Goal: Task Accomplishment & Management: Manage account settings

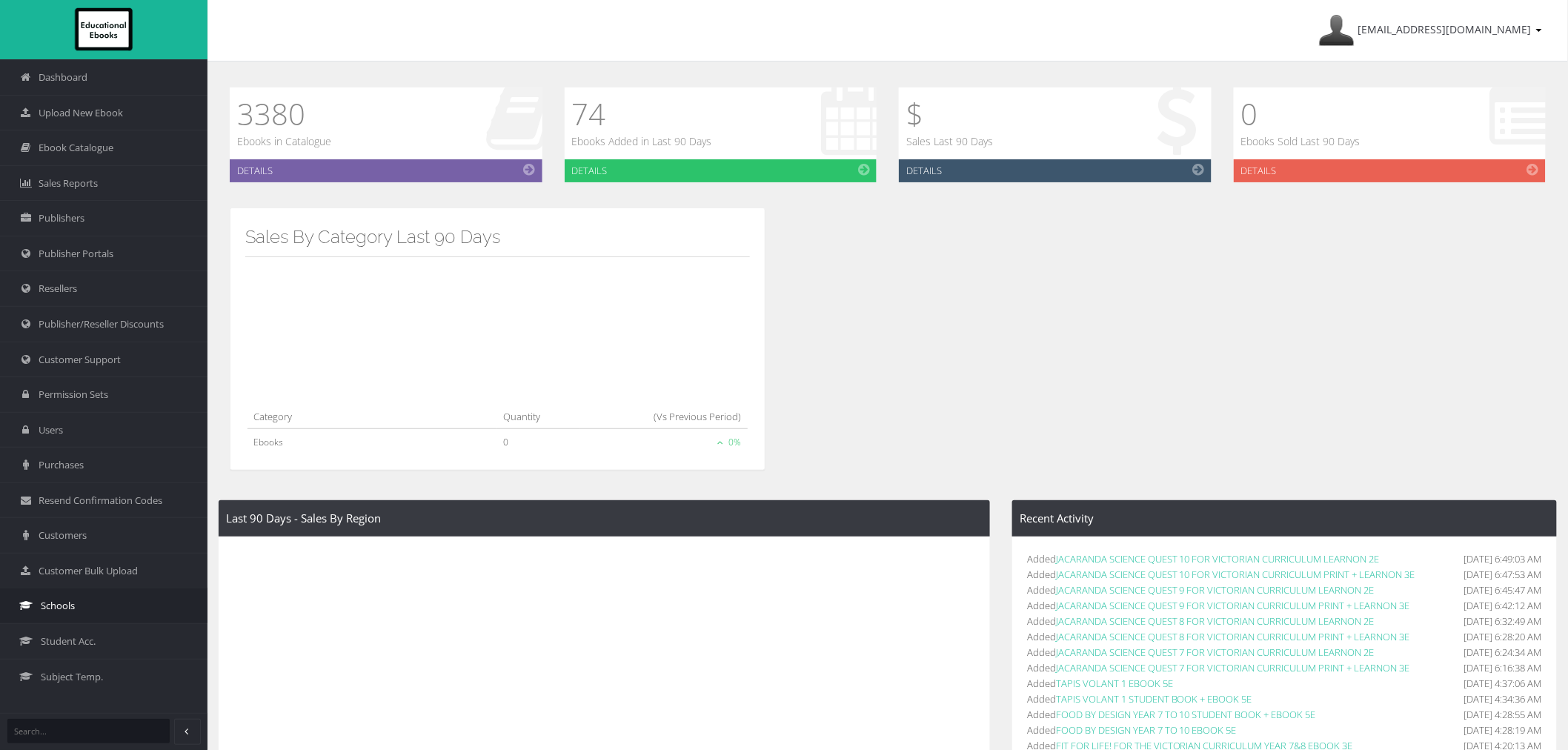
click at [79, 611] on link "Schools" at bounding box center [103, 605] width 208 height 36
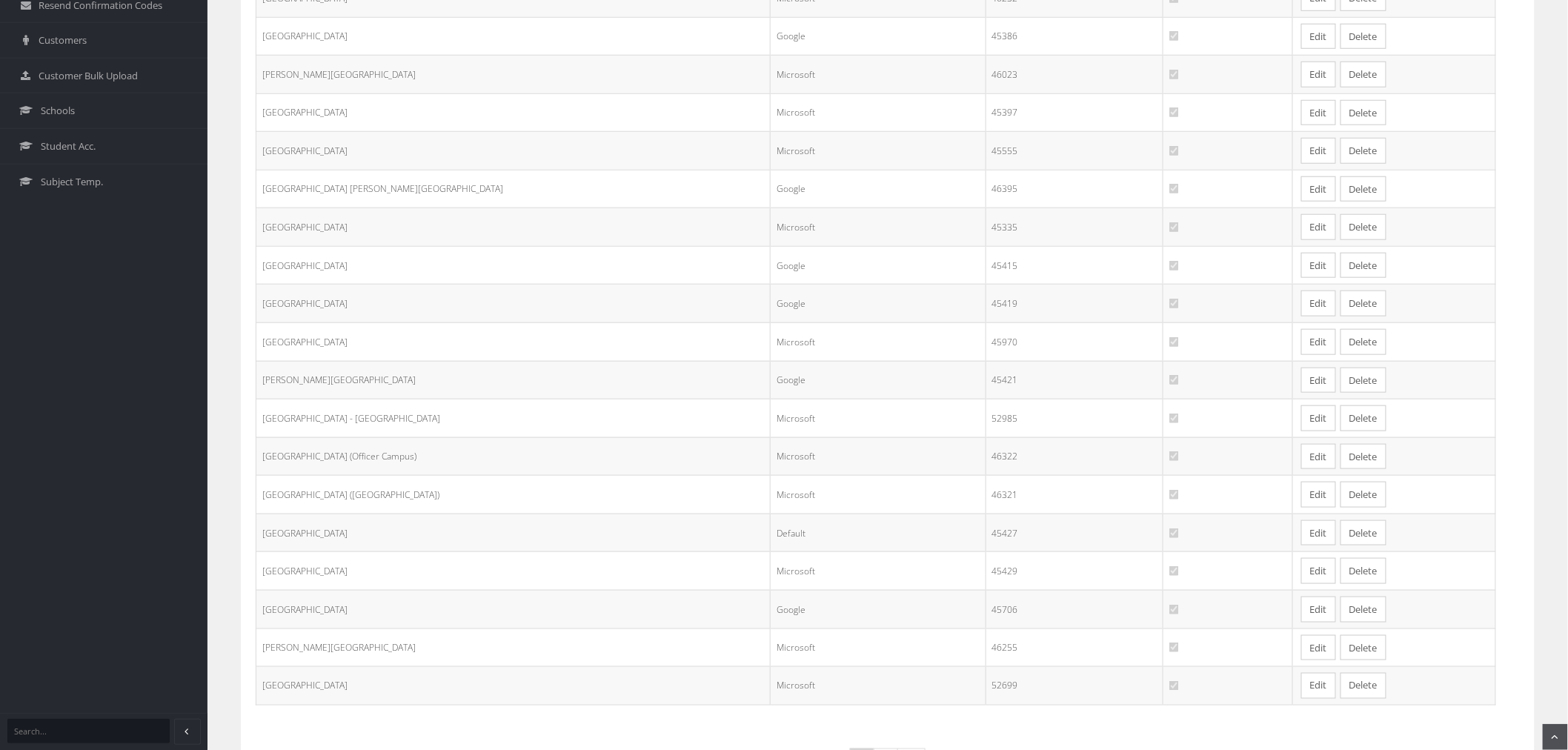
scroll to position [568, 0]
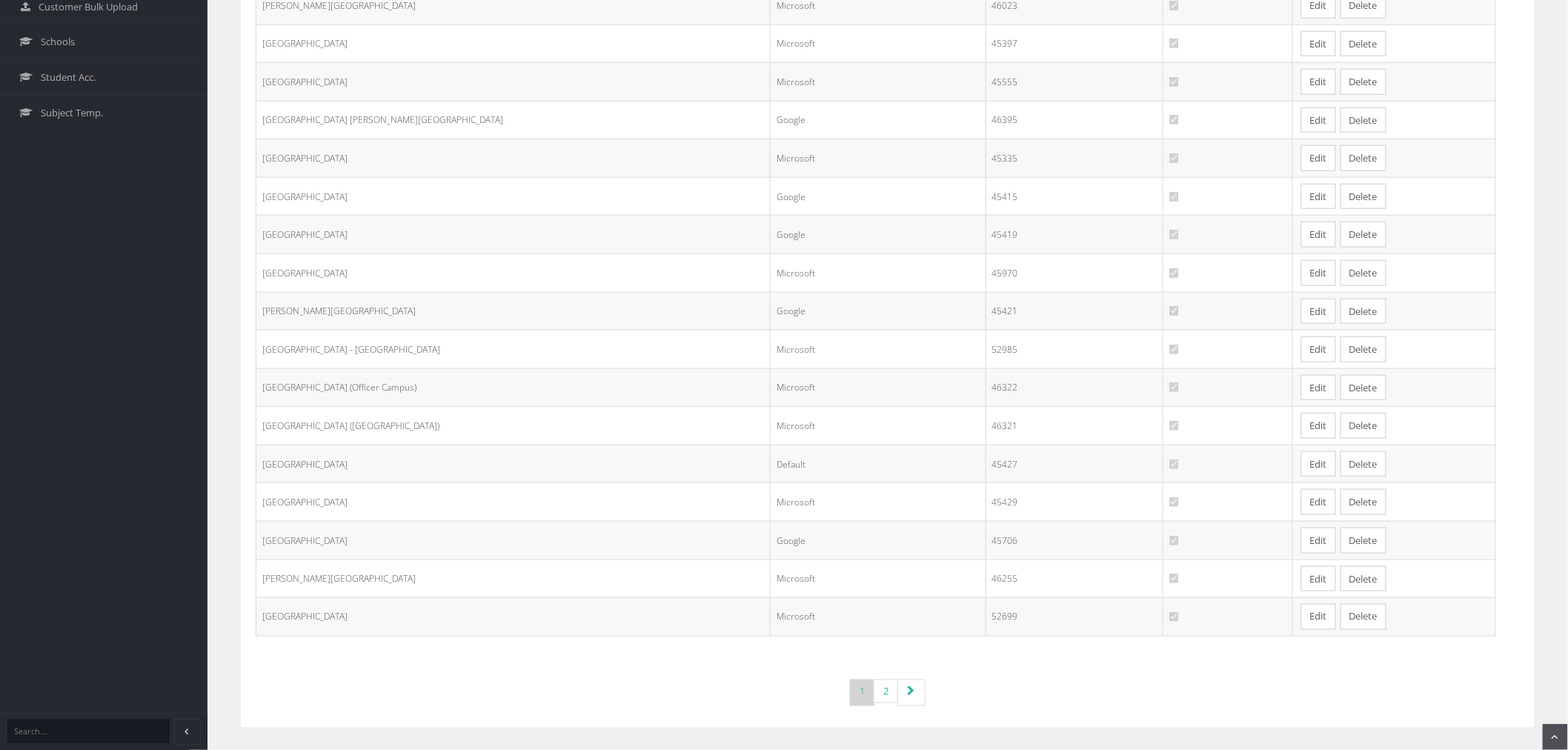
click at [1301, 537] on link "Edit" at bounding box center [1318, 540] width 35 height 26
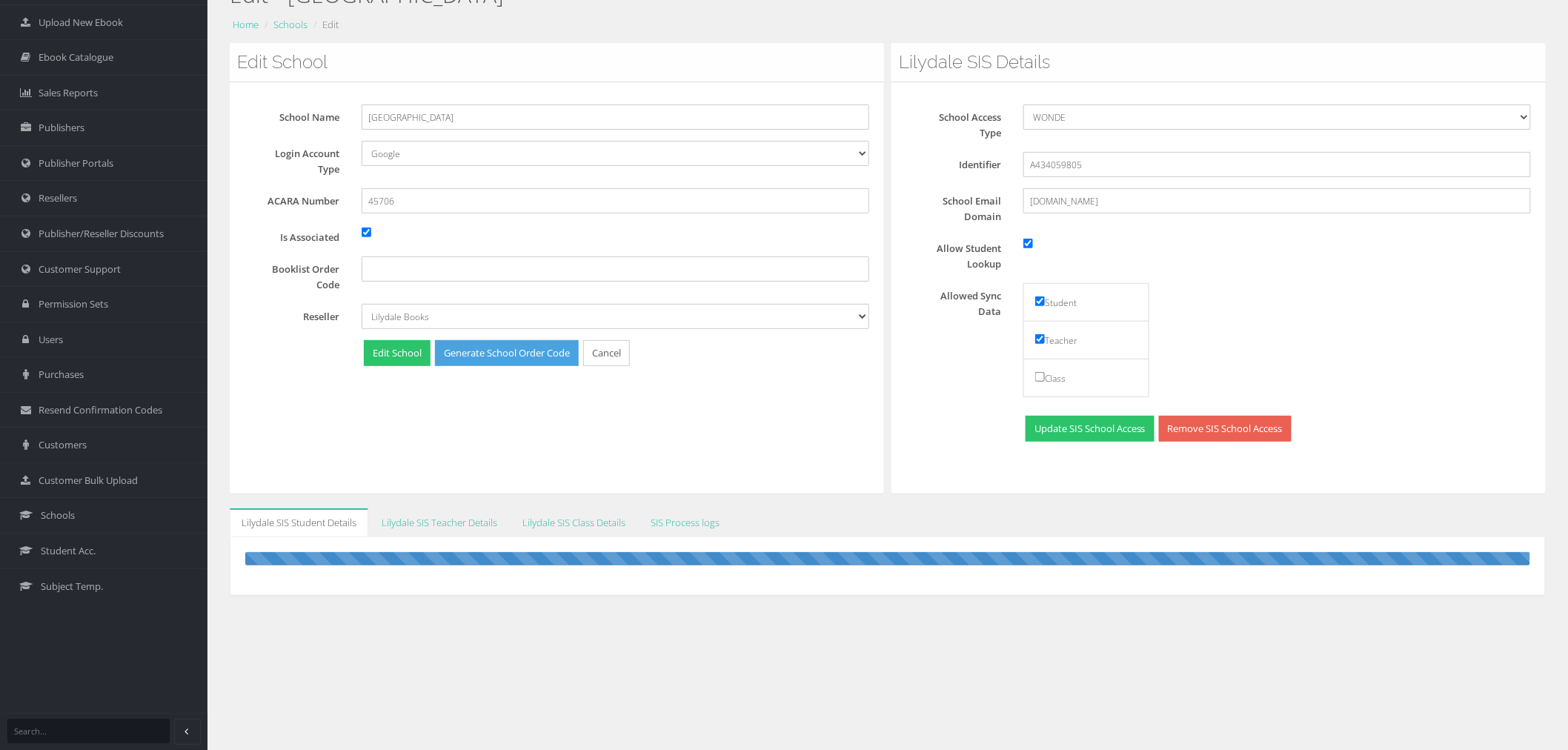
scroll to position [93, 0]
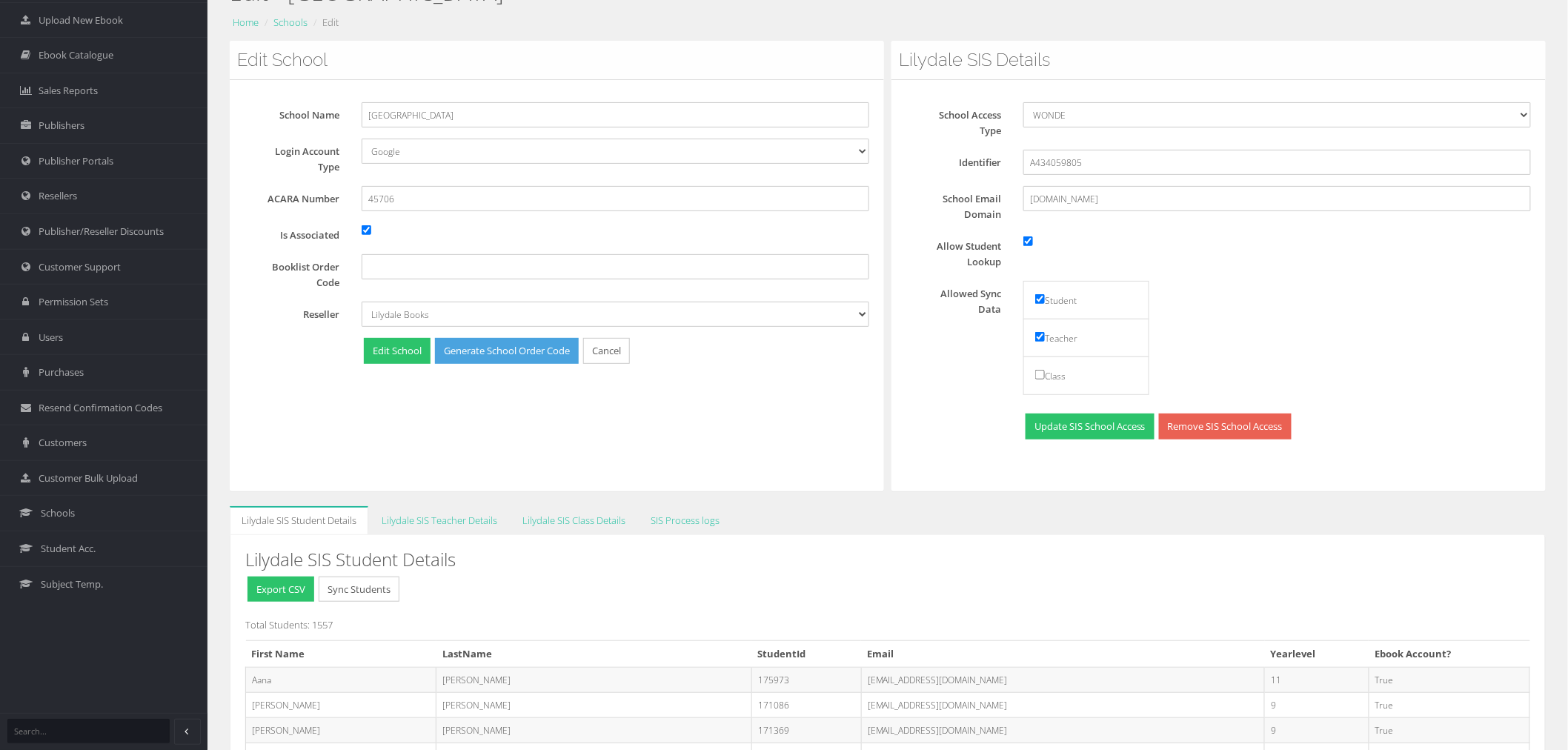
click at [537, 453] on div "Edit School School Name Mount Lilydale Mercy College Login Account Type Default…" at bounding box center [557, 266] width 654 height 451
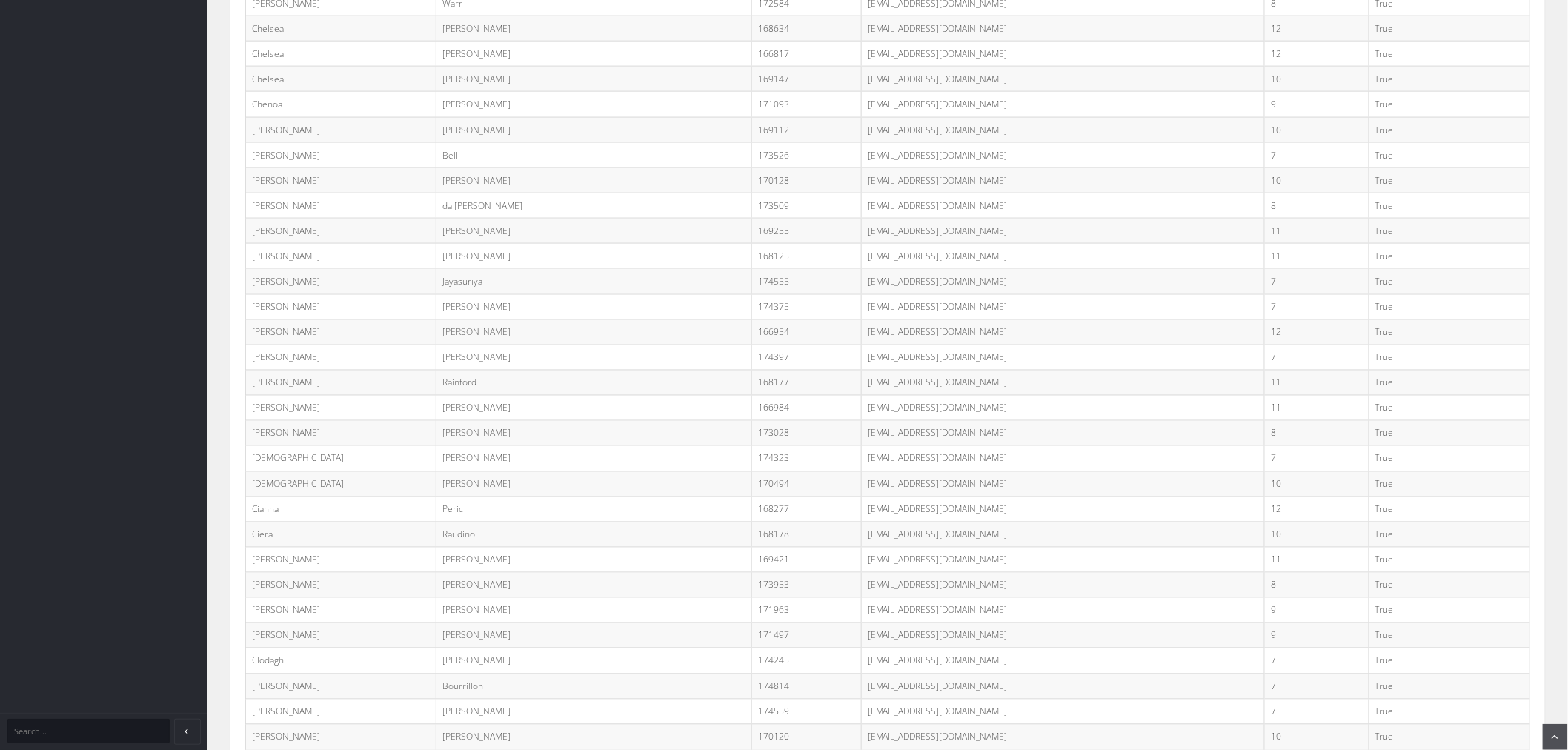
scroll to position [15816, 0]
click at [861, 352] on td "28inewsome@mlmc.vic.edu.au" at bounding box center [1063, 339] width 403 height 25
copy tr "28inewsome@mlmc.vic.edu.au"
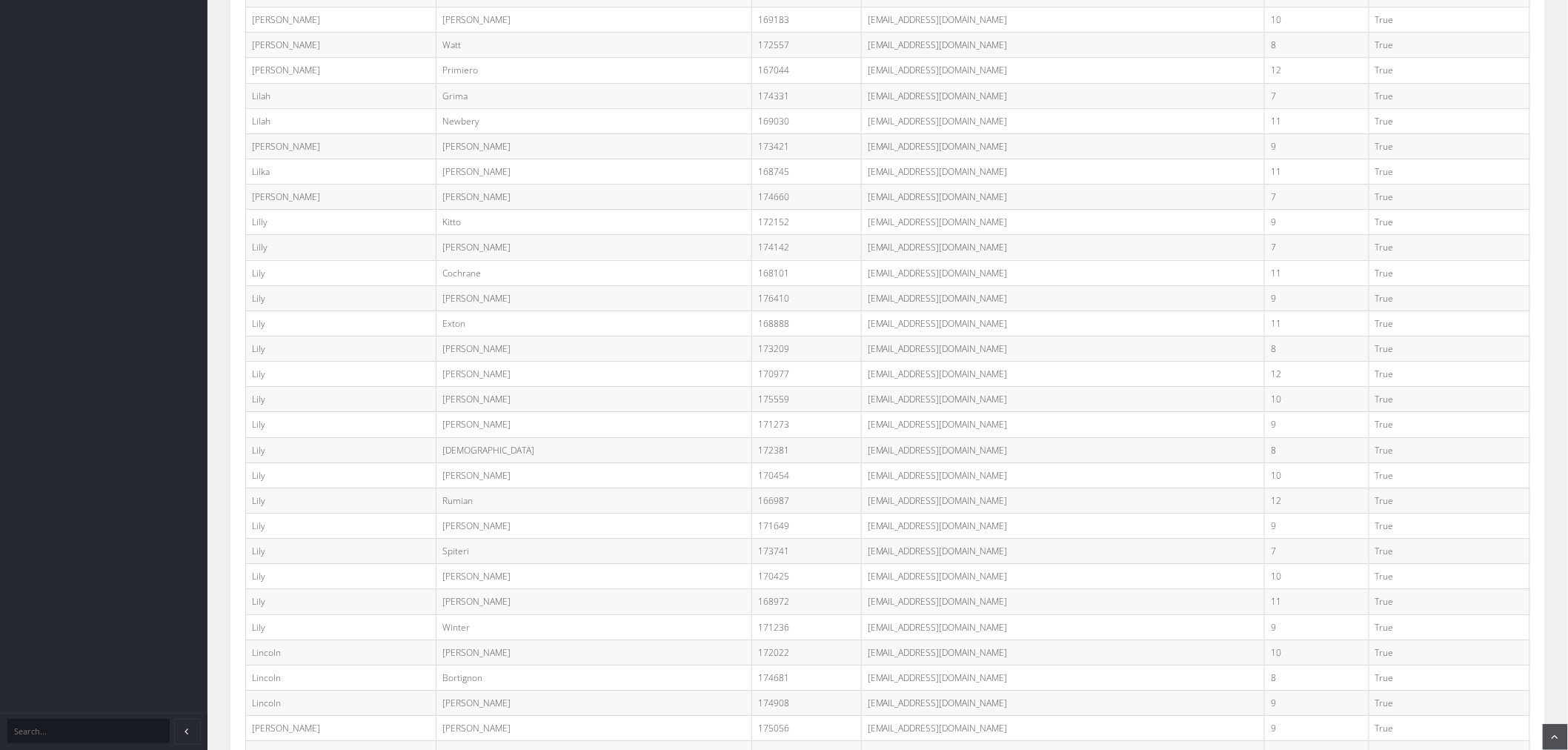
scroll to position [28519, 0]
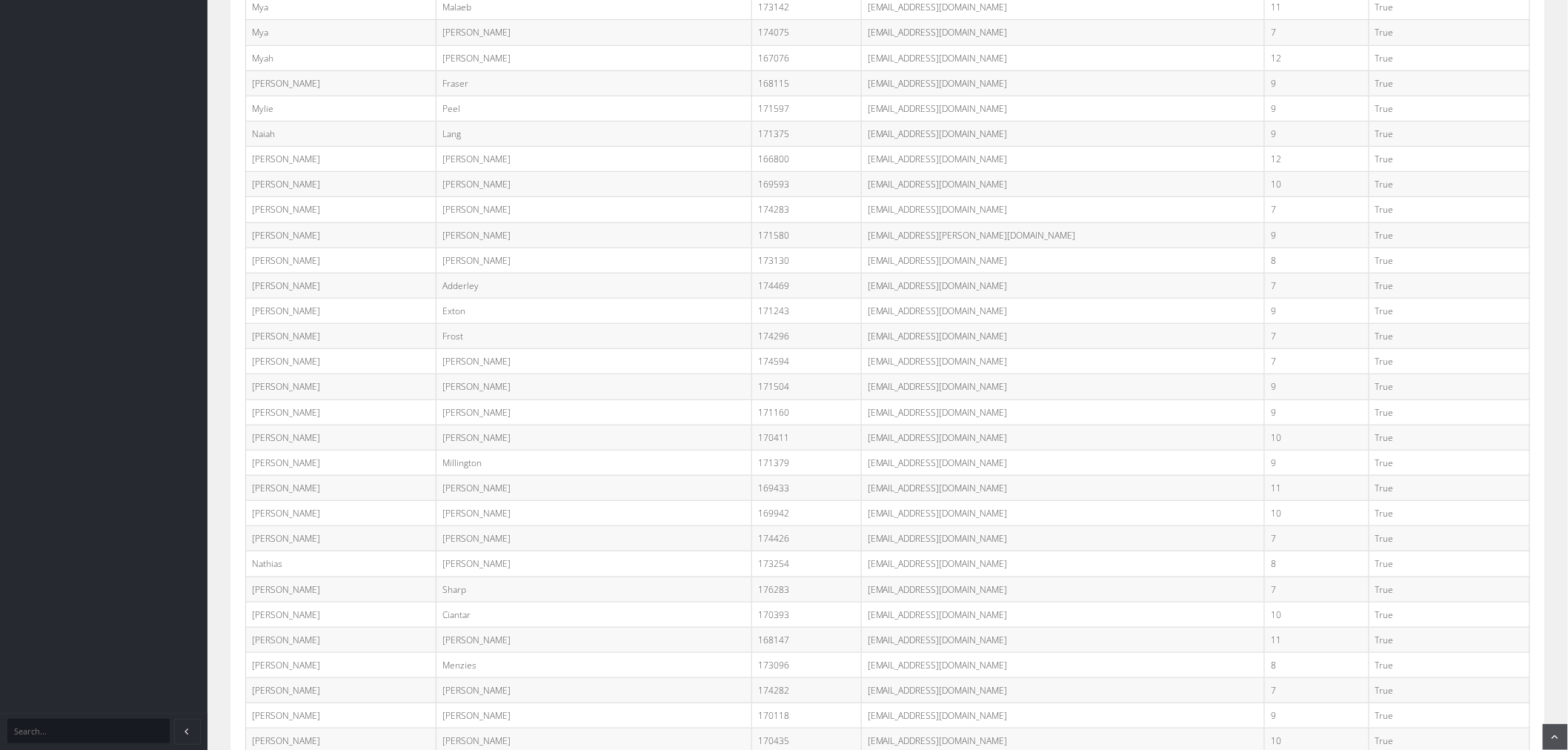
drag, startPoint x: 786, startPoint y: 375, endPoint x: 895, endPoint y: 375, distance: 109.0
click at [895, 323] on td "28nexton@mlmc.vic.edu.au" at bounding box center [1063, 311] width 403 height 25
copy td "28nexton@mlmc.vic.edu.au"
click at [752, 399] on td "171504" at bounding box center [806, 387] width 110 height 25
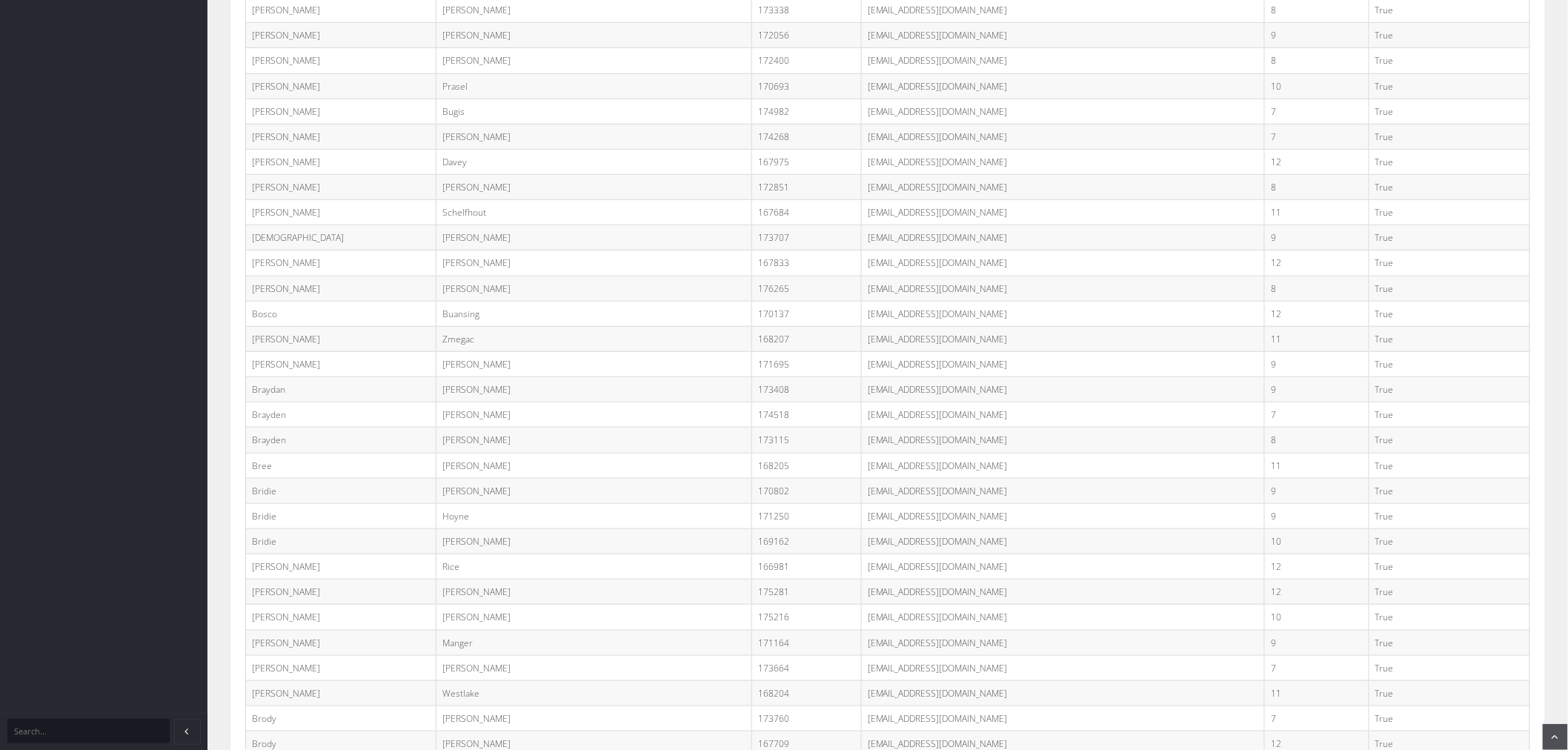
drag, startPoint x: 783, startPoint y: 374, endPoint x: 914, endPoint y: 454, distance: 153.5
click at [916, 376] on td "28bwarren@mlmc.vic.edu.au" at bounding box center [1063, 364] width 403 height 25
copy td "28bwarren@mlmc.vic.edu.au"
click at [752, 403] on td "173408" at bounding box center [806, 389] width 110 height 25
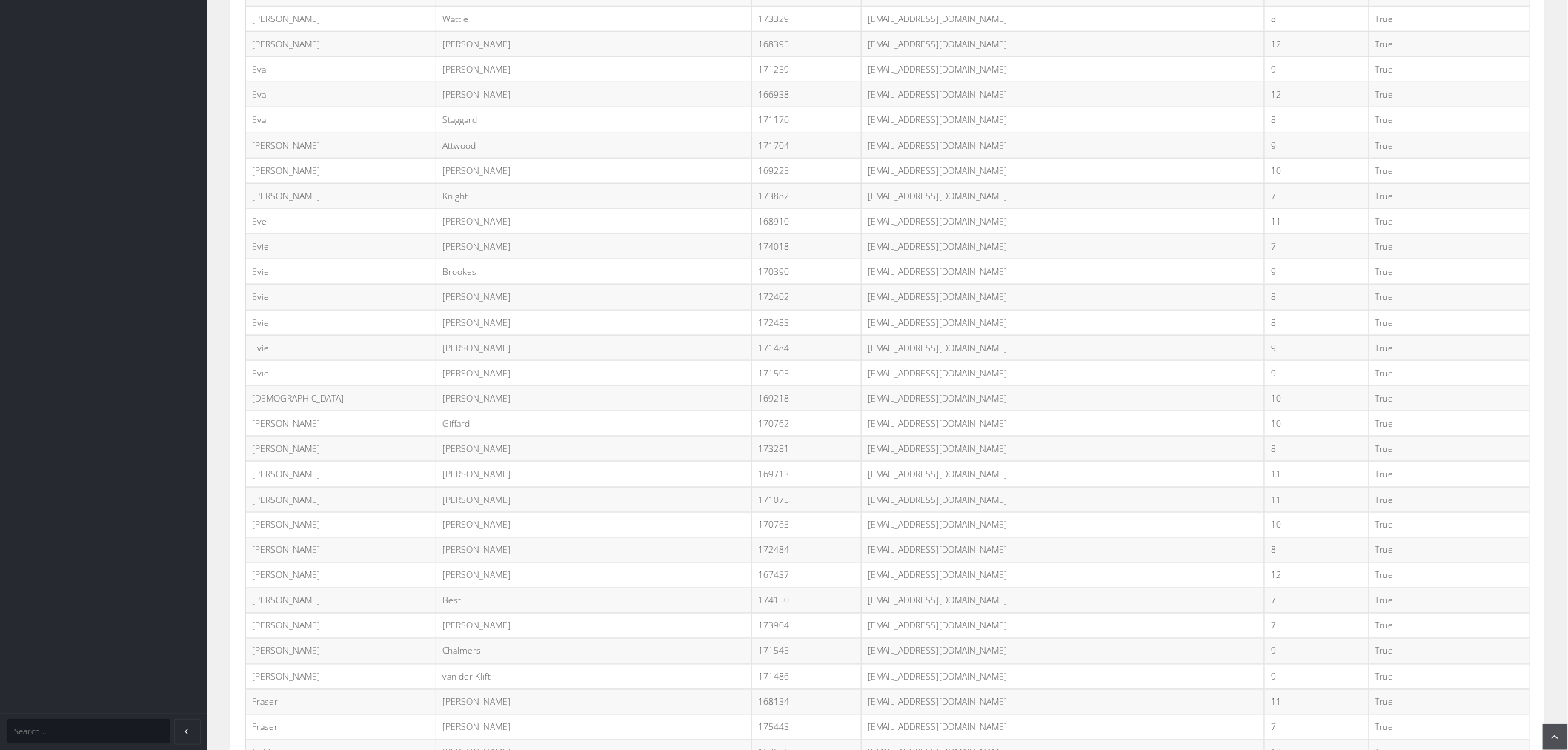
click at [861, 361] on td "28emcsween@mlmc.vic.edu.au" at bounding box center [1063, 347] width 403 height 25
drag, startPoint x: 786, startPoint y: 372, endPoint x: 915, endPoint y: 375, distance: 129.0
click at [916, 361] on td "28emcsween@mlmc.vic.edu.au" at bounding box center [1063, 347] width 403 height 25
copy td "28emcsween@mlmc.vic.edu.au"
click at [752, 512] on td "171075" at bounding box center [806, 499] width 110 height 25
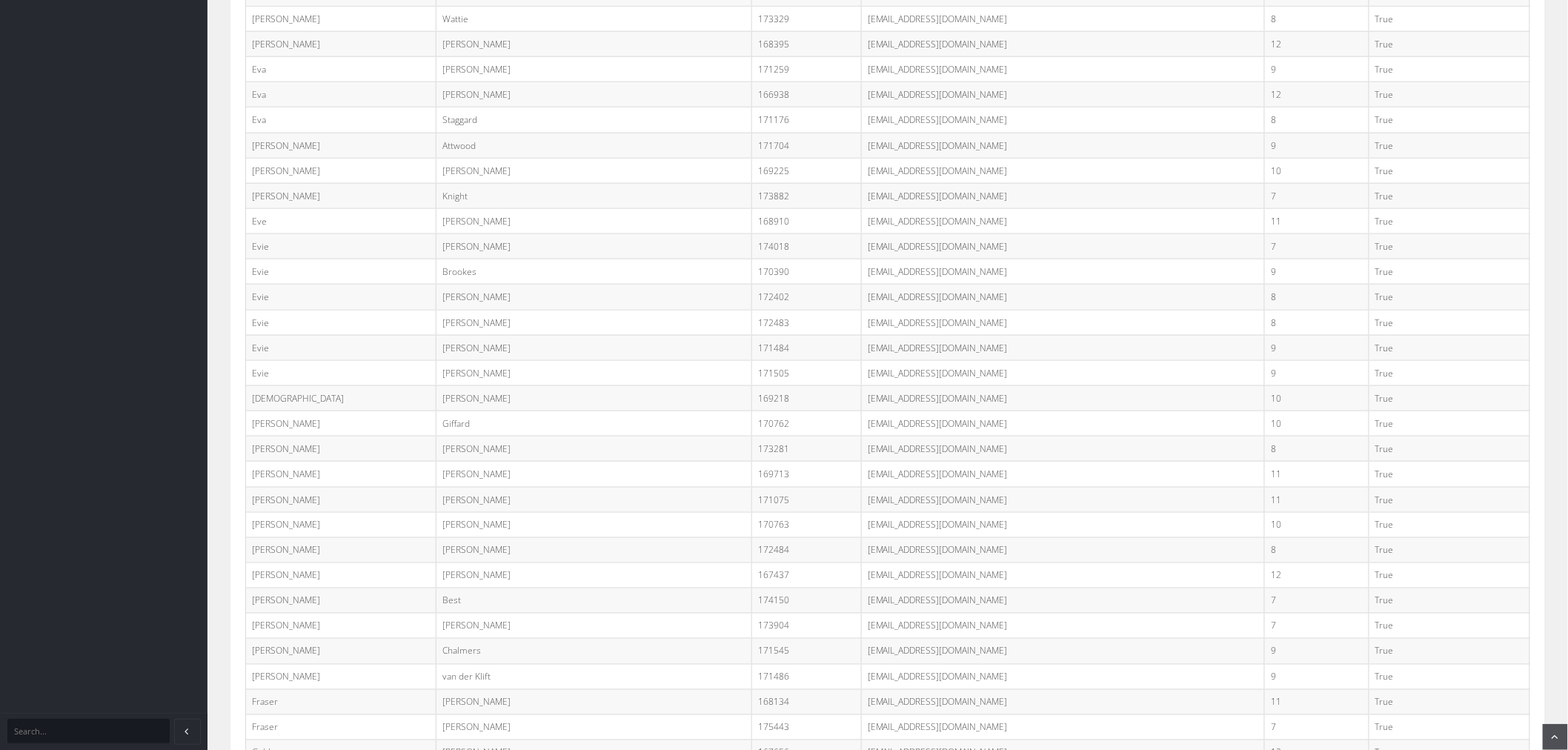
scroll to position [24792, 0]
drag, startPoint x: 785, startPoint y: 425, endPoint x: 908, endPoint y: 430, distance: 123.1
click at [908, 382] on td "28munderhill@mlmc.vic.edu.au" at bounding box center [1063, 369] width 403 height 25
copy td "28munderhill@mlmc.vic.edu.au"
click at [861, 432] on td "27mkennedy@mlmc.vic.edu.au" at bounding box center [1063, 420] width 403 height 25
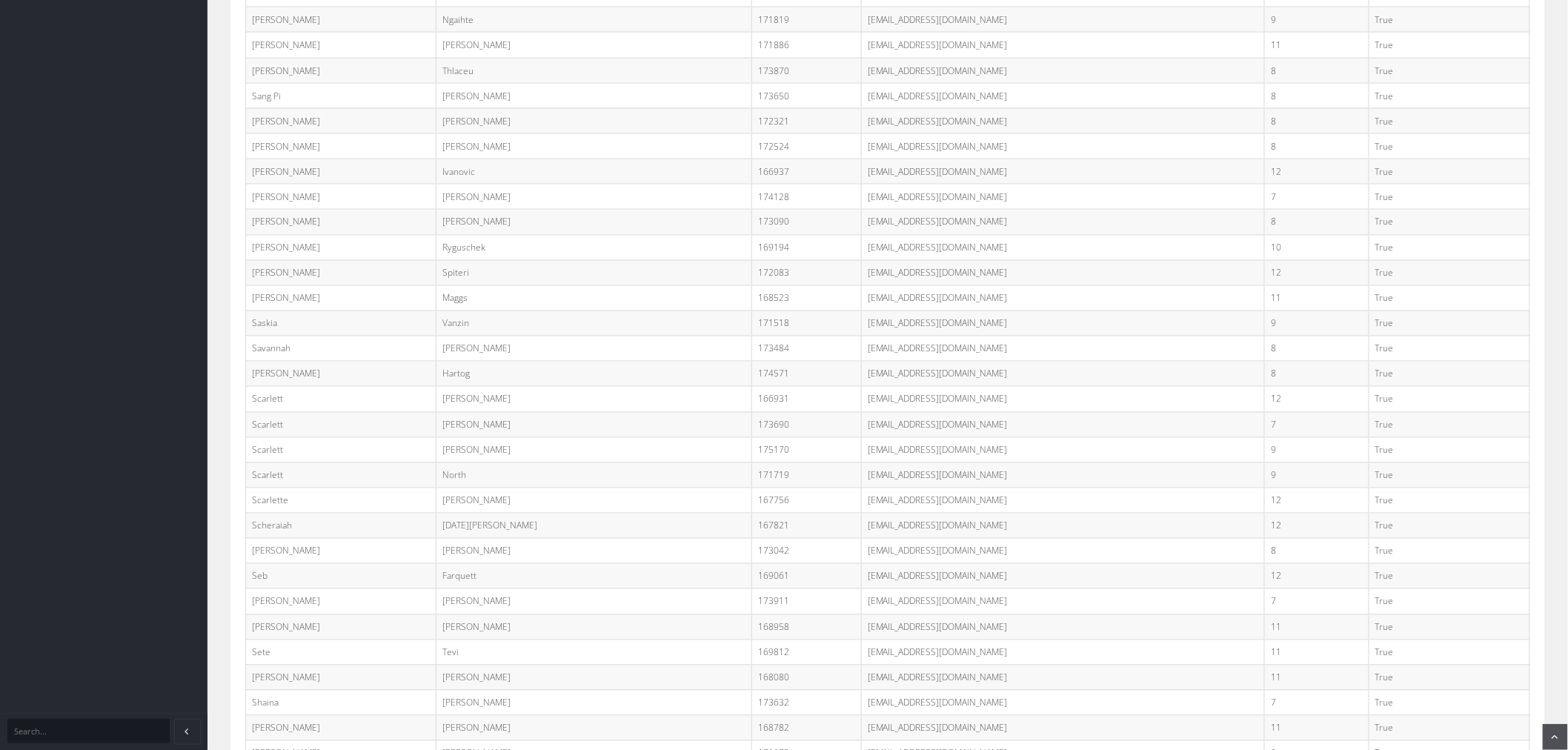
scroll to position [3466, 0]
drag, startPoint x: 787, startPoint y: 424, endPoint x: 890, endPoint y: 425, distance: 103.0
click at [891, 425] on td "28athompson@mlmc.vic.edu.au" at bounding box center [1063, 418] width 403 height 25
drag, startPoint x: 786, startPoint y: 425, endPoint x: 915, endPoint y: 427, distance: 129.0
click at [915, 427] on td "28athompson@mlmc.vic.edu.au" at bounding box center [1063, 418] width 403 height 25
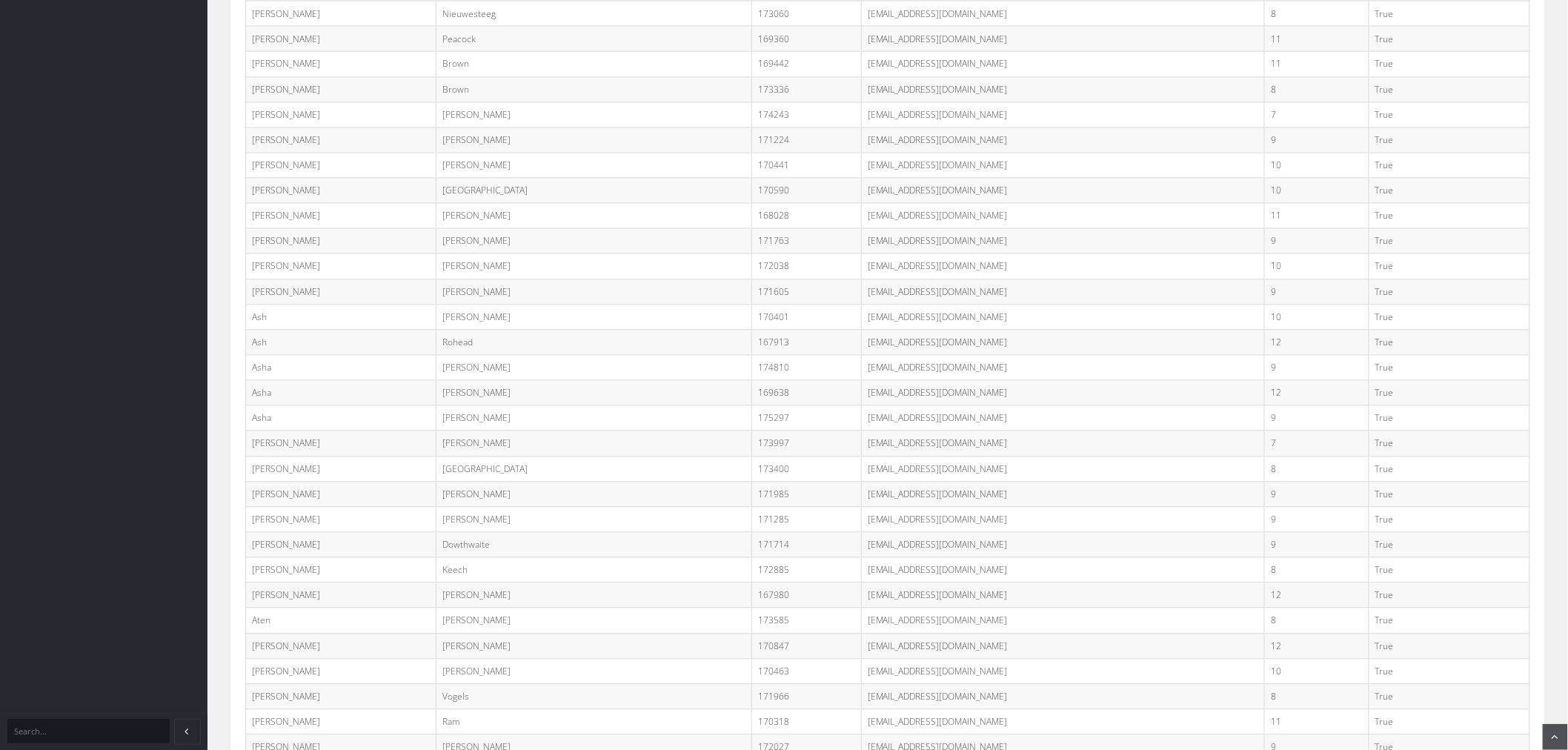
copy td "28athompson@mlmc.vic.edu.au"
click at [752, 381] on td "174810" at bounding box center [806, 368] width 110 height 25
drag, startPoint x: 782, startPoint y: 374, endPoint x: 909, endPoint y: 383, distance: 127.3
click at [909, 346] on td "28jwoodlock@mlmc.vic.edu.au" at bounding box center [1063, 334] width 403 height 25
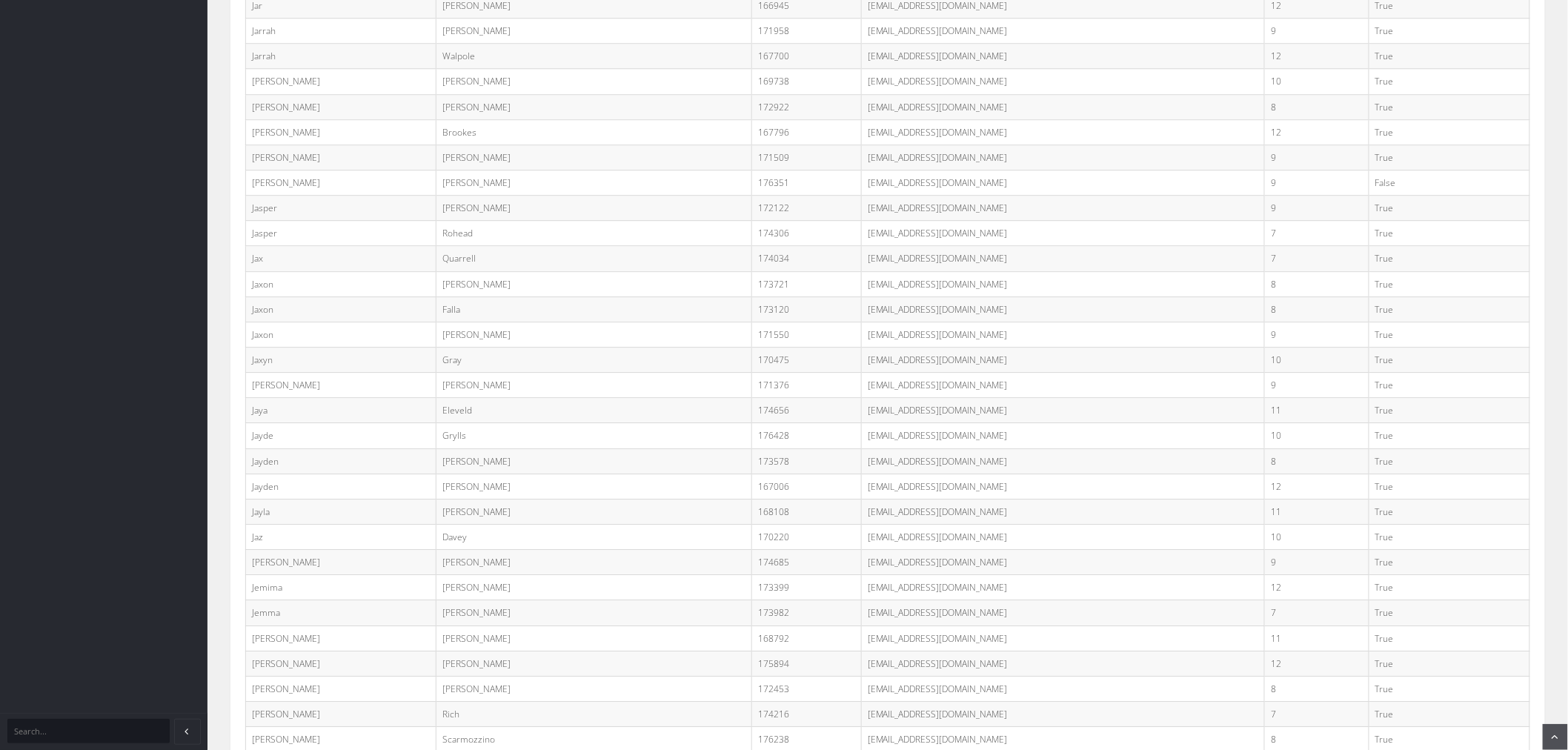
copy td "28jwoodlock@mlmc.vic.edu.au"
click at [567, 499] on td "Tucker" at bounding box center [594, 486] width 315 height 25
drag, startPoint x: 784, startPoint y: 575, endPoint x: 894, endPoint y: 576, distance: 110.0
click at [894, 518] on td "28rreed@mlmc.vic.edu.au" at bounding box center [1063, 504] width 403 height 25
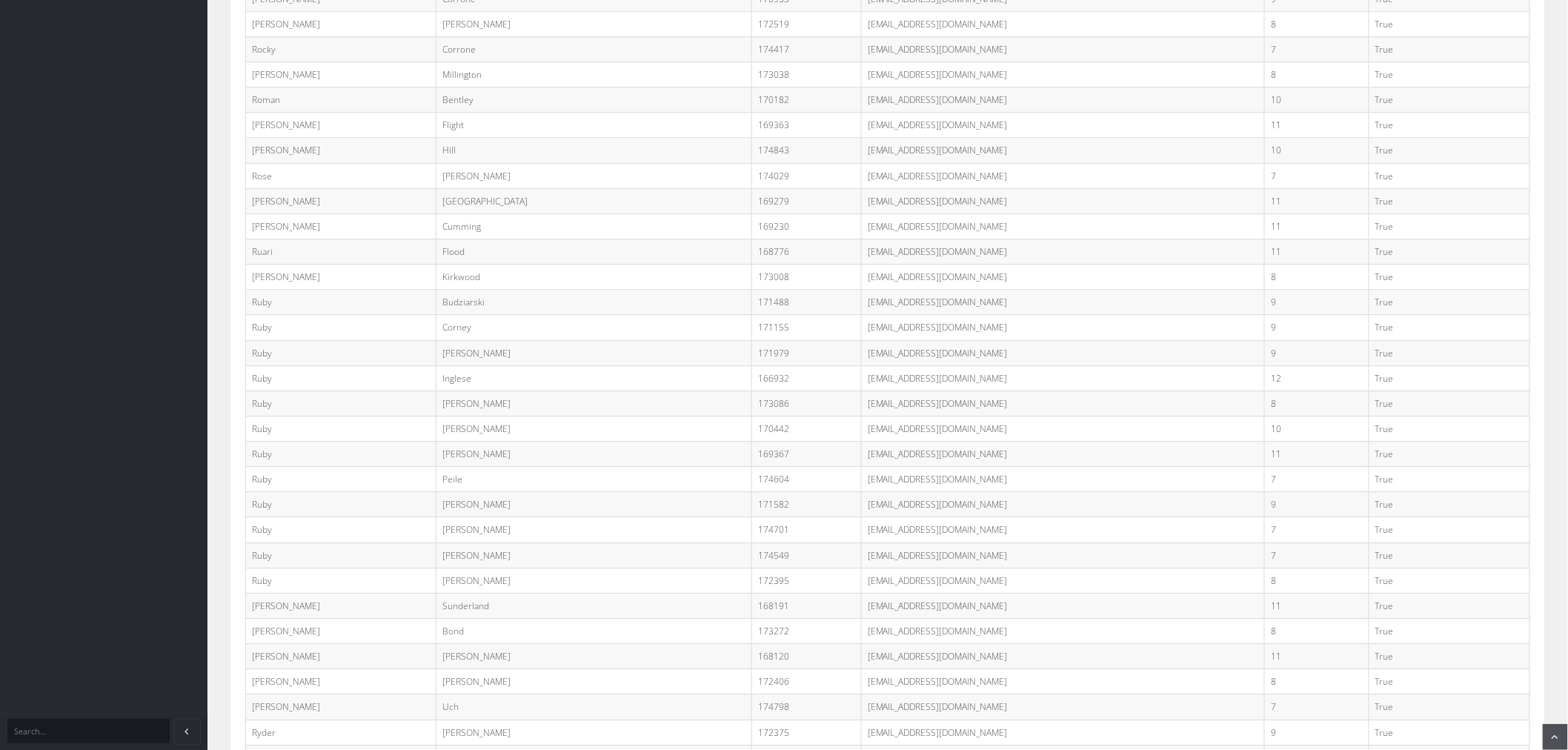
copy td "28rreed@mlmc.vic.edu.au"
click at [575, 492] on td "Peile" at bounding box center [594, 479] width 315 height 25
drag, startPoint x: 785, startPoint y: 375, endPoint x: 899, endPoint y: 380, distance: 114.1
click at [899, 332] on td "28mcoates@mlmc.vic.edu.au" at bounding box center [1063, 319] width 403 height 25
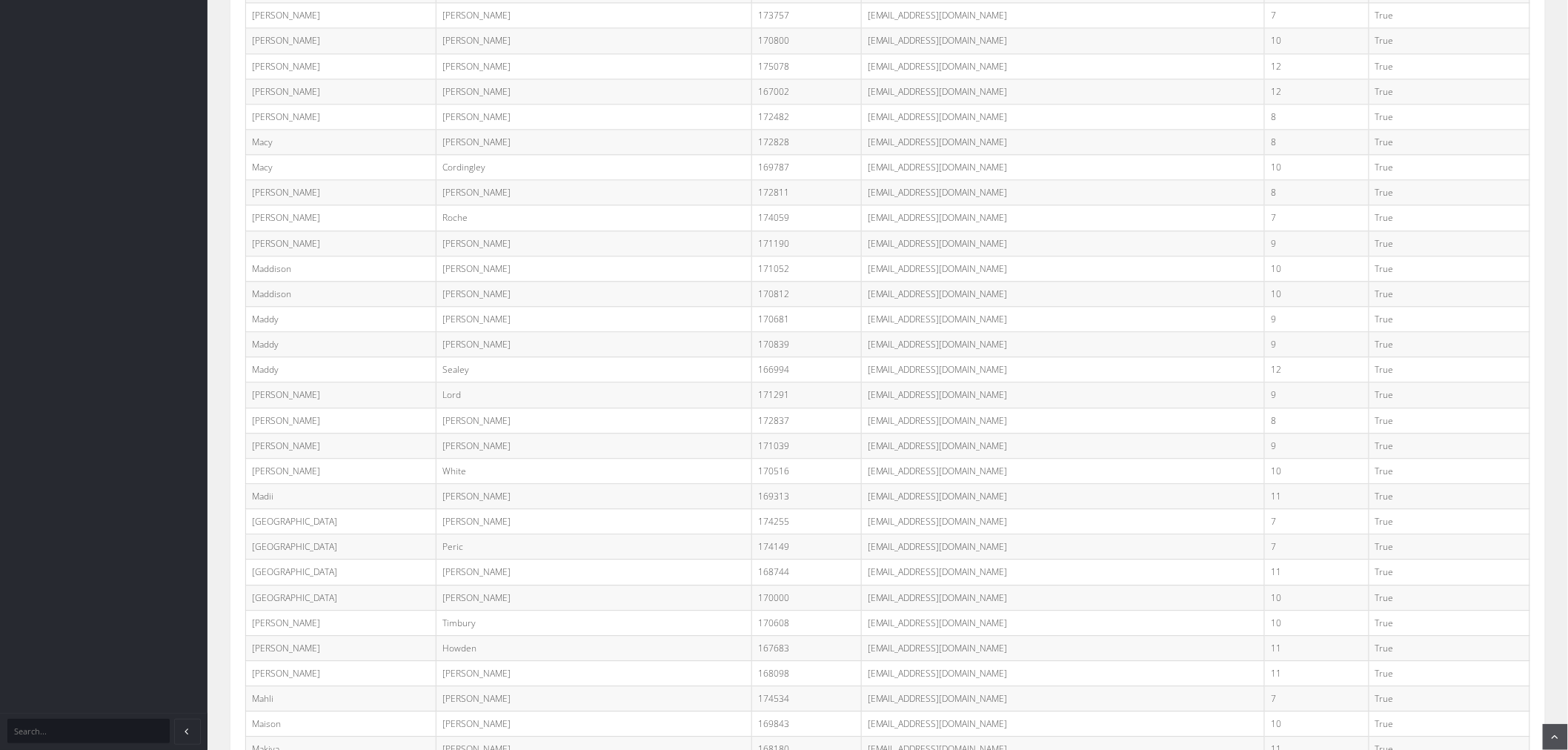
copy td "28mcoates@mlmc.vic.edu.au"
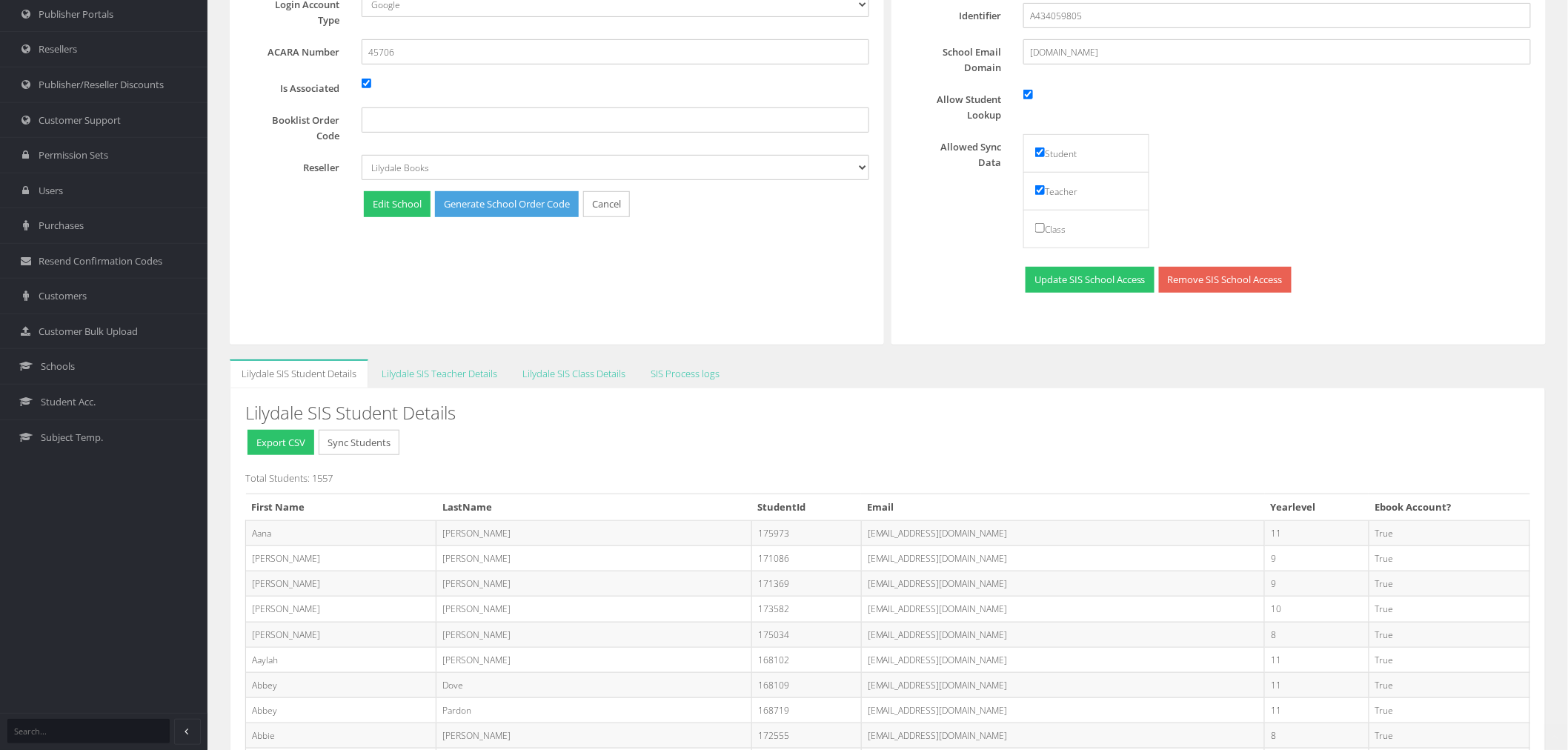
scroll to position [246, 0]
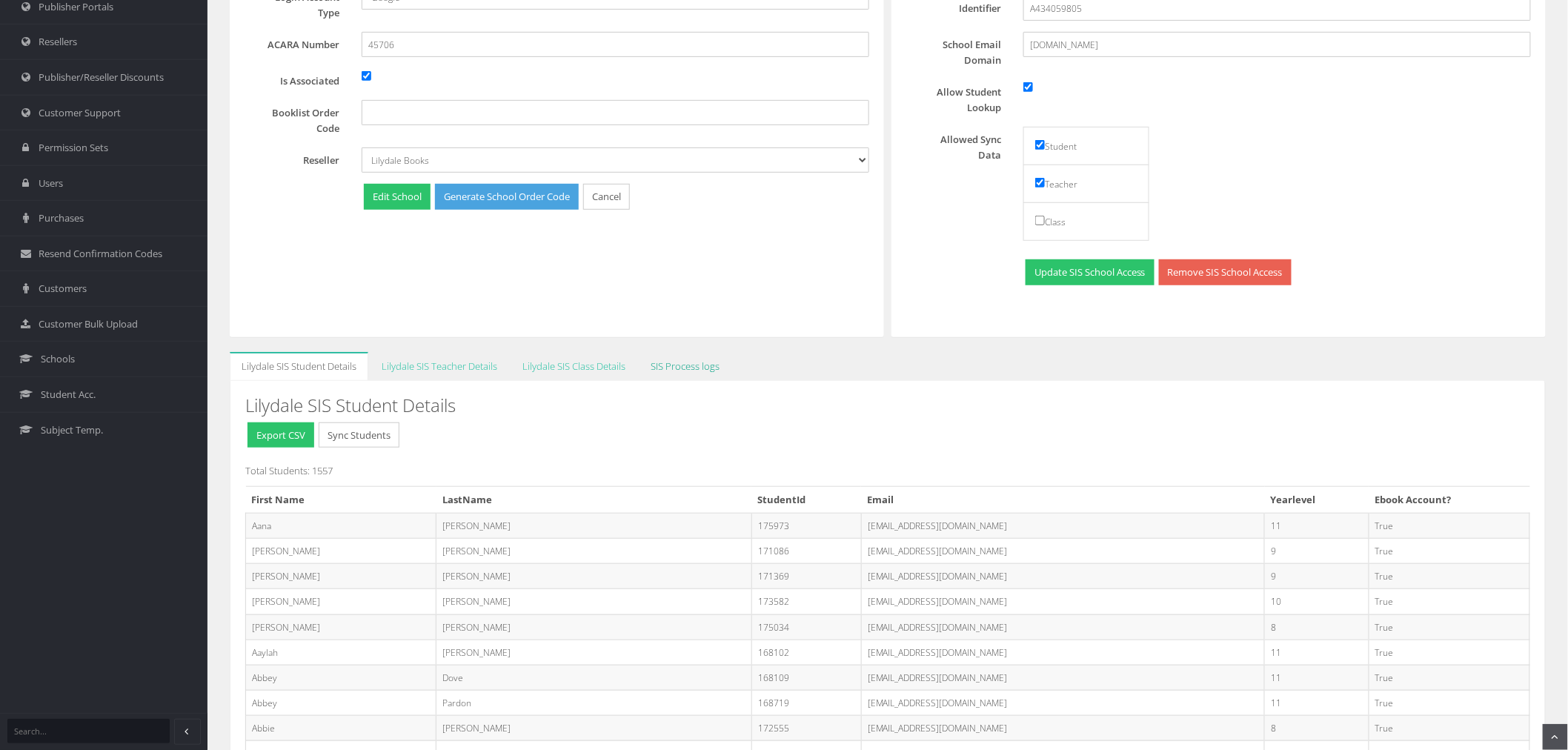
click at [707, 370] on link "SIS Process logs" at bounding box center [685, 366] width 93 height 29
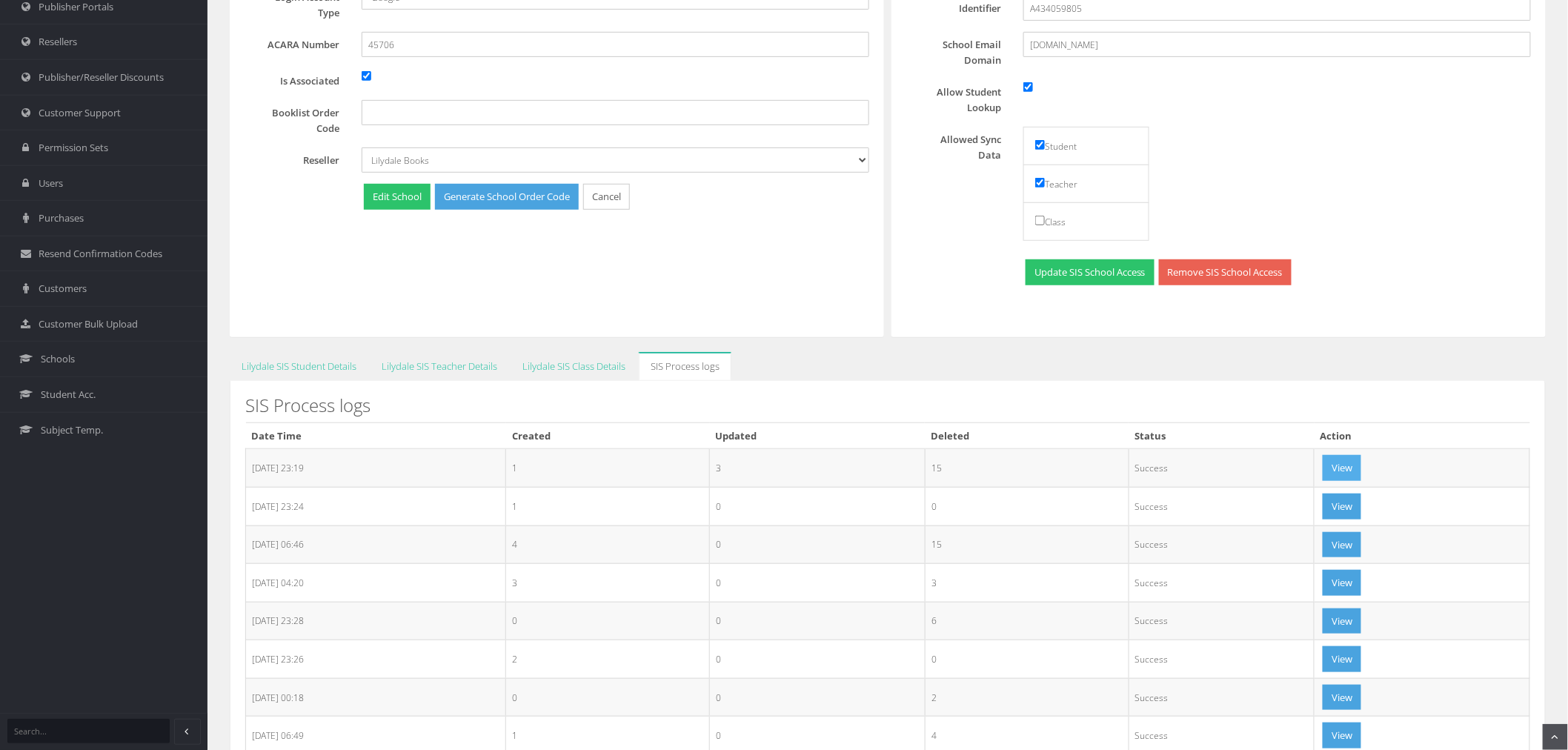
click at [1359, 479] on button "View" at bounding box center [1342, 468] width 39 height 26
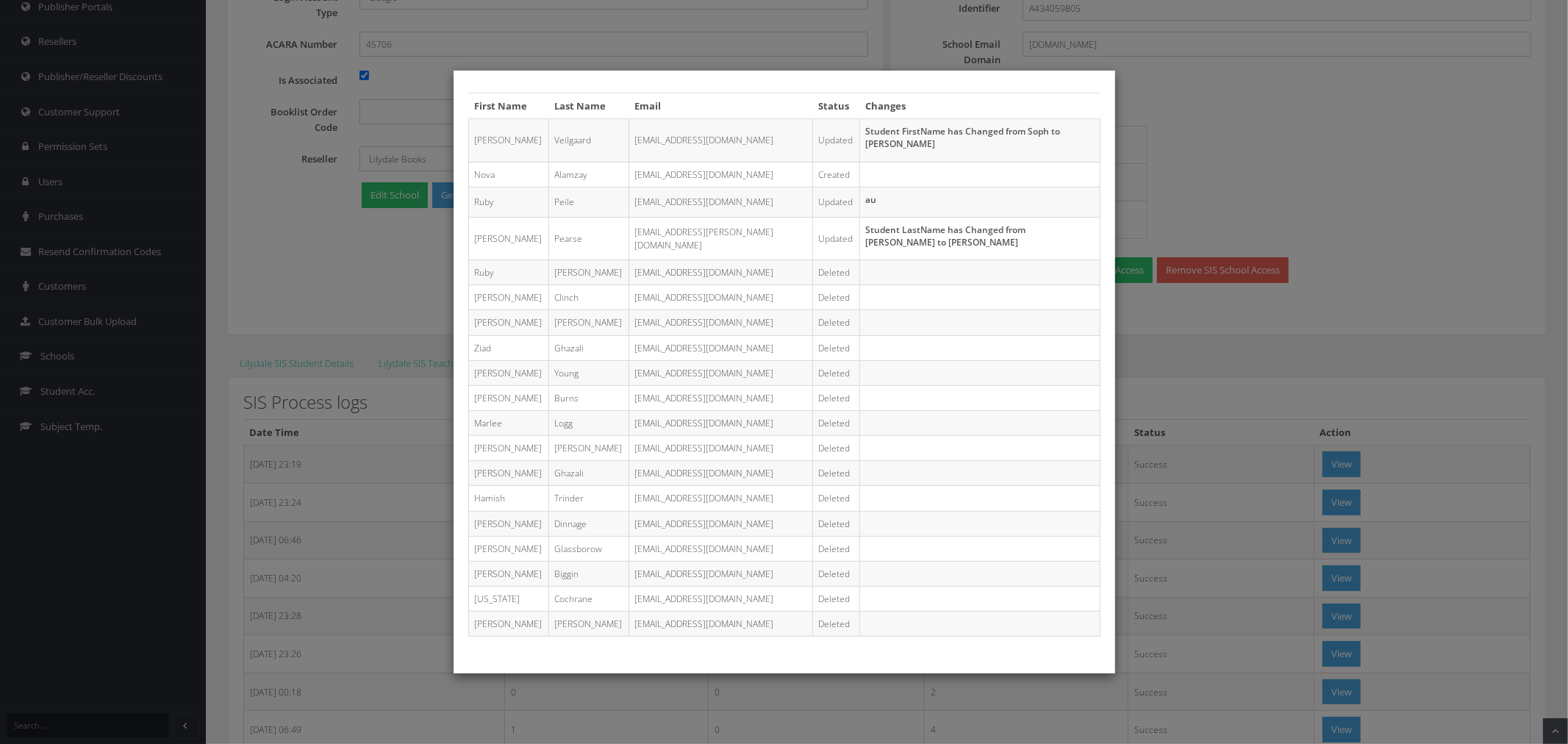
click at [1189, 472] on div "First Name Last Name Email Status Changes Sophie Veilgaard 29sveilgaard@mlmc.vi…" at bounding box center [784, 372] width 1568 height 744
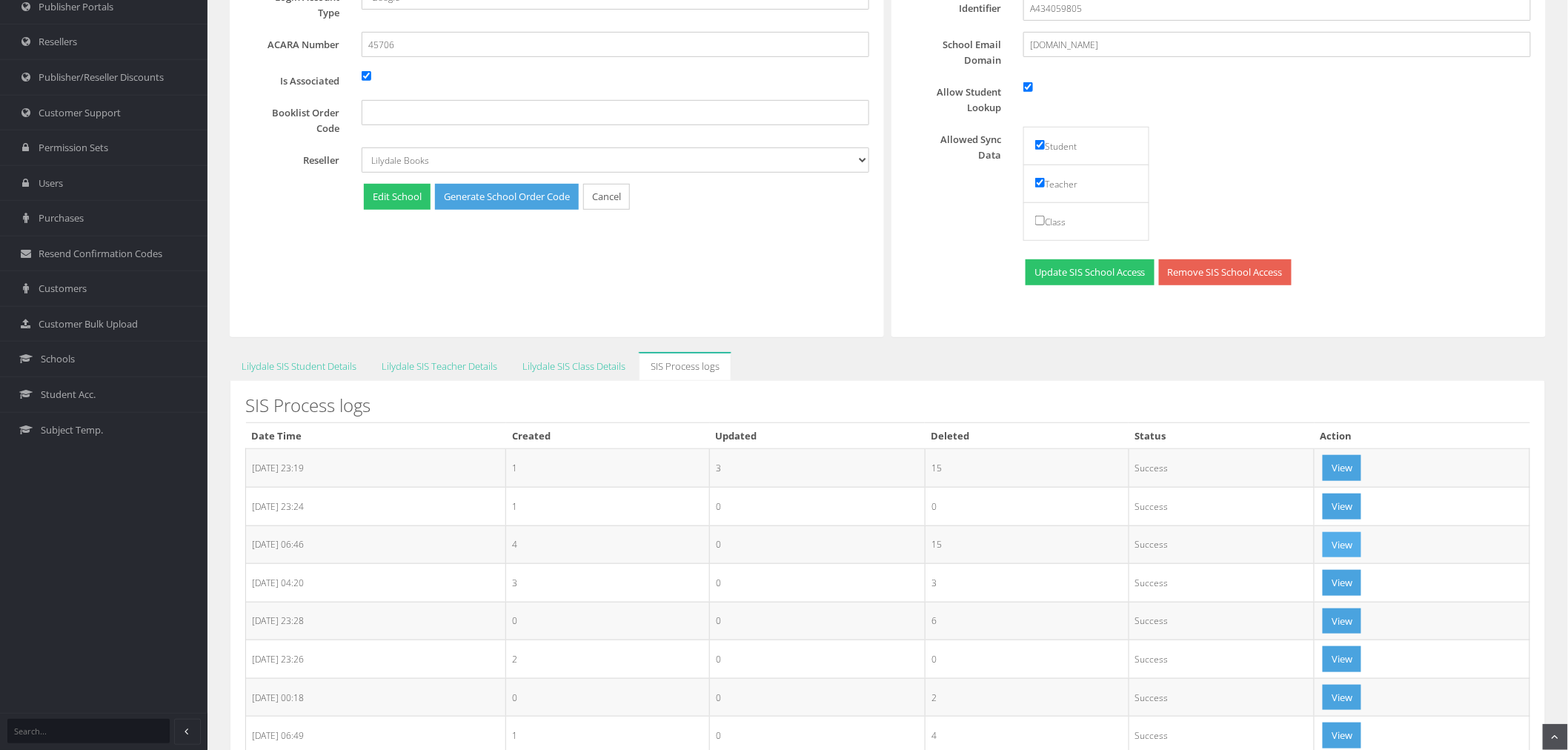
click at [1336, 545] on button "View" at bounding box center [1342, 546] width 39 height 26
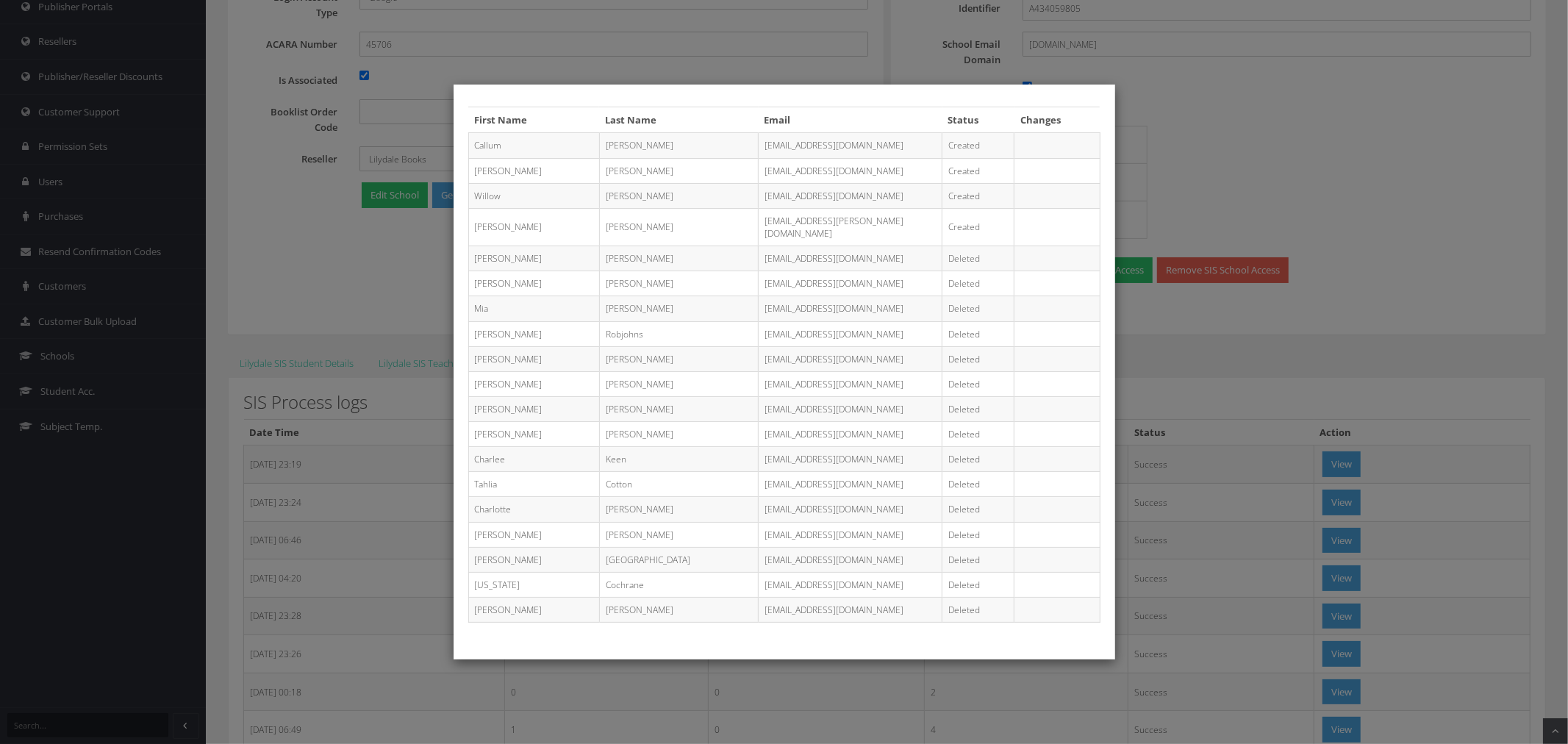
click at [1159, 448] on div "First Name Last Name Email Status Changes Callum Cooper 27ccooper@mlmc.vic.edu.…" at bounding box center [784, 372] width 1568 height 744
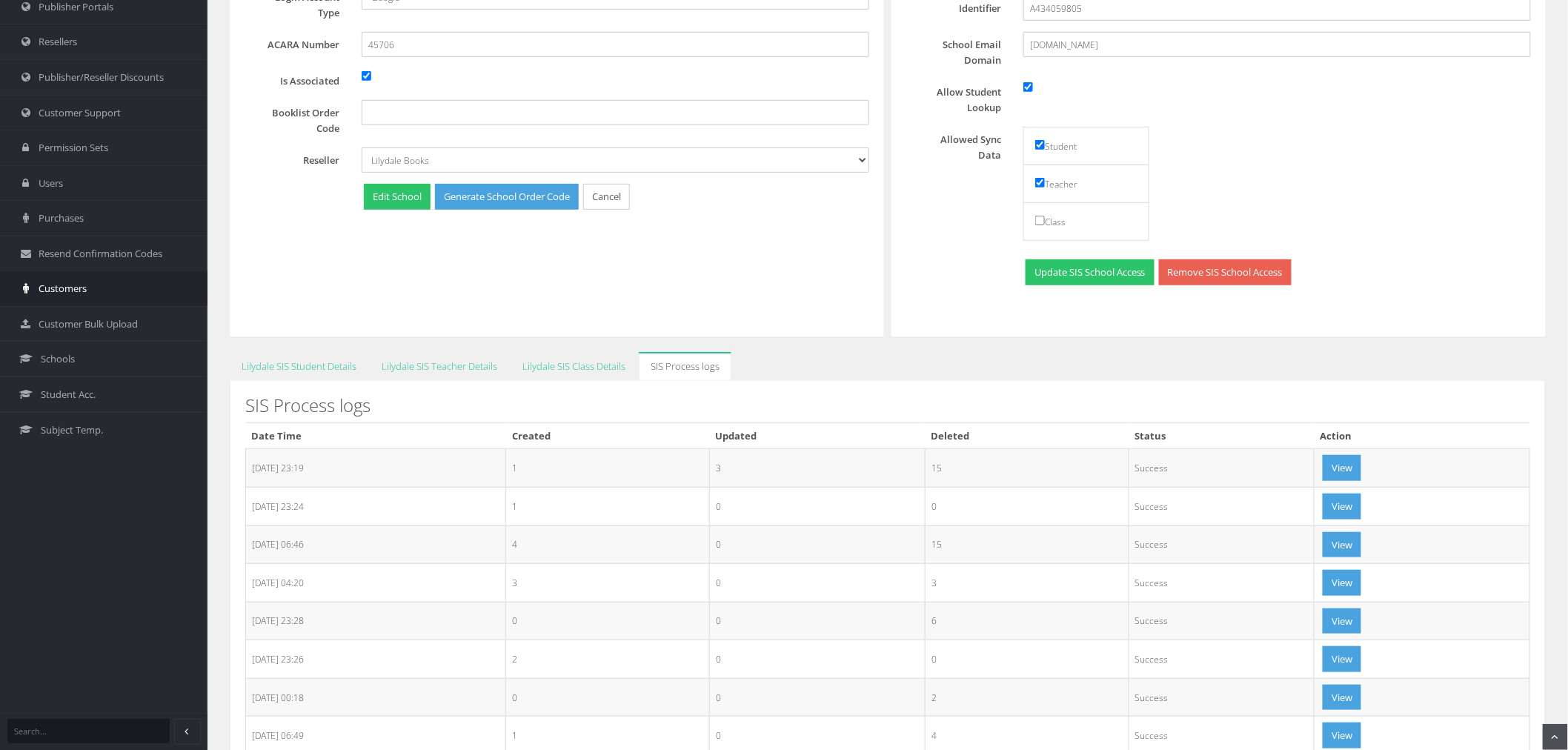
click at [83, 284] on span "Customers" at bounding box center [62, 289] width 48 height 14
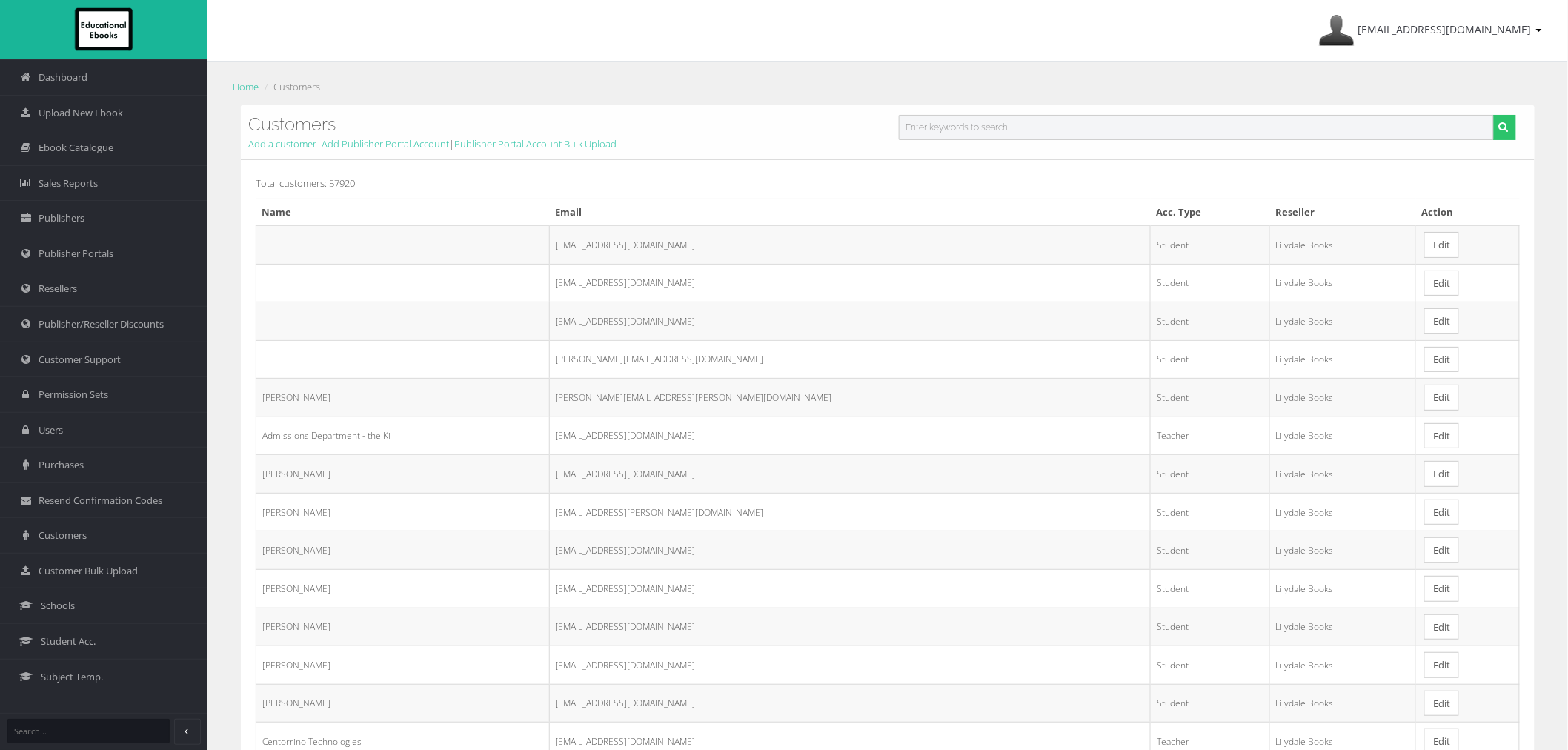
click at [1049, 121] on input "text" at bounding box center [1196, 127] width 595 height 25
paste input "28inewsome@mlmc.vic.edu.au"
type input "28inewsome@mlmc.vic.edu.au"
click at [1493, 115] on button "submit" at bounding box center [1504, 127] width 23 height 25
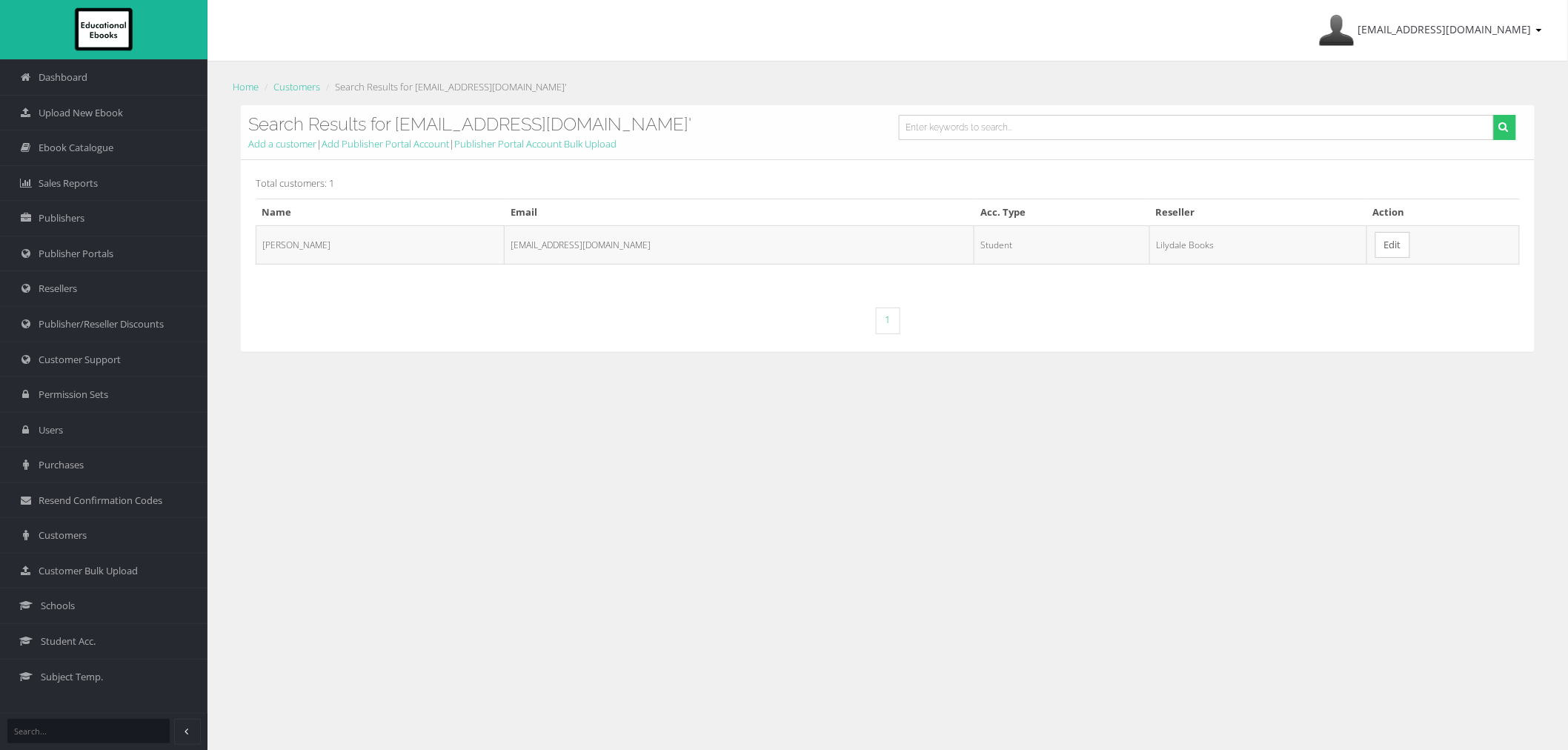
click at [1378, 260] on td "Edit" at bounding box center [1443, 245] width 153 height 39
click at [1378, 250] on link "Edit" at bounding box center [1393, 245] width 35 height 26
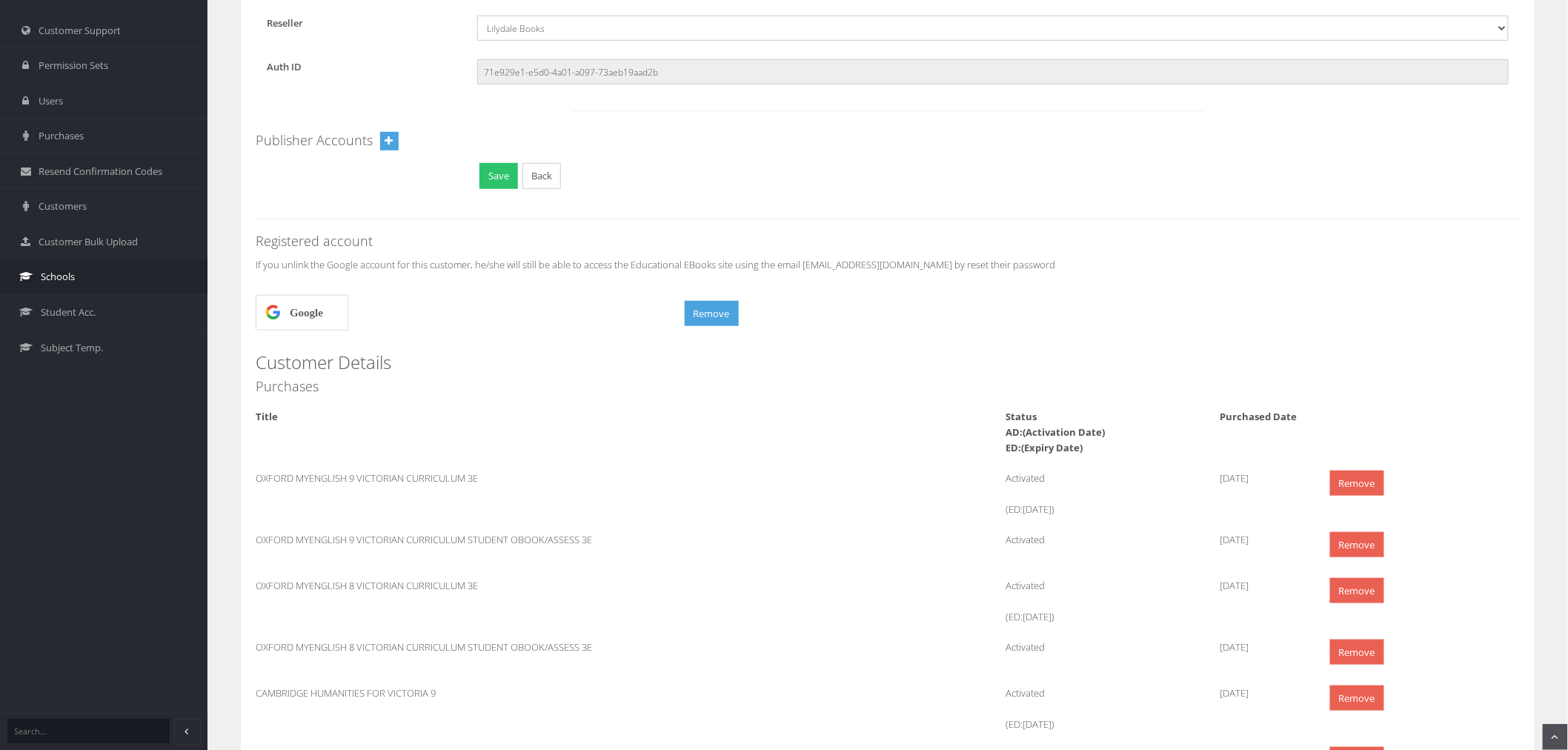
scroll to position [268, 0]
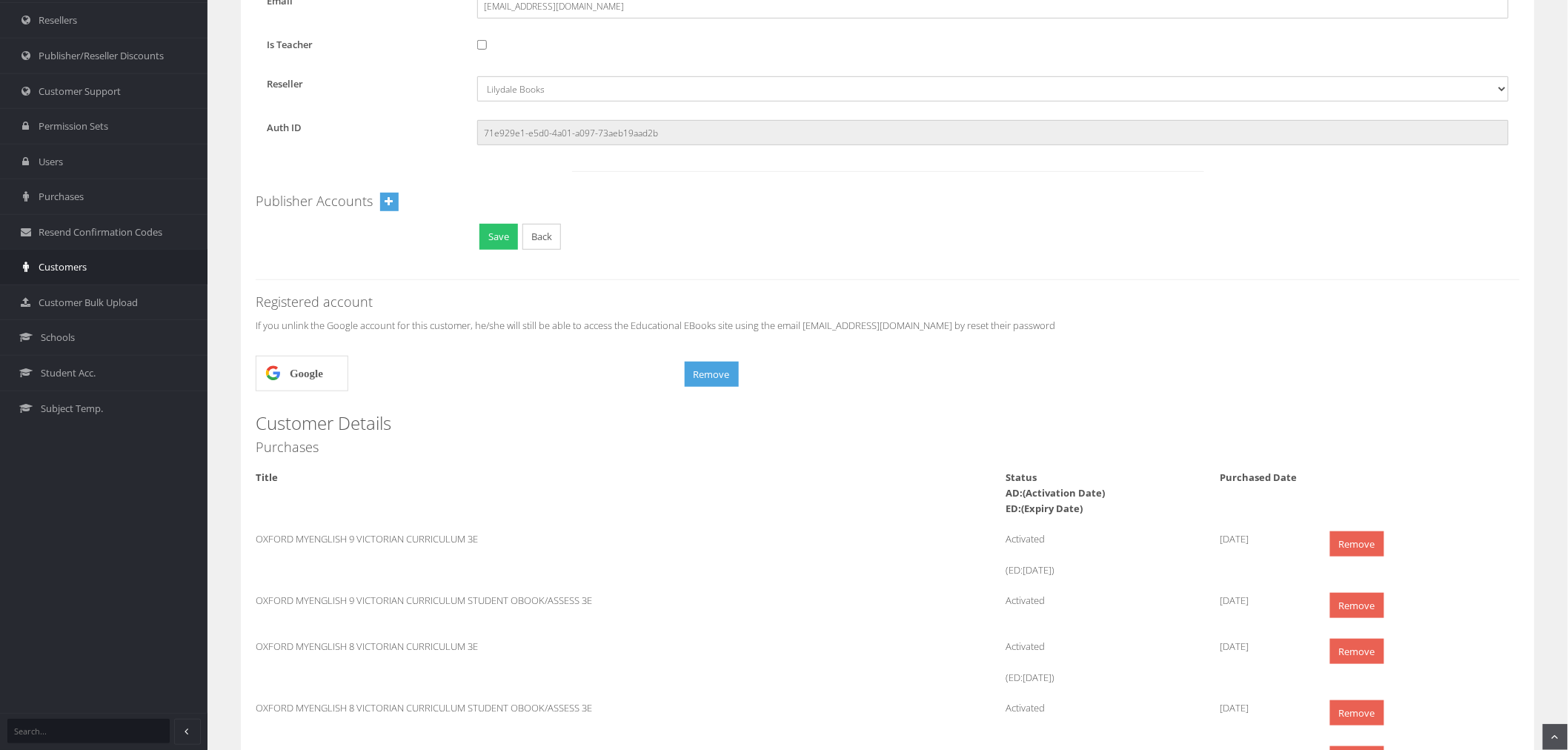
click at [61, 265] on span "Customers" at bounding box center [62, 268] width 48 height 14
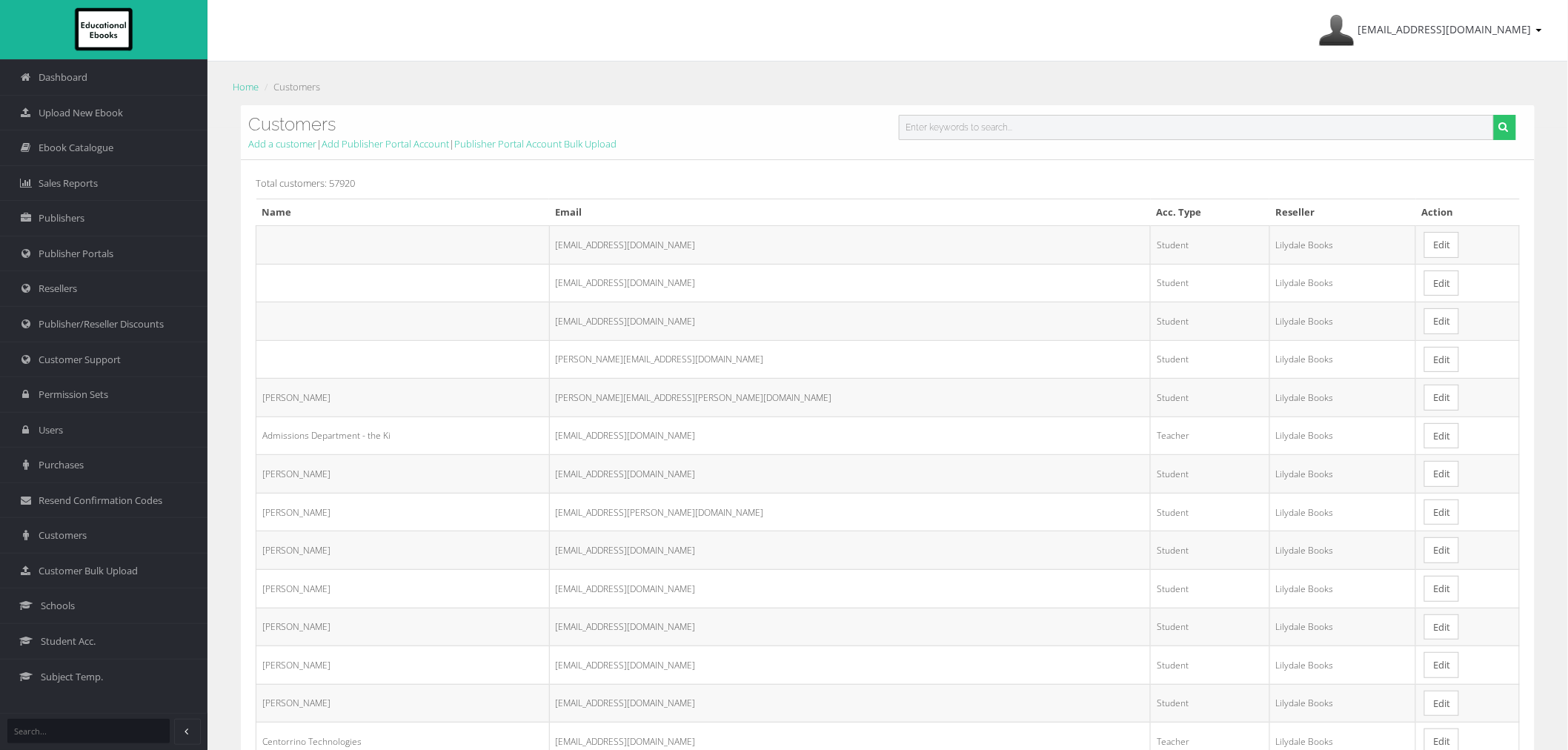
click at [1179, 130] on input "text" at bounding box center [1196, 127] width 595 height 25
paste input "[EMAIL_ADDRESS][DOMAIN_NAME]"
type input "[EMAIL_ADDRESS][DOMAIN_NAME]"
click at [1493, 115] on button "submit" at bounding box center [1504, 127] width 23 height 25
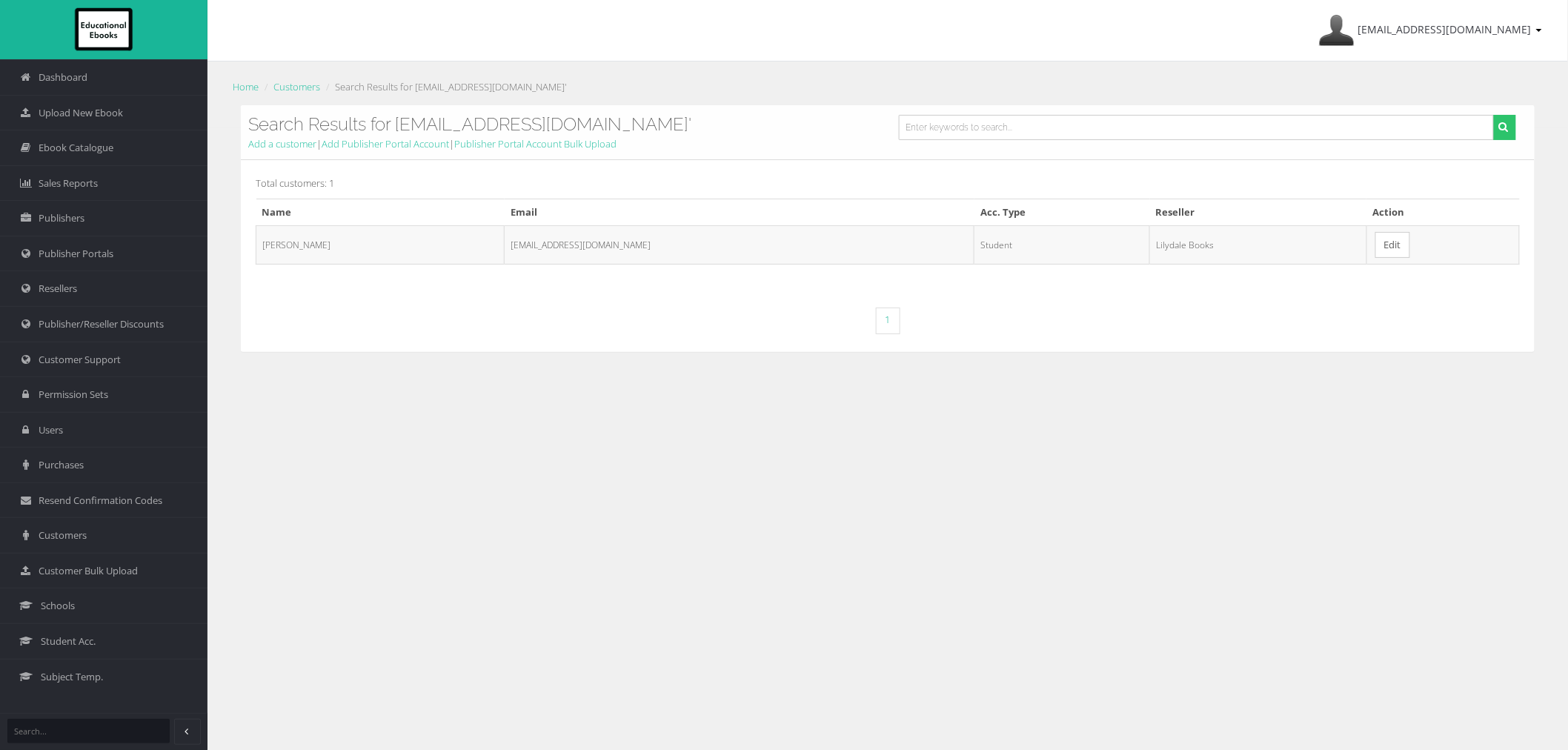
click at [1375, 245] on link "Edit" at bounding box center [1393, 245] width 35 height 26
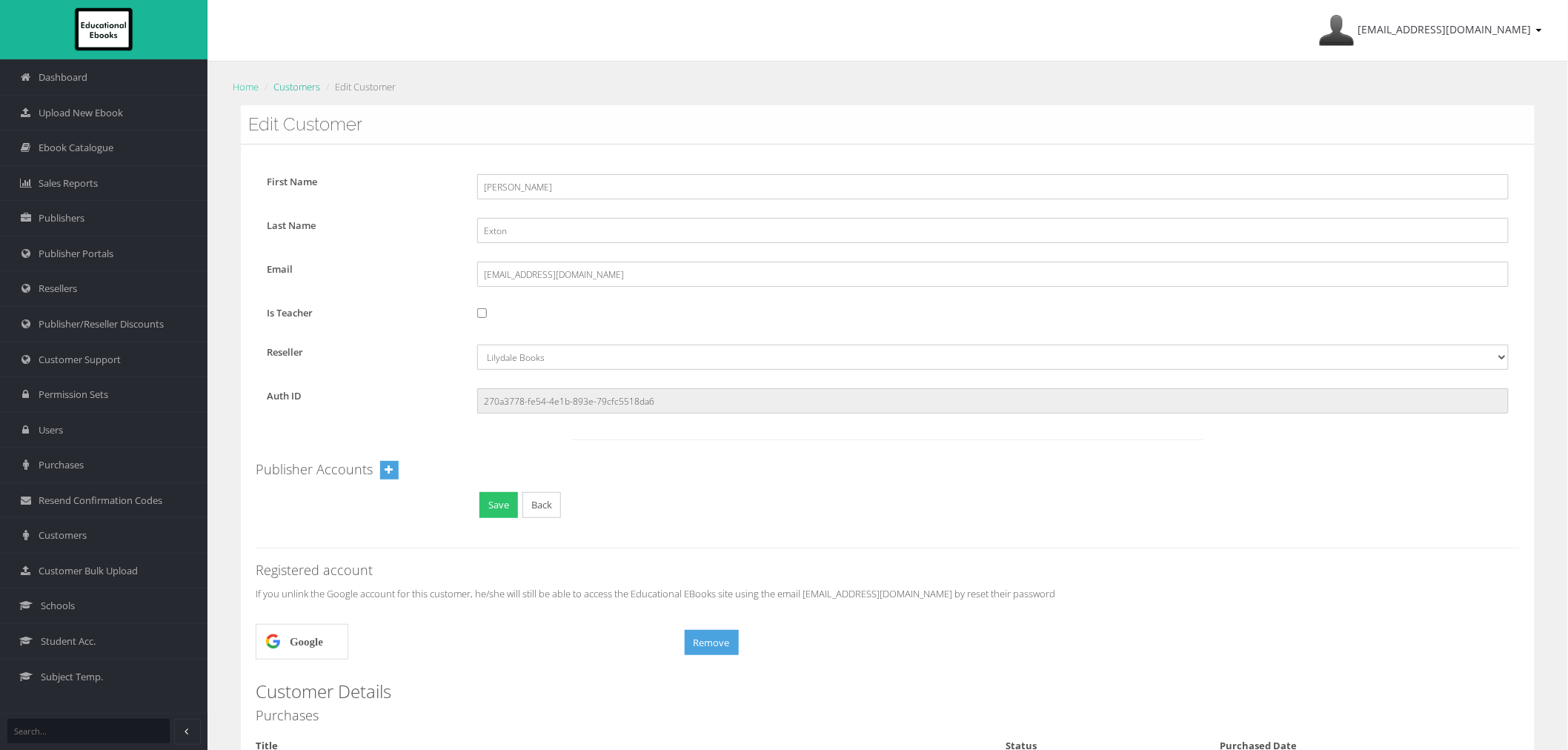
click at [282, 83] on link "Customers" at bounding box center [296, 86] width 46 height 13
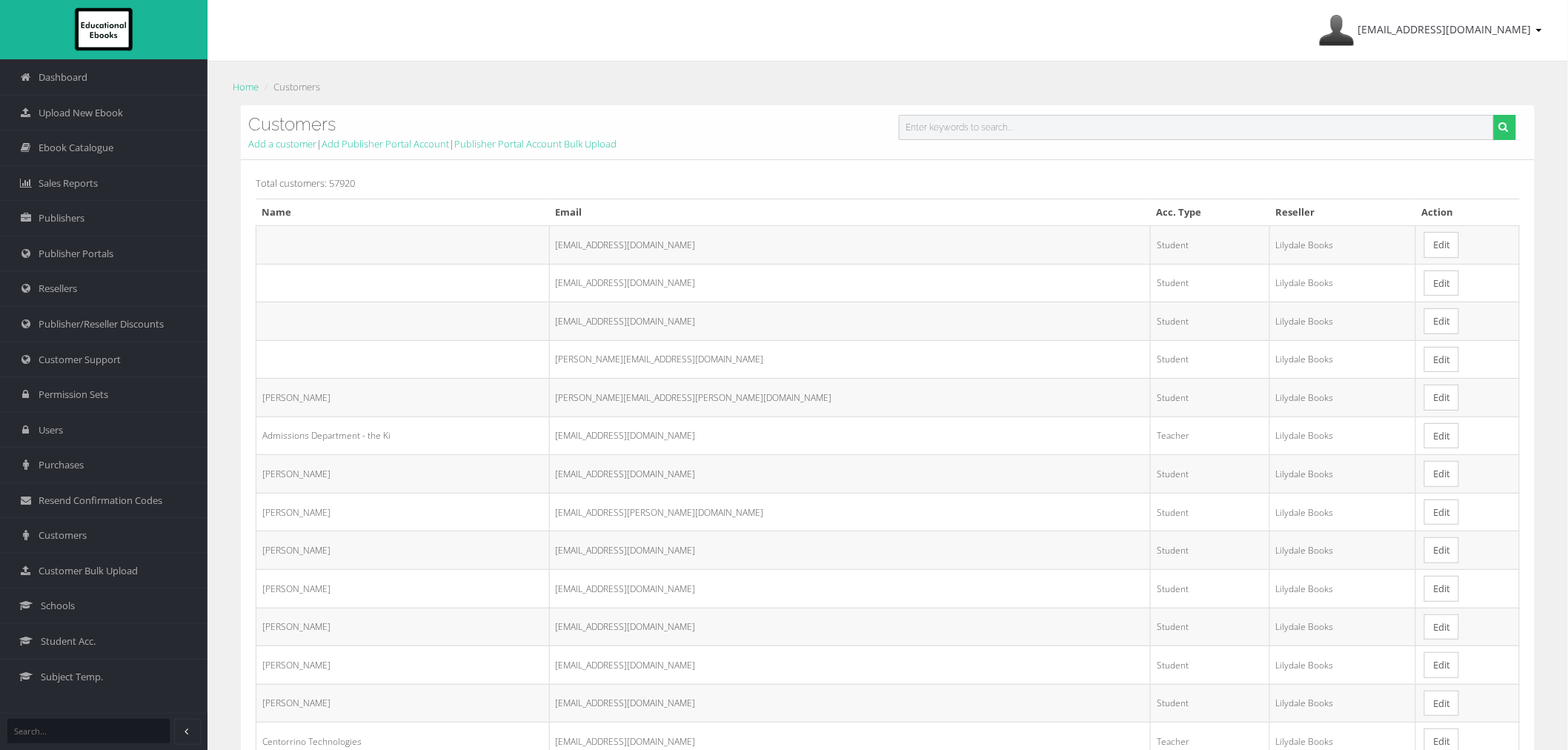
click at [1009, 131] on input "text" at bounding box center [1196, 127] width 595 height 25
paste input "28bwarren@mlmc.vic.edu.au"
type input "28bwarren@mlmc.vic.edu.au"
click at [1493, 115] on button "submit" at bounding box center [1504, 127] width 23 height 25
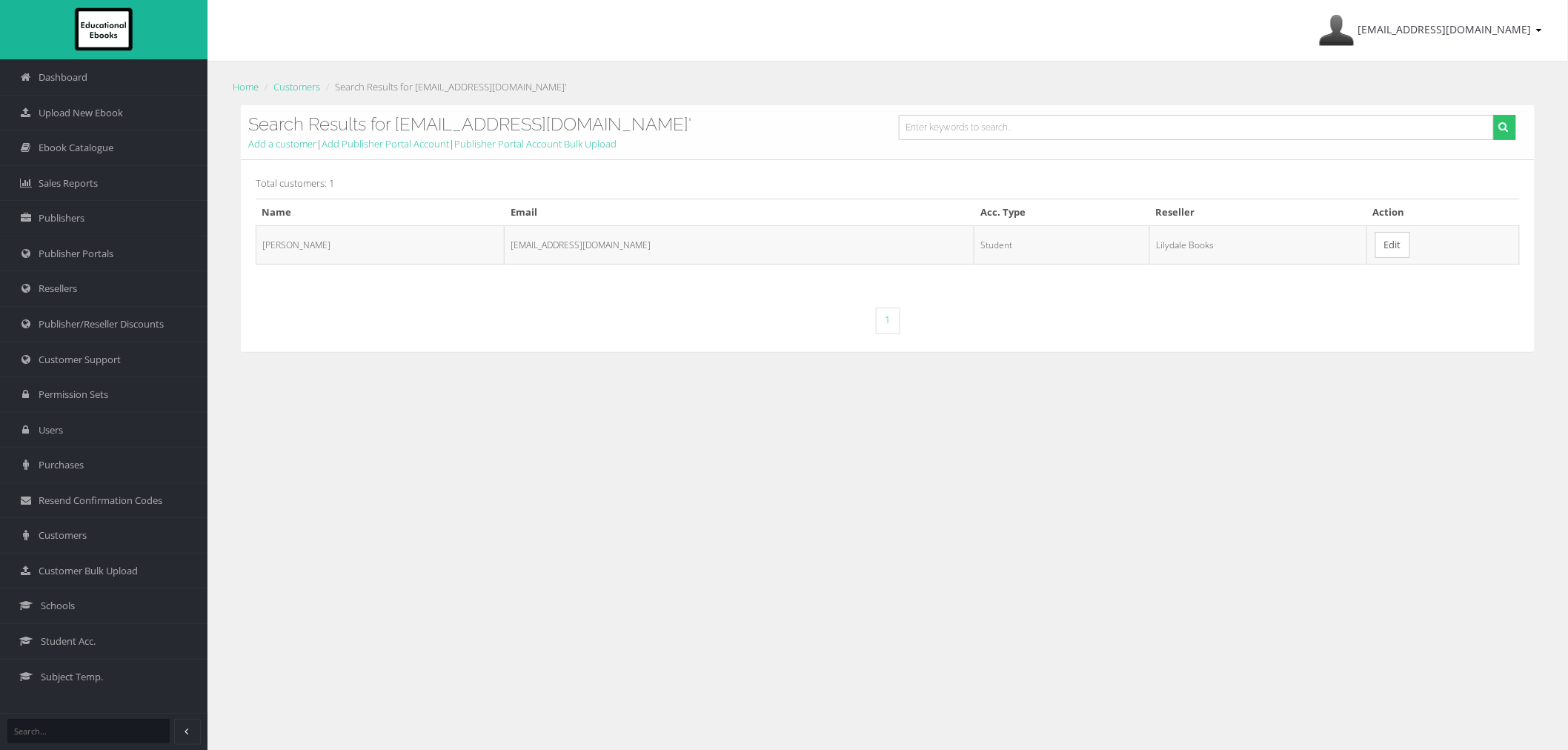
click at [1380, 249] on link "Edit" at bounding box center [1393, 245] width 35 height 26
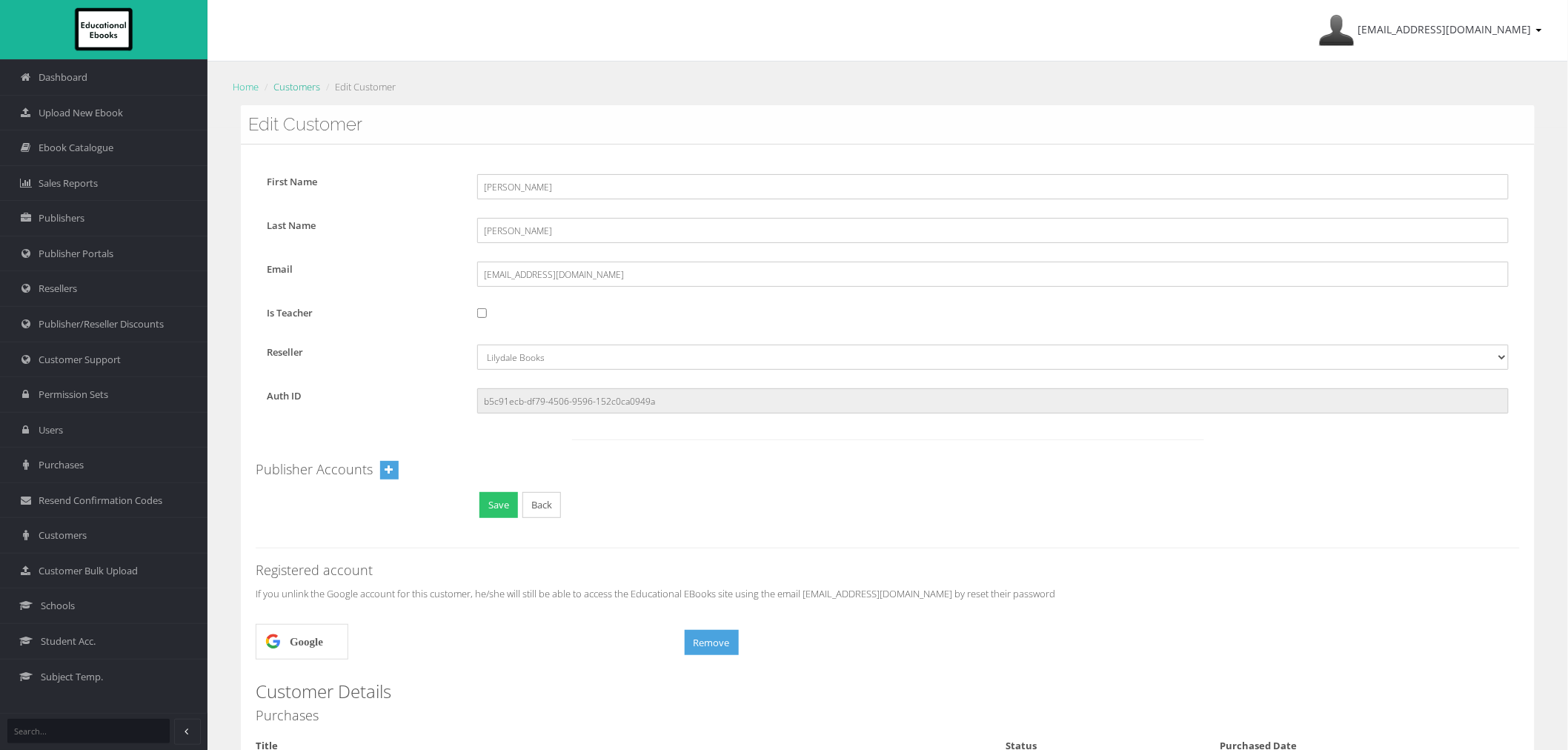
click at [293, 90] on link "Customers" at bounding box center [296, 86] width 46 height 13
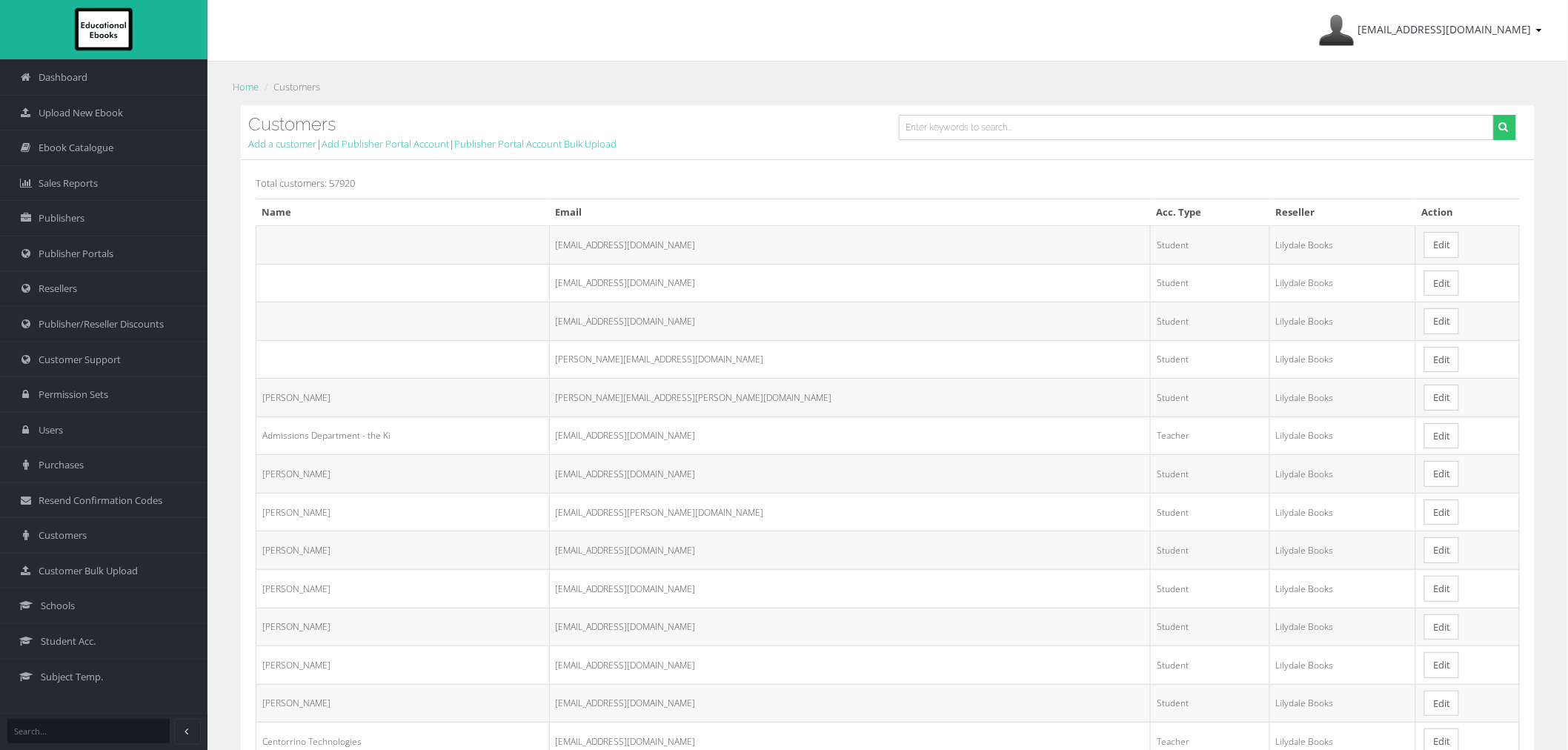
click at [1272, 141] on form at bounding box center [1207, 132] width 639 height 36
click at [1262, 126] on input "text" at bounding box center [1196, 127] width 595 height 25
paste input "28emcsween@mlmc.vic.edu.au"
type input "28emcsween@mlmc.vic.edu.au"
click at [1493, 115] on button "submit" at bounding box center [1504, 127] width 23 height 25
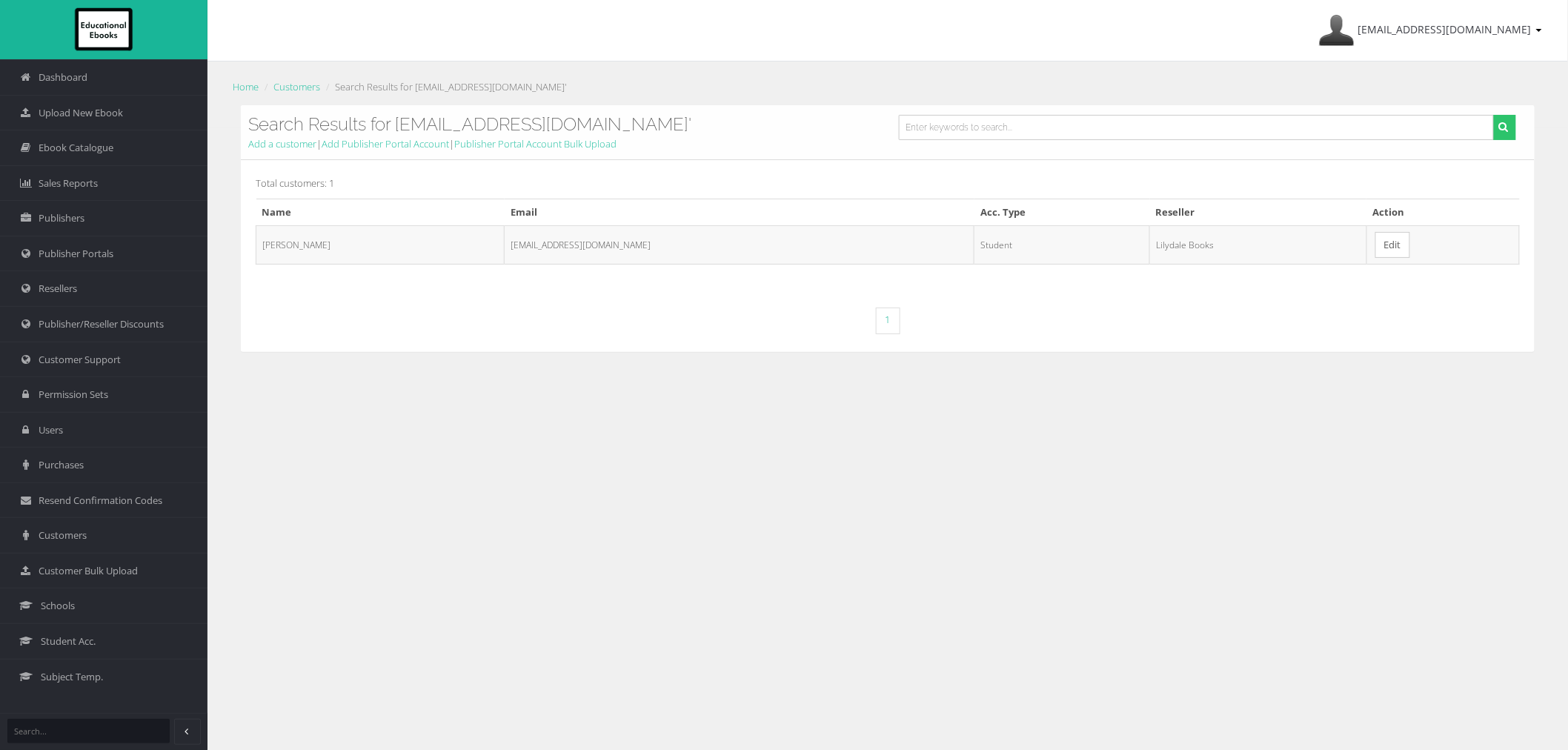
click at [1375, 246] on link "Edit" at bounding box center [1393, 245] width 35 height 26
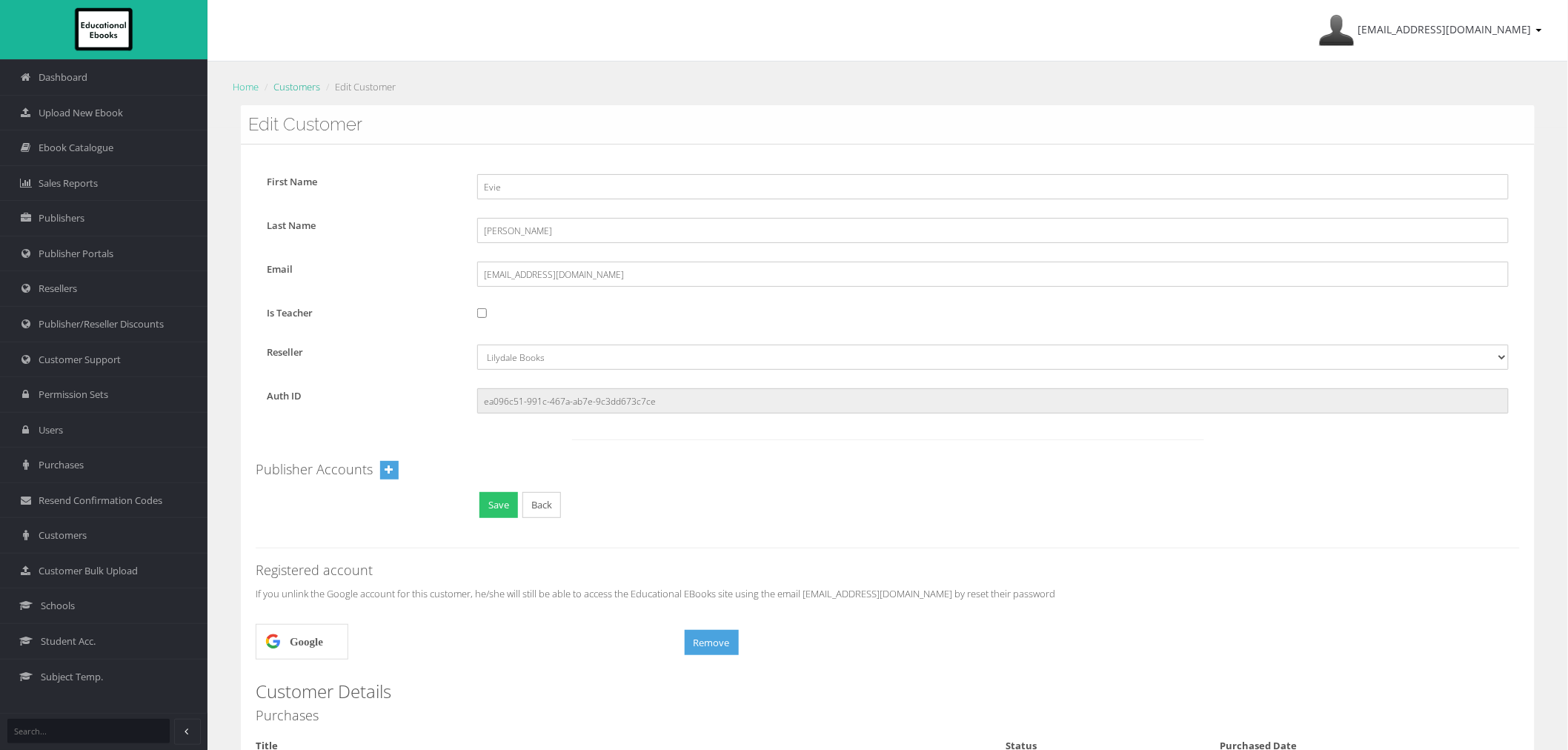
click at [298, 85] on link "Customers" at bounding box center [296, 86] width 46 height 13
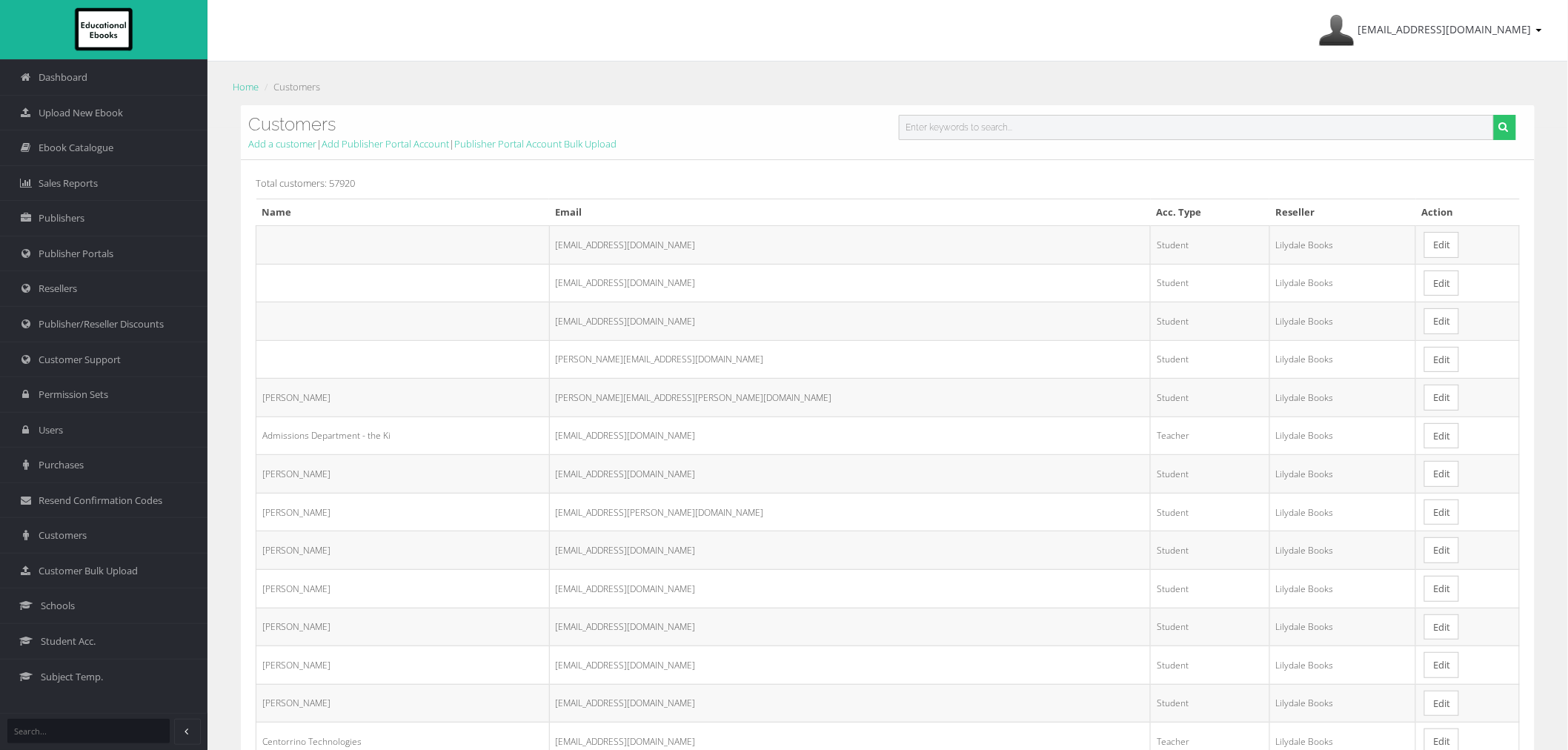
click at [1183, 134] on input "text" at bounding box center [1196, 127] width 595 height 25
paste input "[EMAIL_ADDRESS][DOMAIN_NAME]"
type input "[EMAIL_ADDRESS][DOMAIN_NAME]"
click at [1493, 115] on button "submit" at bounding box center [1504, 127] width 23 height 25
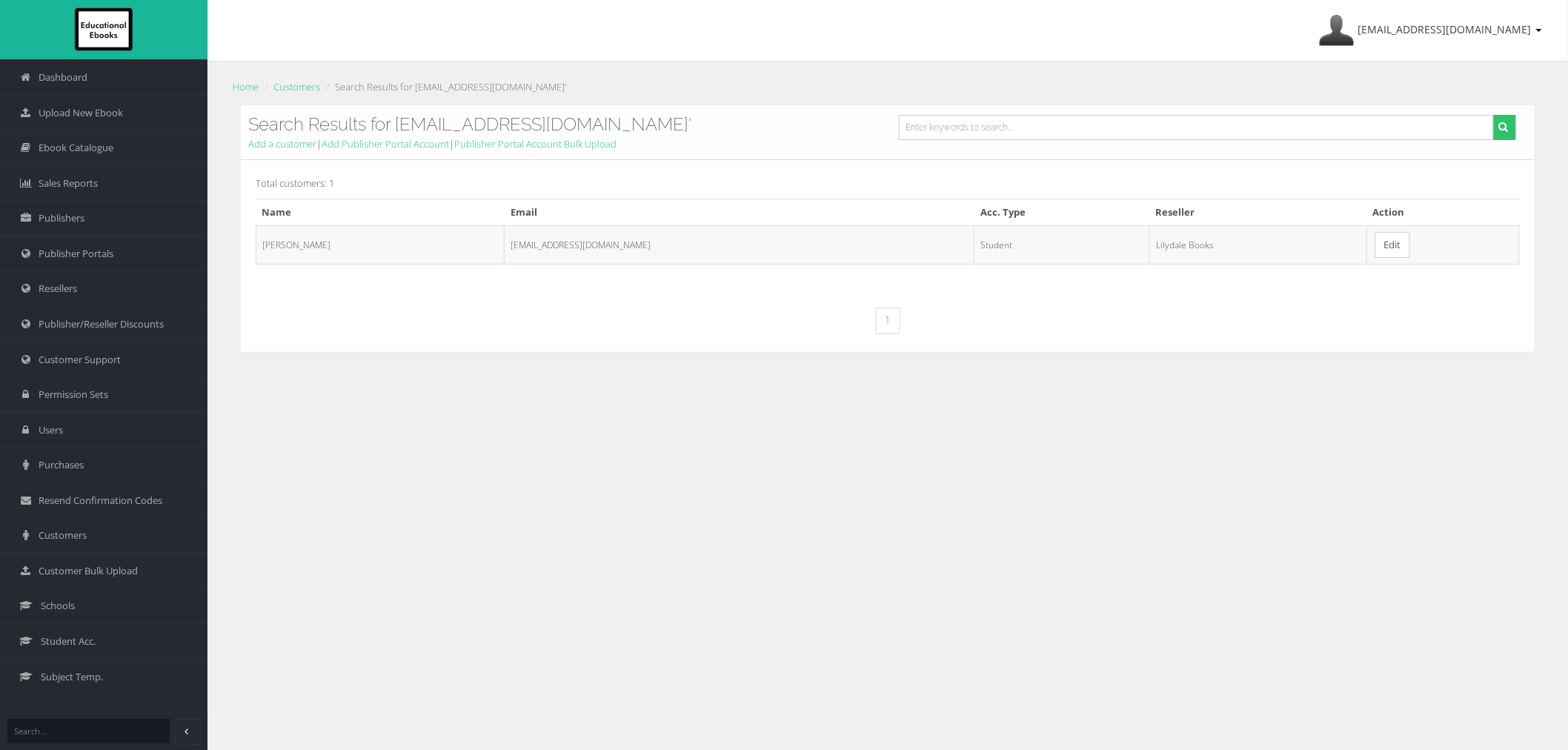
click at [1377, 246] on link "Edit" at bounding box center [1393, 245] width 35 height 26
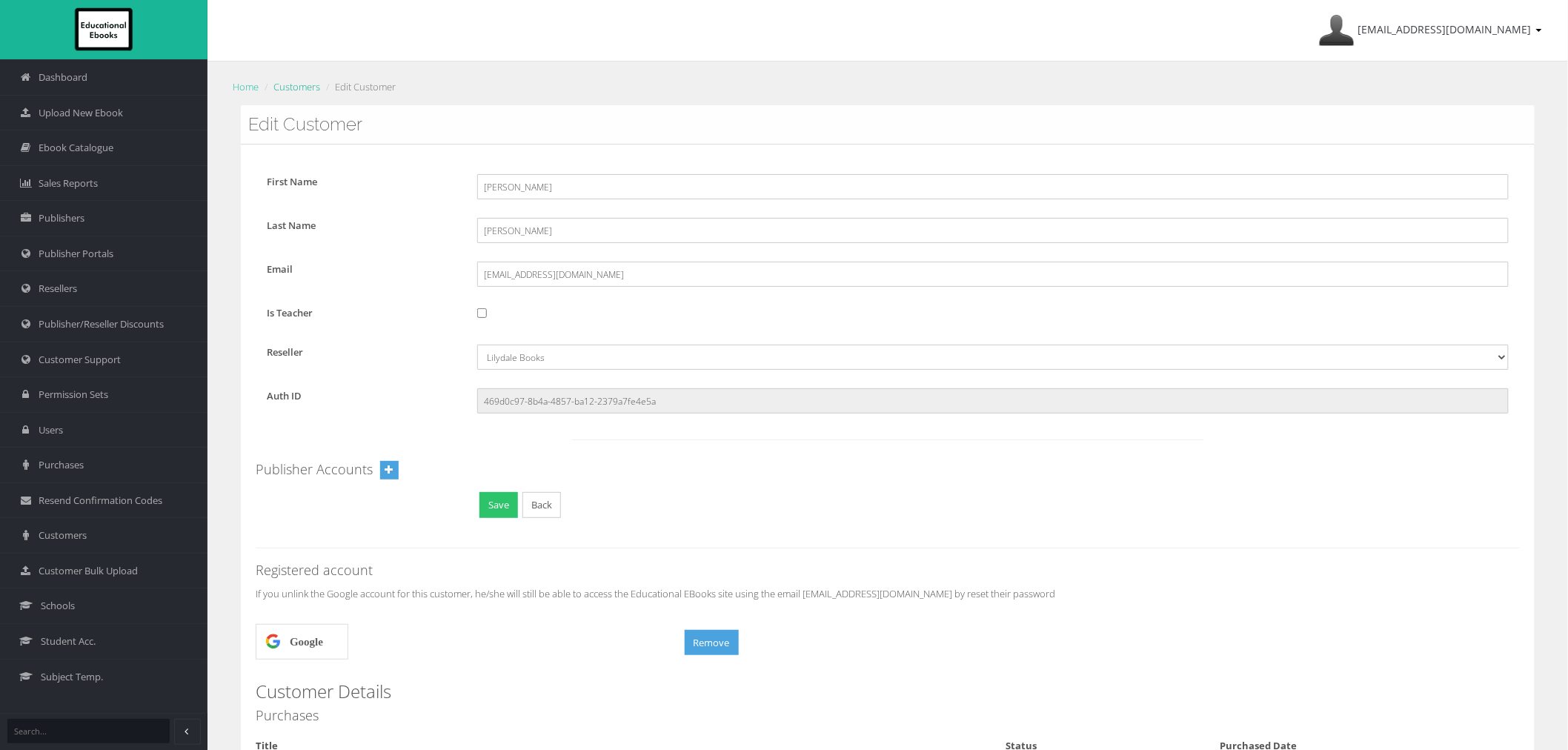
click at [294, 88] on link "Customers" at bounding box center [296, 86] width 46 height 13
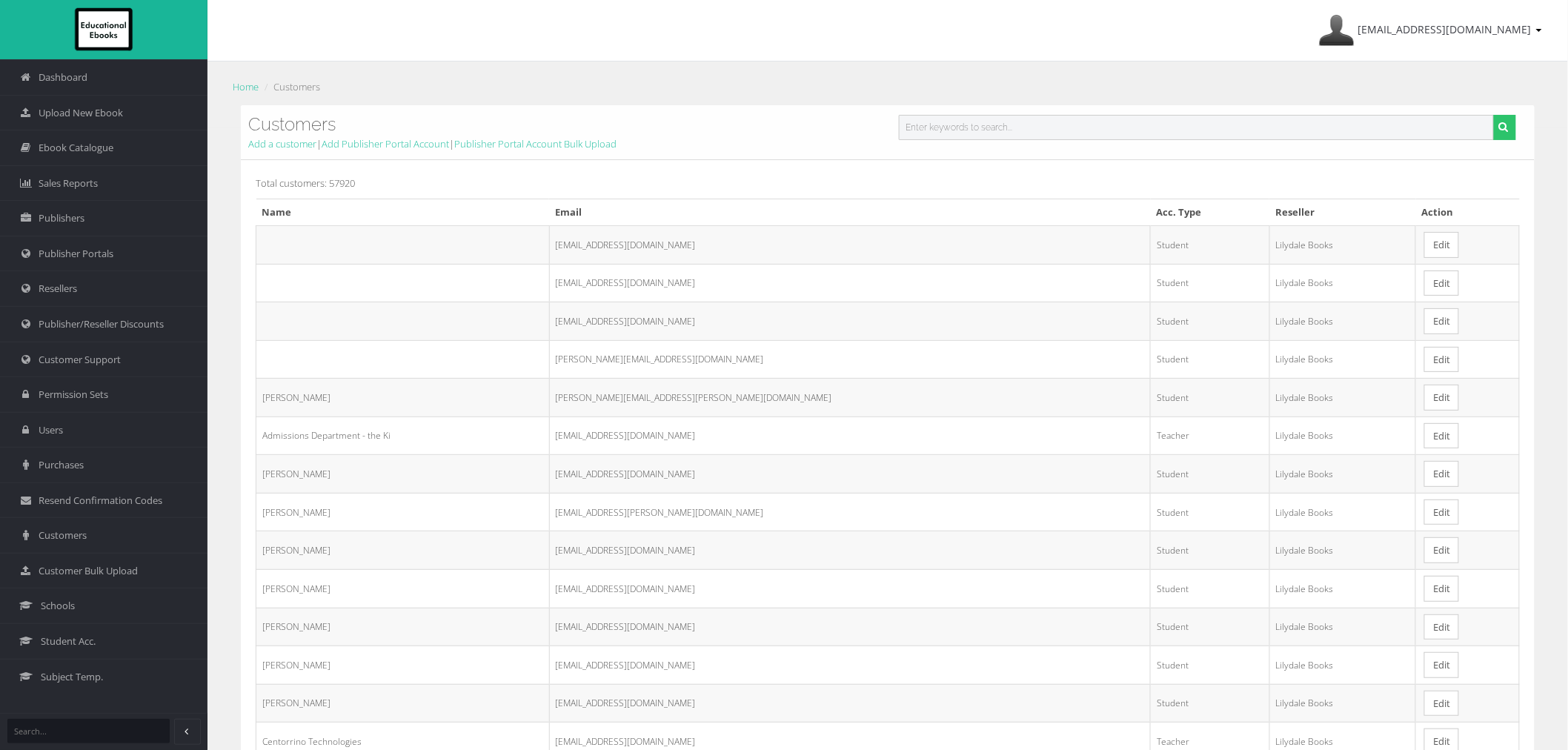
click at [1091, 136] on input "text" at bounding box center [1196, 127] width 595 height 25
paste input "[EMAIL_ADDRESS][DOMAIN_NAME]"
type input "[EMAIL_ADDRESS][DOMAIN_NAME]"
click at [1493, 115] on button "submit" at bounding box center [1504, 127] width 23 height 25
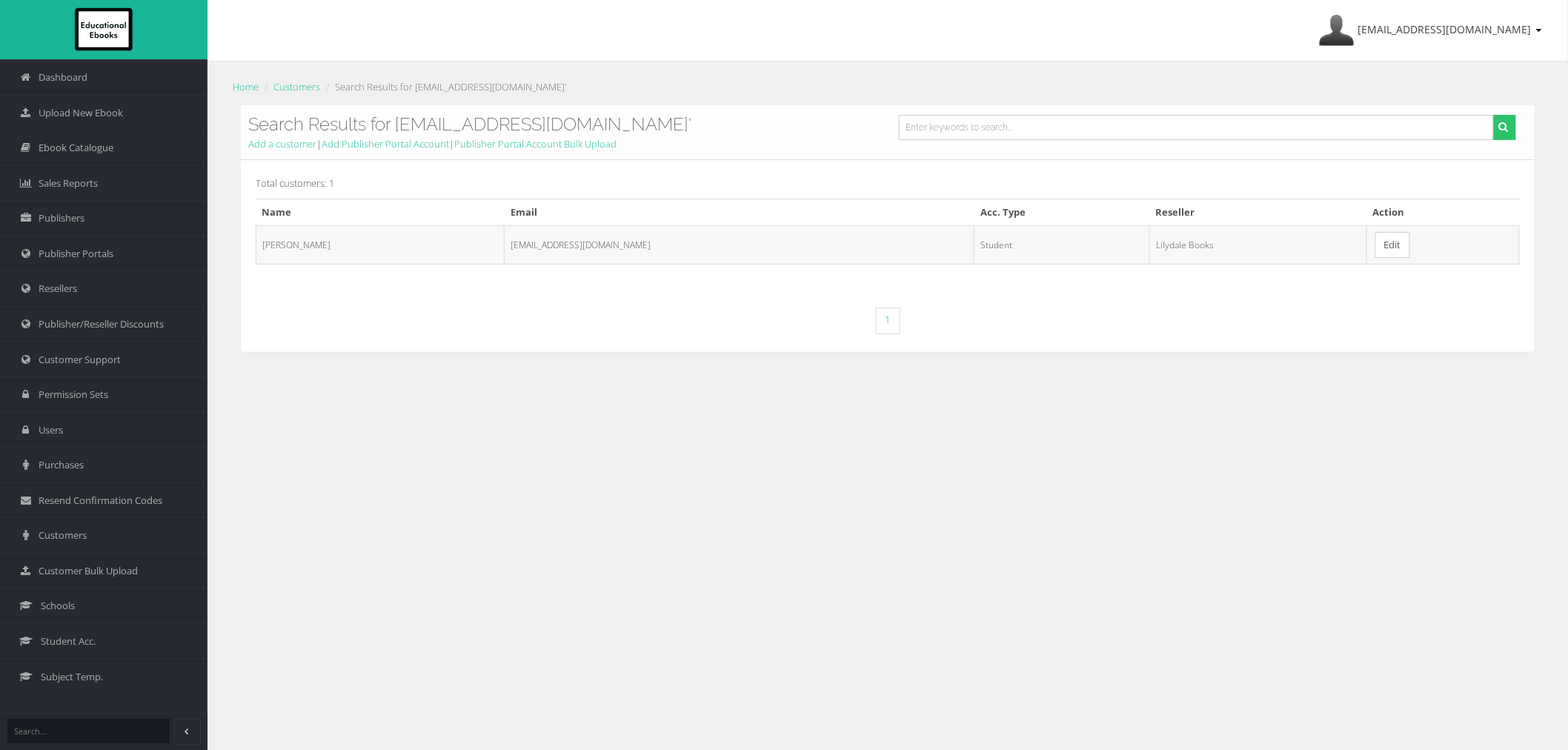
click at [1375, 239] on link "Edit" at bounding box center [1393, 245] width 35 height 26
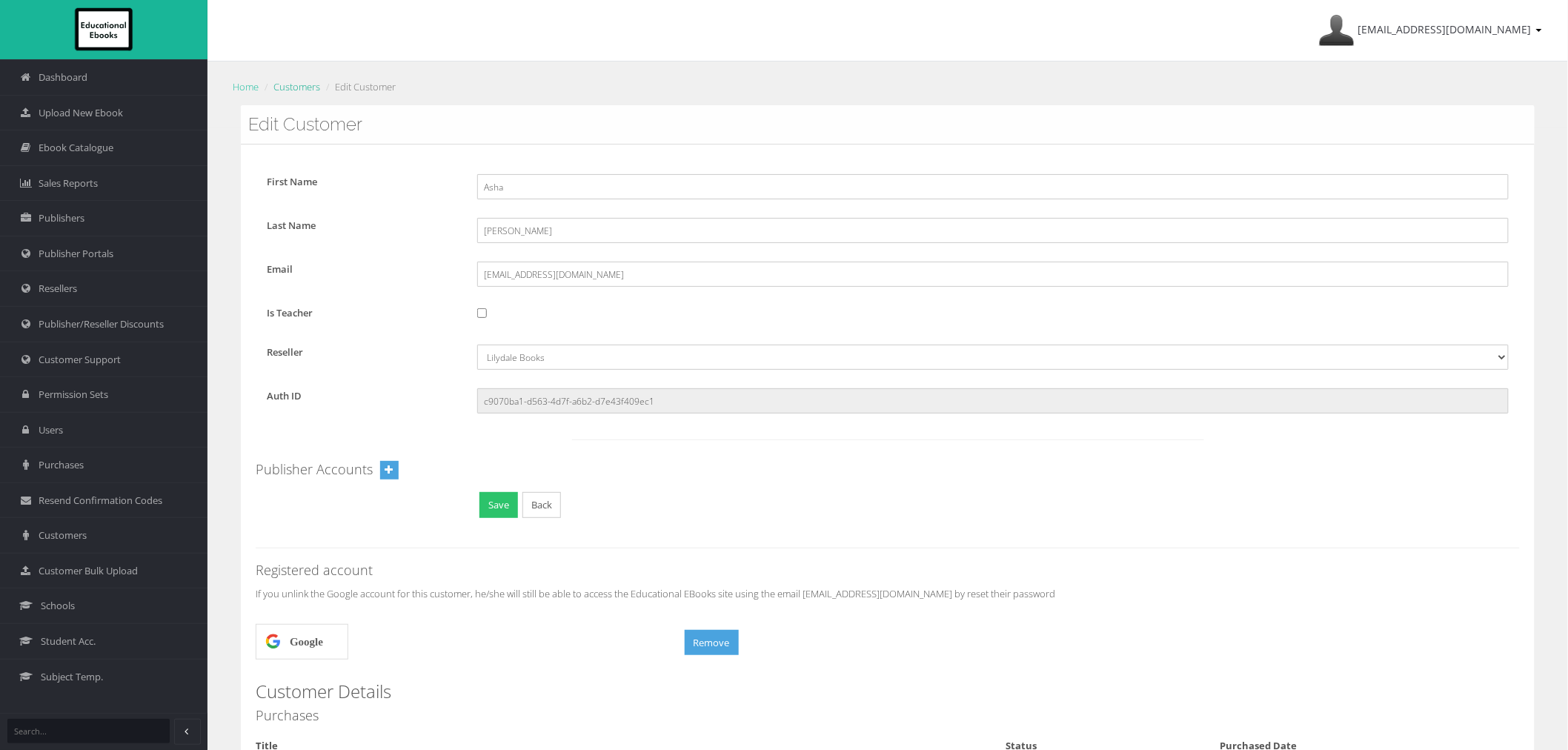
drag, startPoint x: 290, startPoint y: 87, endPoint x: 298, endPoint y: 100, distance: 15.3
click at [290, 87] on link "Customers" at bounding box center [296, 86] width 46 height 13
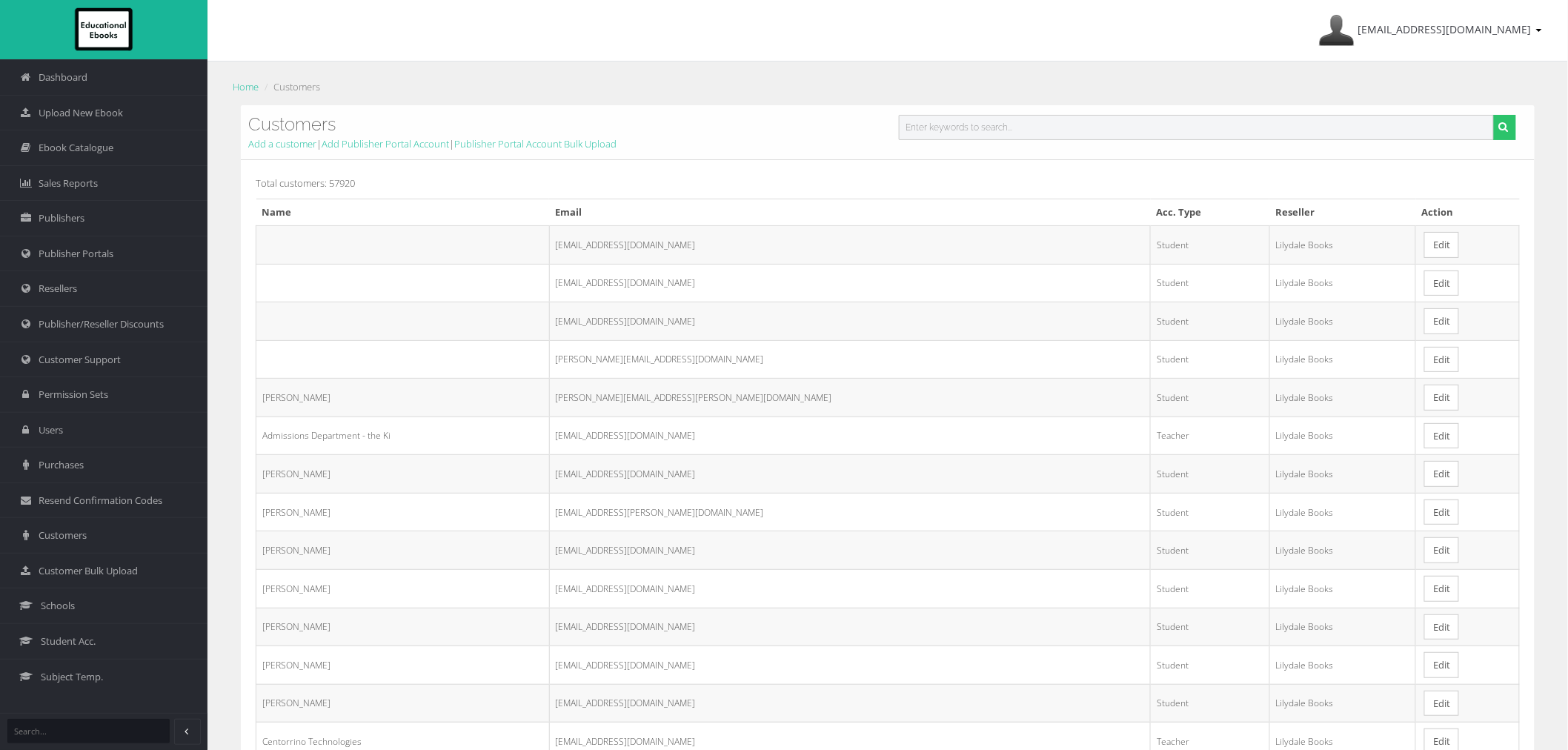
click at [922, 128] on input "text" at bounding box center [1196, 127] width 595 height 25
paste input "[EMAIL_ADDRESS][DOMAIN_NAME]"
type input "[EMAIL_ADDRESS][DOMAIN_NAME]"
click at [1493, 115] on button "submit" at bounding box center [1504, 127] width 23 height 25
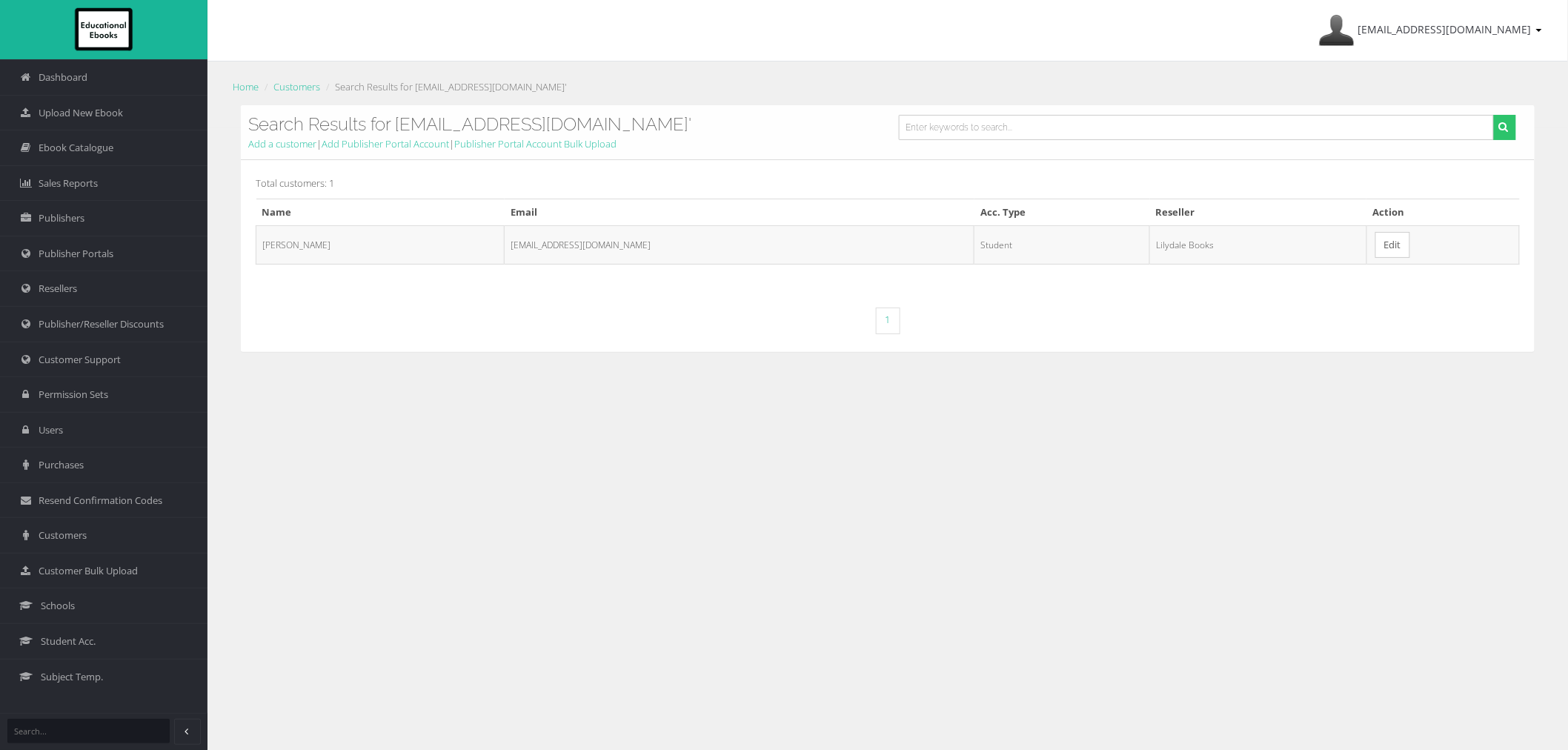
click at [1378, 238] on link "Edit" at bounding box center [1393, 245] width 35 height 26
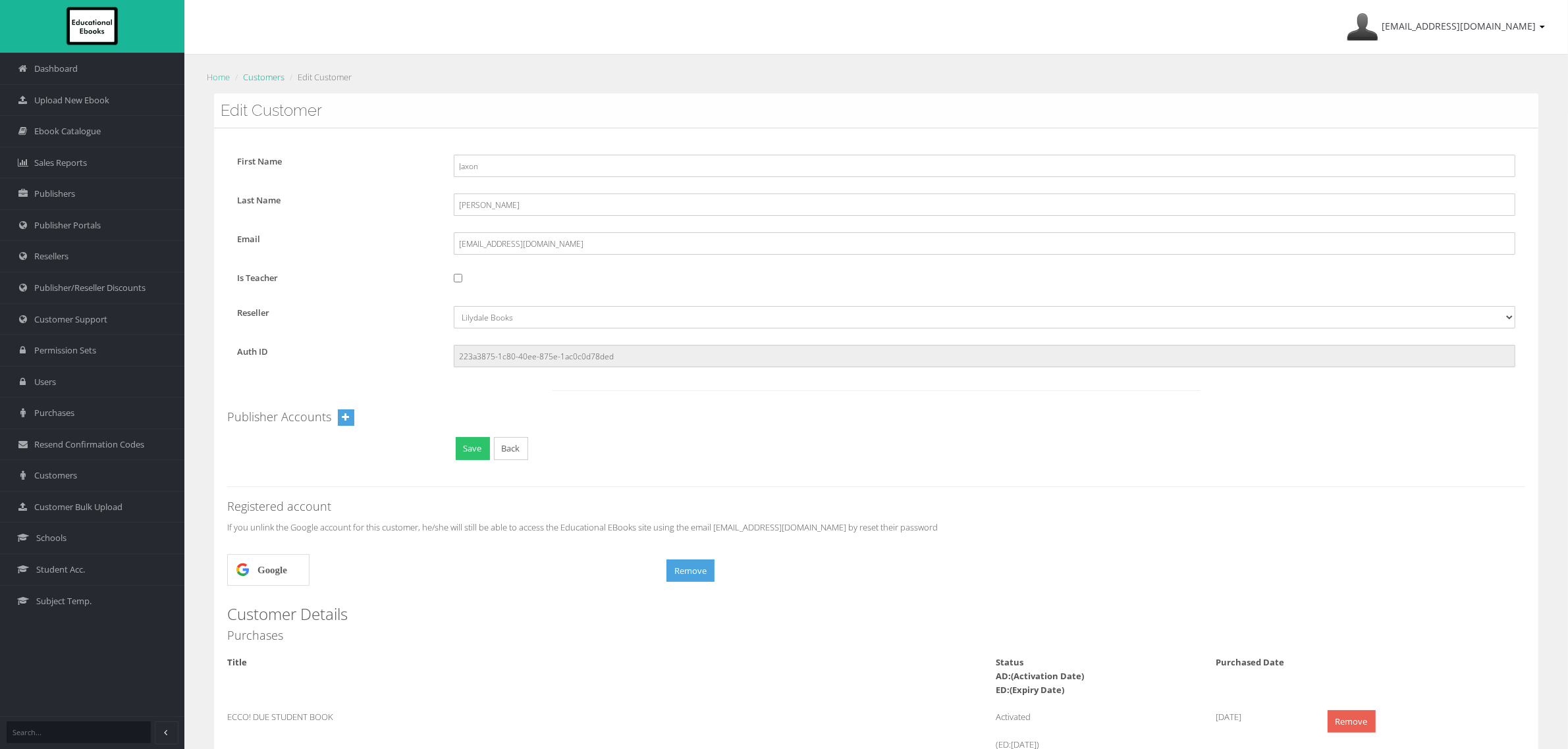
click at [246, 79] on link "Customers" at bounding box center [264, 76] width 41 height 12
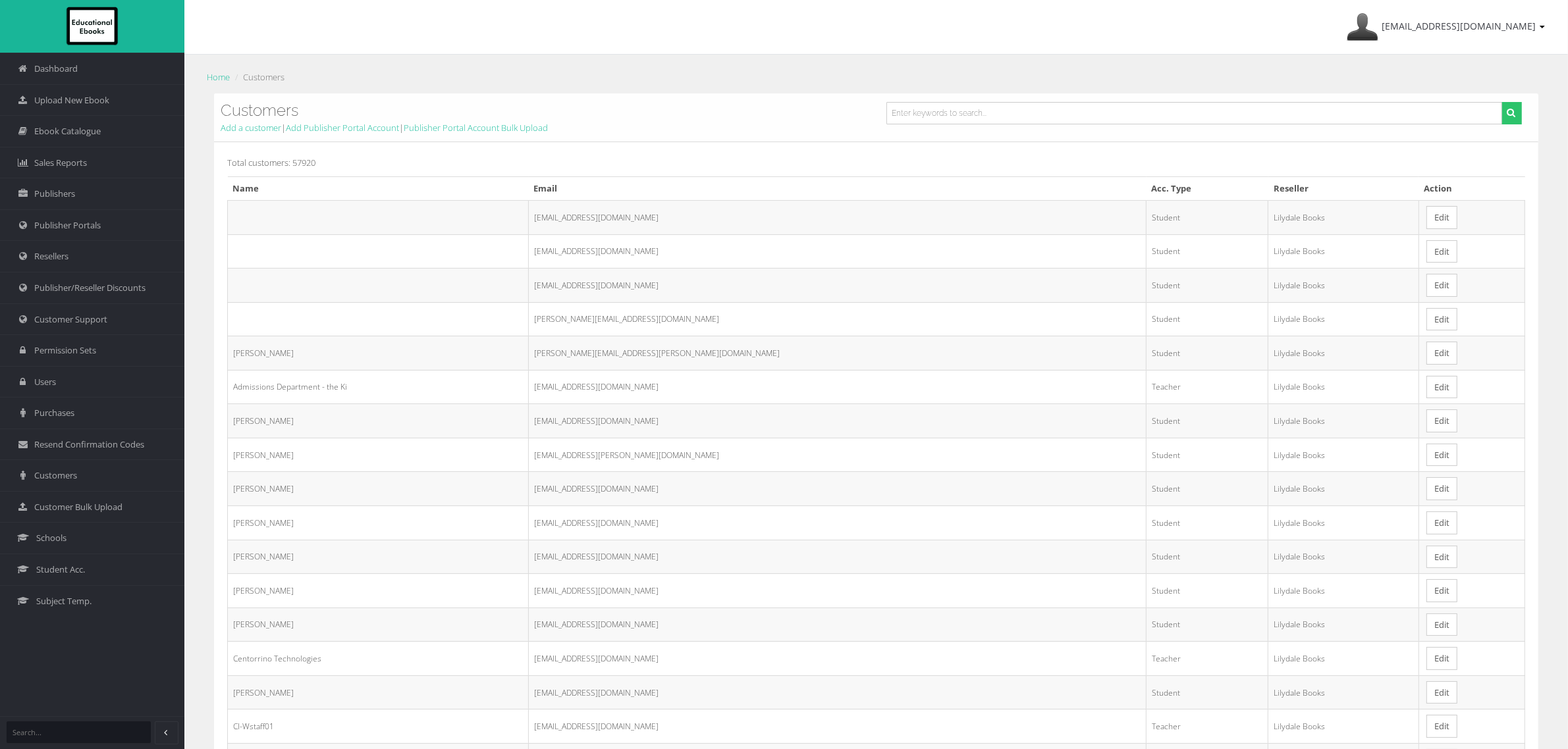
drag, startPoint x: 1038, startPoint y: 125, endPoint x: 1032, endPoint y: 117, distance: 10.0
click at [1036, 125] on form at bounding box center [1204, 118] width 656 height 32
click at [1032, 117] on input "text" at bounding box center [1195, 113] width 617 height 23
paste input "[EMAIL_ADDRESS][DOMAIN_NAME]"
type input "[EMAIL_ADDRESS][DOMAIN_NAME]"
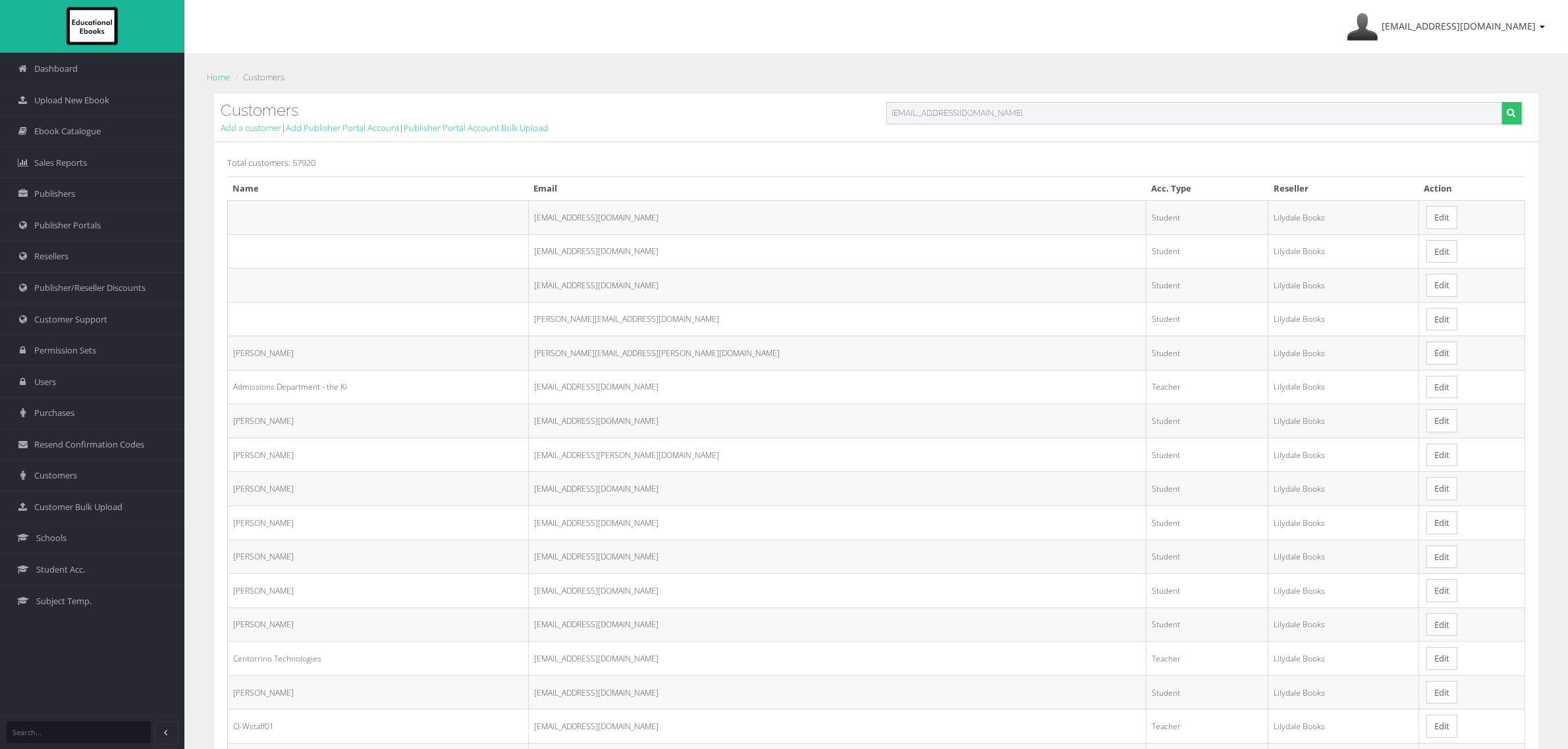
click at [1502, 102] on button "submit" at bounding box center [1512, 113] width 20 height 23
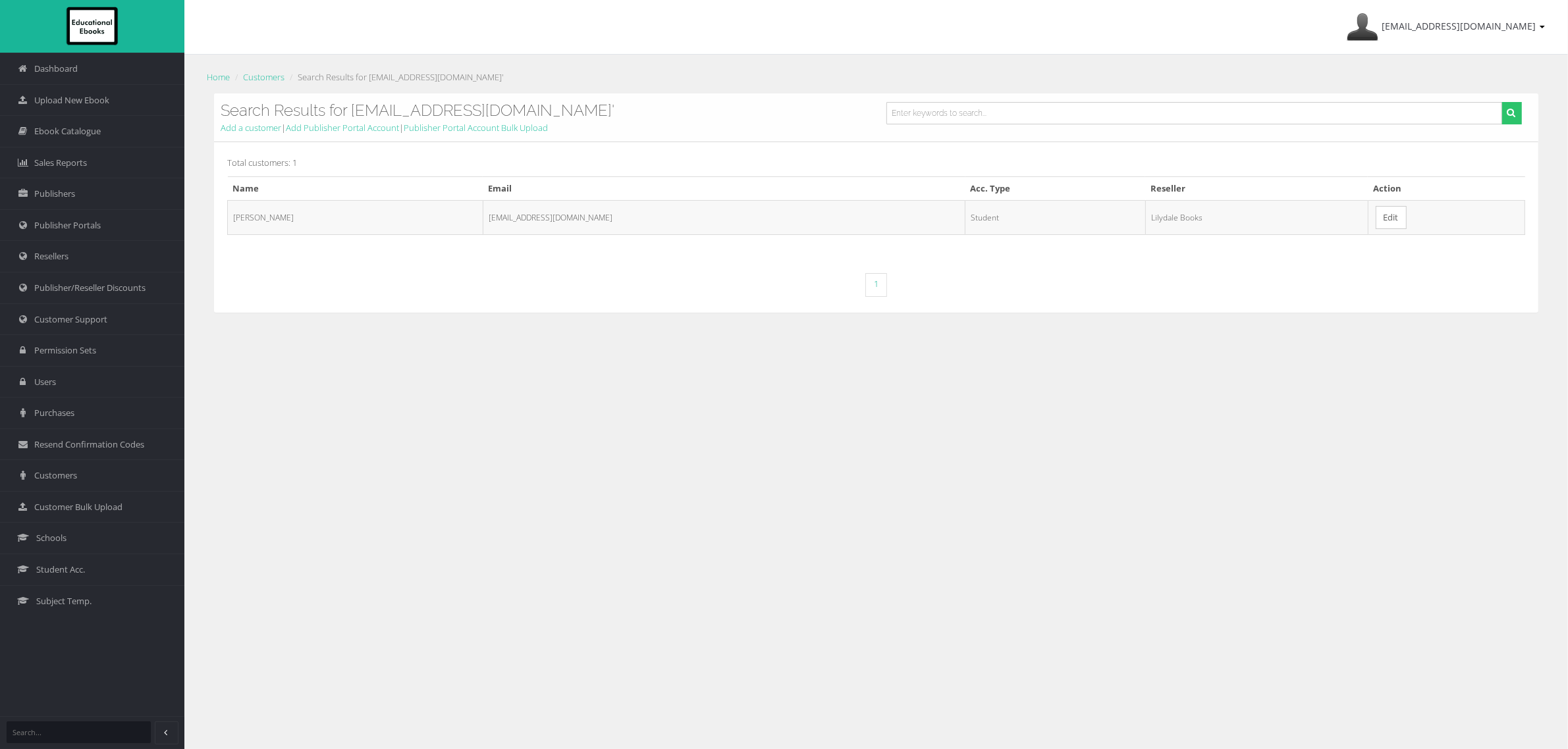
click at [1376, 229] on link "Edit" at bounding box center [1392, 217] width 31 height 23
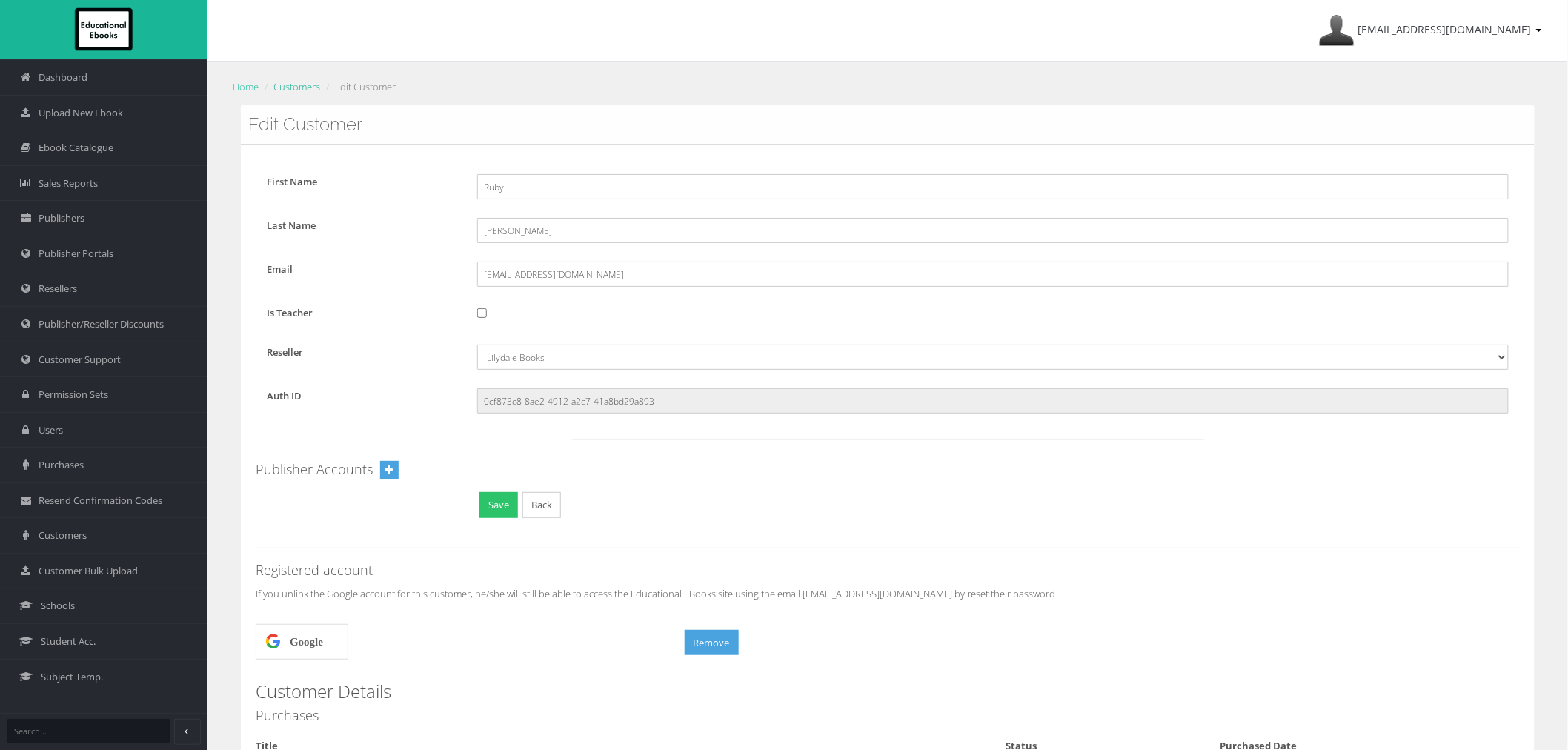
click at [296, 89] on link "Customers" at bounding box center [296, 86] width 46 height 13
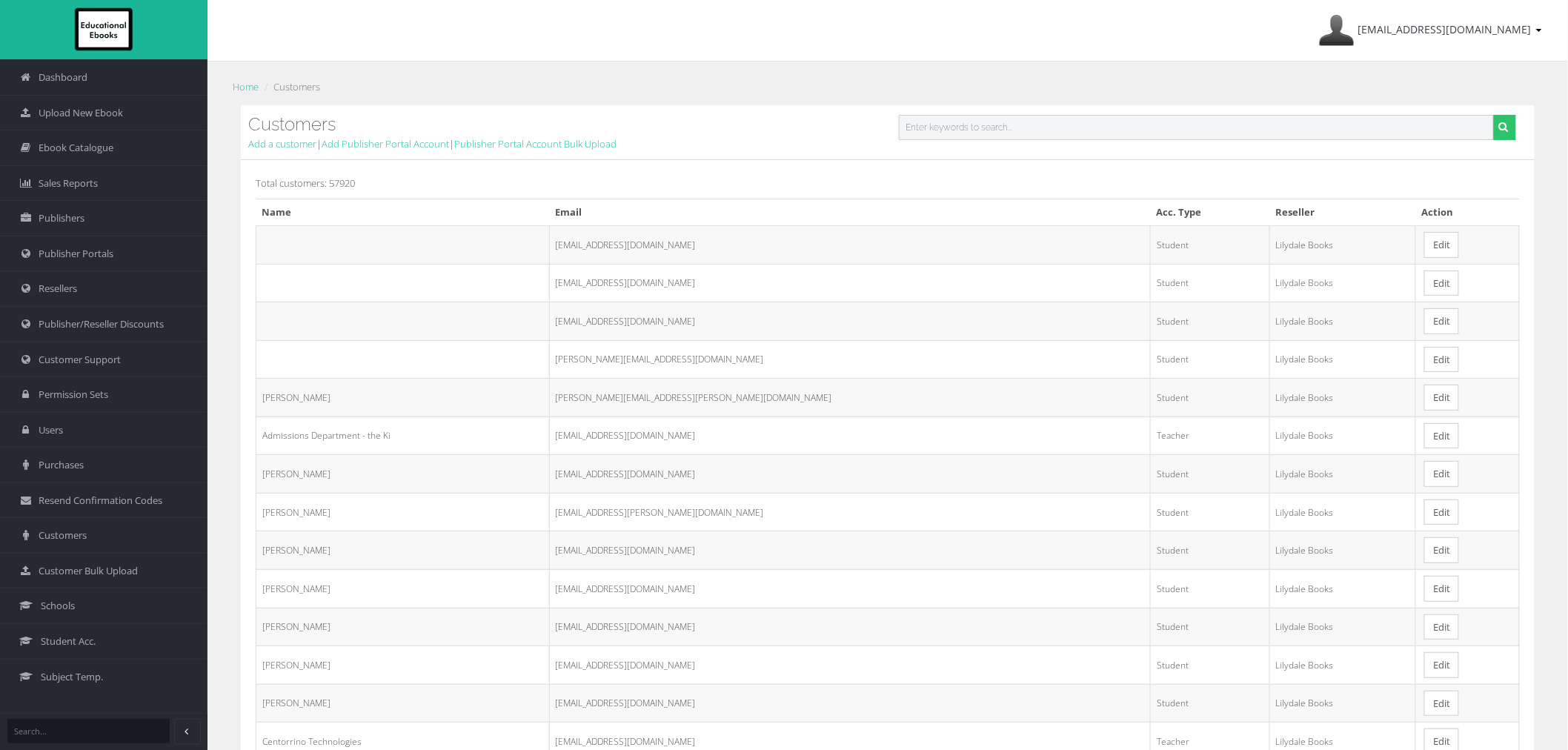
click at [1062, 124] on input "text" at bounding box center [1196, 127] width 595 height 25
paste input "[EMAIL_ADDRESS][DOMAIN_NAME]"
type input "[EMAIL_ADDRESS][DOMAIN_NAME]"
click at [1493, 115] on button "submit" at bounding box center [1504, 127] width 23 height 25
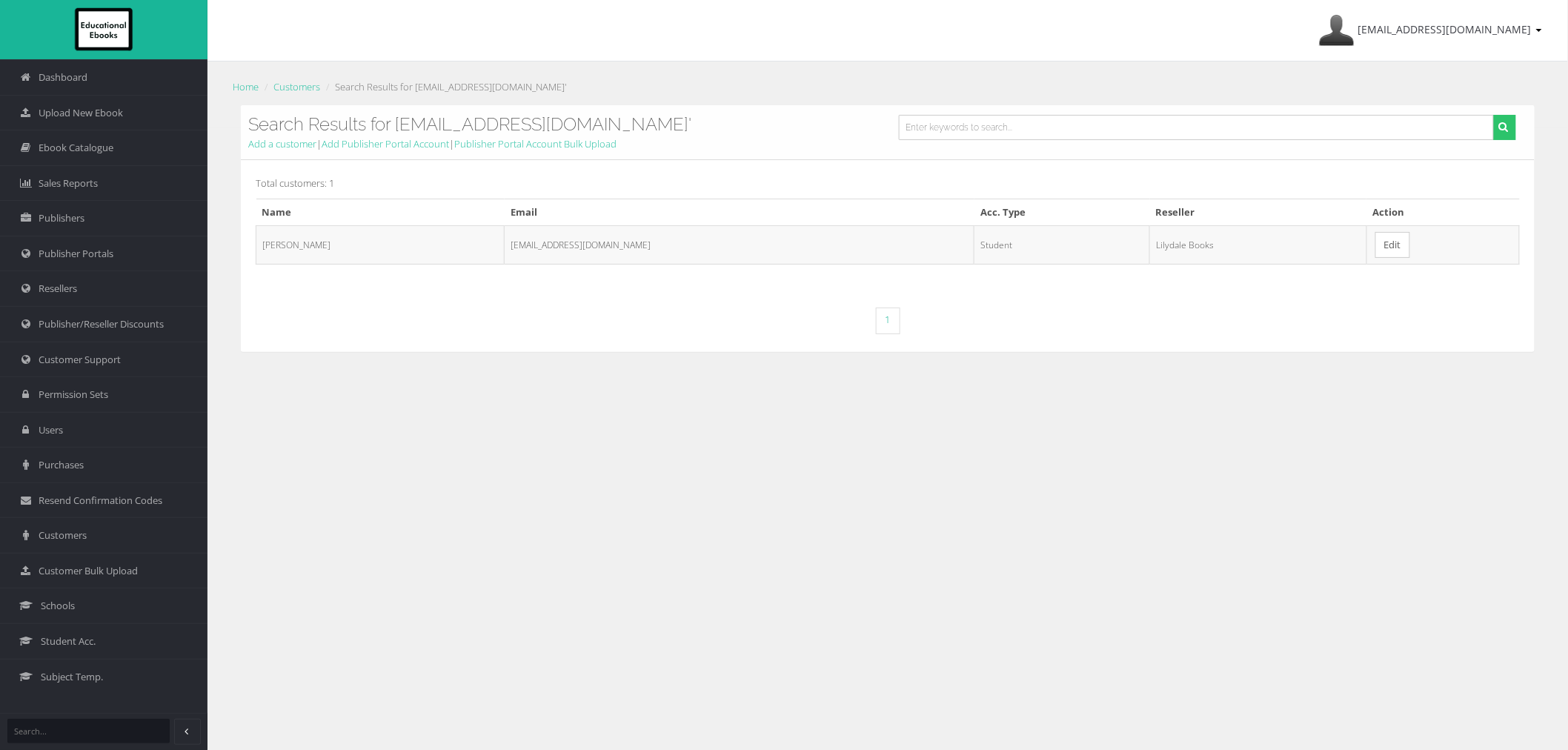
click at [1379, 250] on link "Edit" at bounding box center [1393, 245] width 35 height 26
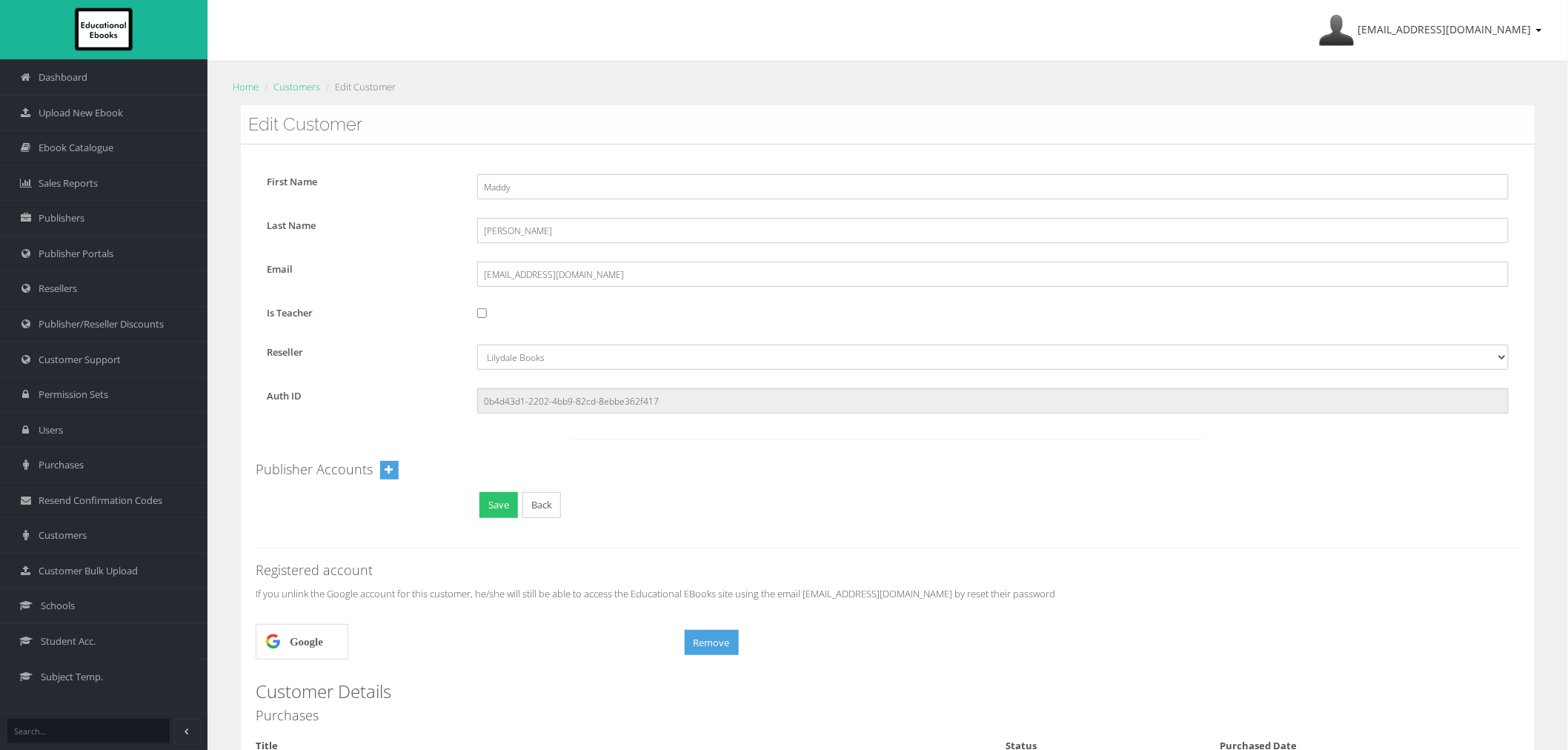
click at [1016, 495] on div "Save Back" at bounding box center [992, 507] width 1053 height 30
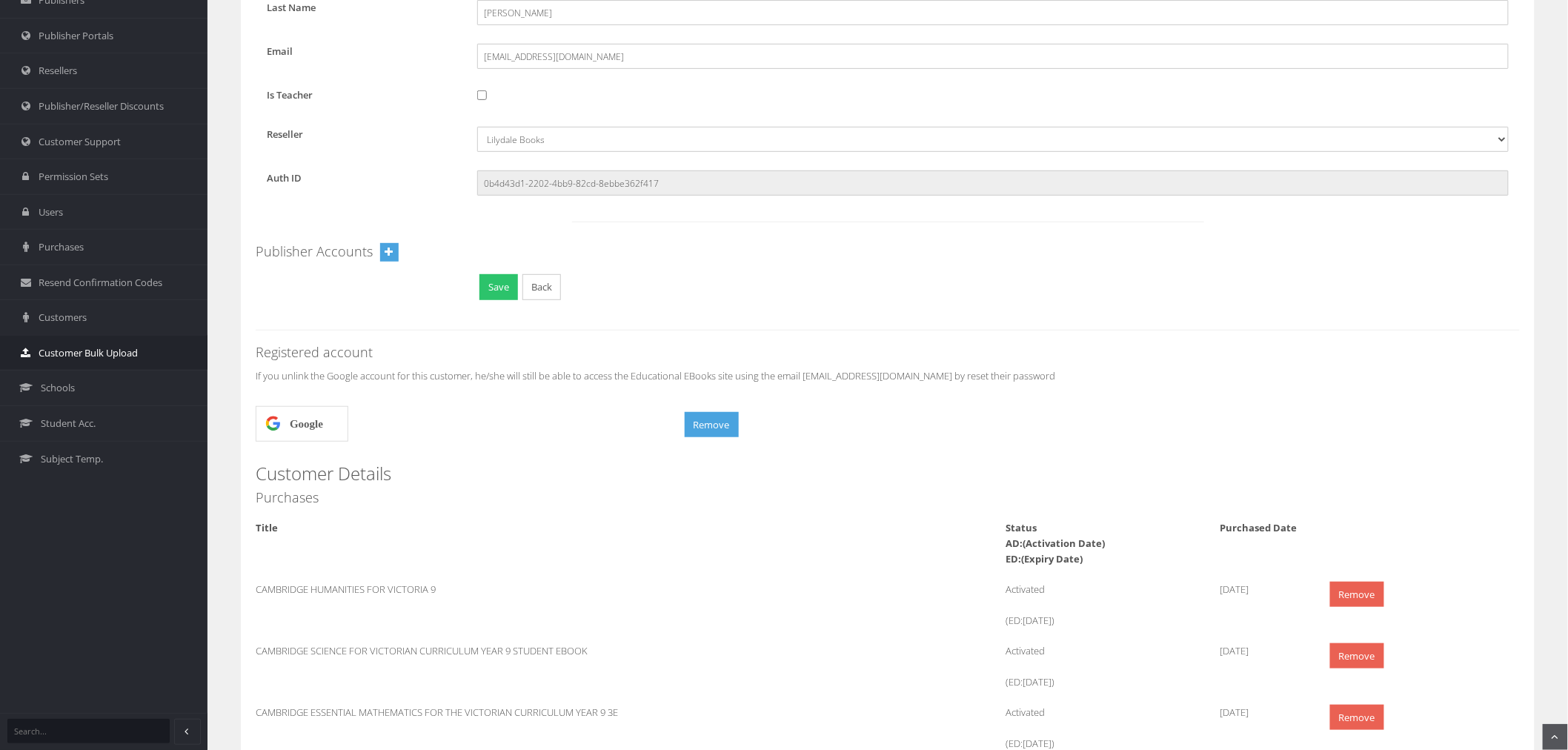
scroll to position [82, 0]
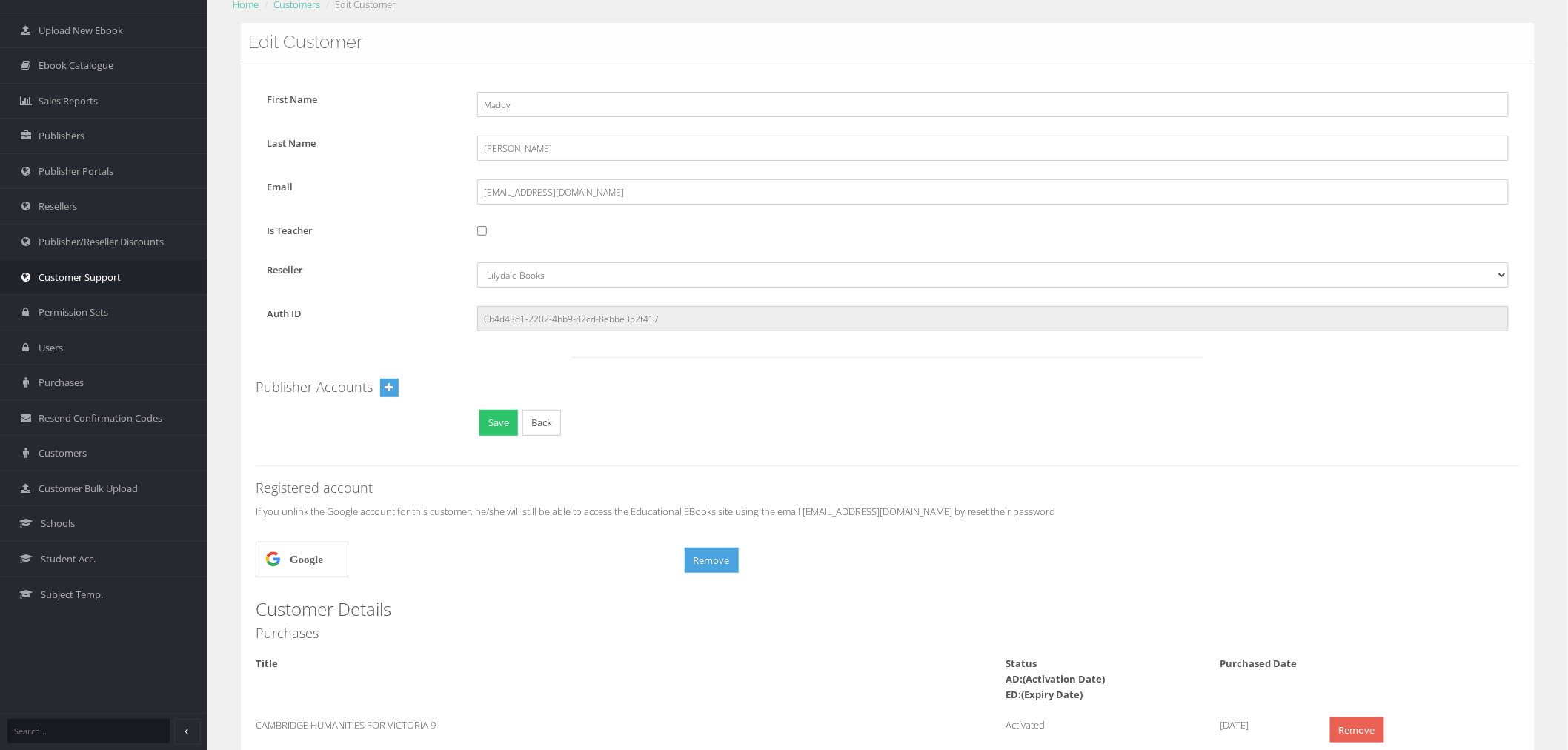
click at [98, 277] on span "Customer Support" at bounding box center [80, 277] width 82 height 14
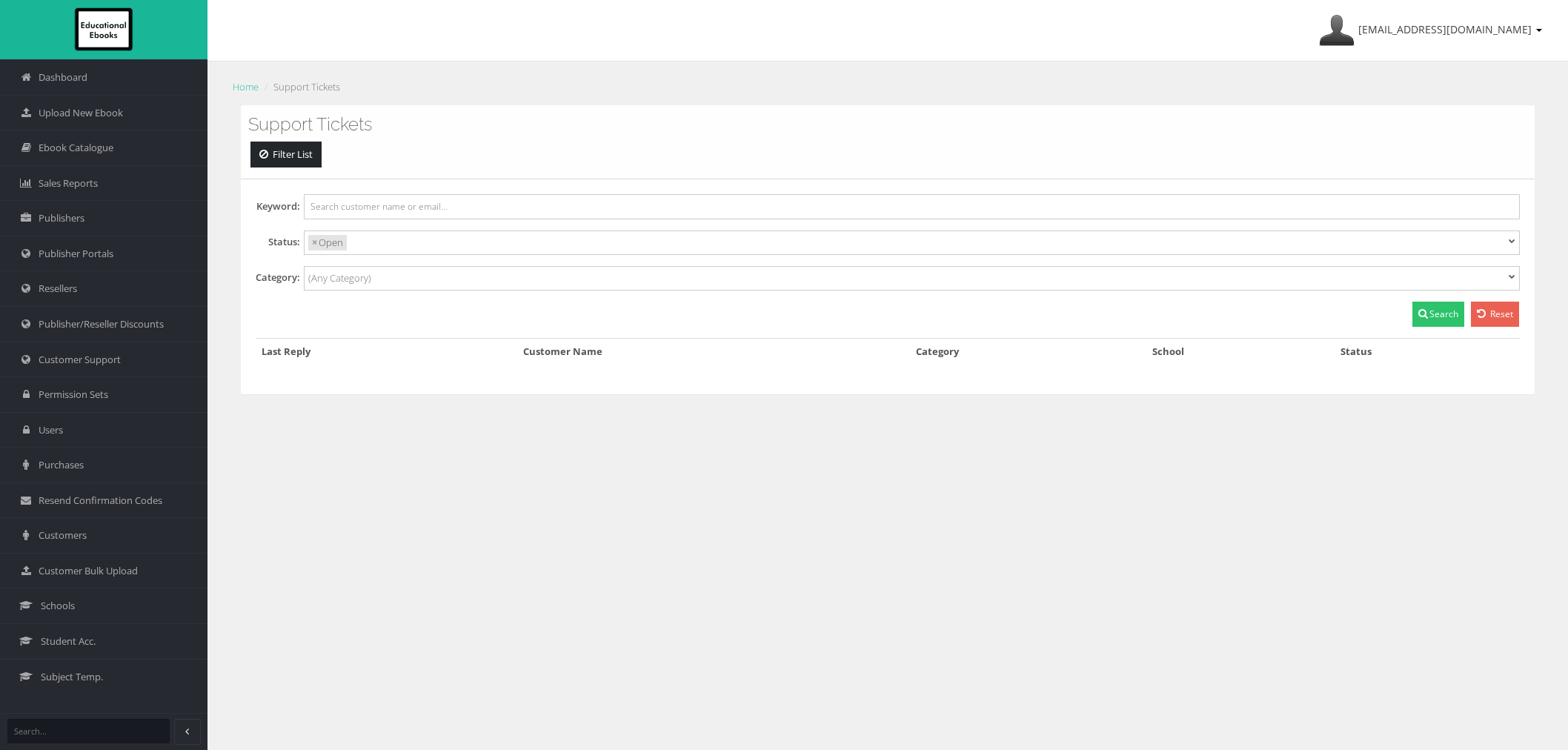
select select
click at [98, 297] on link "Resellers" at bounding box center [103, 288] width 208 height 36
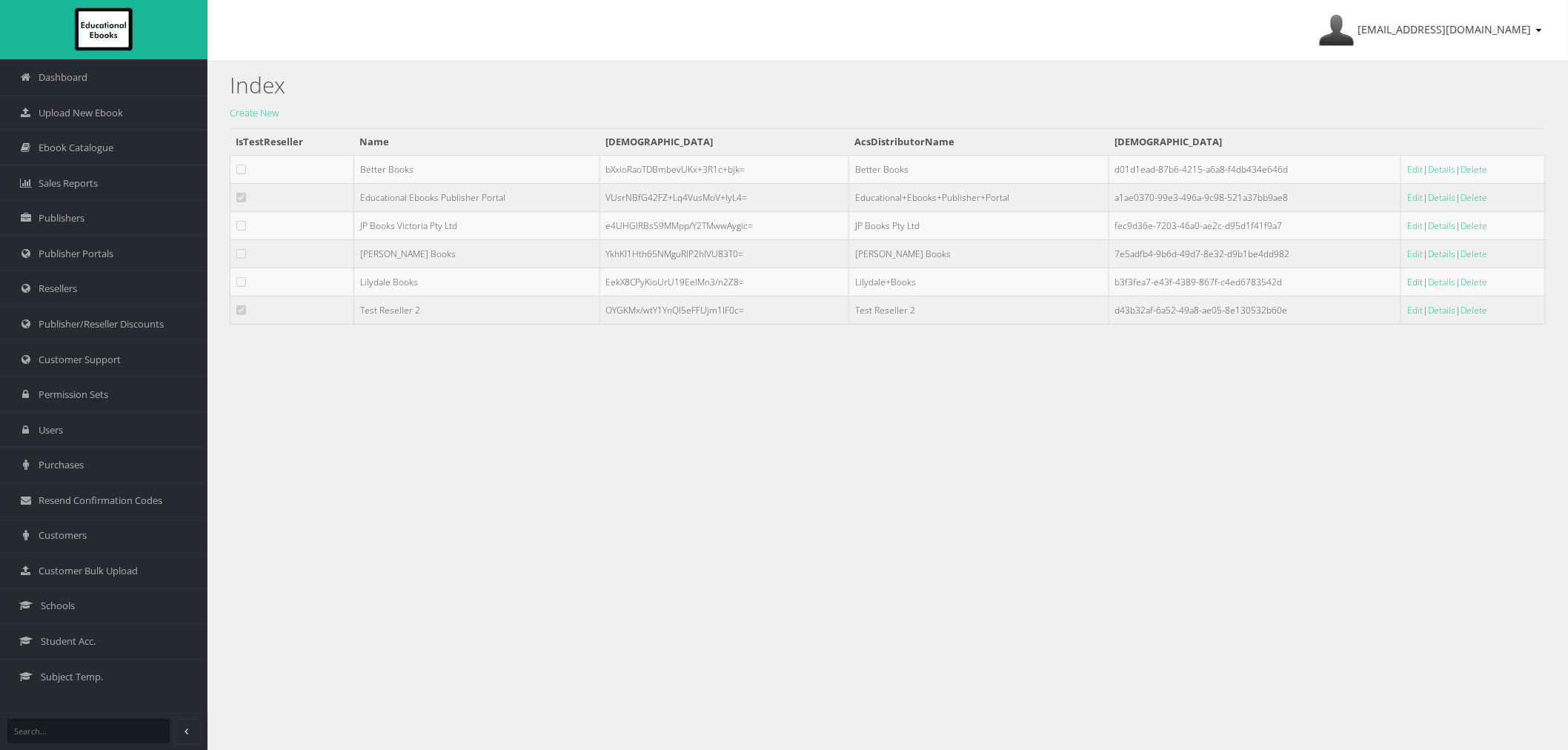
click at [1407, 282] on link "Edit" at bounding box center [1415, 282] width 16 height 12
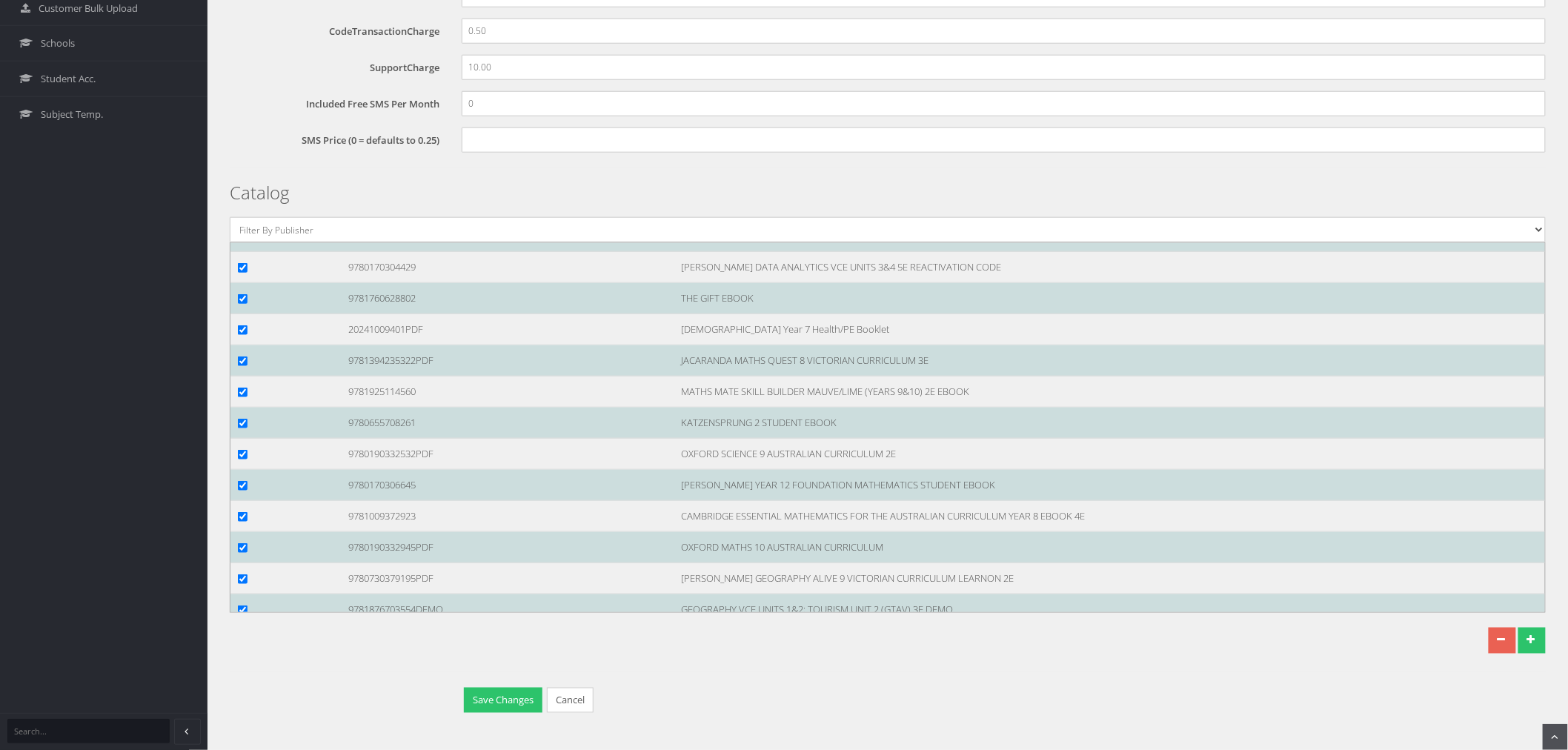
scroll to position [118868, 0]
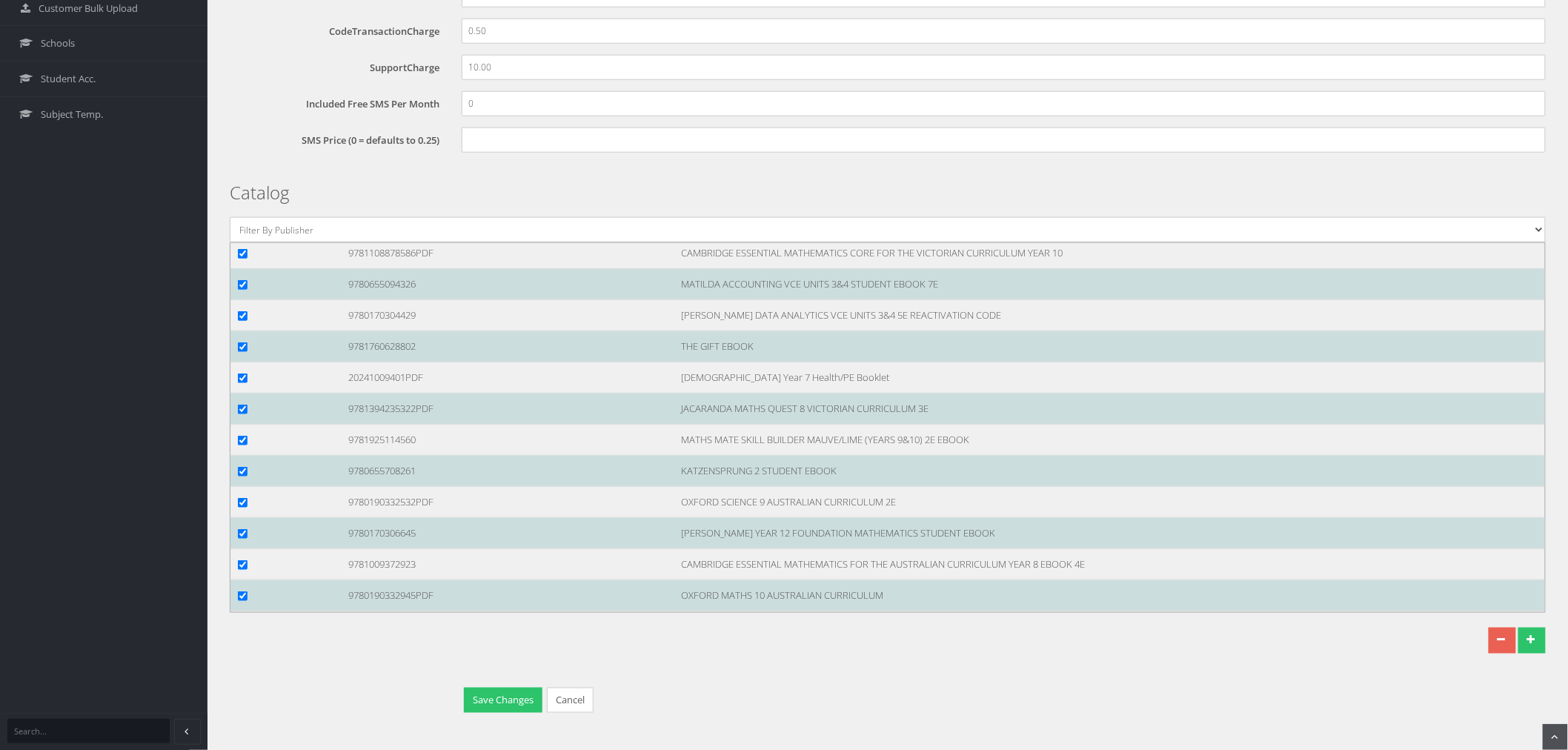
click at [241, 103] on input "checkbox" at bounding box center [242, 97] width 10 height 10
checkbox input "true"
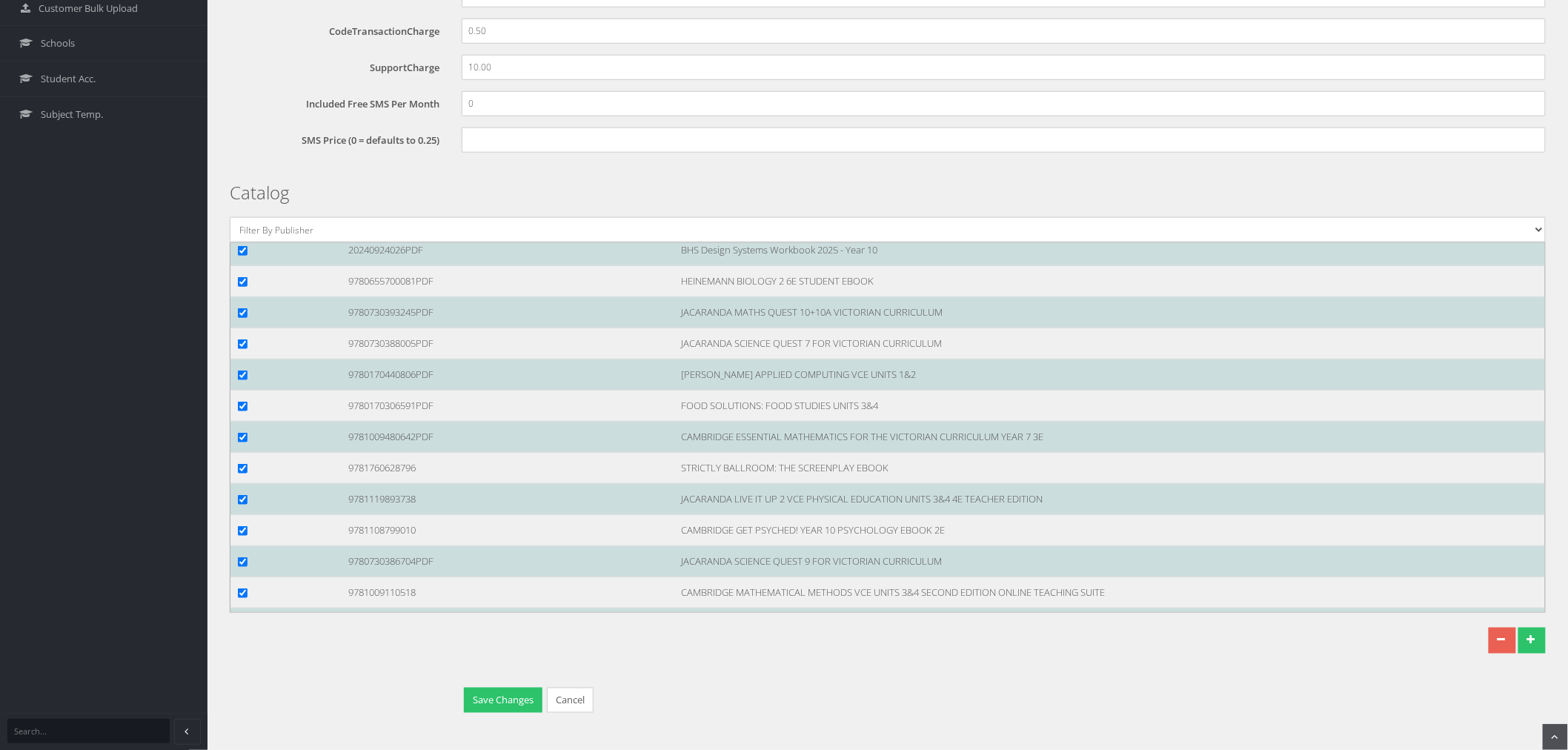
scroll to position [117881, 0]
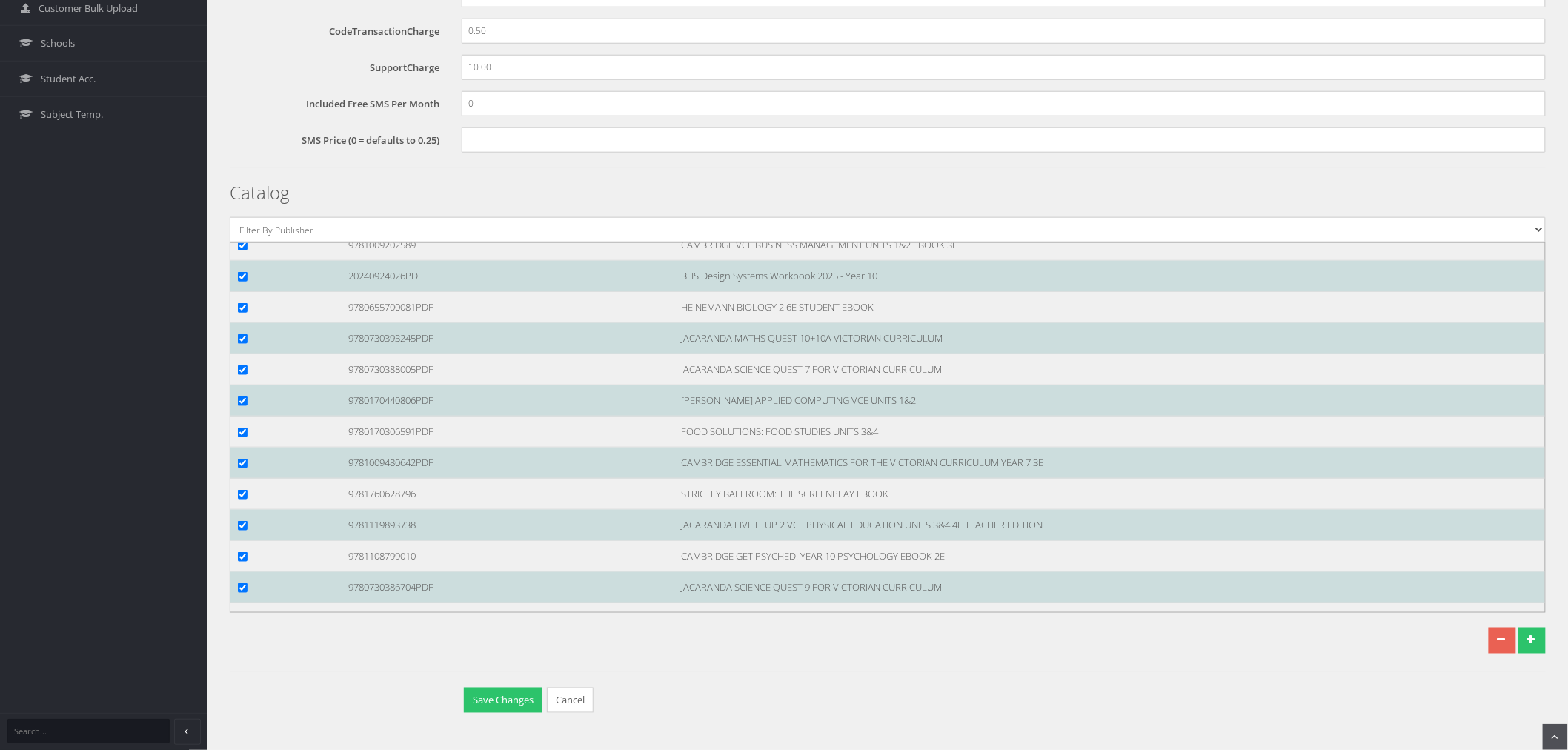
click at [239, 126] on input "checkbox" at bounding box center [242, 121] width 10 height 10
checkbox input "true"
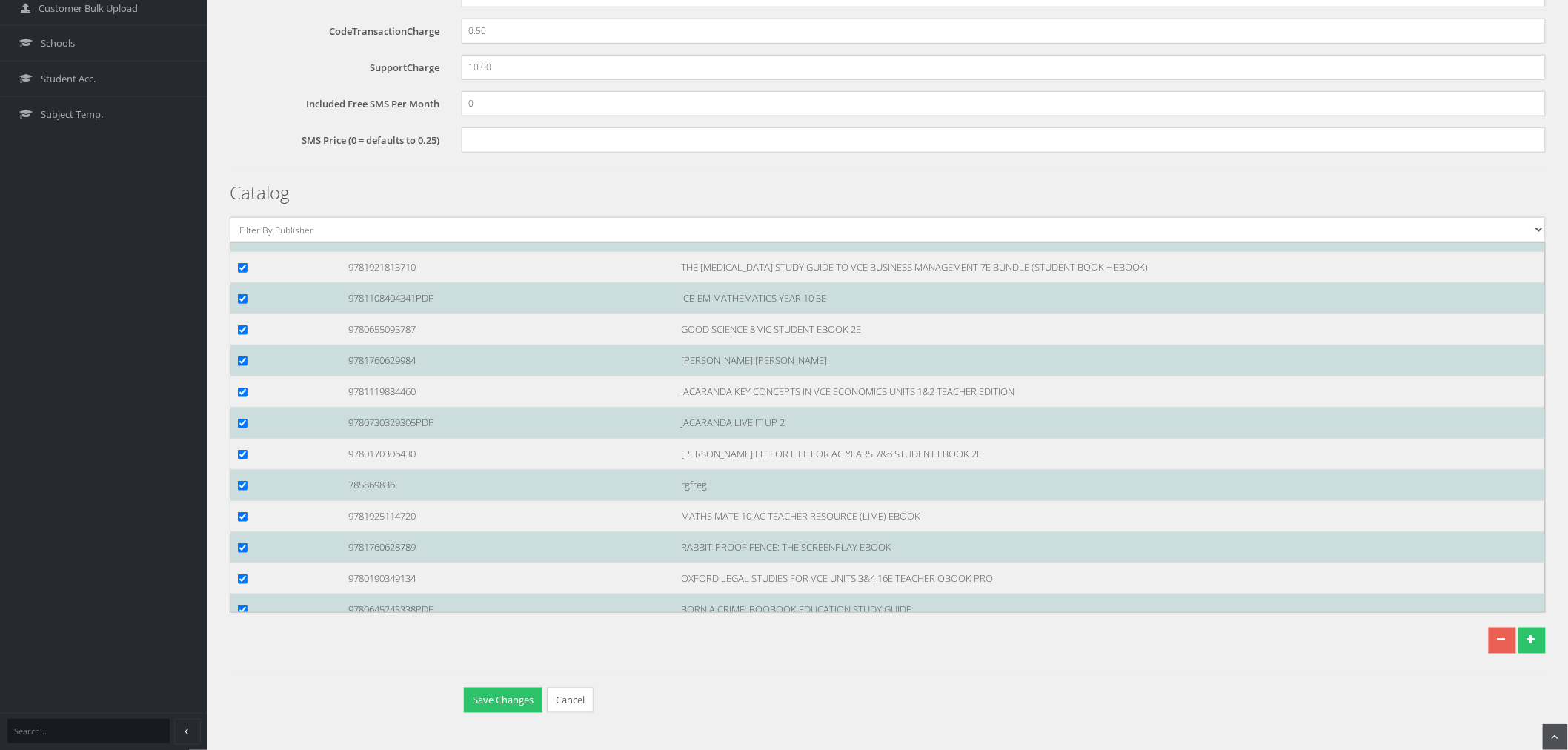
click at [241, 55] on input "checkbox" at bounding box center [242, 50] width 10 height 10
checkbox input "true"
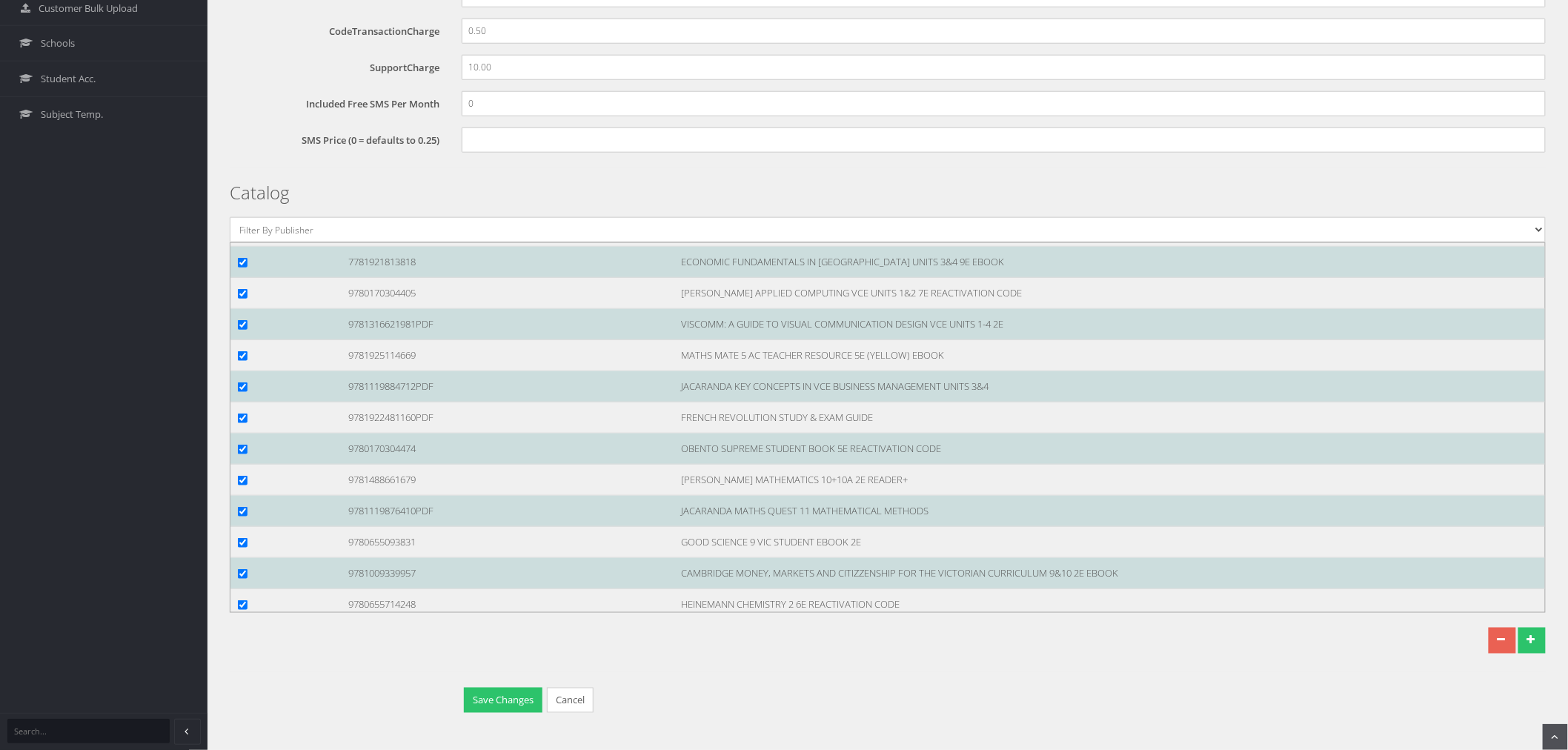
scroll to position [113599, 0]
click at [241, 82] on input "checkbox" at bounding box center [242, 76] width 10 height 10
checkbox input "true"
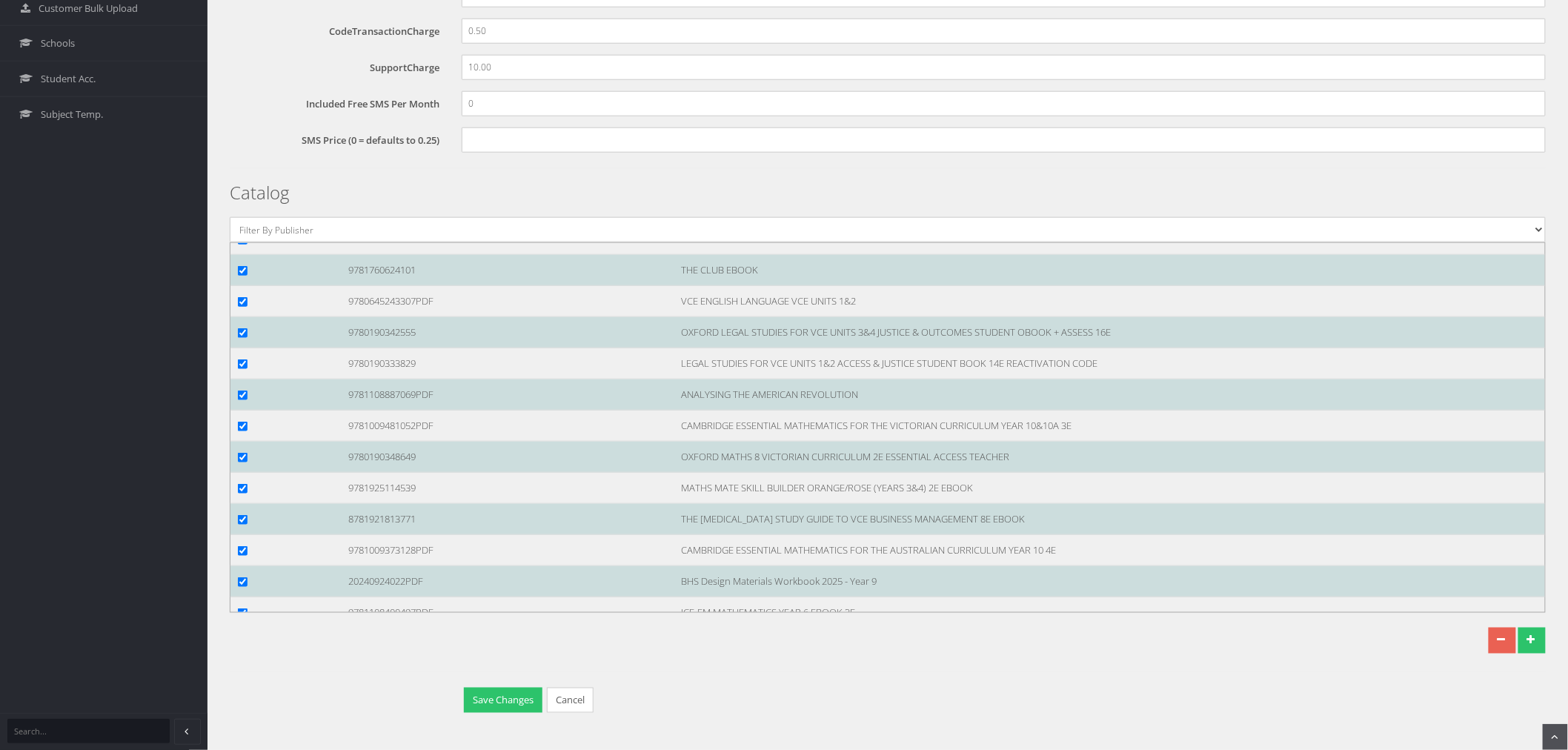
scroll to position [112775, 0]
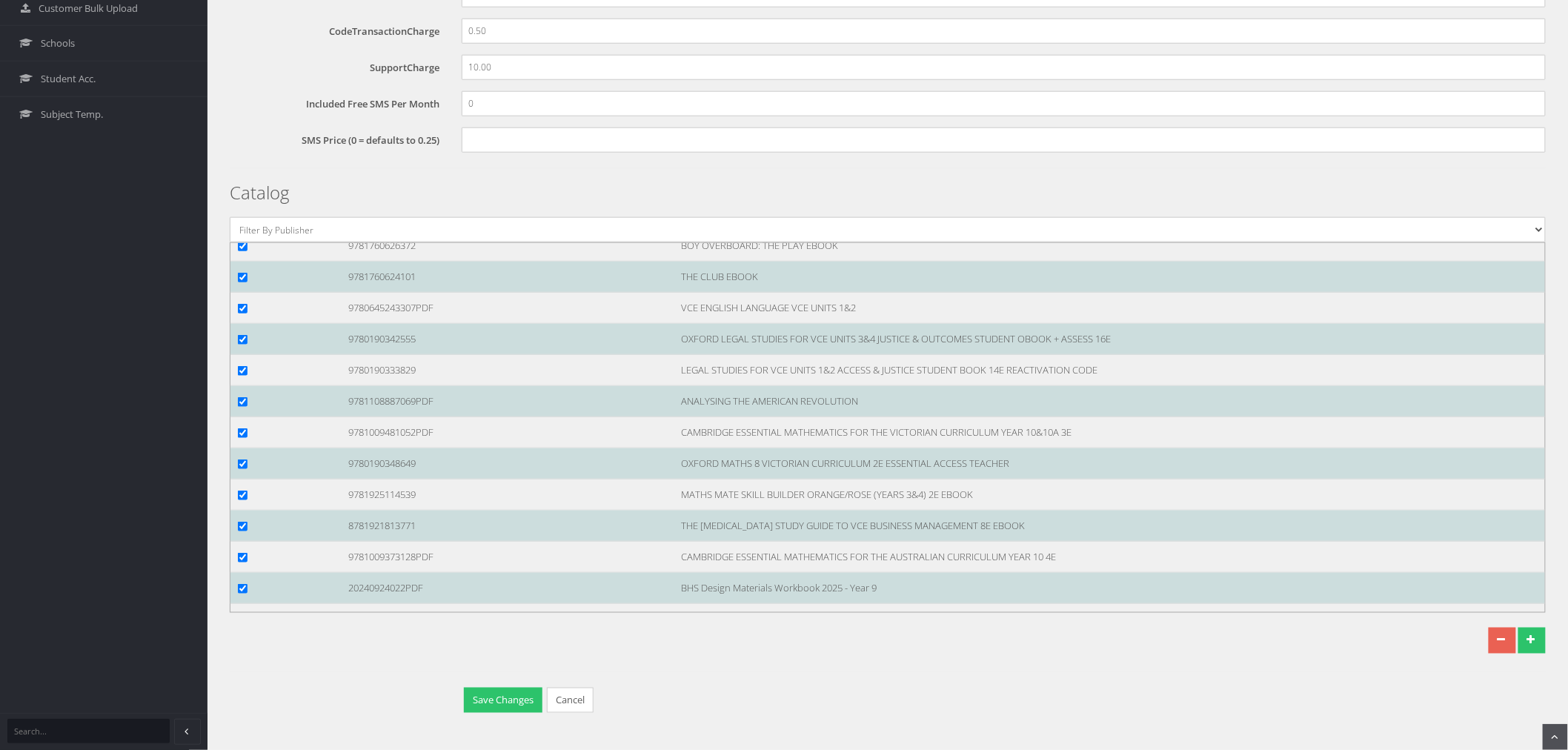
click at [241, 129] on div at bounding box center [282, 121] width 110 height 16
click at [238, 126] on input "checkbox" at bounding box center [242, 121] width 10 height 10
checkbox input "true"
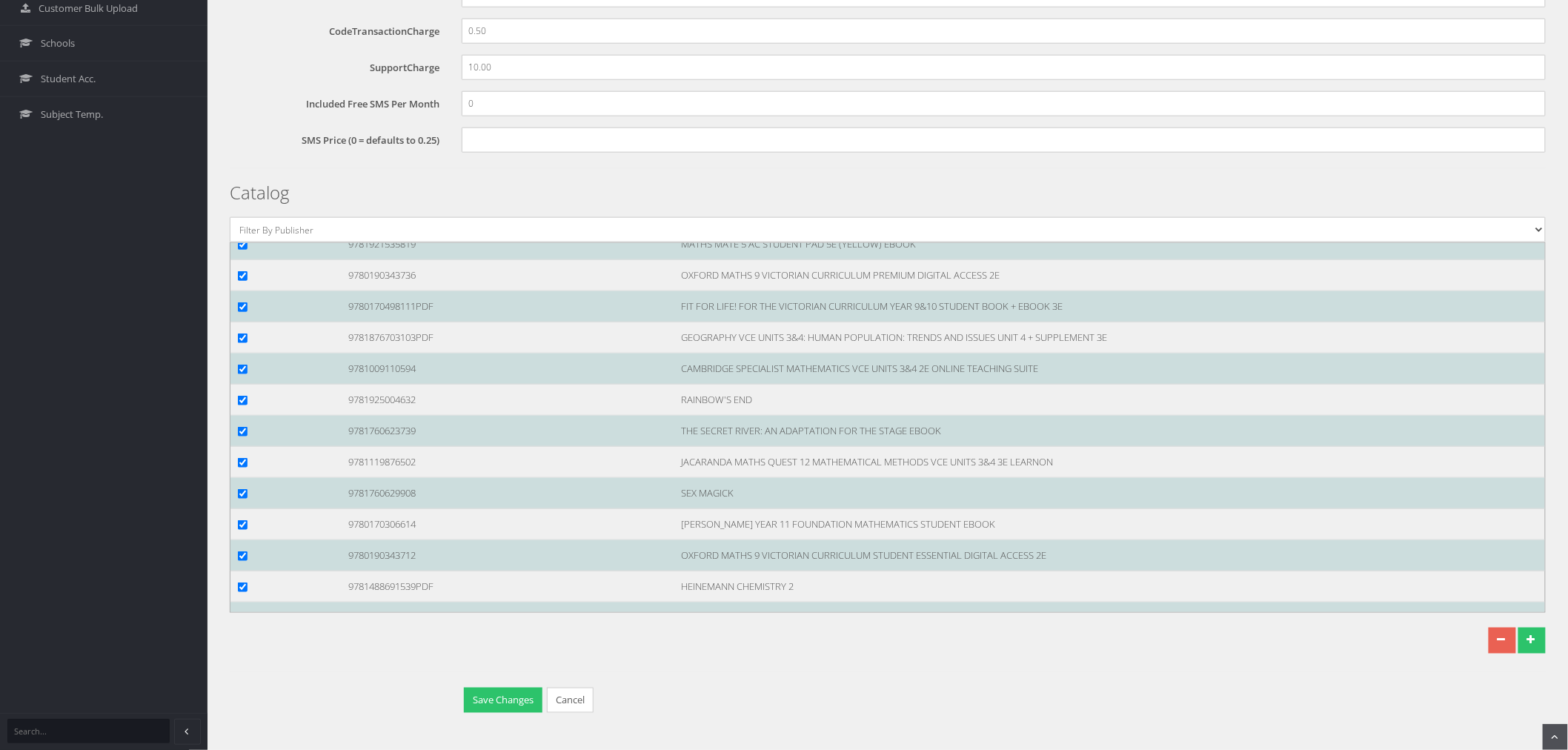
scroll to position [112117, 0]
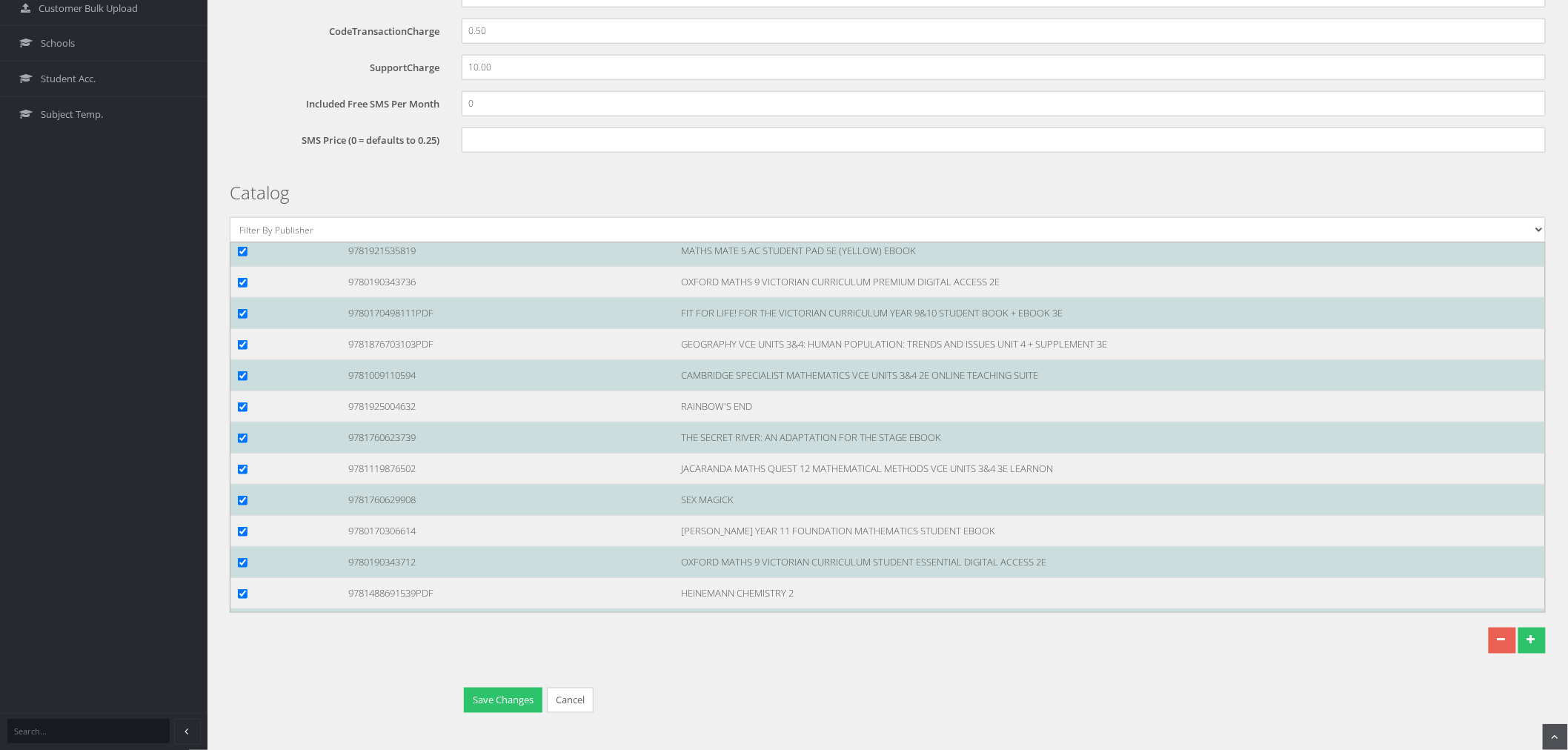
click at [241, 163] on input "checkbox" at bounding box center [242, 158] width 10 height 10
checkbox input "true"
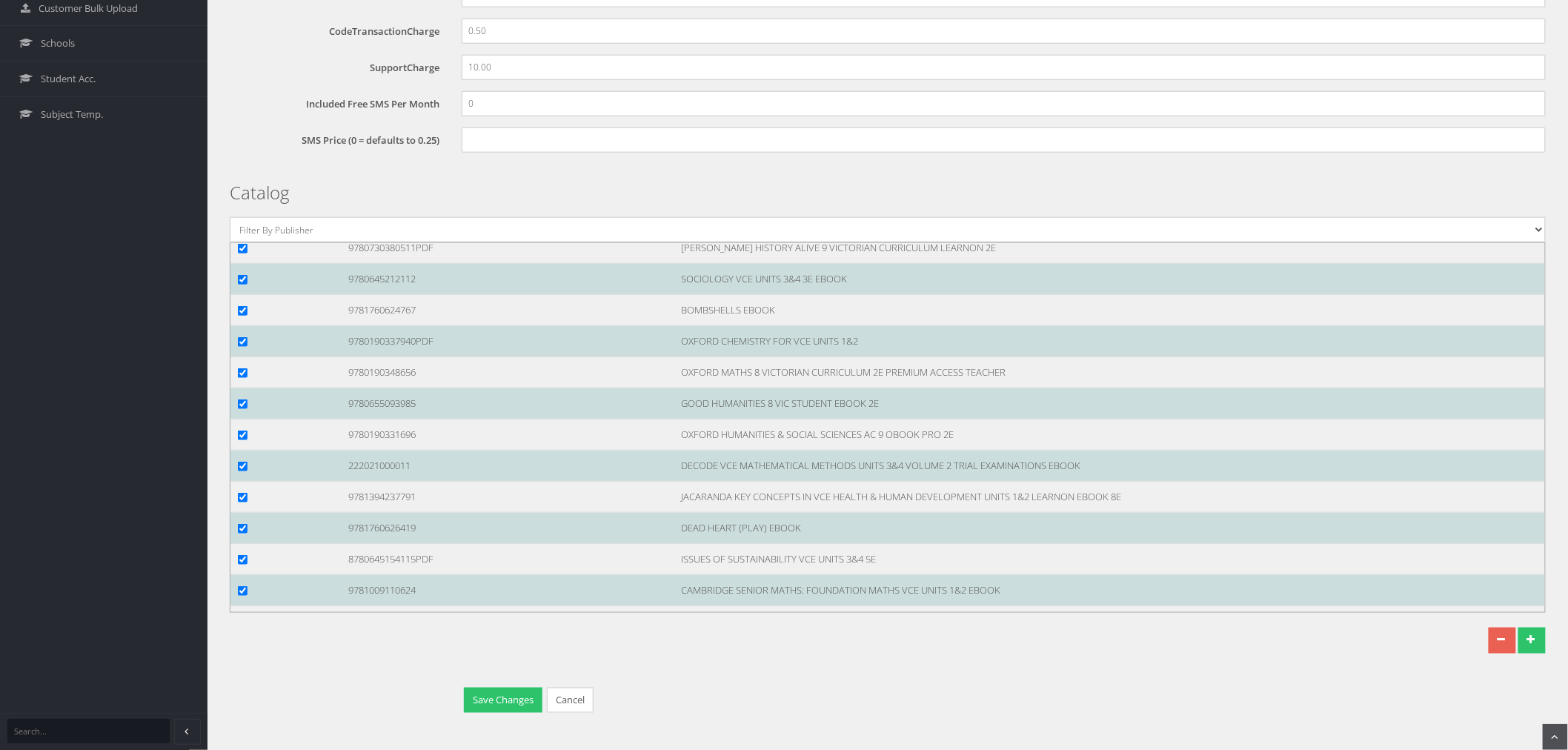
scroll to position [111375, 0]
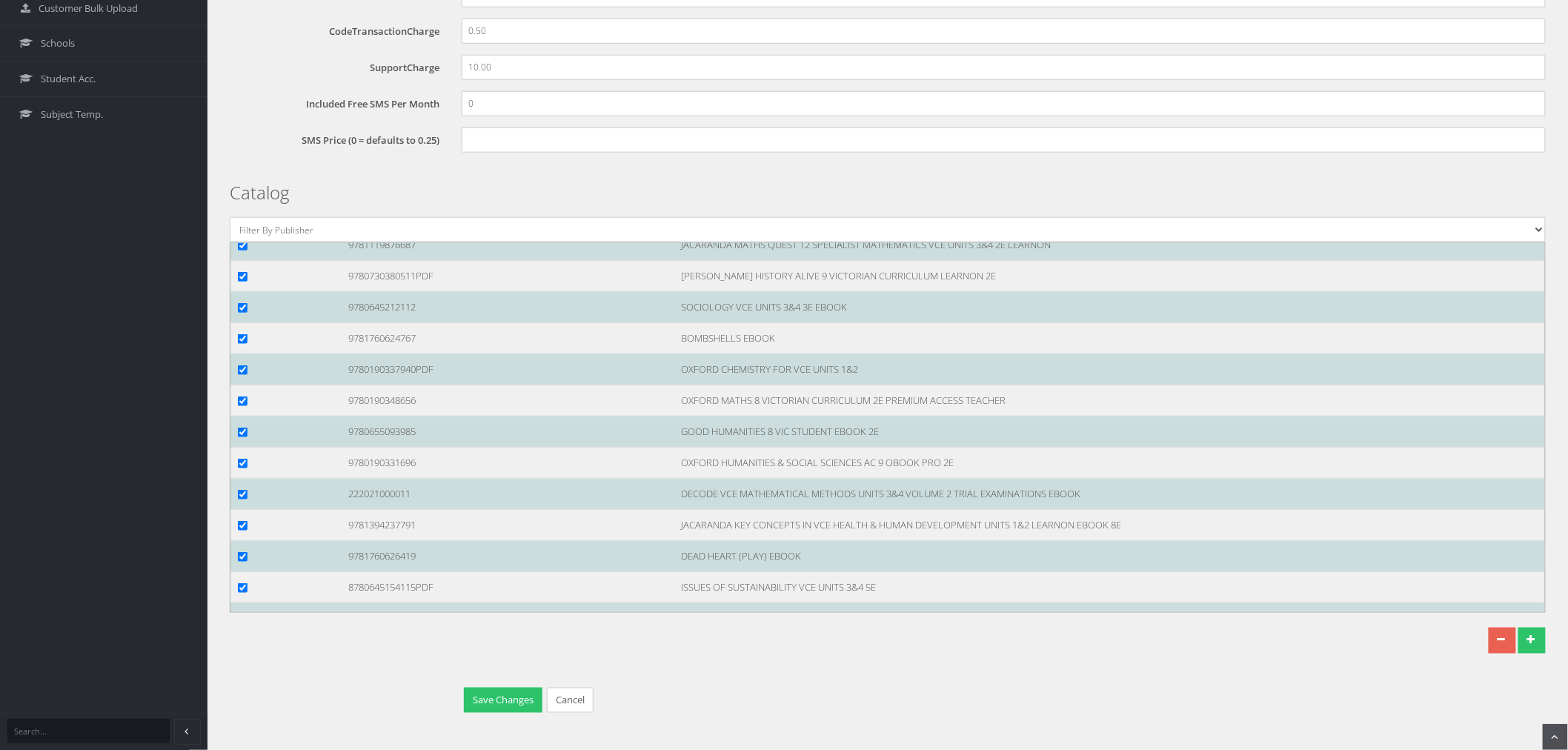
click at [232, 66] on div at bounding box center [282, 58] width 110 height 16
click at [242, 64] on input "checkbox" at bounding box center [242, 59] width 10 height 10
checkbox input "true"
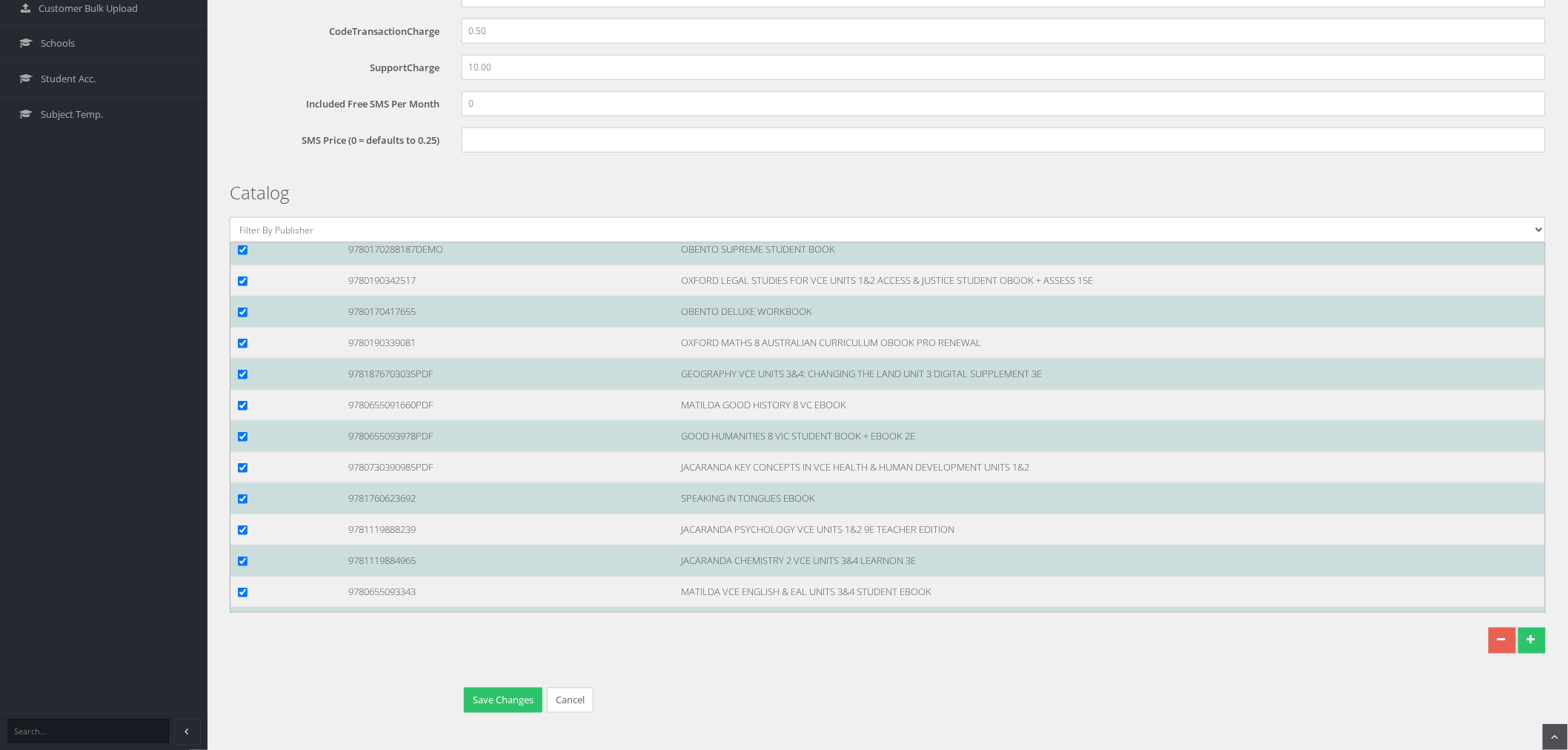
scroll to position [110223, 0]
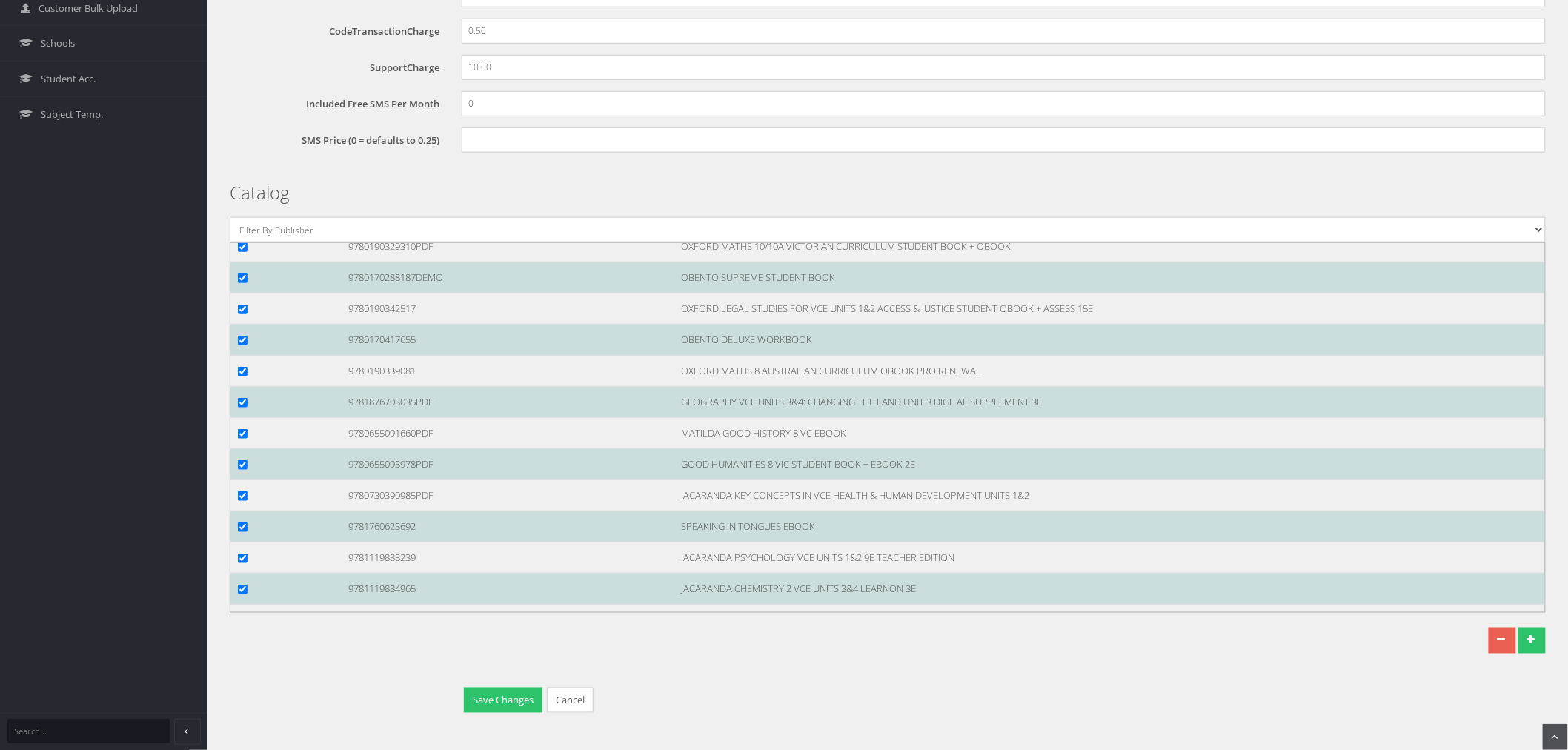
click at [239, 96] on input "checkbox" at bounding box center [242, 91] width 10 height 10
checkbox input "true"
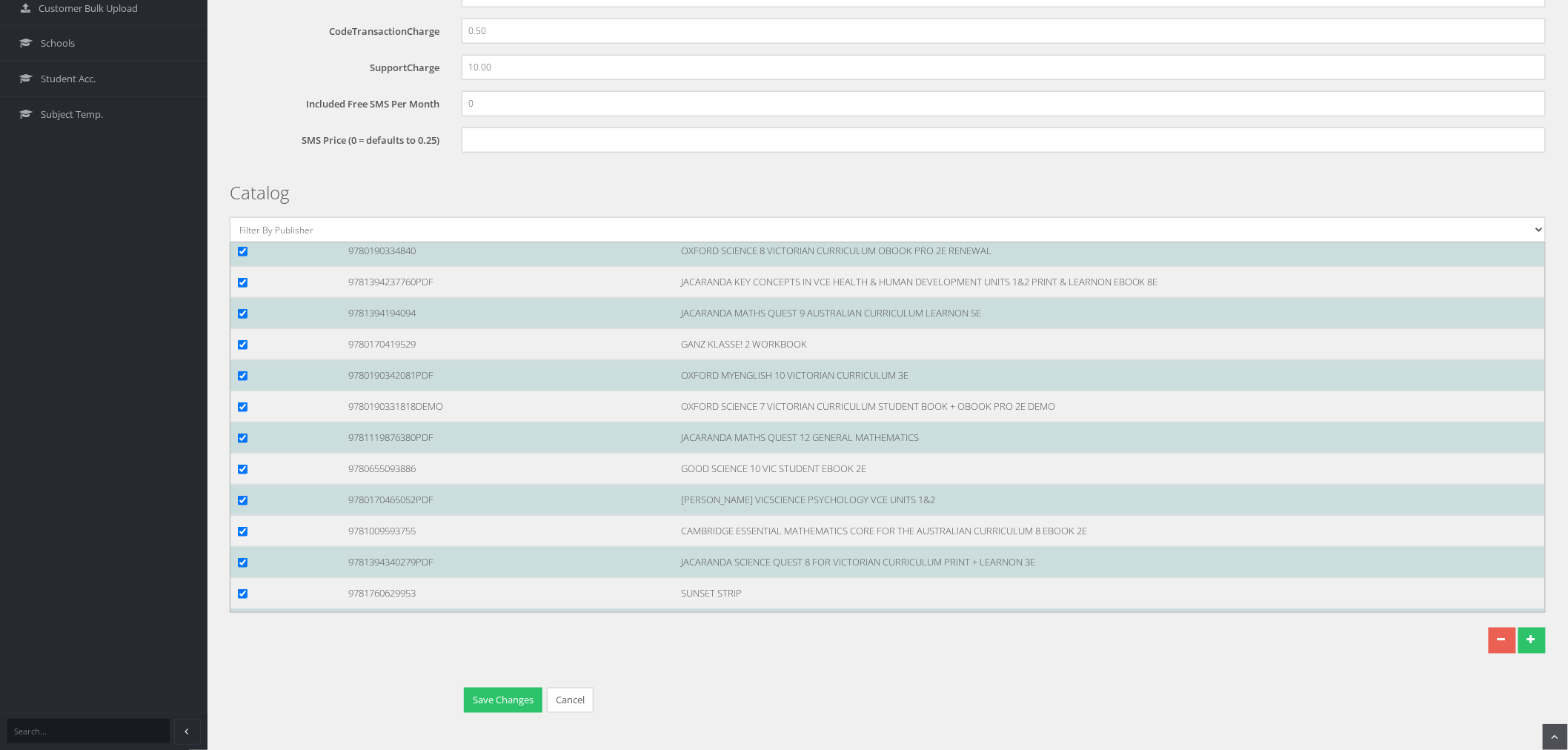
scroll to position [109482, 0]
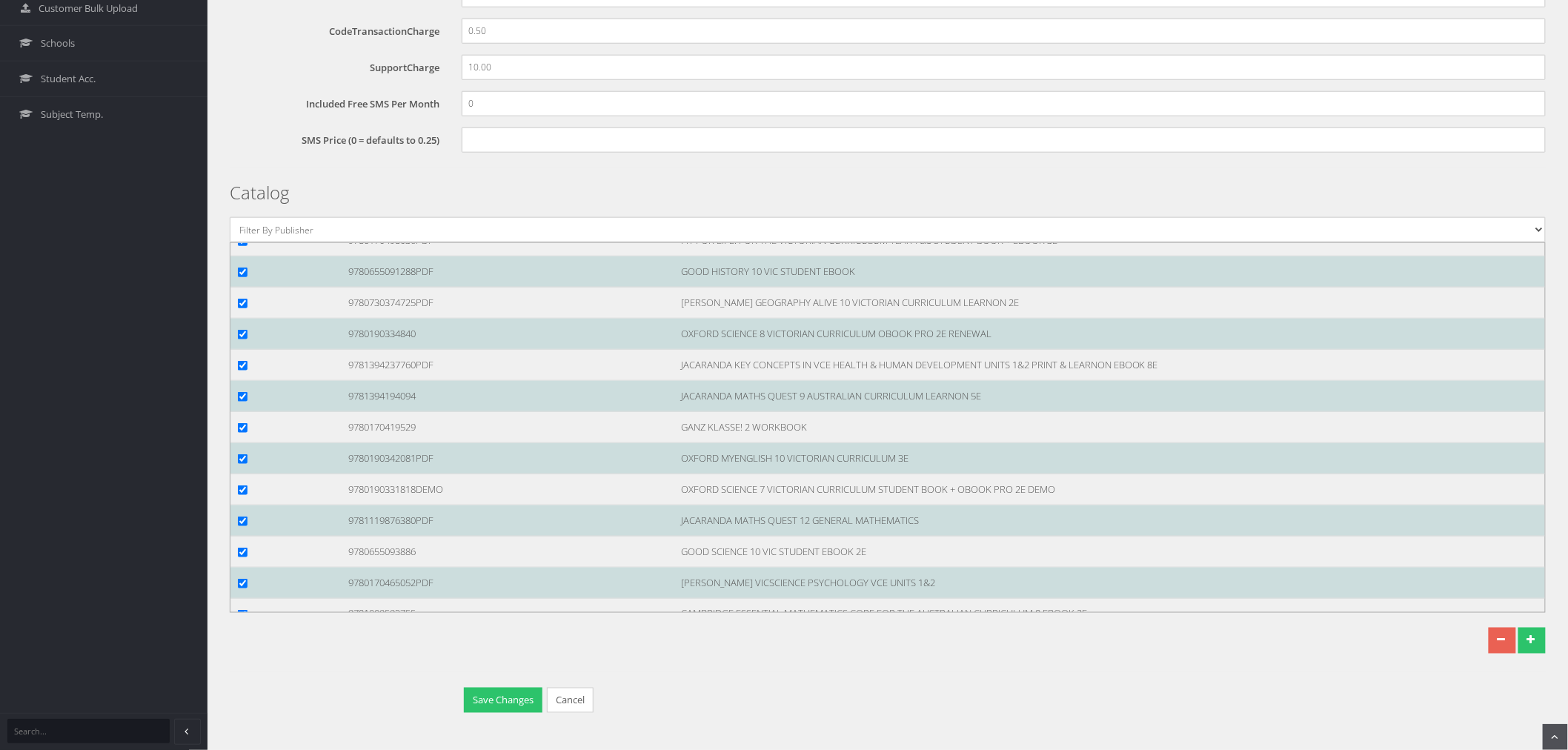
click at [239, 184] on input "checkbox" at bounding box center [242, 179] width 10 height 10
checkbox input "true"
click at [240, 28] on input "checkbox" at bounding box center [242, 23] width 10 height 10
checkbox input "true"
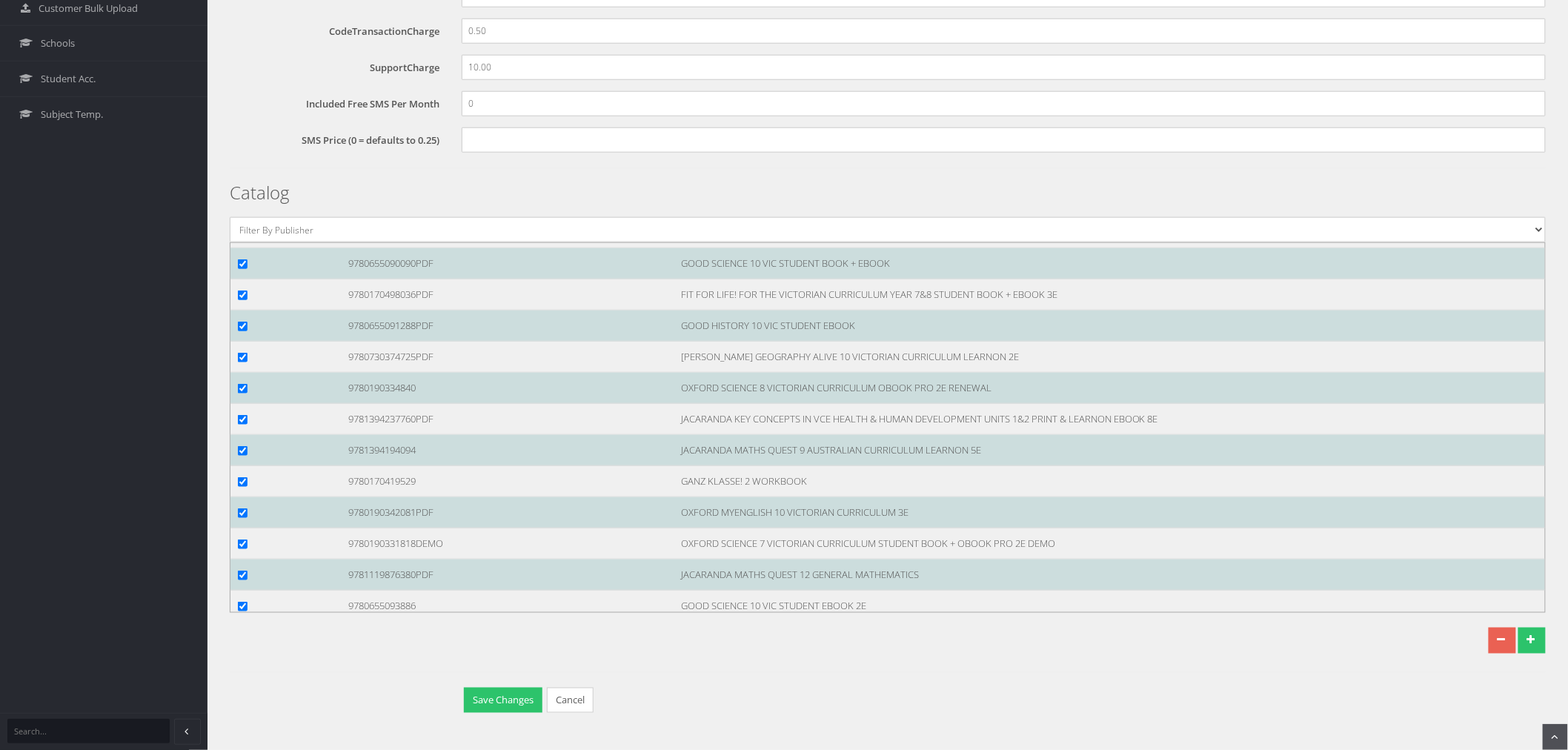
scroll to position [109399, 0]
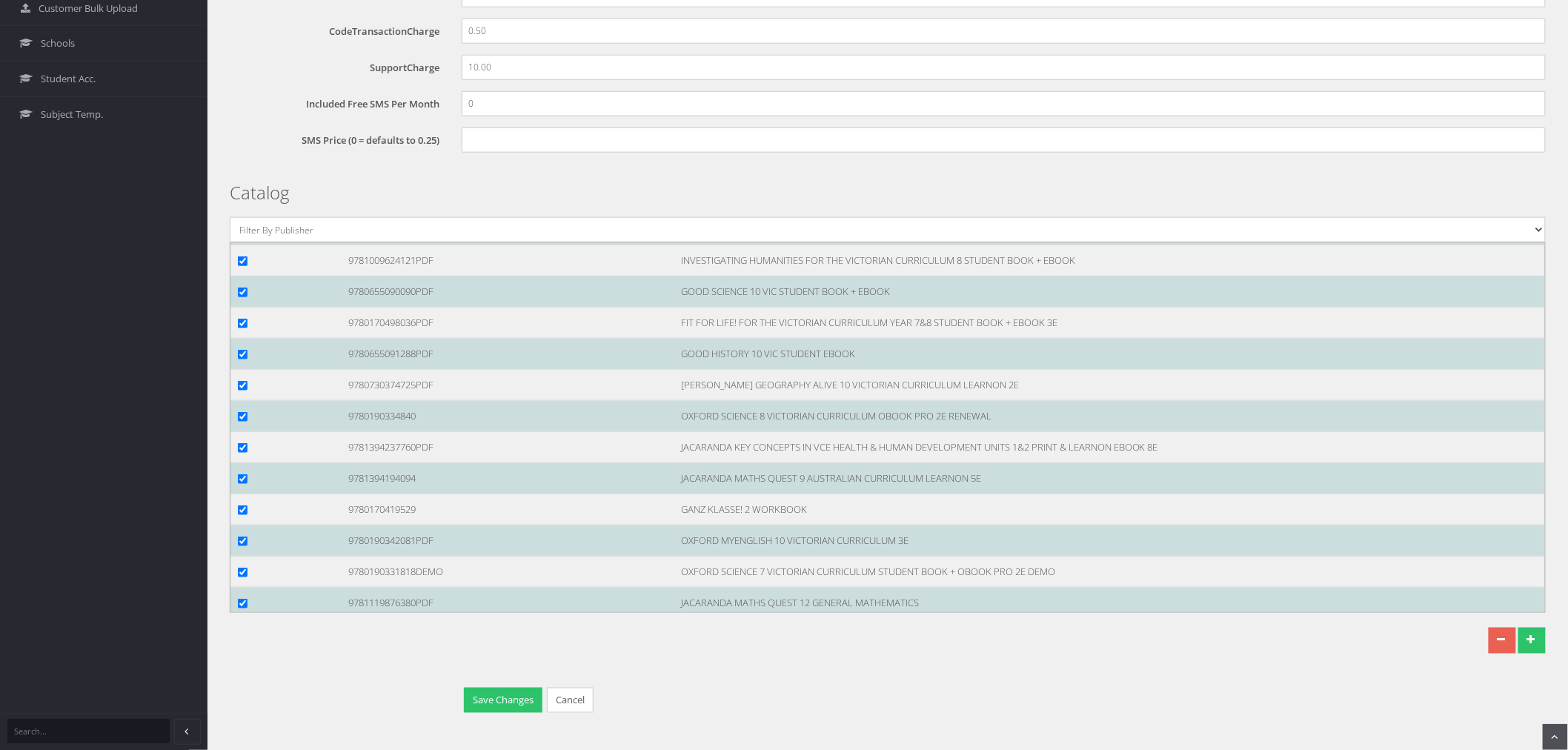
click at [240, 48] on input "checkbox" at bounding box center [242, 43] width 10 height 10
checkbox input "true"
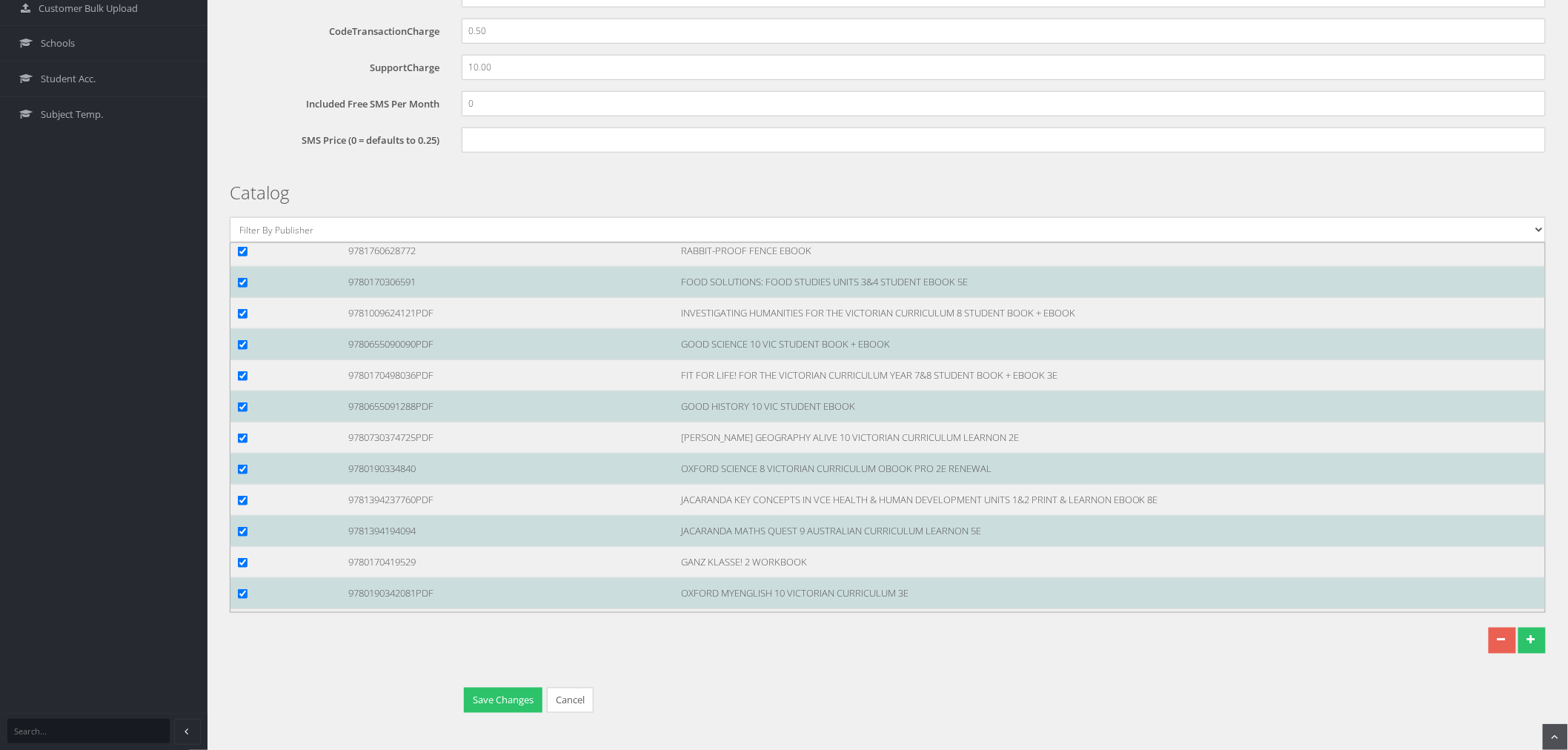
scroll to position [109317, 0]
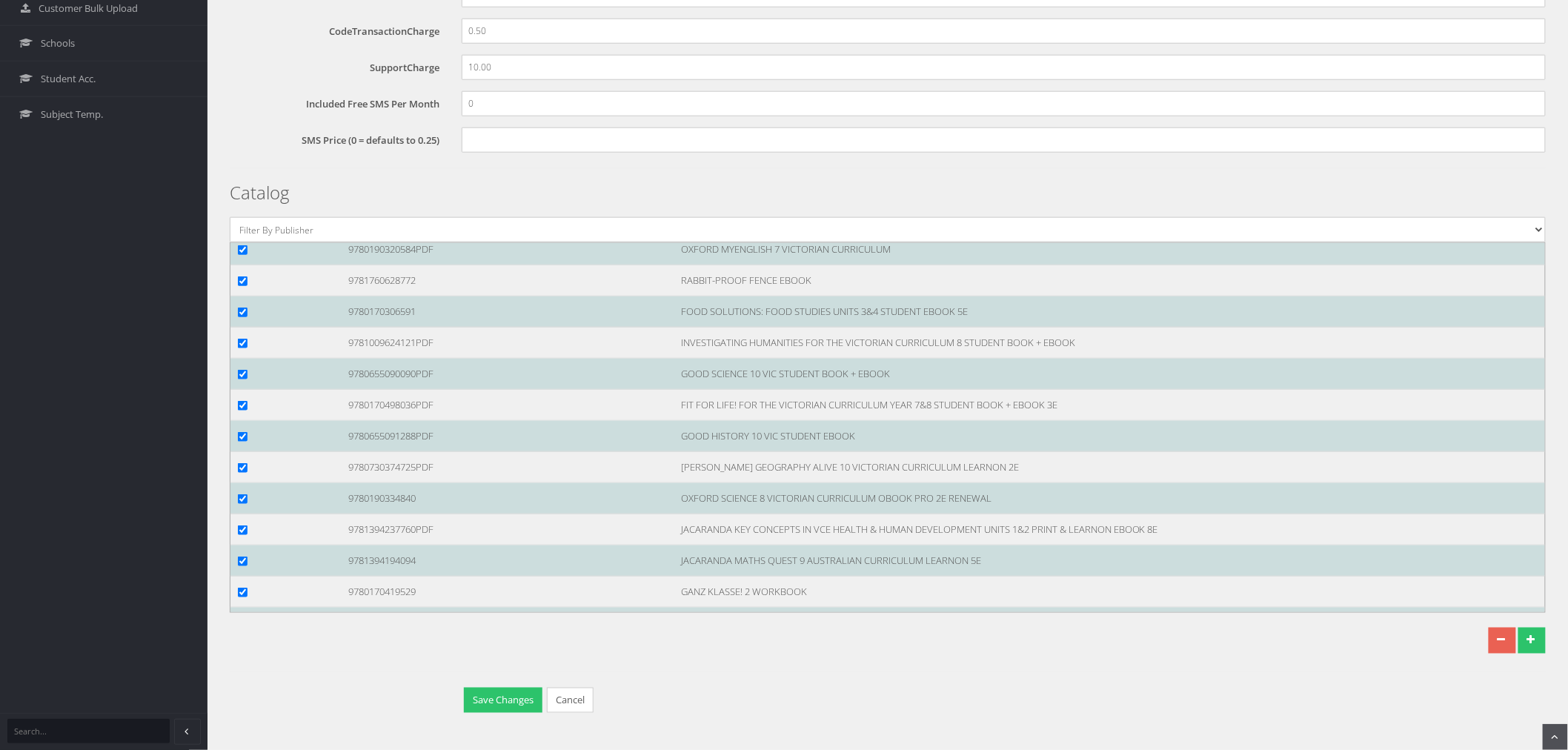
click at [242, 37] on input "checkbox" at bounding box center [242, 32] width 10 height 10
checkbox input "true"
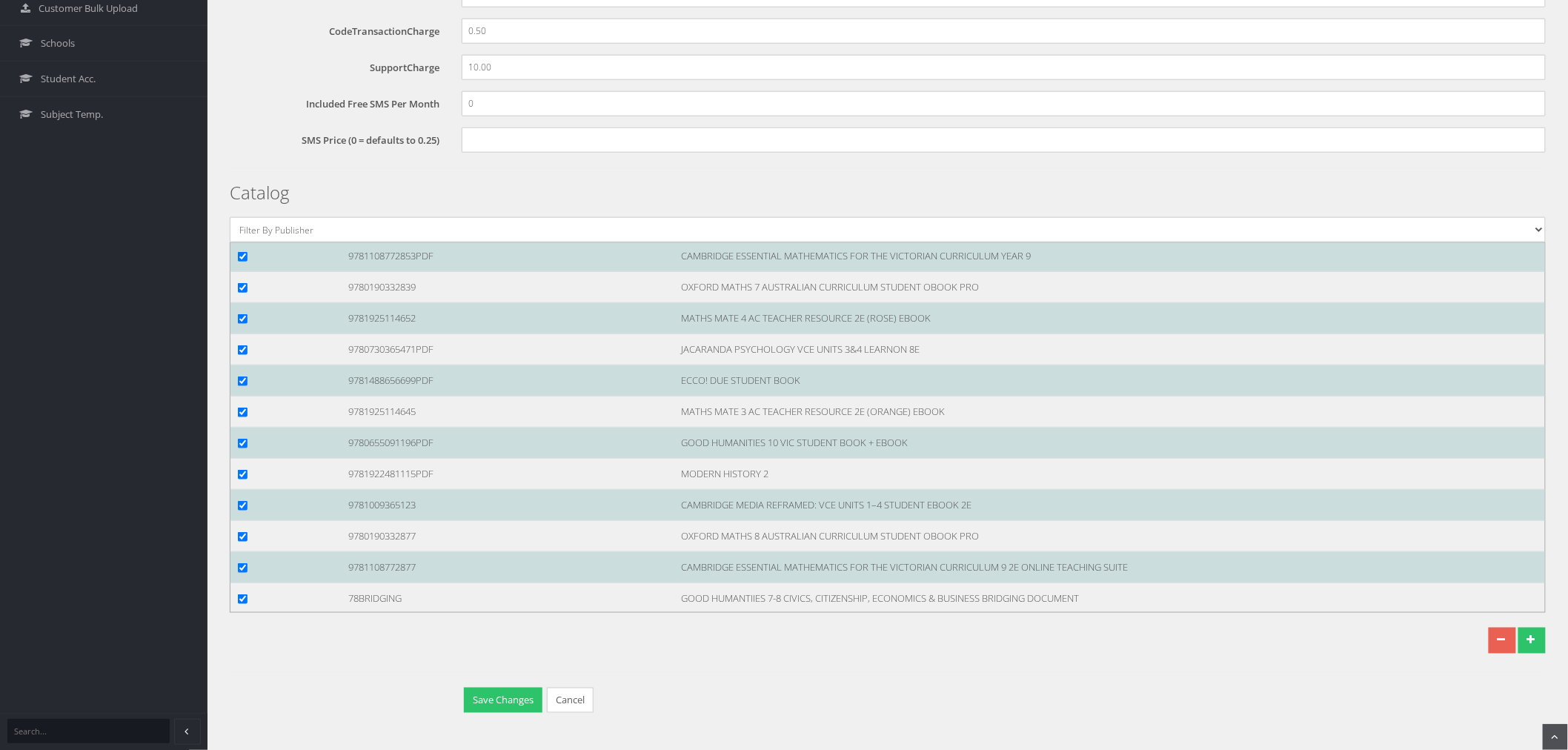
scroll to position [108165, 0]
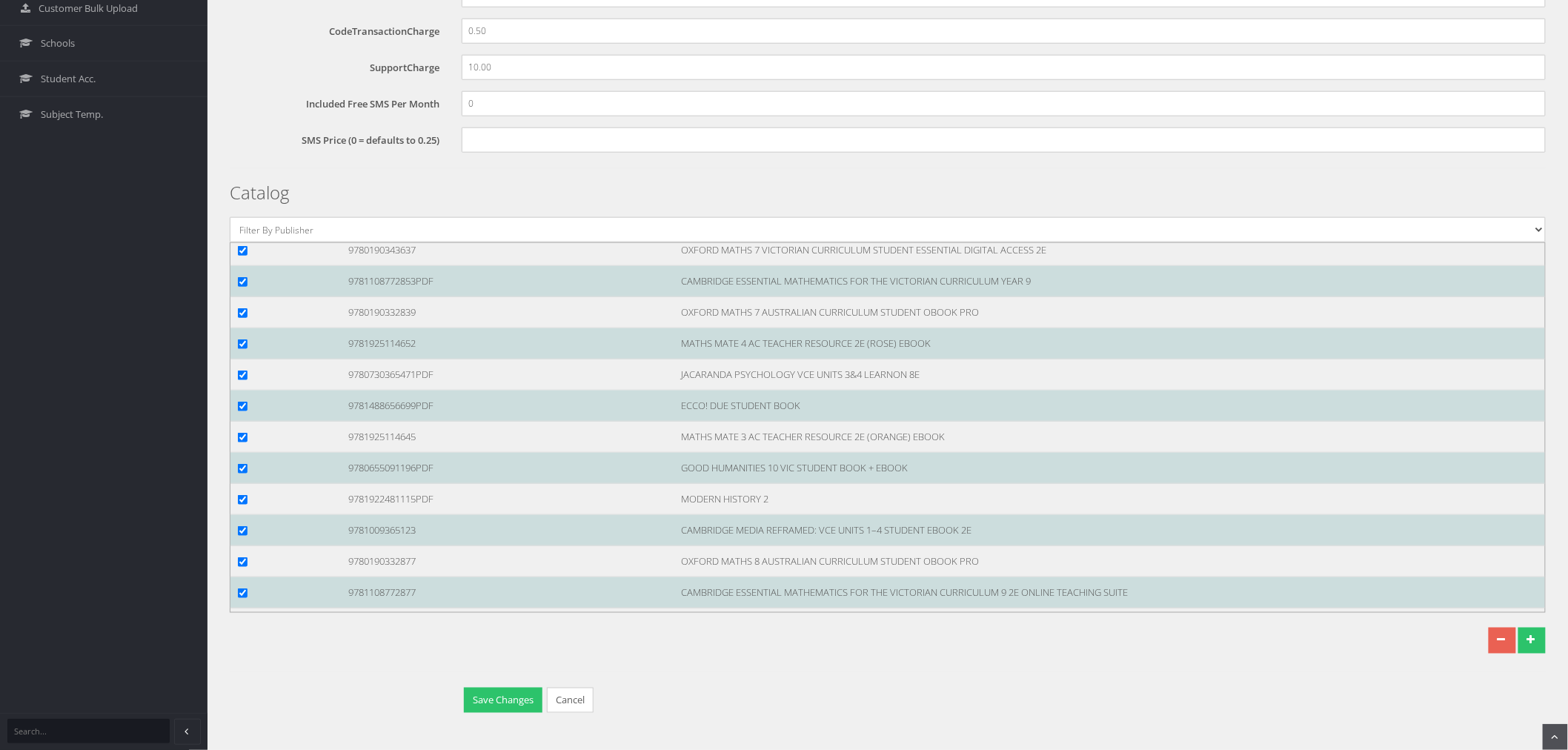
click at [243, 7] on input "checkbox" at bounding box center [242, 2] width 10 height 10
checkbox input "true"
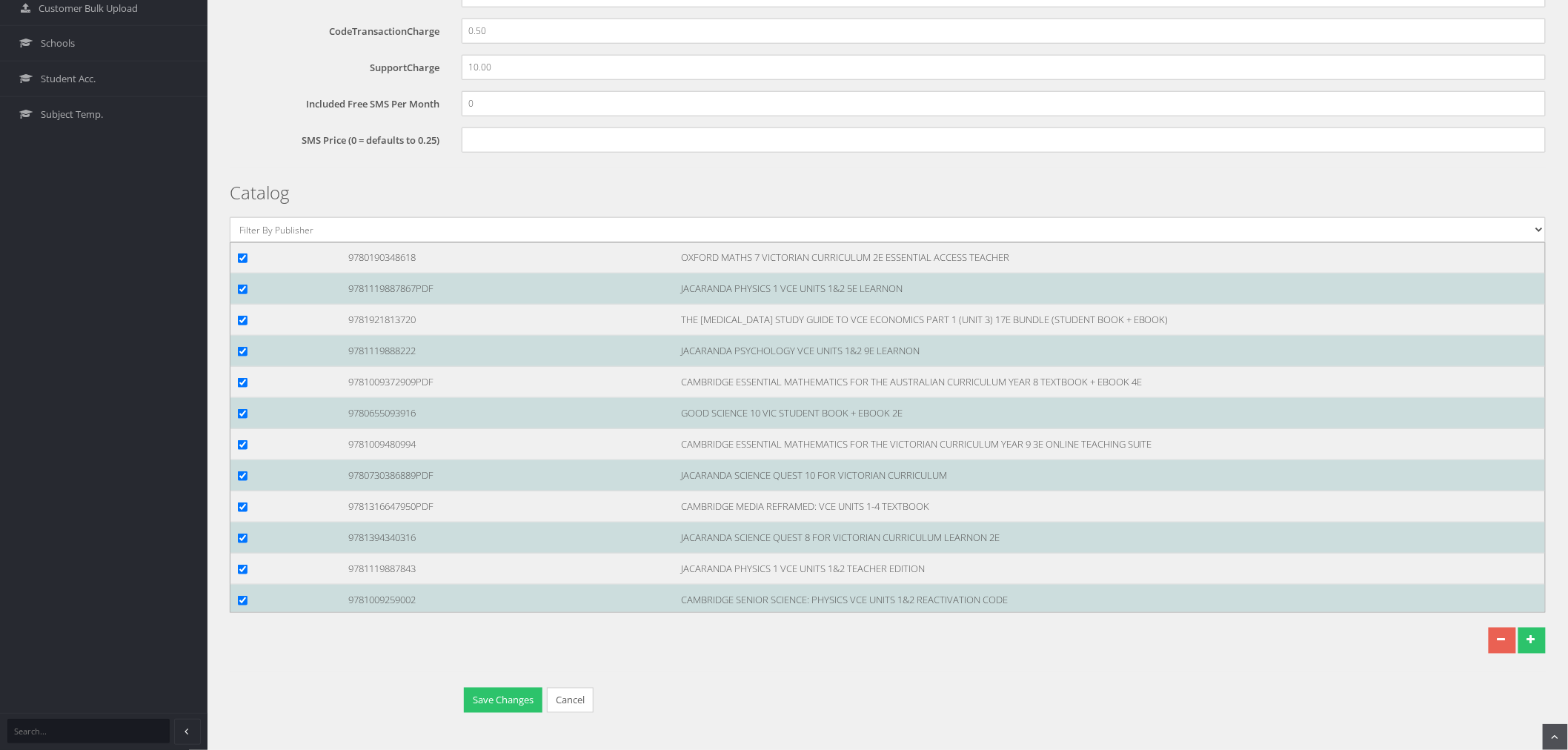
scroll to position [107506, 0]
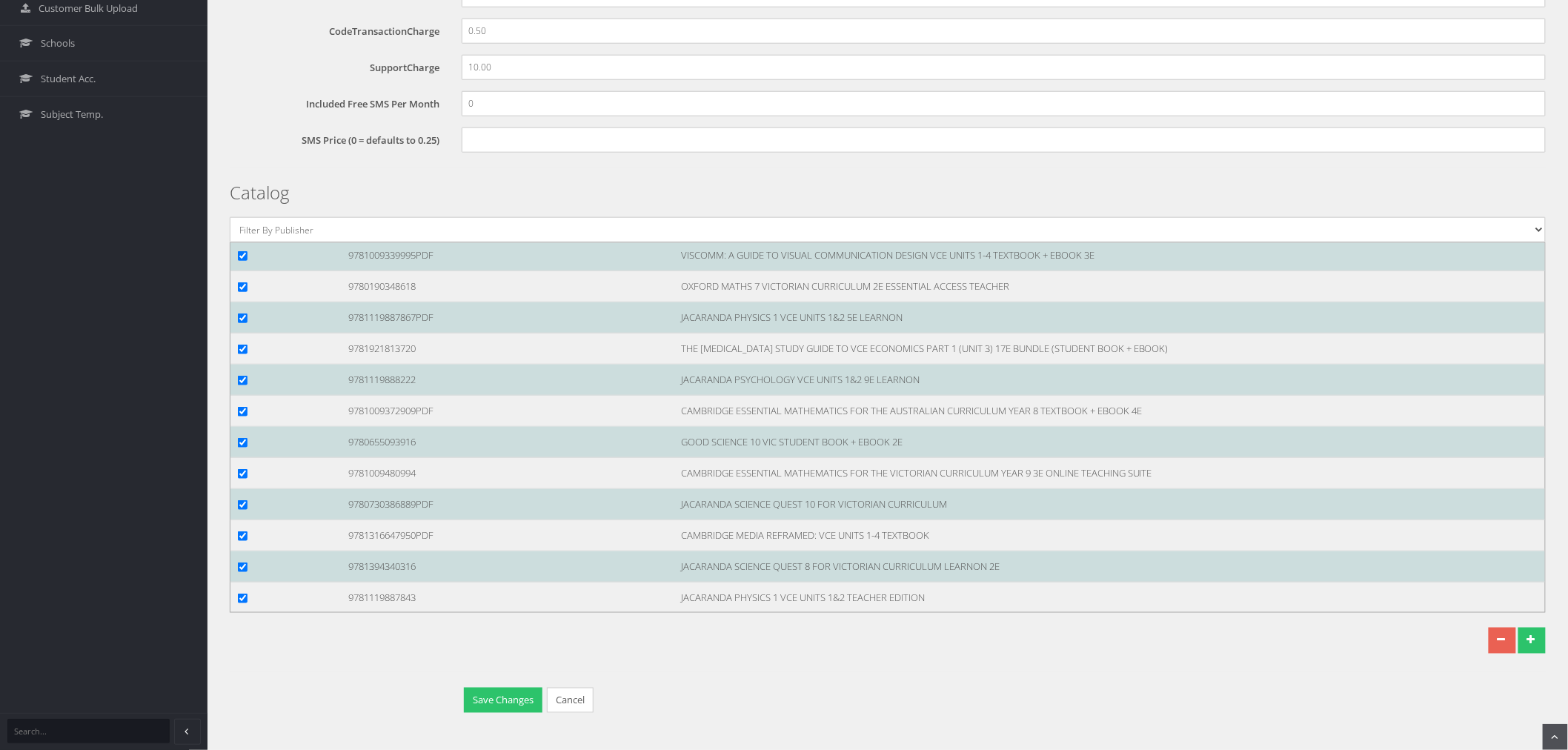
click at [242, 105] on input "checkbox" at bounding box center [242, 100] width 10 height 10
checkbox input "true"
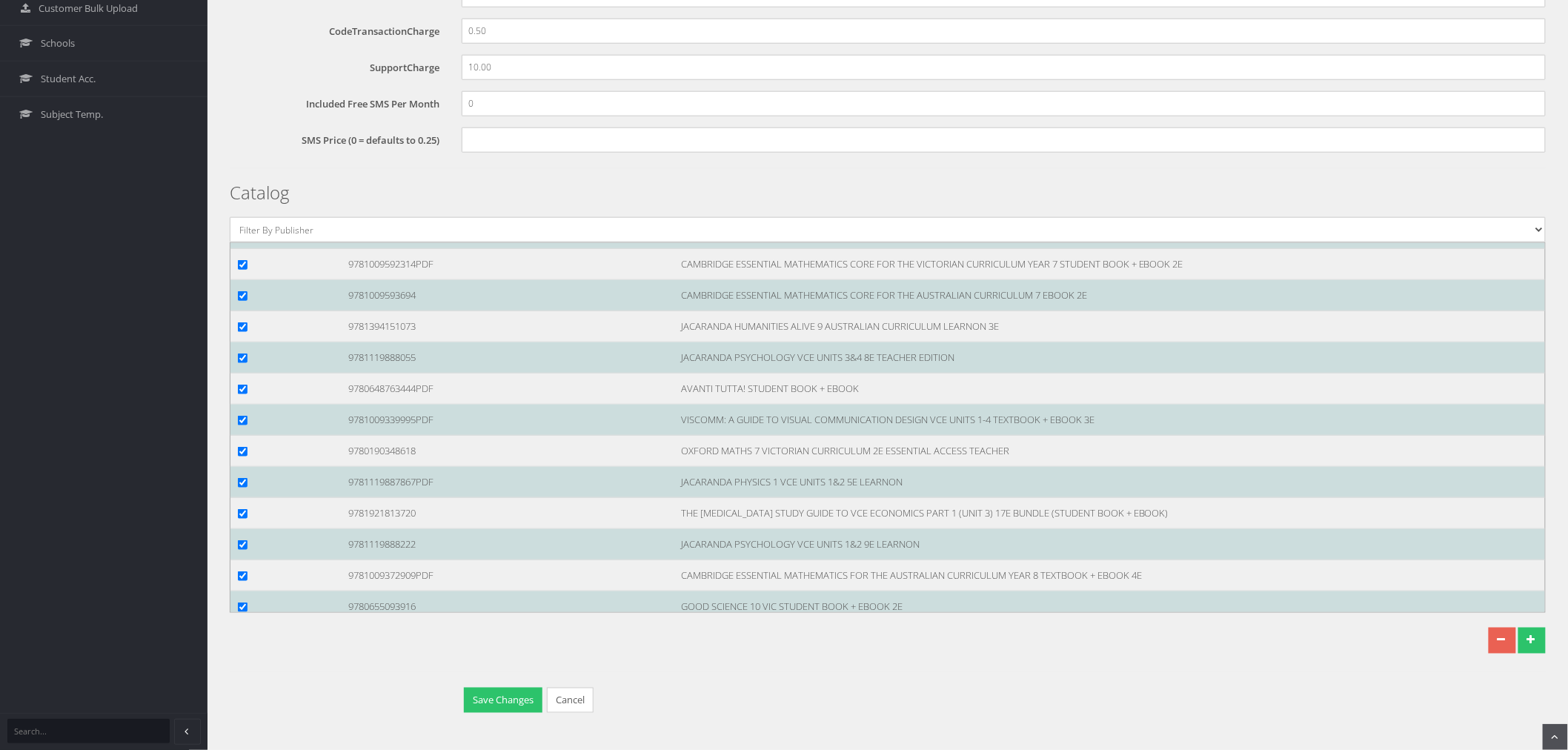
click at [241, 52] on input "checkbox" at bounding box center [242, 46] width 10 height 10
checkbox input "true"
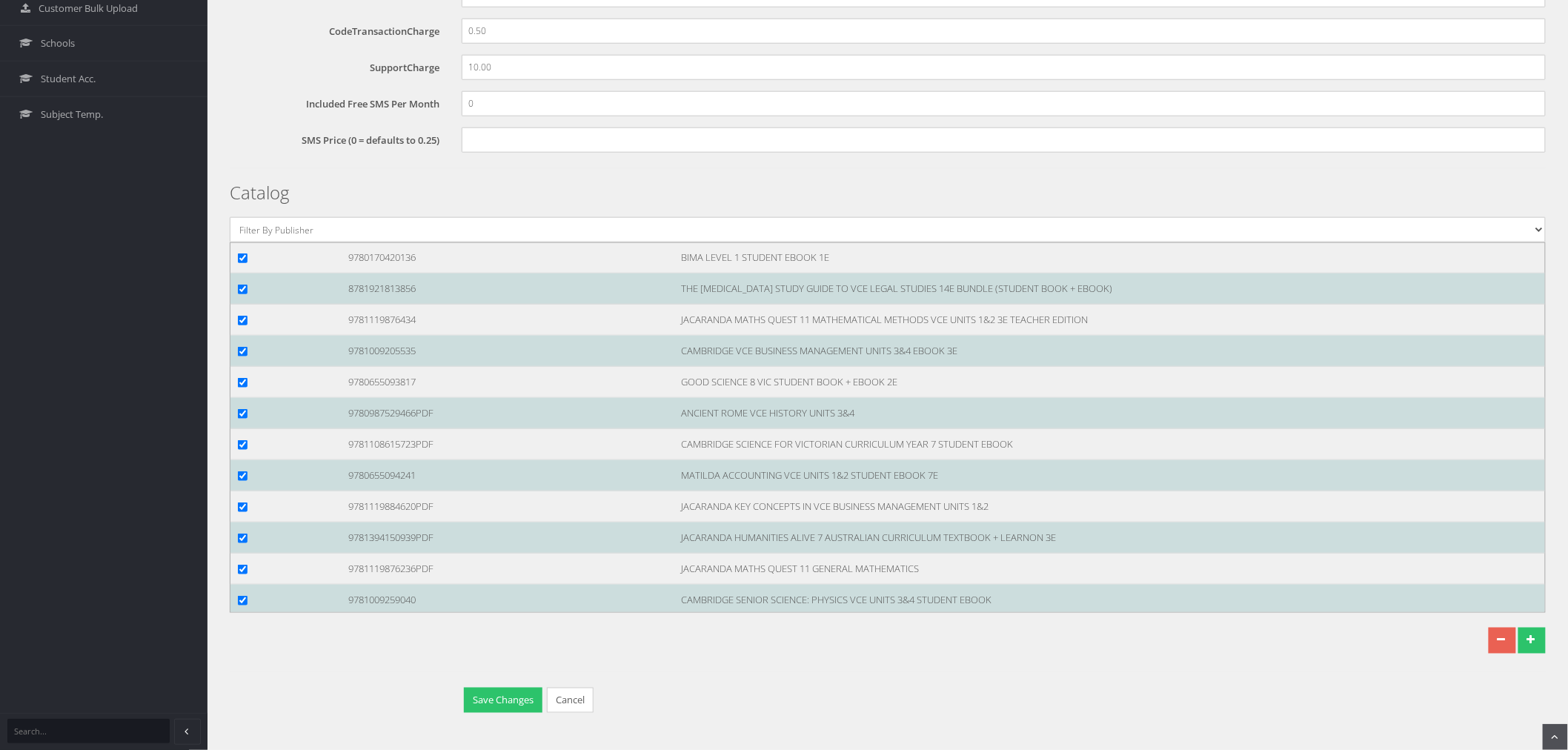
scroll to position [106600, 0]
click at [240, 15] on input "checkbox" at bounding box center [242, 10] width 10 height 10
checkbox input "true"
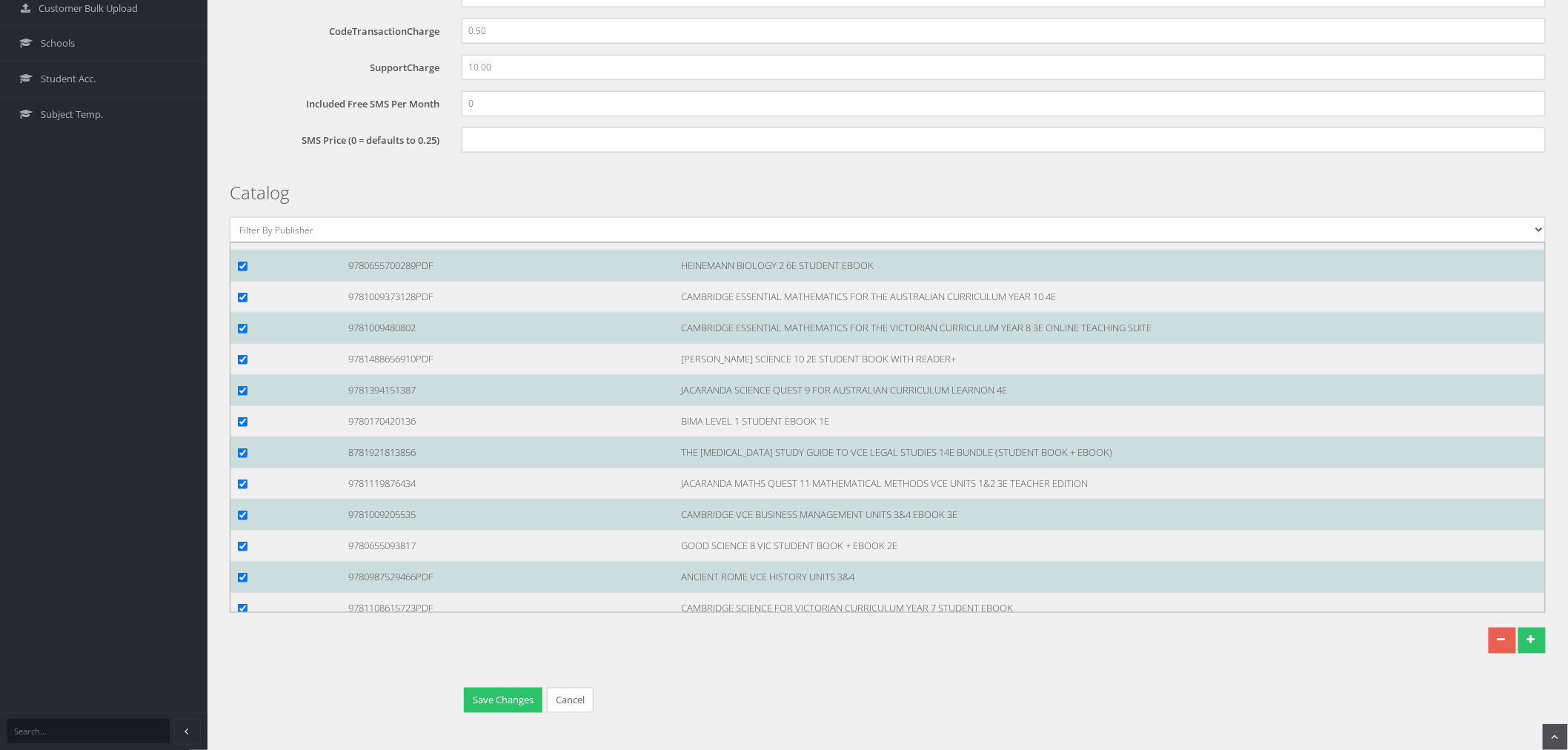
scroll to position [106435, 0]
click at [241, 25] on input "checkbox" at bounding box center [242, 19] width 10 height 10
checkbox input "true"
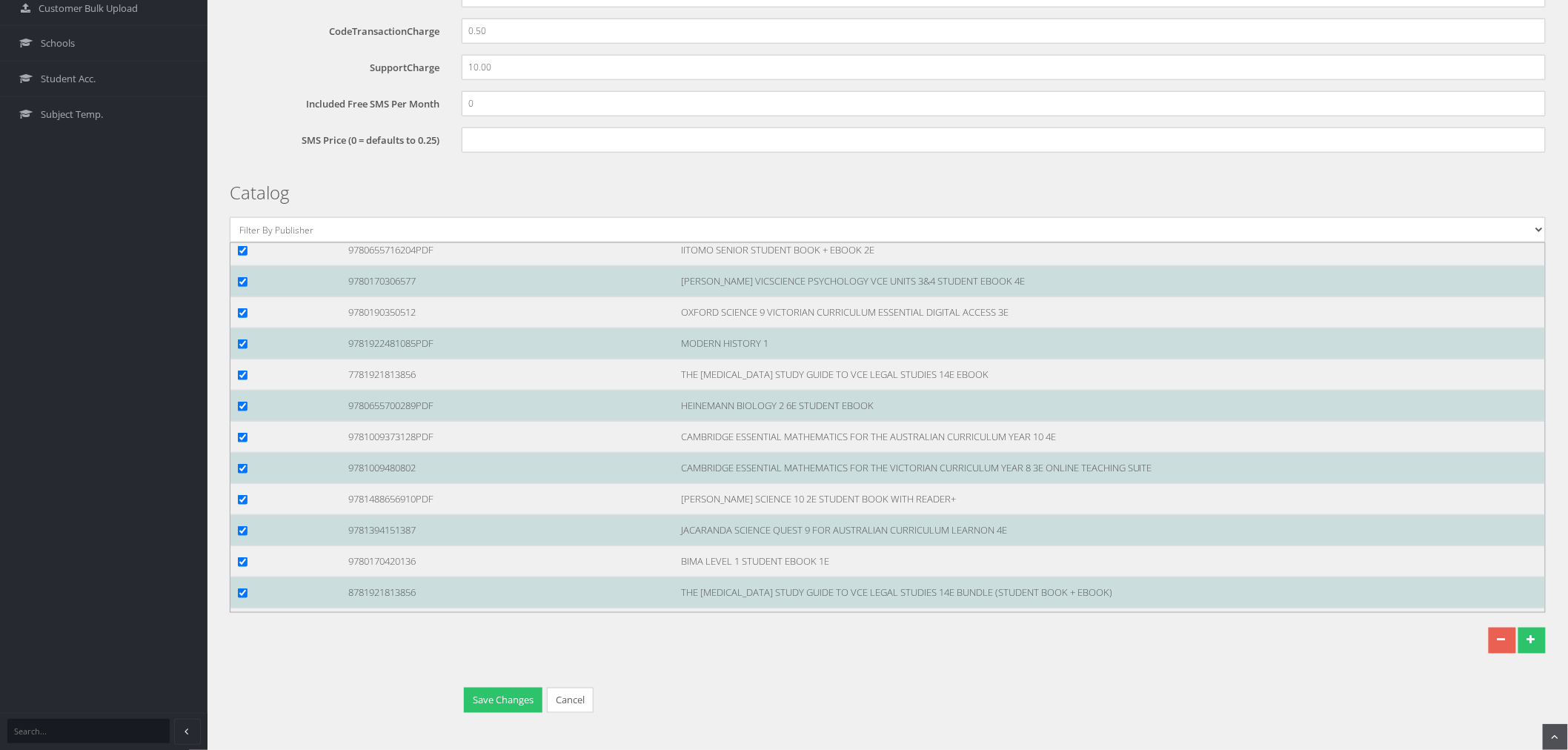
scroll to position [106189, 0]
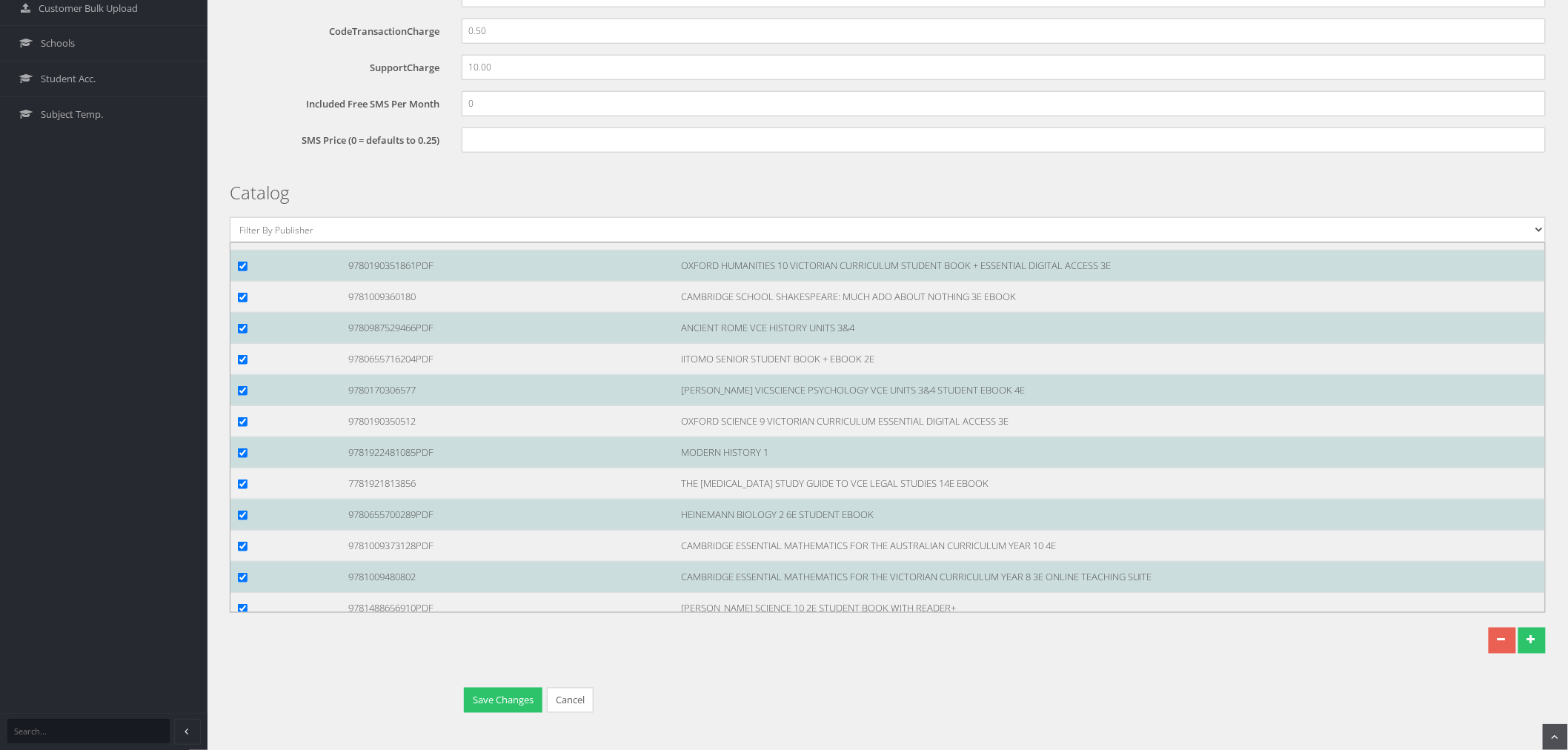
click at [240, 54] on input "checkbox" at bounding box center [242, 48] width 10 height 10
checkbox input "true"
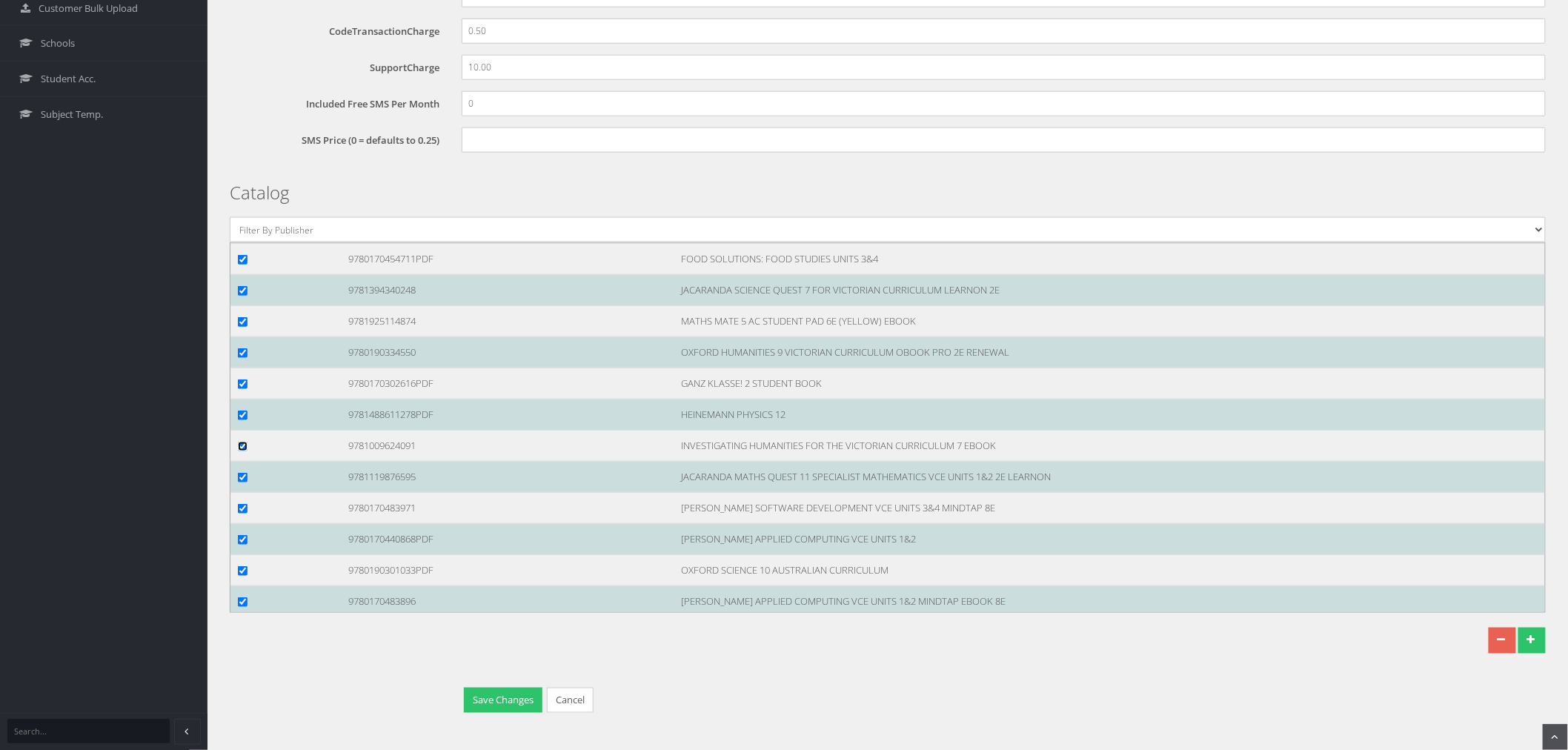
scroll to position [105776, 0]
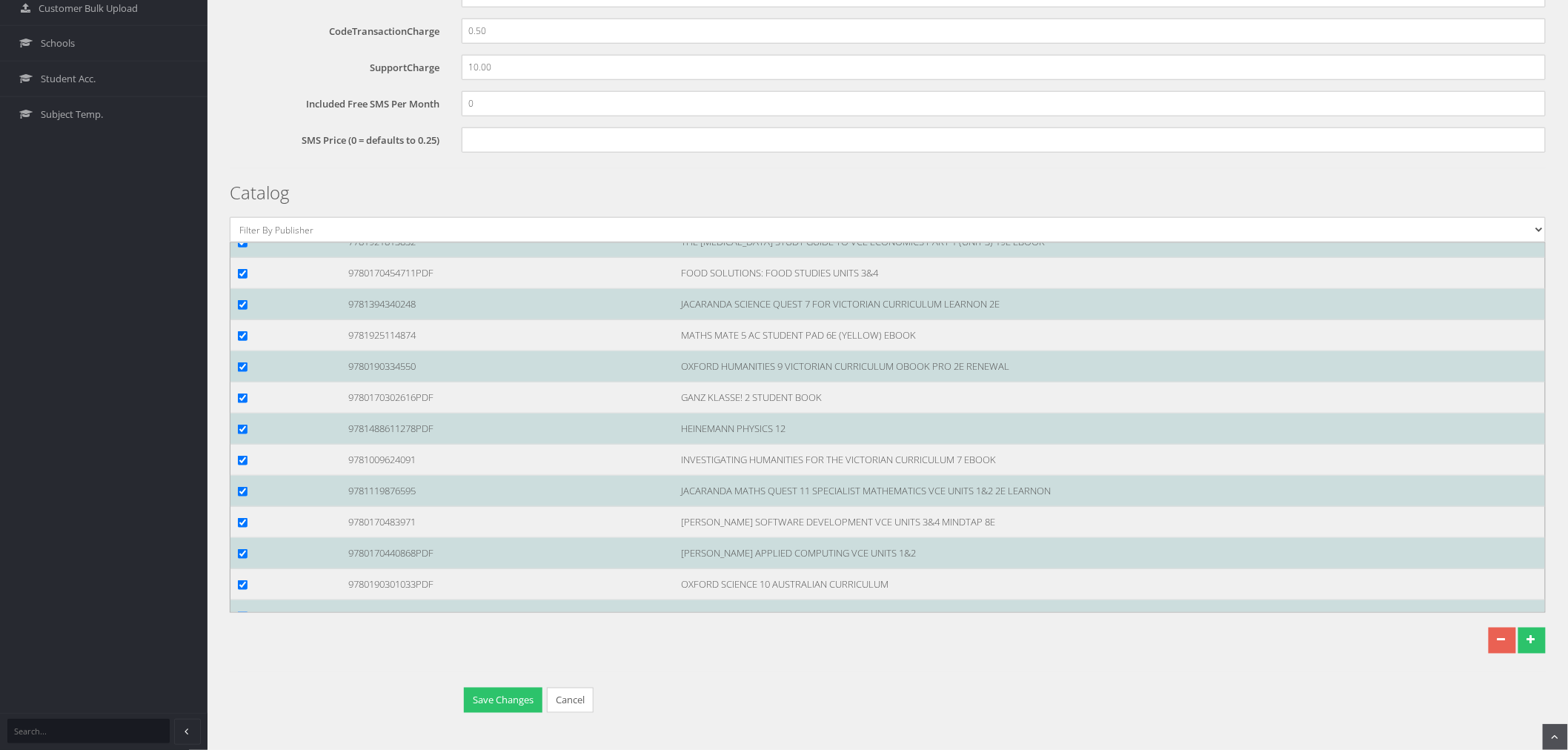
click at [243, 61] on input "checkbox" at bounding box center [242, 55] width 10 height 10
checkbox input "true"
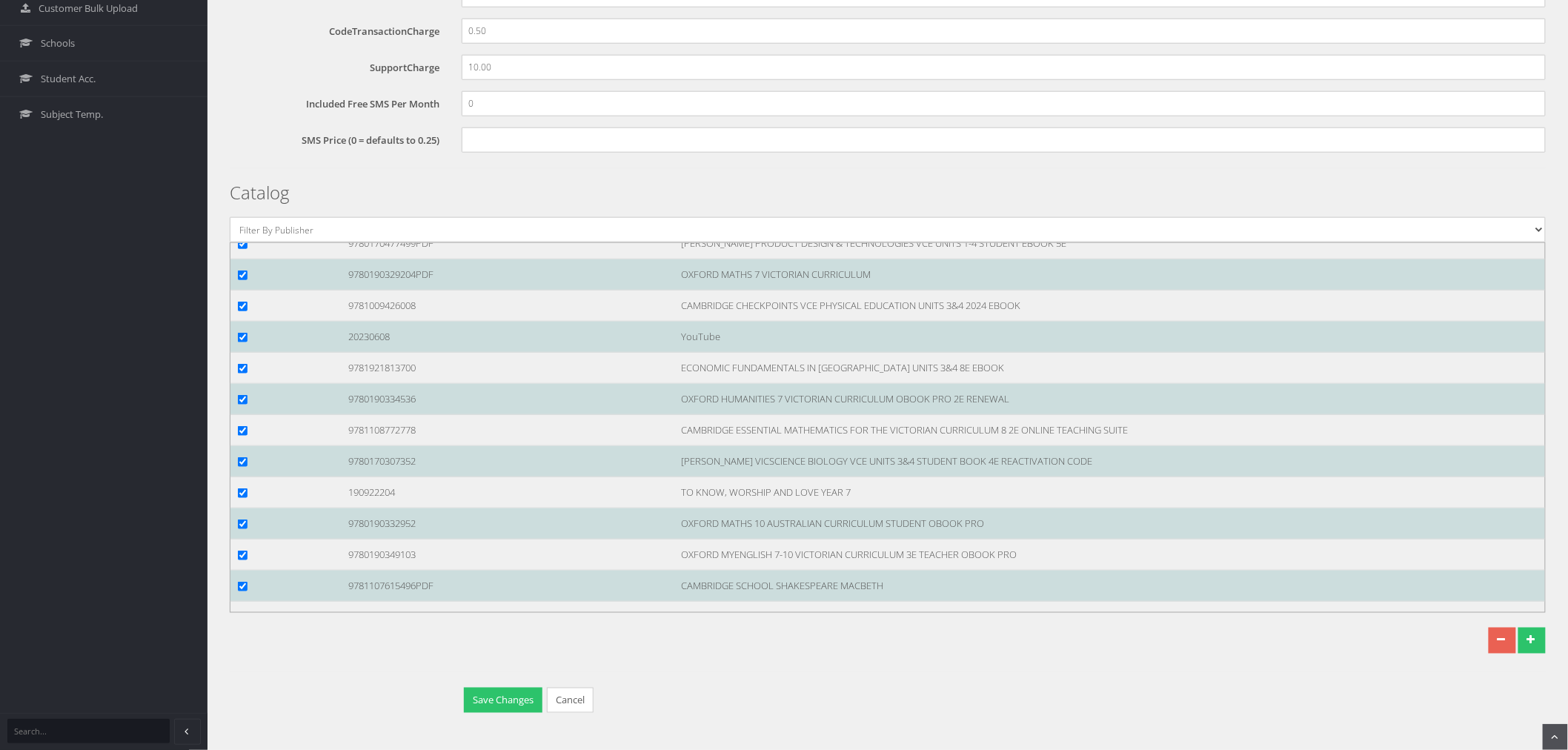
scroll to position [104871, 0]
click at [241, 126] on input "checkbox" at bounding box center [242, 121] width 10 height 10
checkbox input "true"
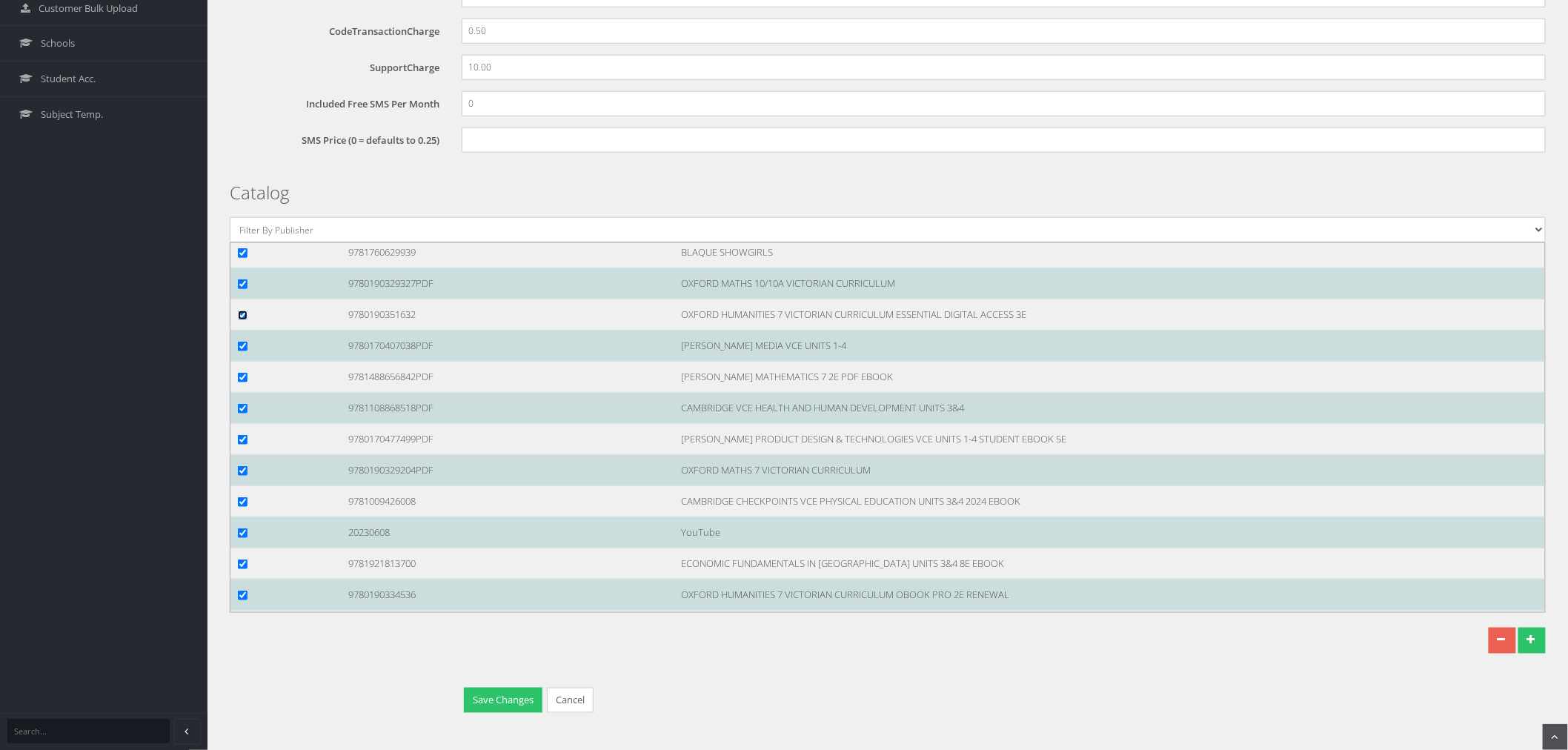
scroll to position [104624, 0]
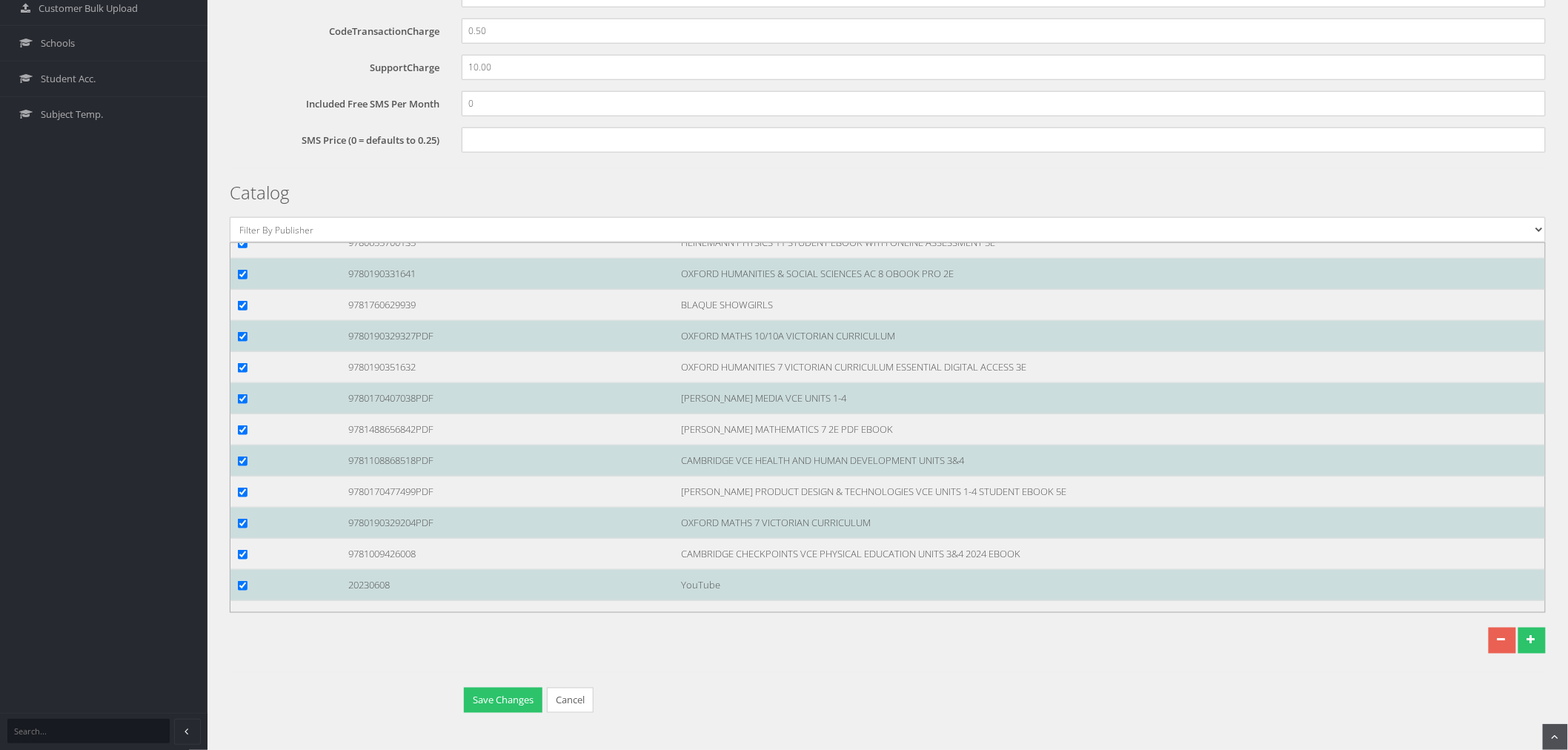
click at [246, 155] on input "checkbox" at bounding box center [242, 150] width 10 height 10
checkbox input "true"
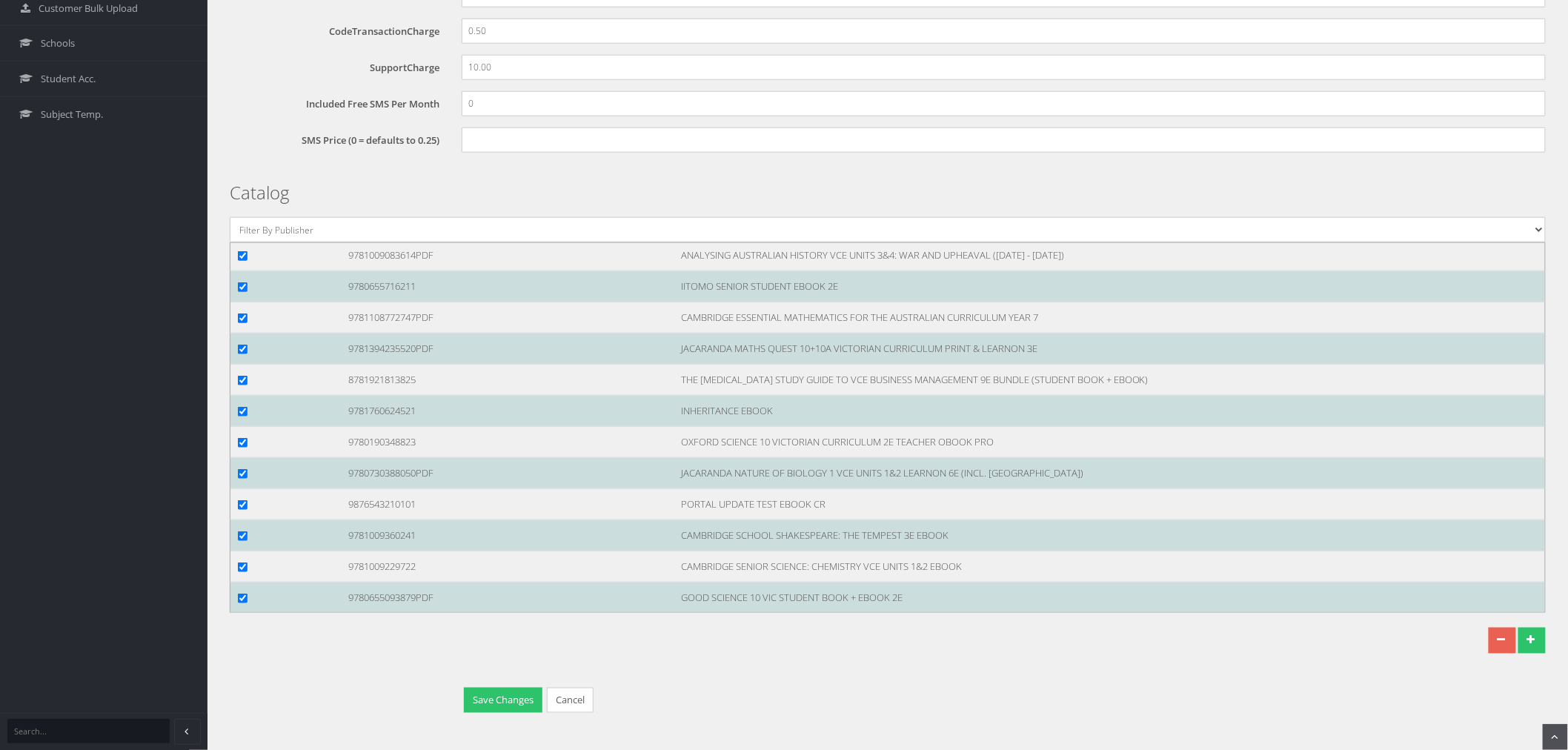
scroll to position [103801, 0]
click at [246, 138] on input "checkbox" at bounding box center [242, 132] width 10 height 10
checkbox input "true"
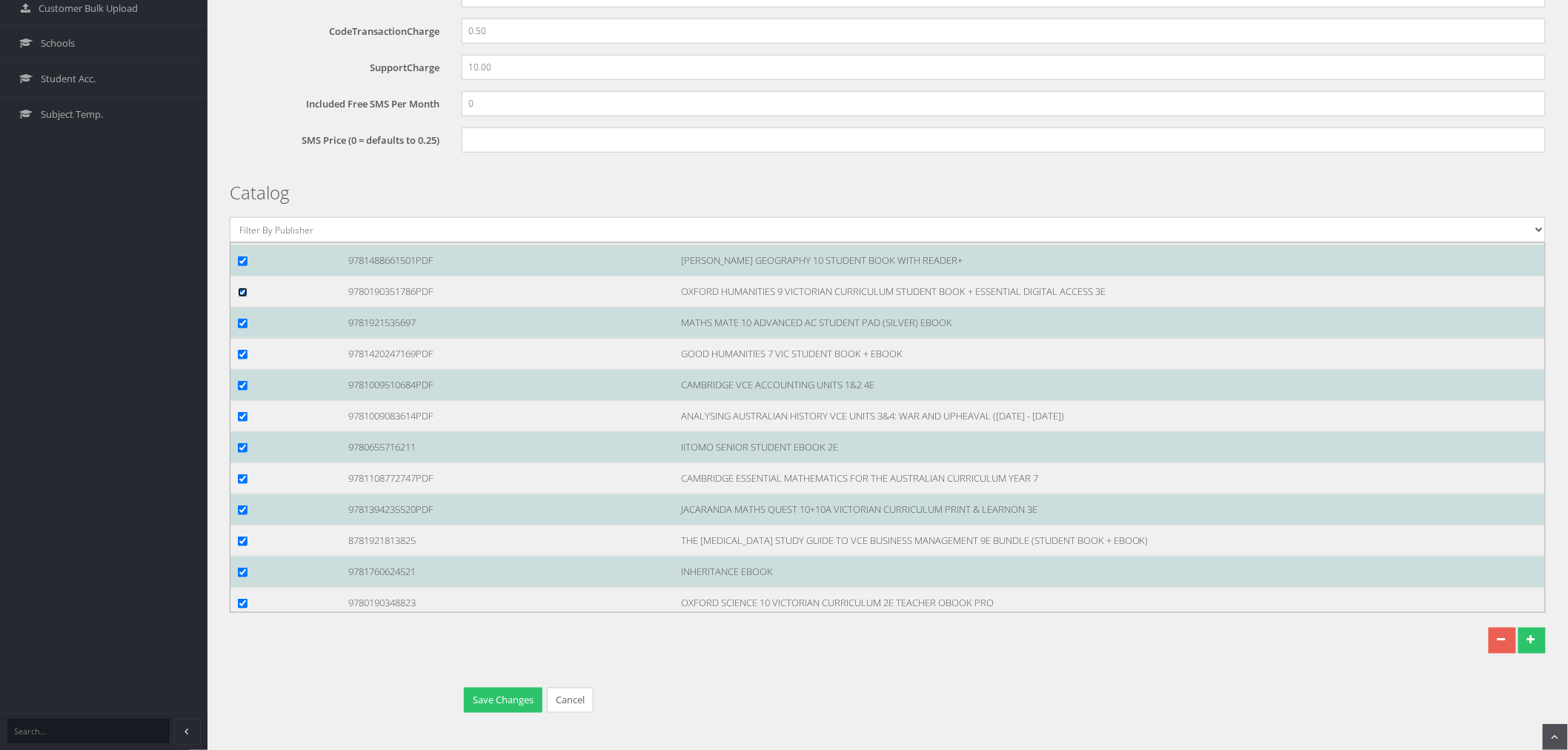
scroll to position [103636, 0]
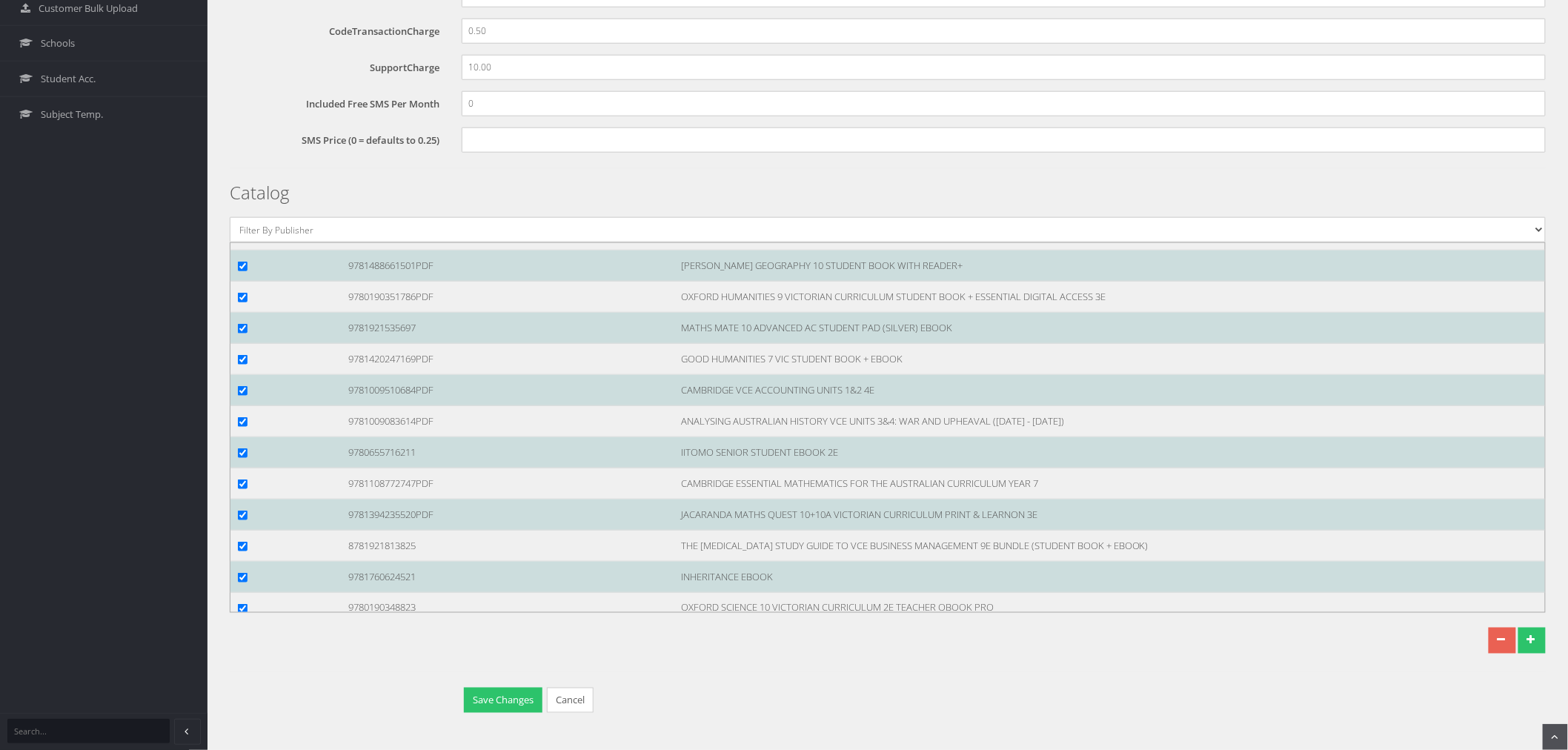
click at [235, 87] on div at bounding box center [282, 79] width 110 height 16
click at [252, 87] on div at bounding box center [282, 79] width 110 height 16
click at [243, 84] on input "checkbox" at bounding box center [242, 79] width 10 height 10
checkbox input "true"
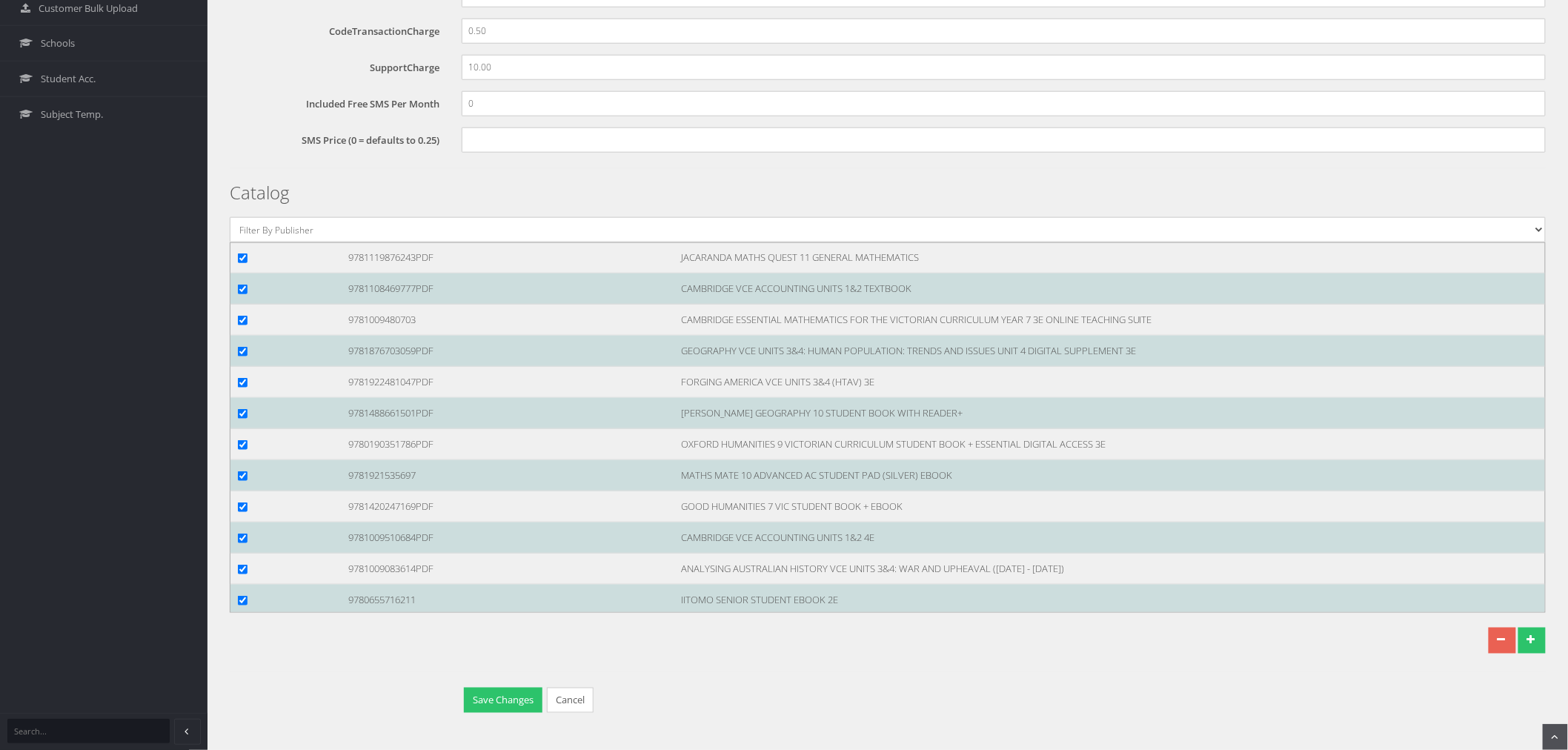
scroll to position [103389, 0]
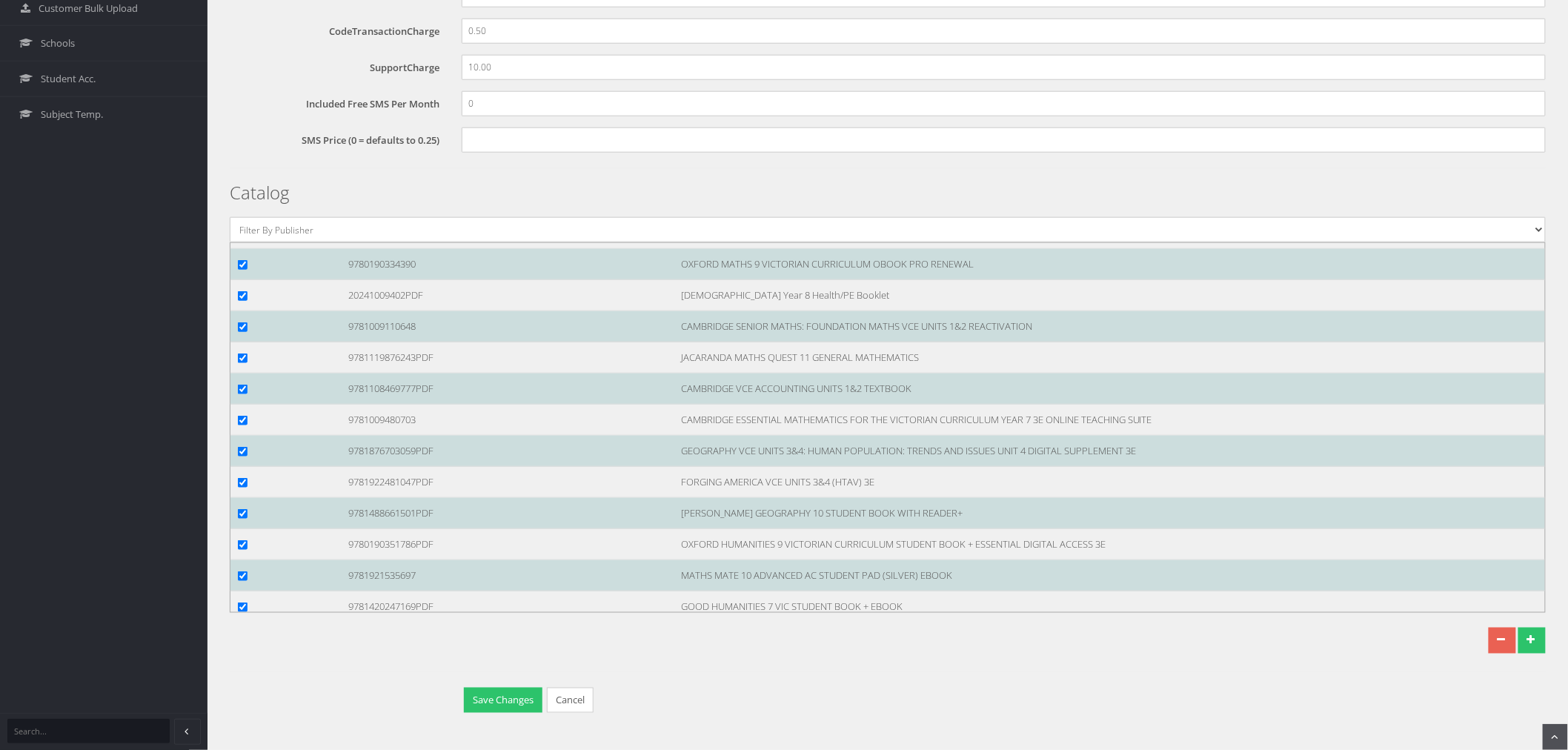
click at [242, 114] on input "checkbox" at bounding box center [242, 109] width 10 height 10
checkbox input "true"
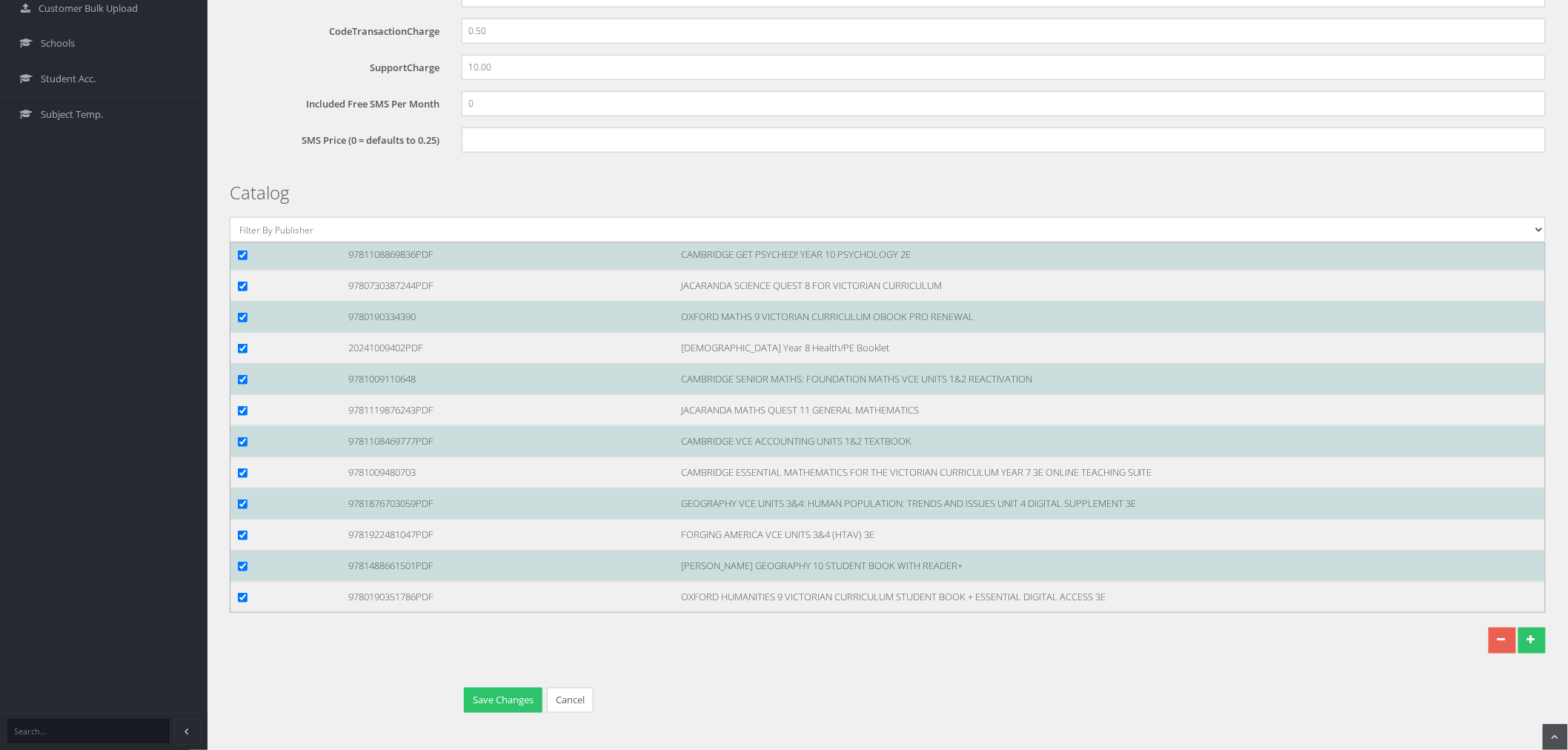
scroll to position [103306, 0]
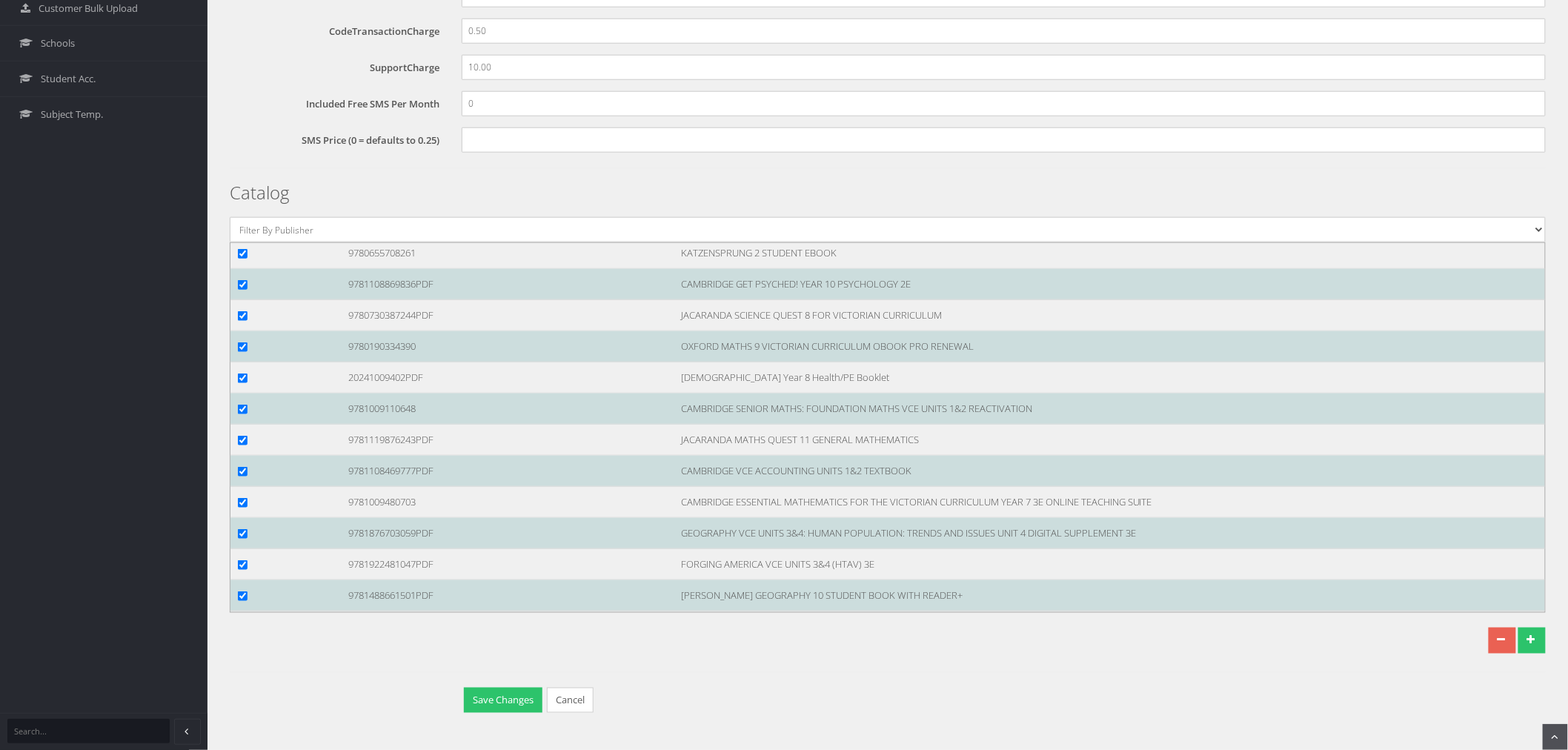
click at [249, 43] on div at bounding box center [282, 35] width 110 height 16
click at [245, 40] on input "checkbox" at bounding box center [242, 35] width 10 height 10
checkbox input "true"
click at [239, 101] on input "checkbox" at bounding box center [242, 96] width 10 height 10
checkbox input "true"
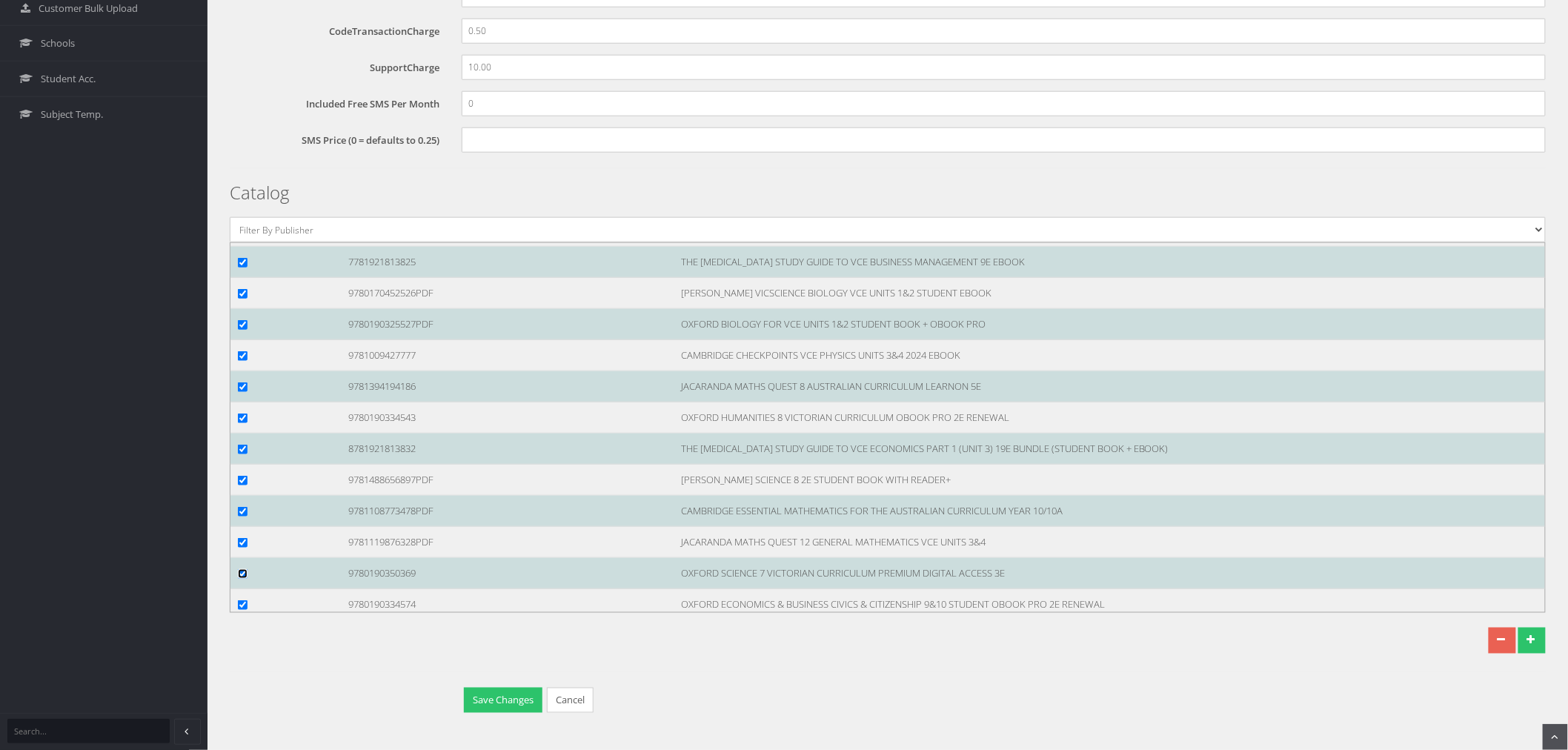
scroll to position [102565, 0]
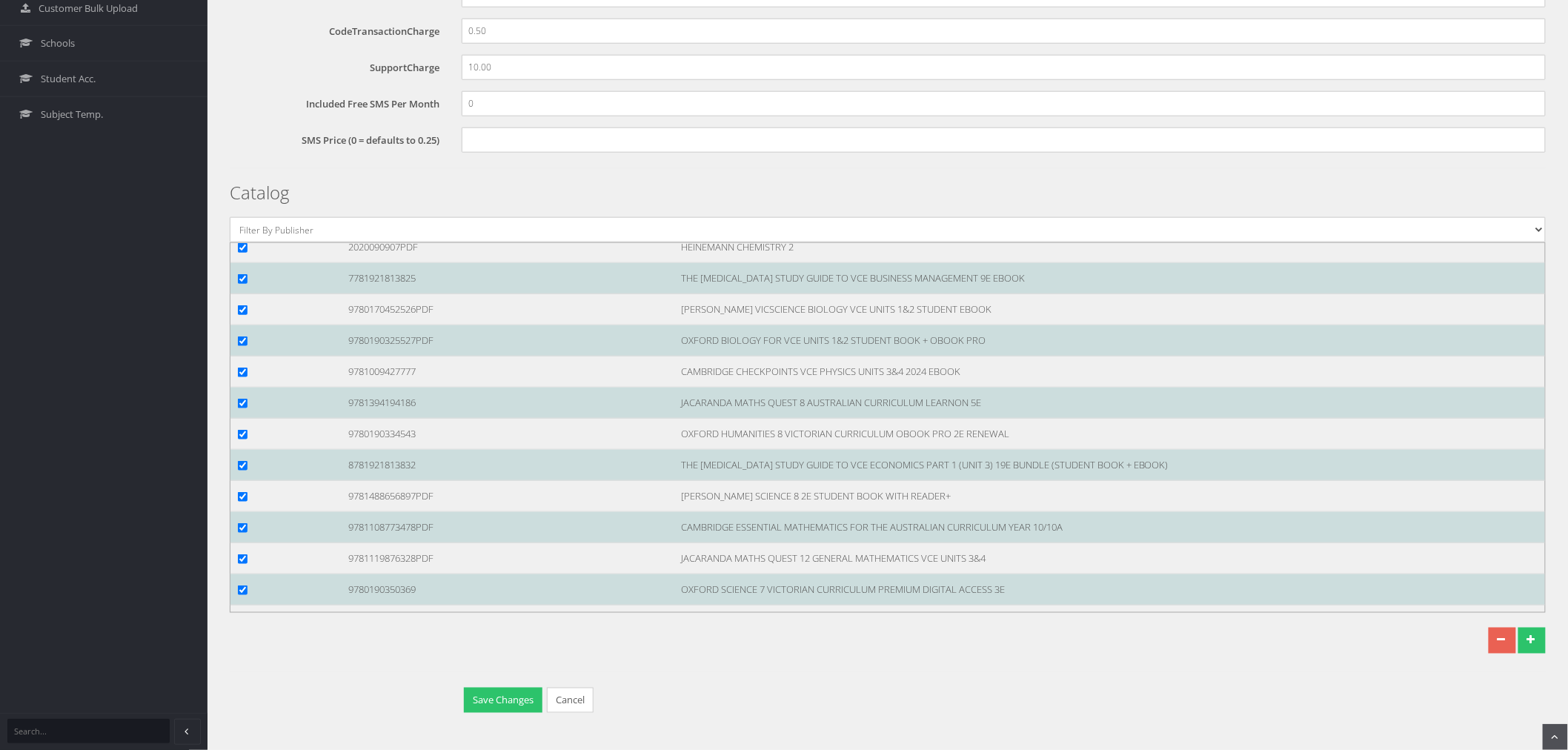
click at [243, 160] on input "checkbox" at bounding box center [242, 154] width 10 height 10
checkbox input "true"
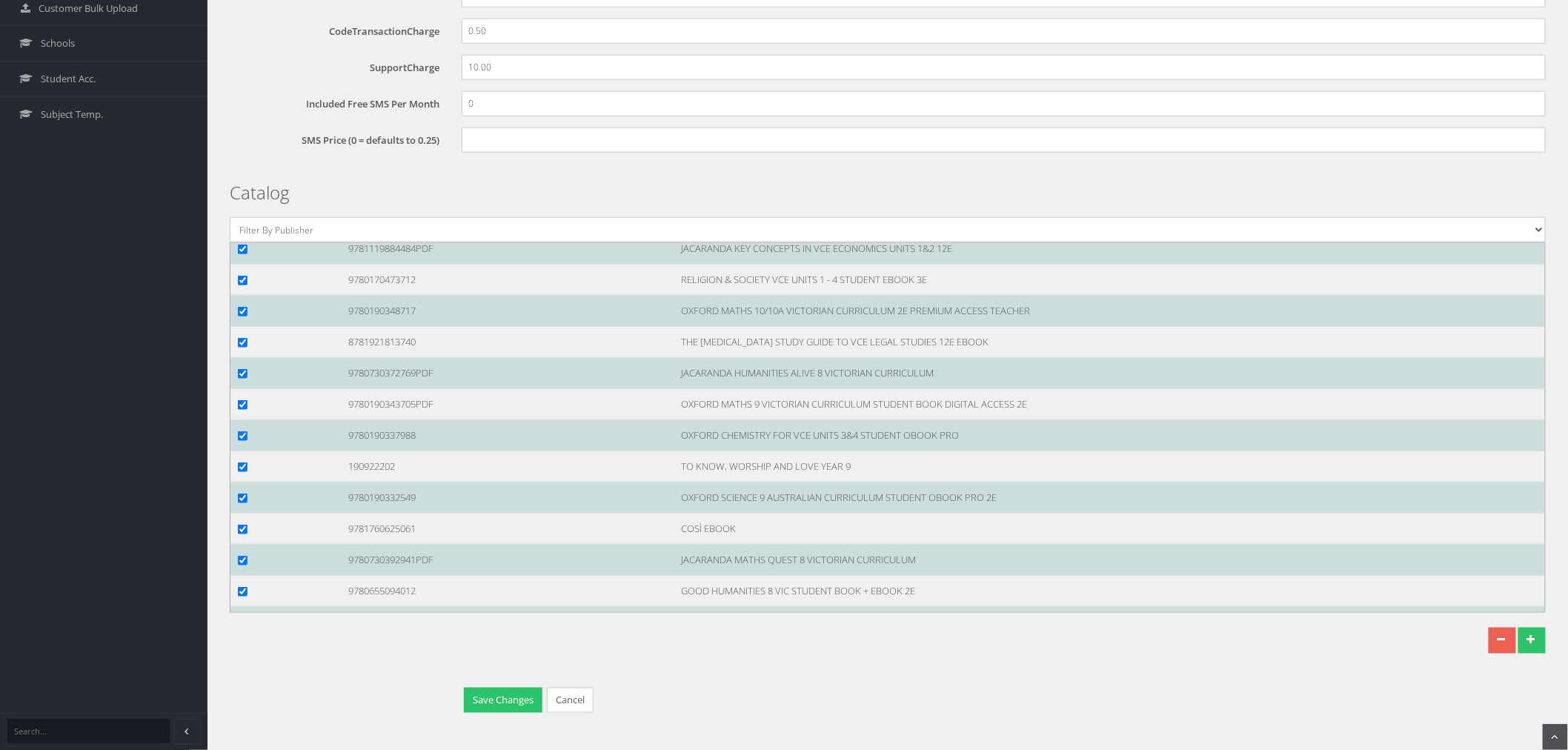
scroll to position [99107, 0]
click at [241, 163] on input "checkbox" at bounding box center [242, 158] width 10 height 10
checkbox input "true"
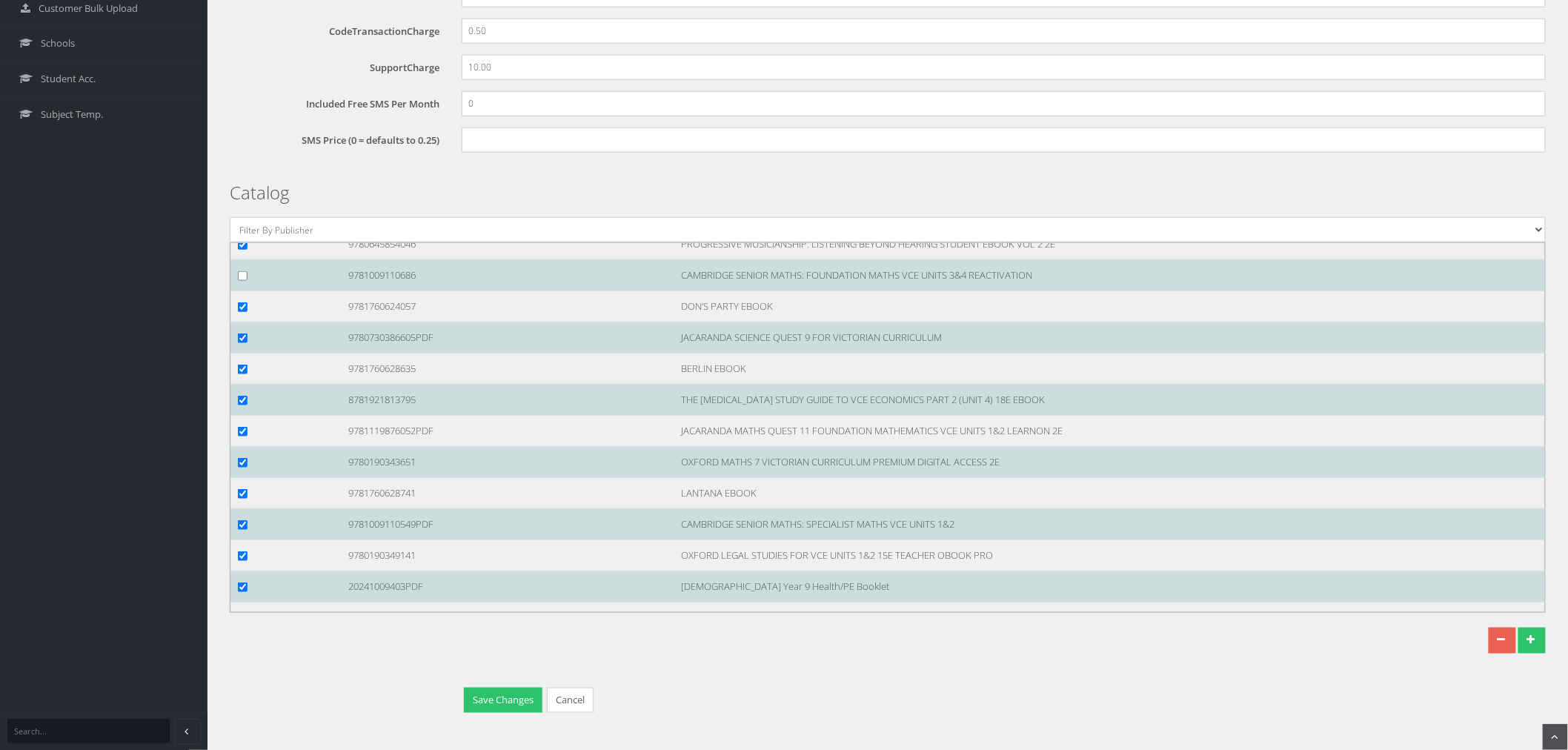
scroll to position [94908, 0]
click at [237, 287] on div at bounding box center [282, 279] width 110 height 16
click at [238, 284] on input "checkbox" at bounding box center [242, 279] width 10 height 10
checkbox input "true"
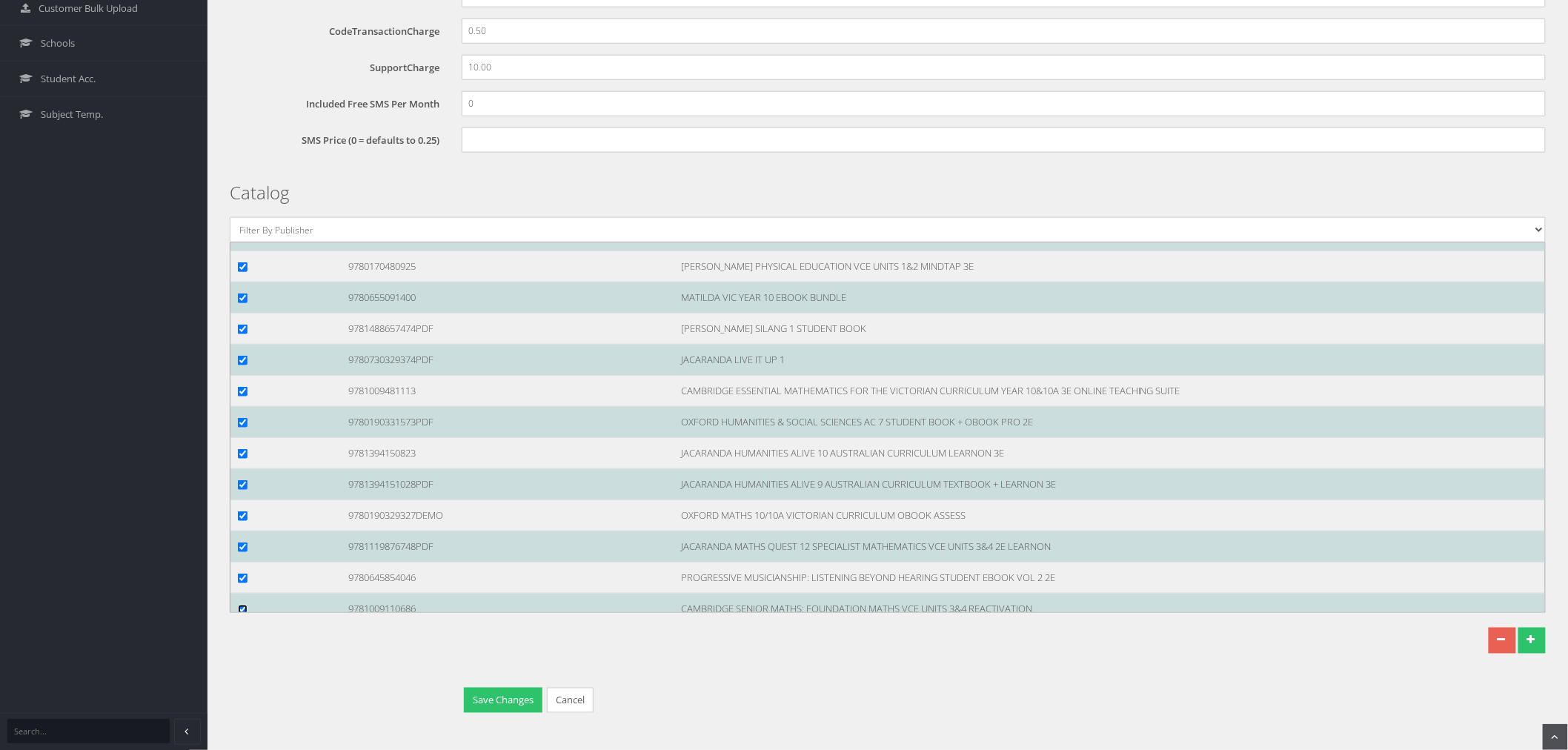
scroll to position [94496, 0]
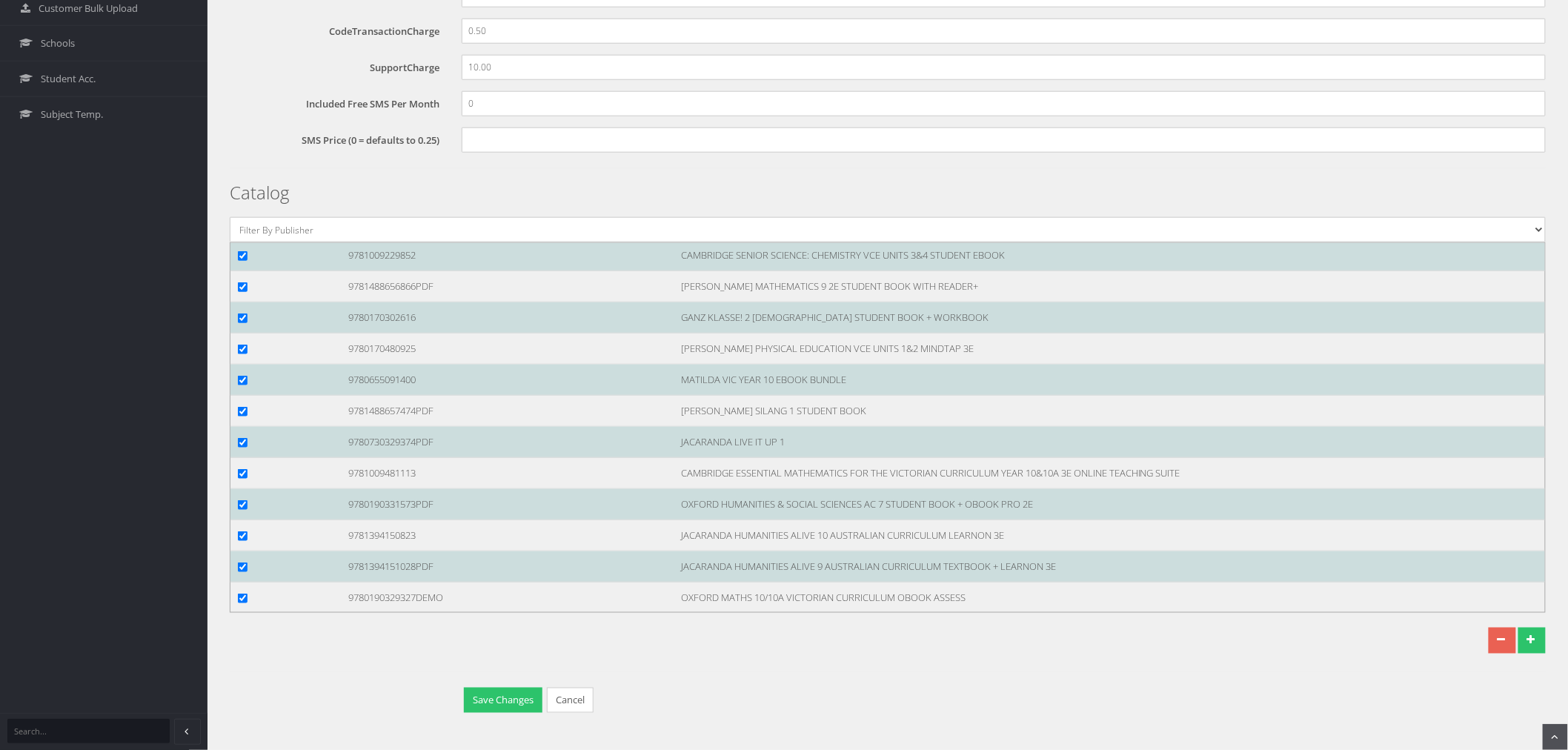
click at [243, 168] on input "checkbox" at bounding box center [242, 162] width 10 height 10
checkbox input "true"
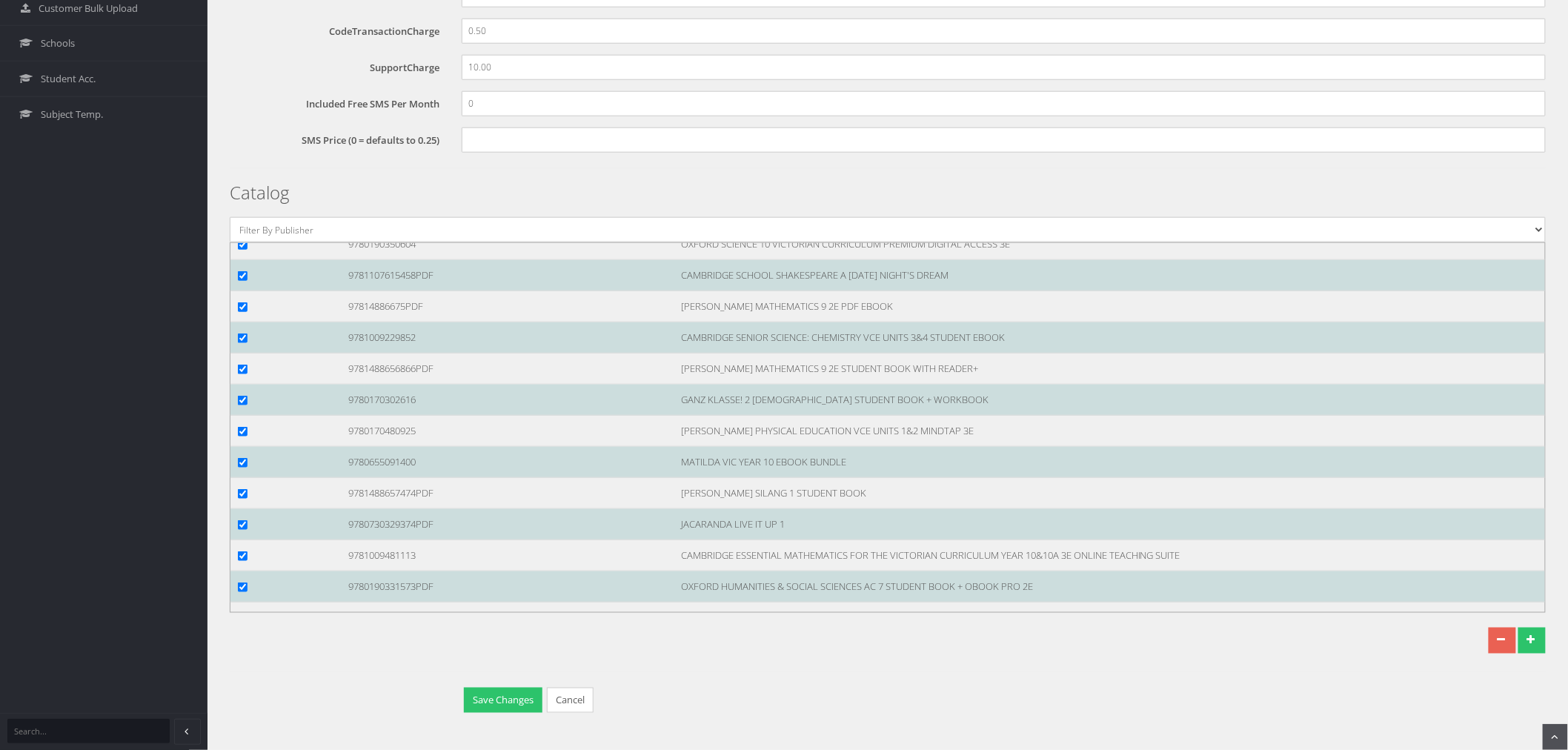
click at [243, 156] on input "checkbox" at bounding box center [242, 151] width 10 height 10
checkbox input "true"
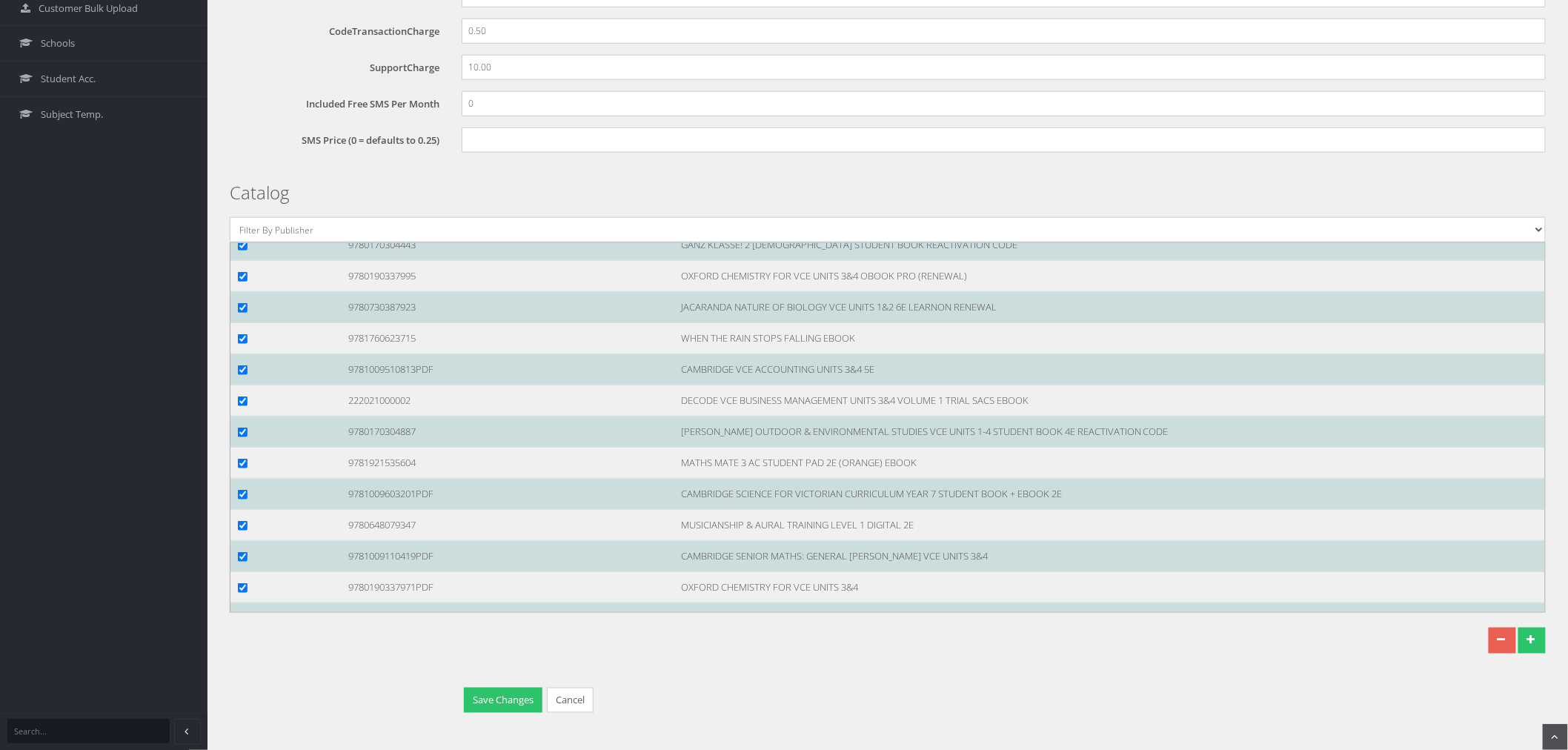
scroll to position [93425, 0]
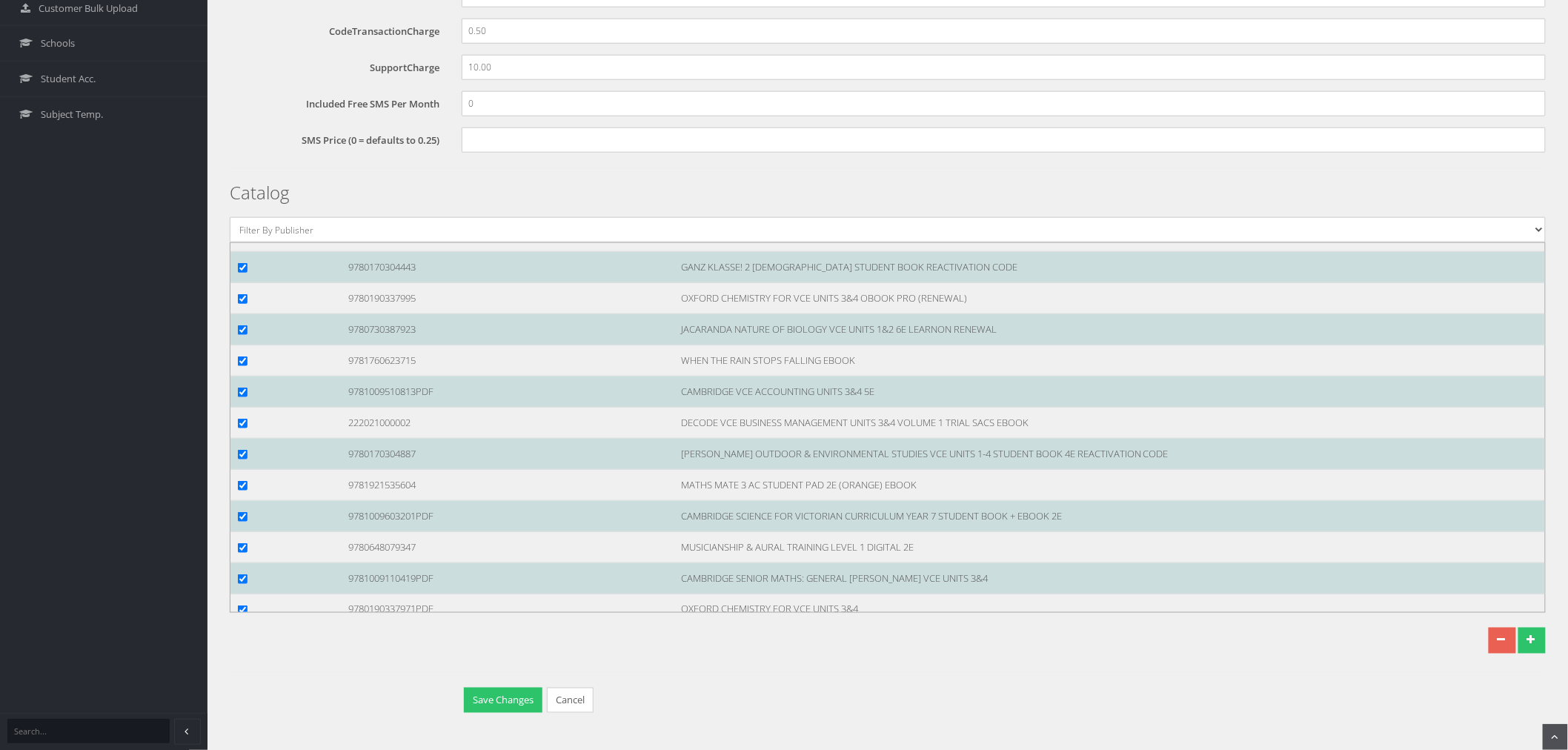
click at [243, 212] on div at bounding box center [282, 205] width 110 height 16
click at [234, 212] on div at bounding box center [282, 205] width 110 height 16
click at [242, 211] on input "checkbox" at bounding box center [242, 205] width 10 height 10
checkbox input "true"
click at [246, 179] on input "checkbox" at bounding box center [242, 174] width 10 height 10
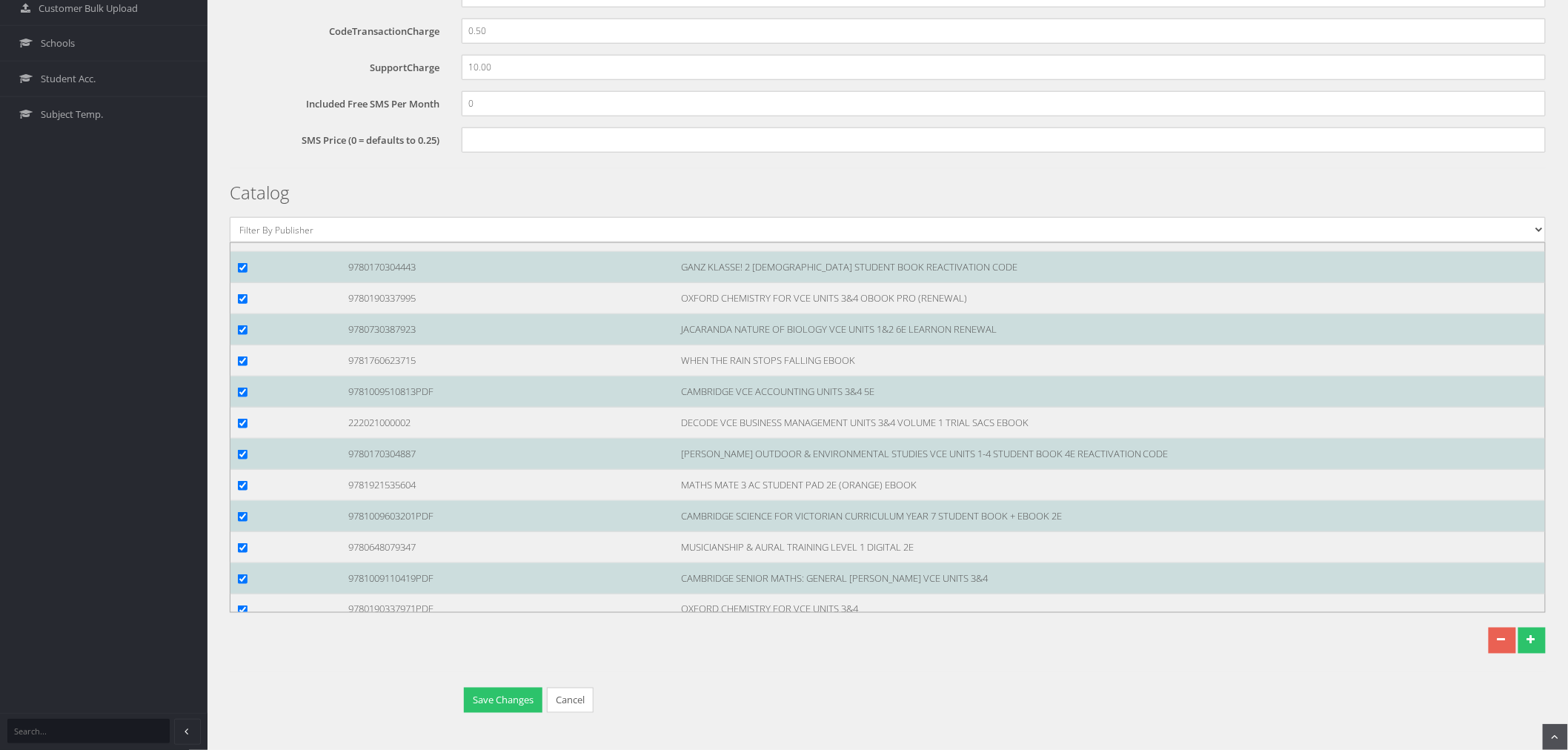
checkbox input "true"
click at [242, 55] on input "checkbox" at bounding box center [242, 50] width 10 height 10
checkbox input "true"
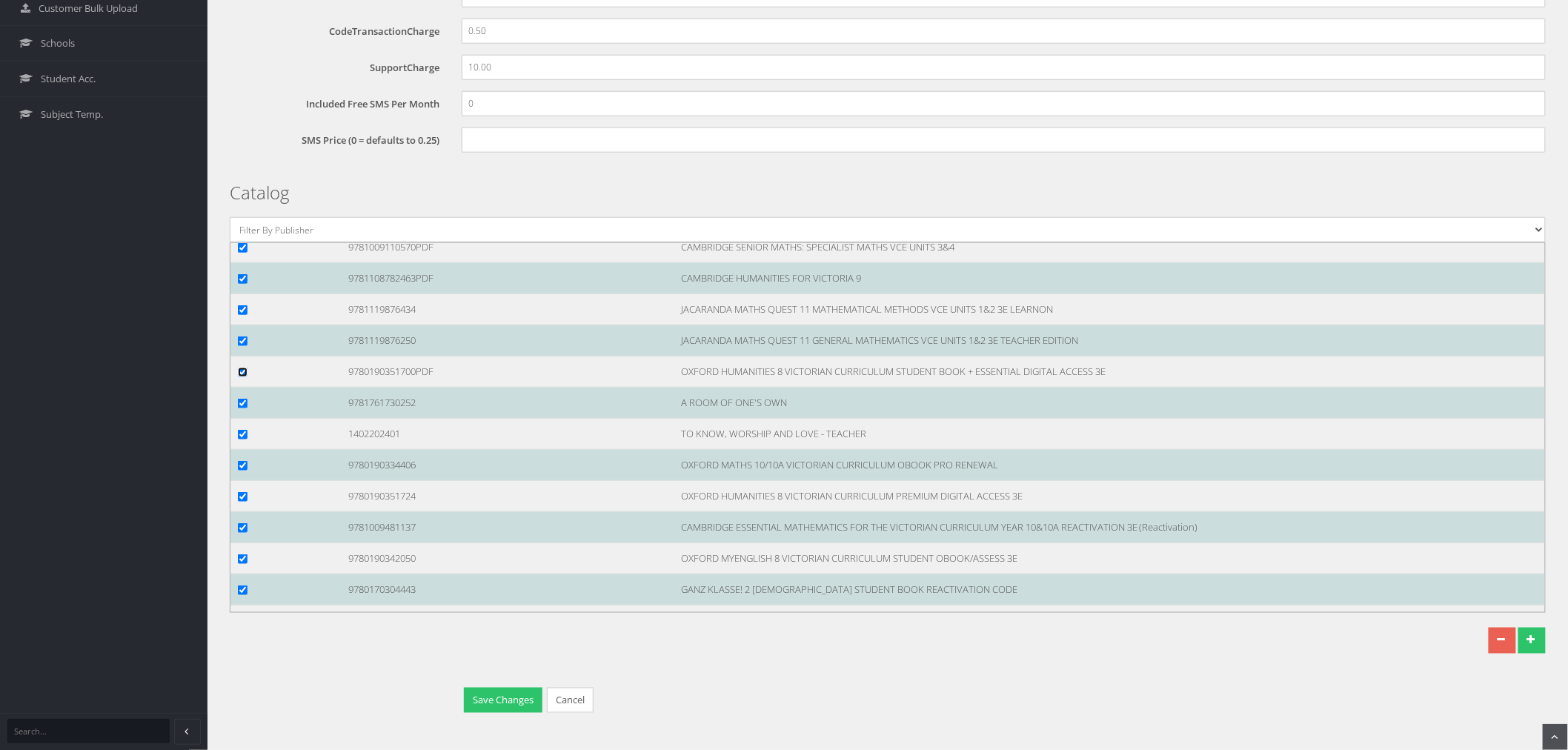
scroll to position [93096, 0]
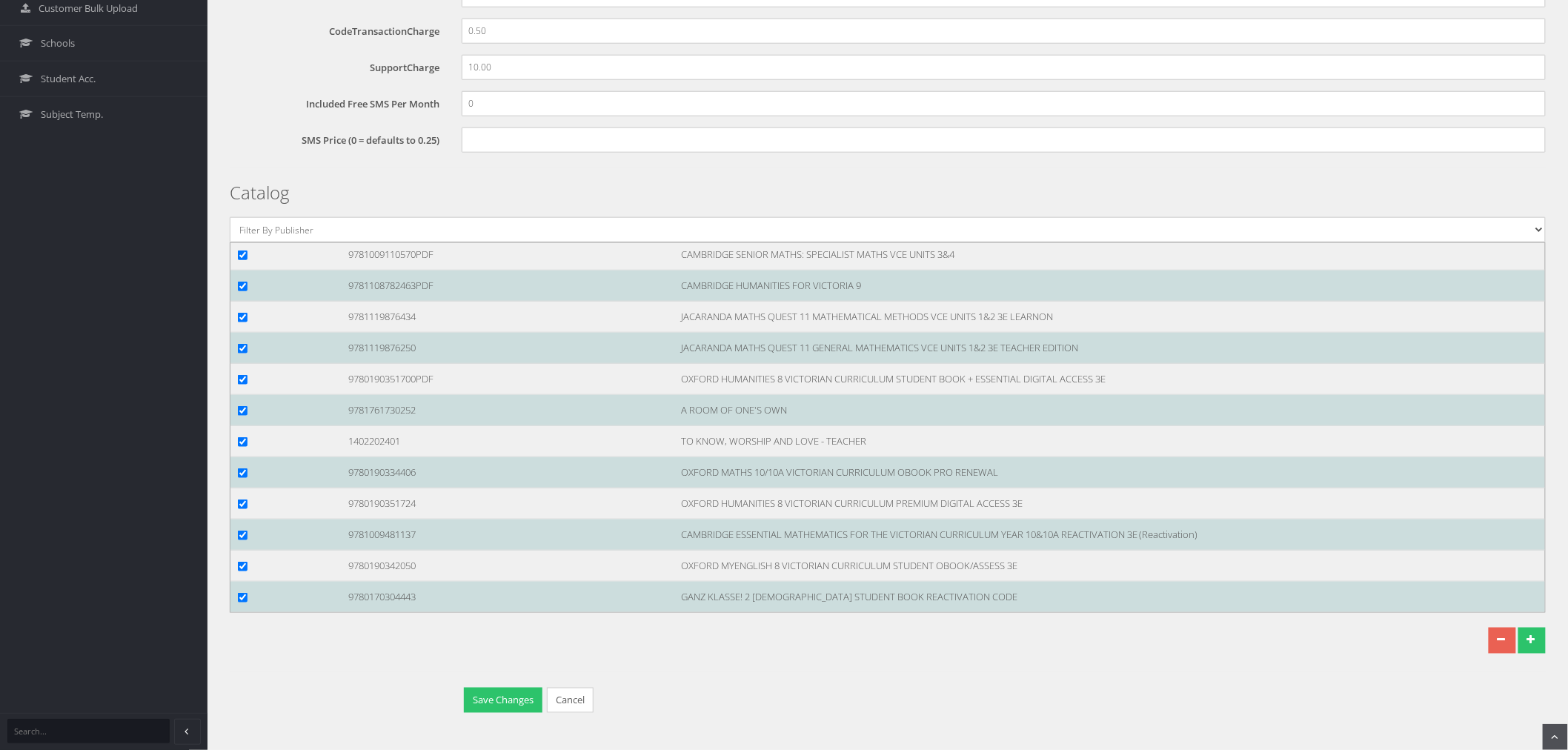
click at [242, 198] on input "checkbox" at bounding box center [242, 193] width 10 height 10
checkbox input "true"
click at [242, 167] on input "checkbox" at bounding box center [242, 161] width 10 height 10
checkbox input "true"
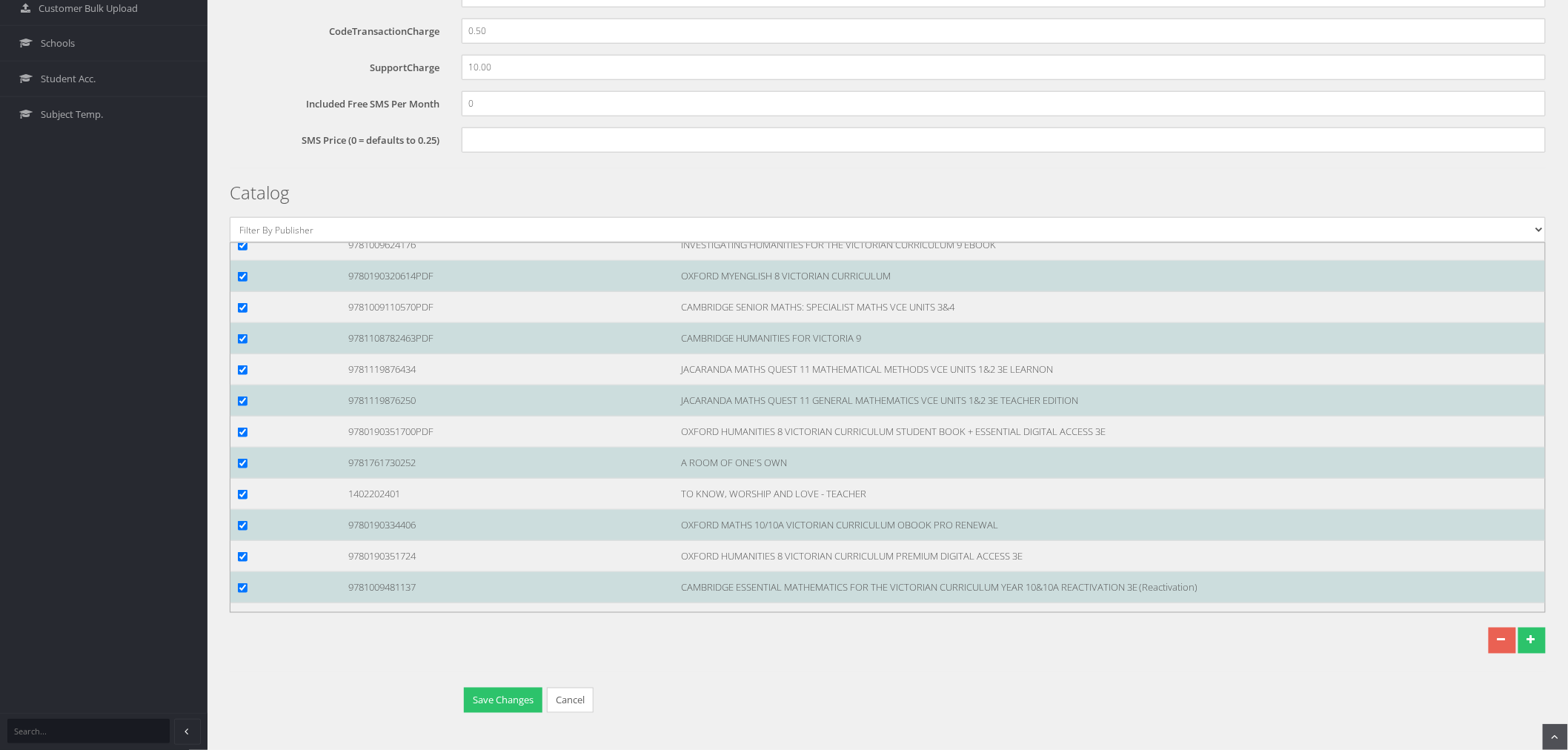
scroll to position [93014, 0]
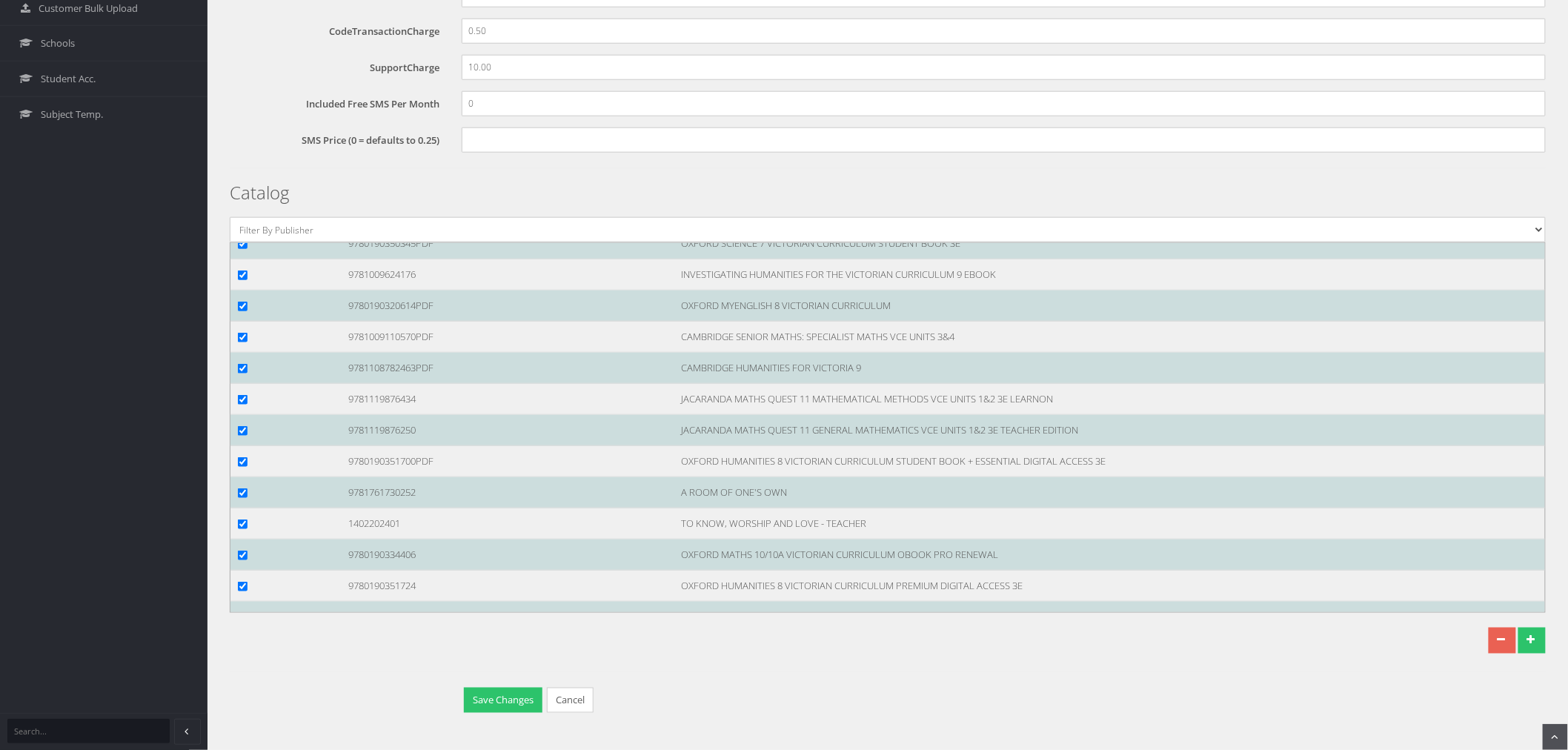
click at [238, 93] on input "checkbox" at bounding box center [242, 88] width 10 height 10
checkbox input "true"
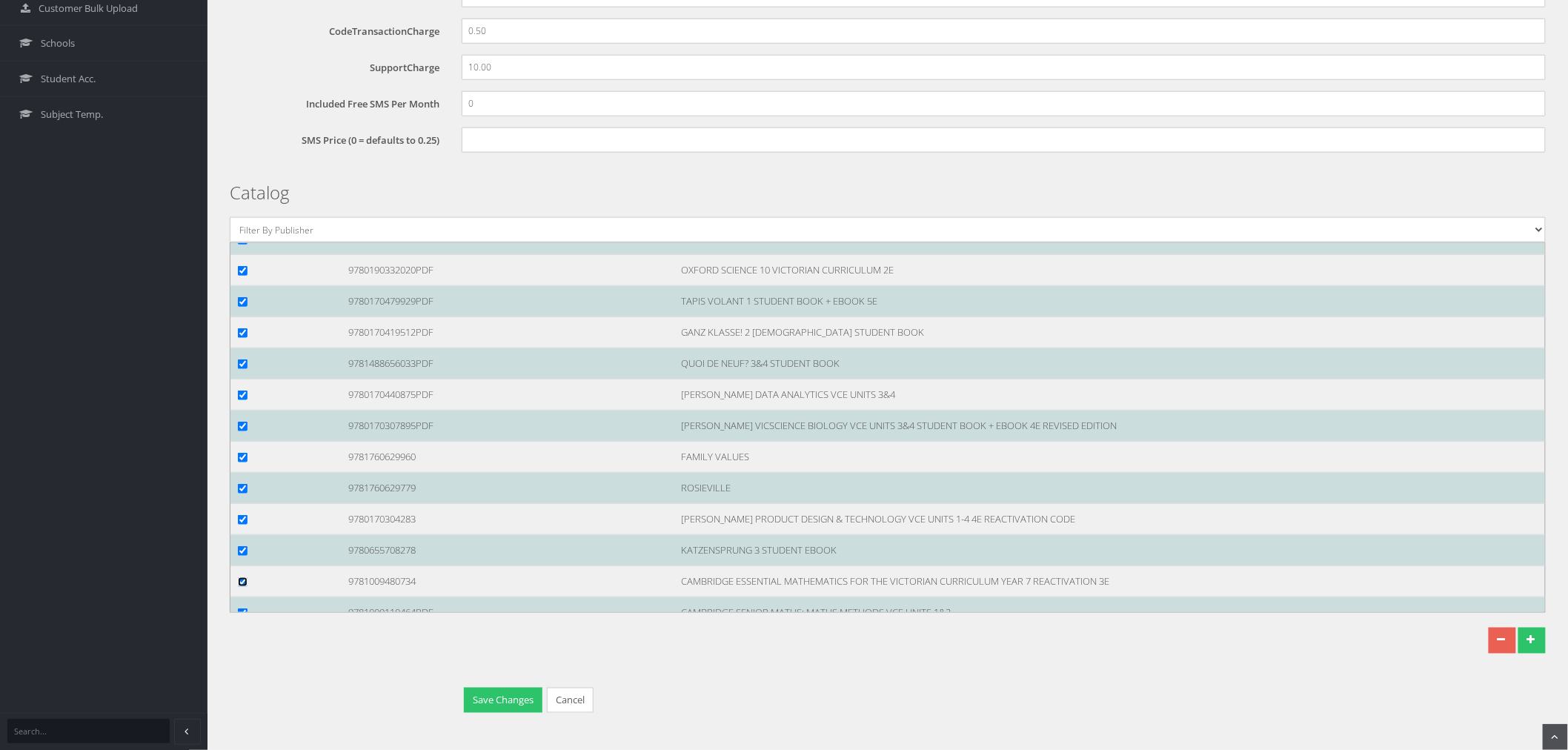
scroll to position [92437, 0]
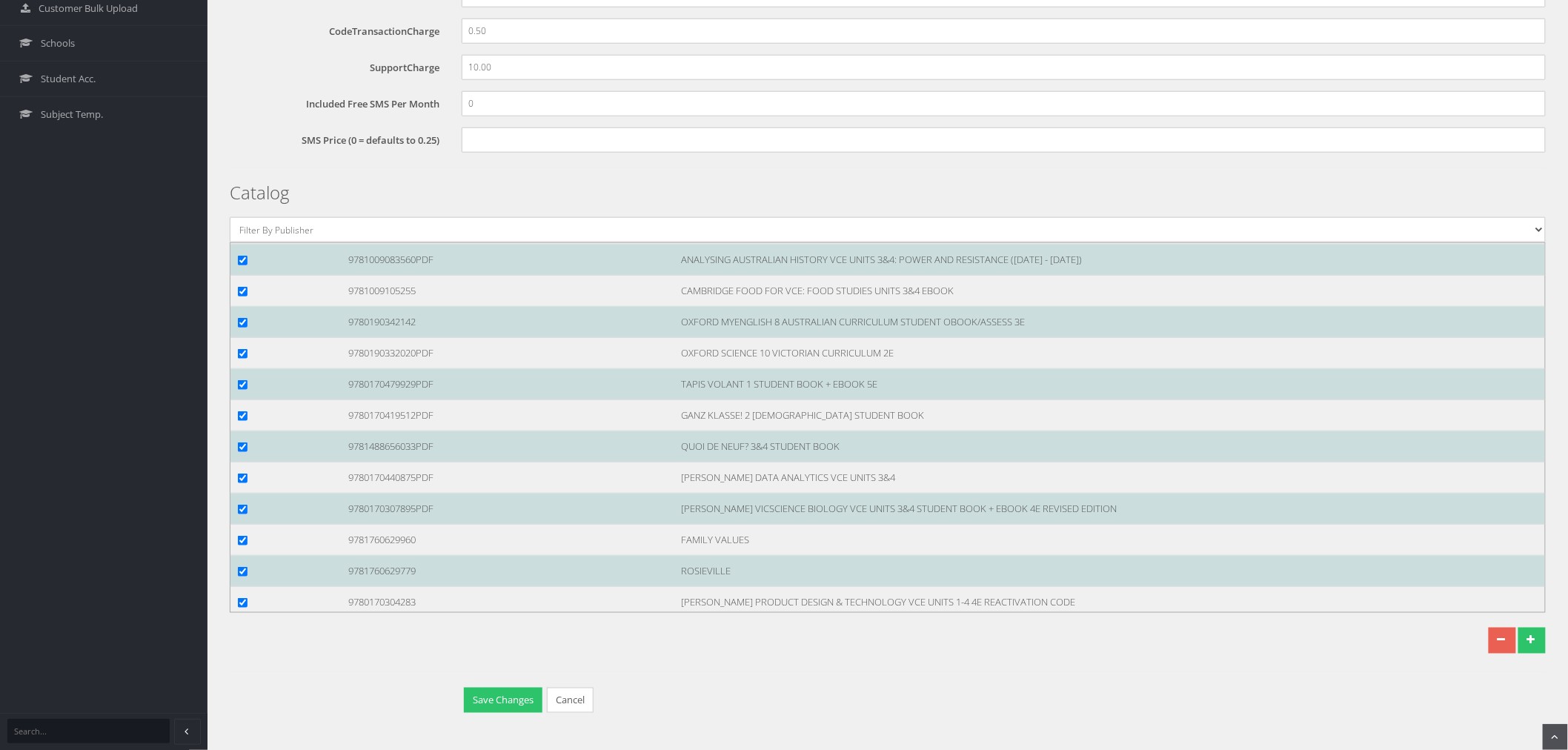
click at [239, 172] on input "checkbox" at bounding box center [242, 167] width 10 height 10
checkbox input "true"
click at [239, 141] on input "checkbox" at bounding box center [242, 136] width 10 height 10
checkbox input "true"
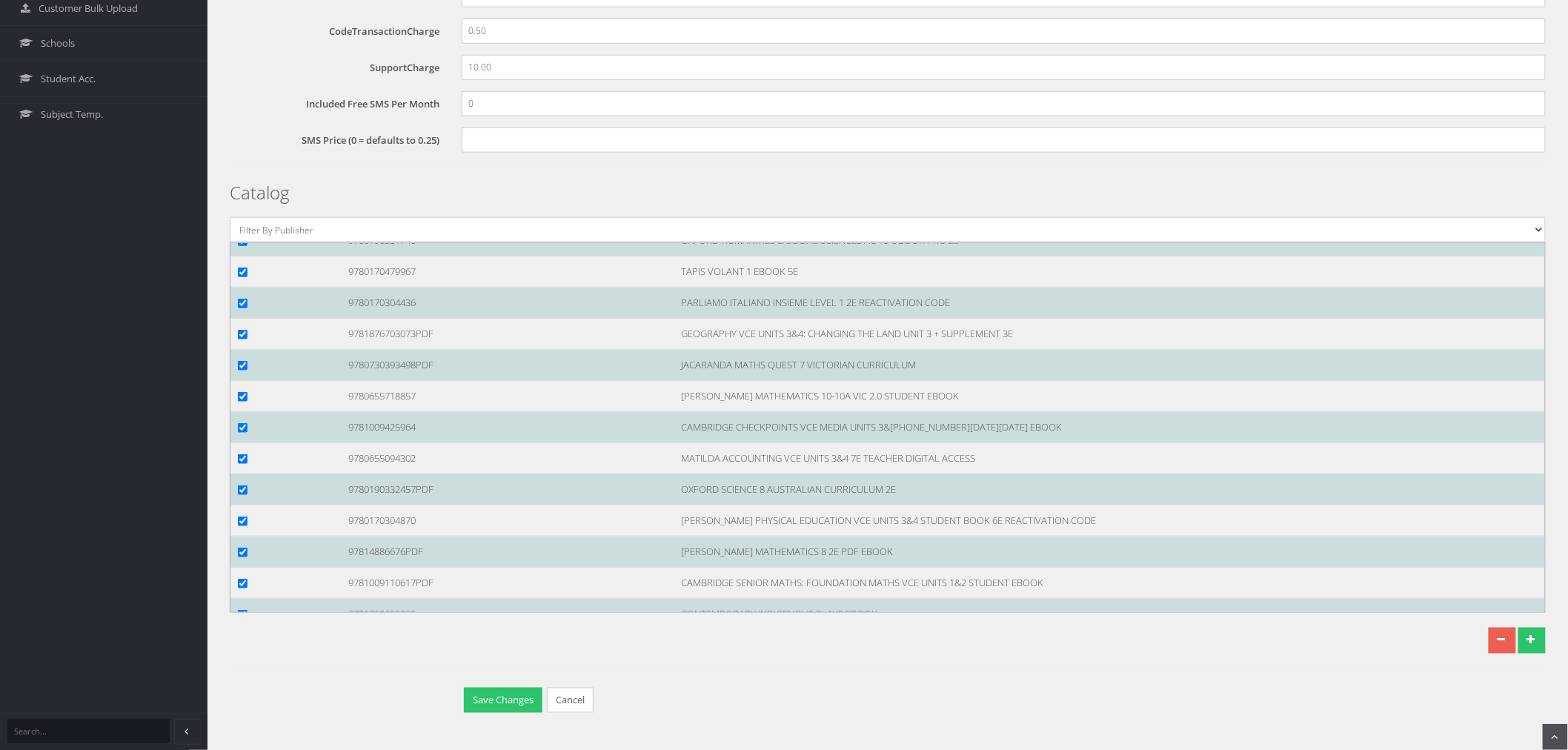
scroll to position [91120, 0]
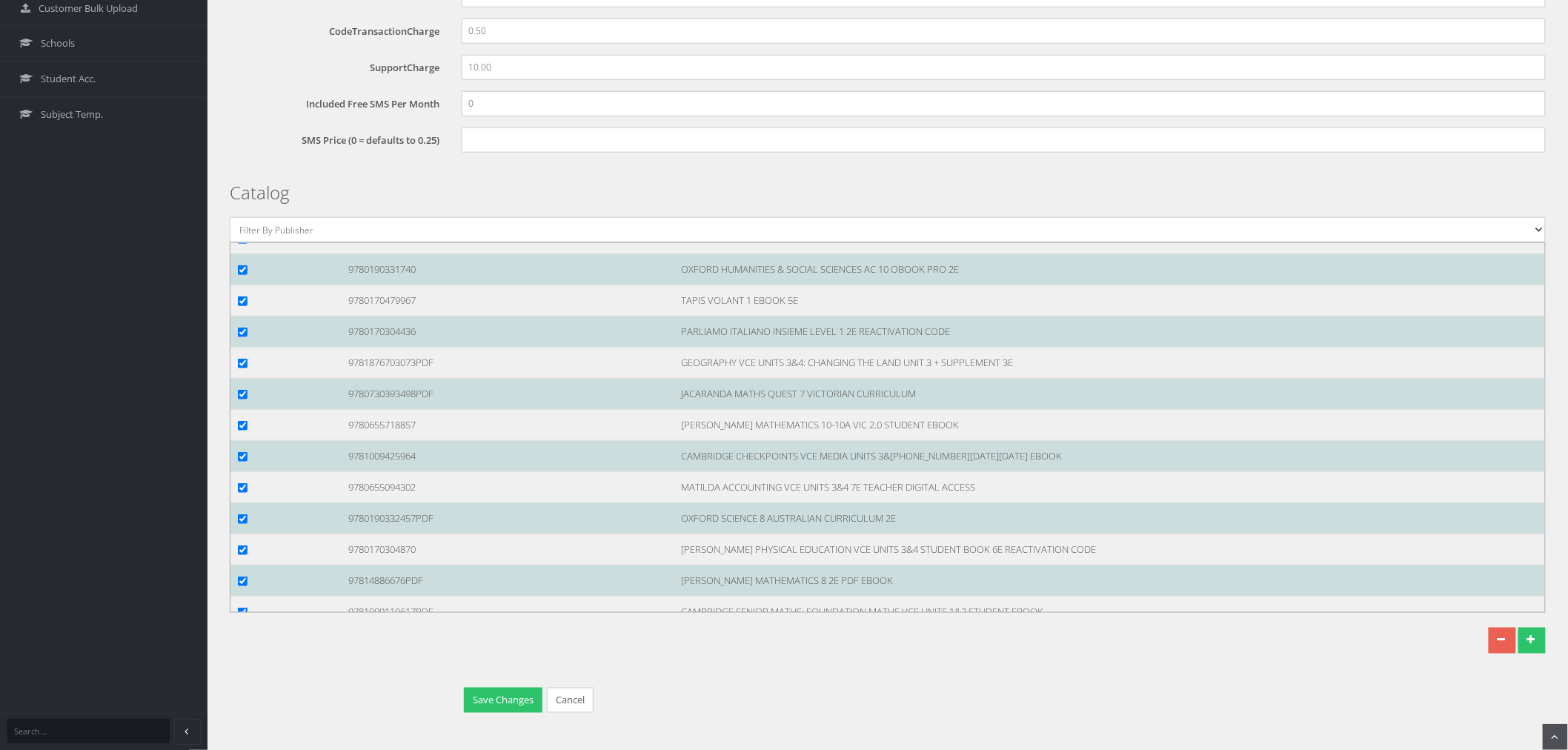
click at [246, 150] on input "checkbox" at bounding box center [242, 146] width 10 height 10
checkbox input "true"
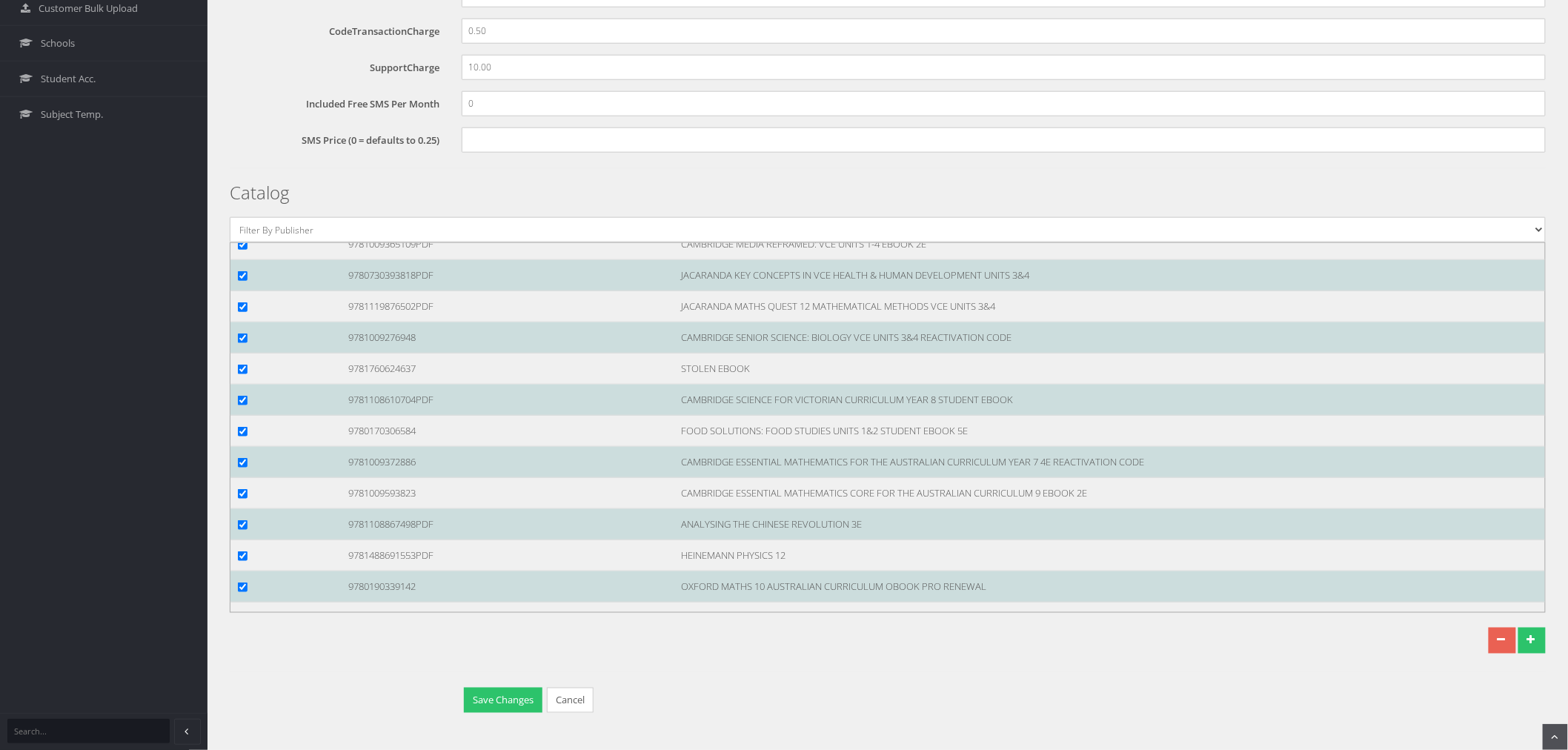
scroll to position [90214, 0]
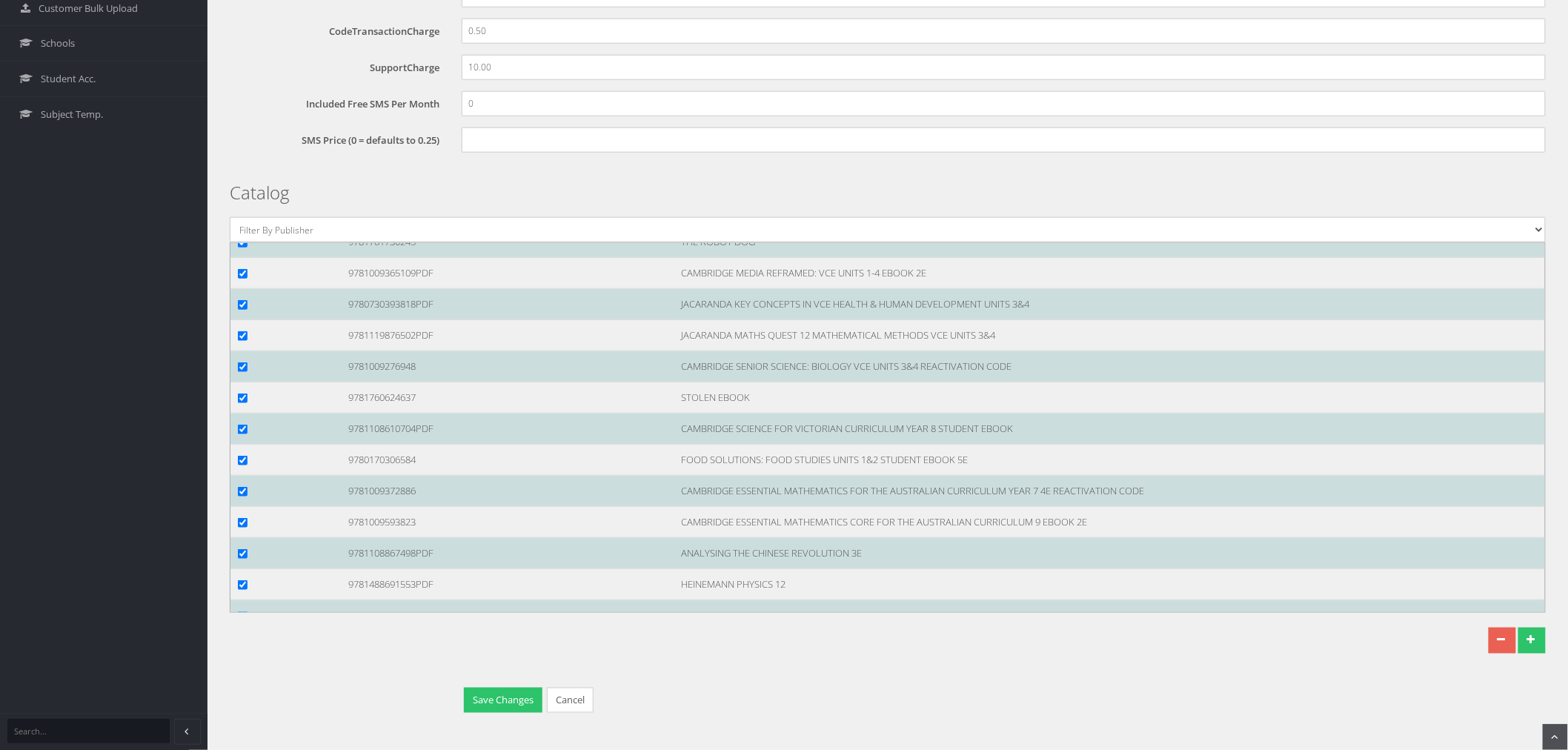
click at [243, 188] on div at bounding box center [282, 180] width 110 height 16
click at [245, 185] on input "checkbox" at bounding box center [242, 180] width 10 height 10
checkbox input "true"
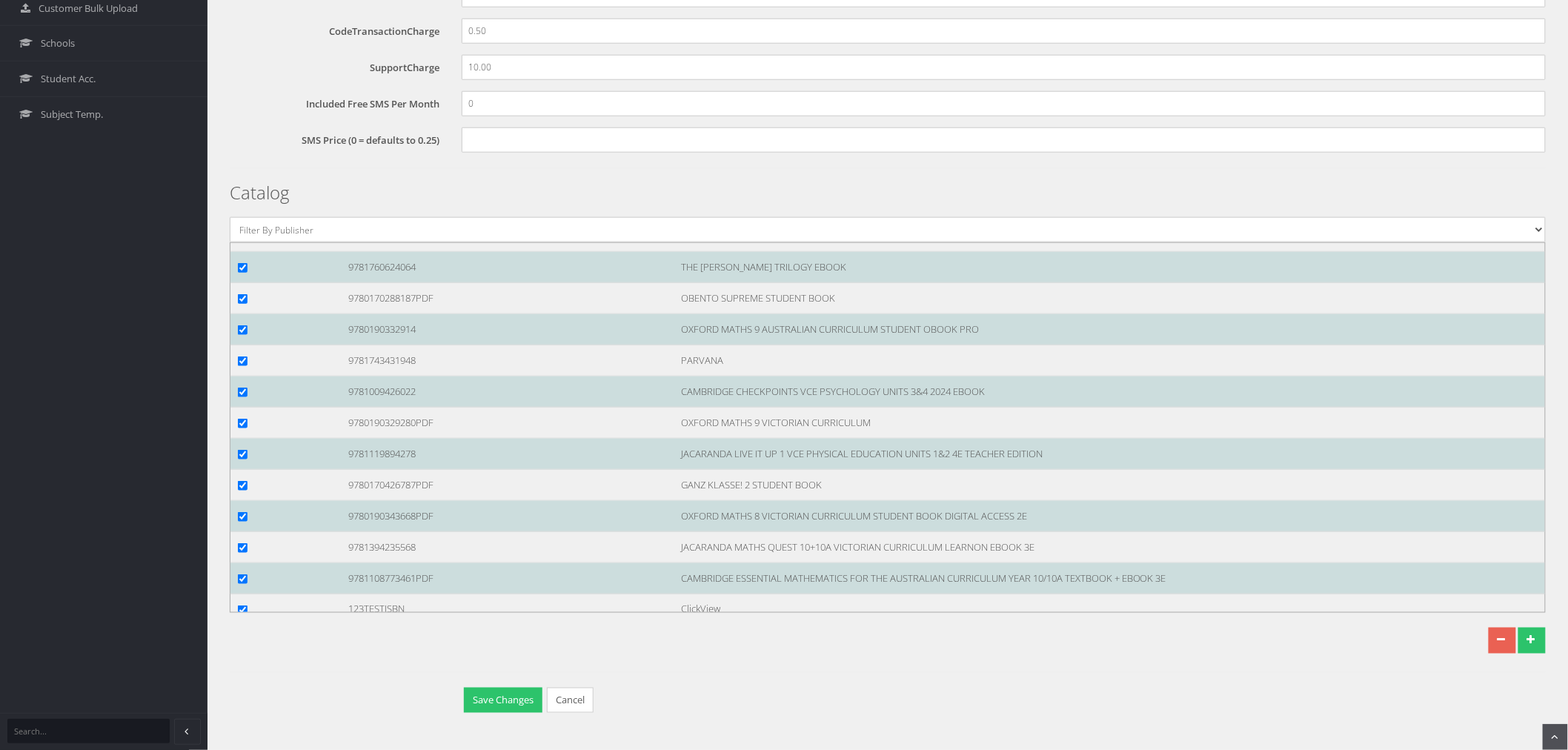
scroll to position [89226, 0]
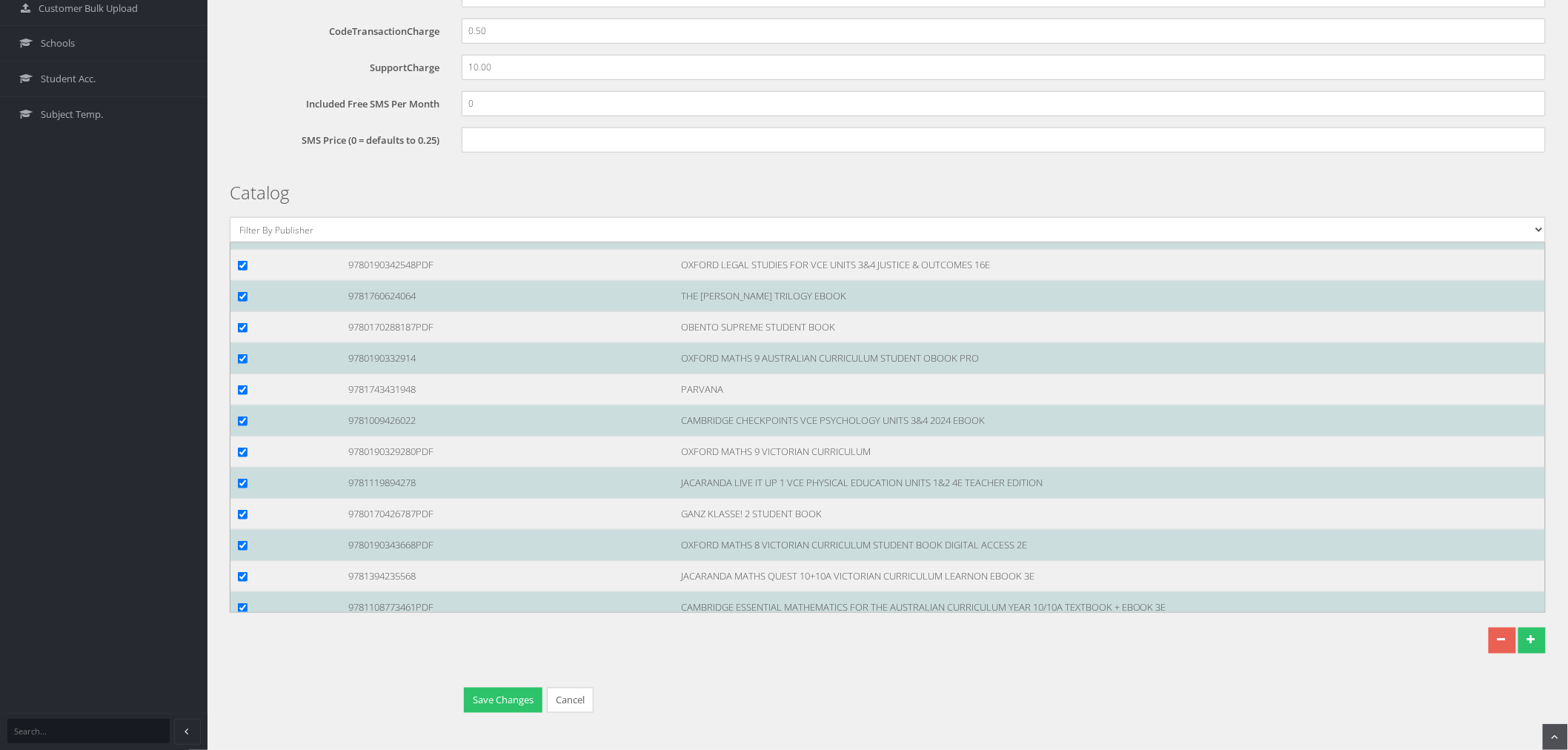
click at [233, 179] on div at bounding box center [282, 172] width 110 height 16
click at [239, 177] on input "checkbox" at bounding box center [242, 172] width 10 height 10
checkbox input "true"
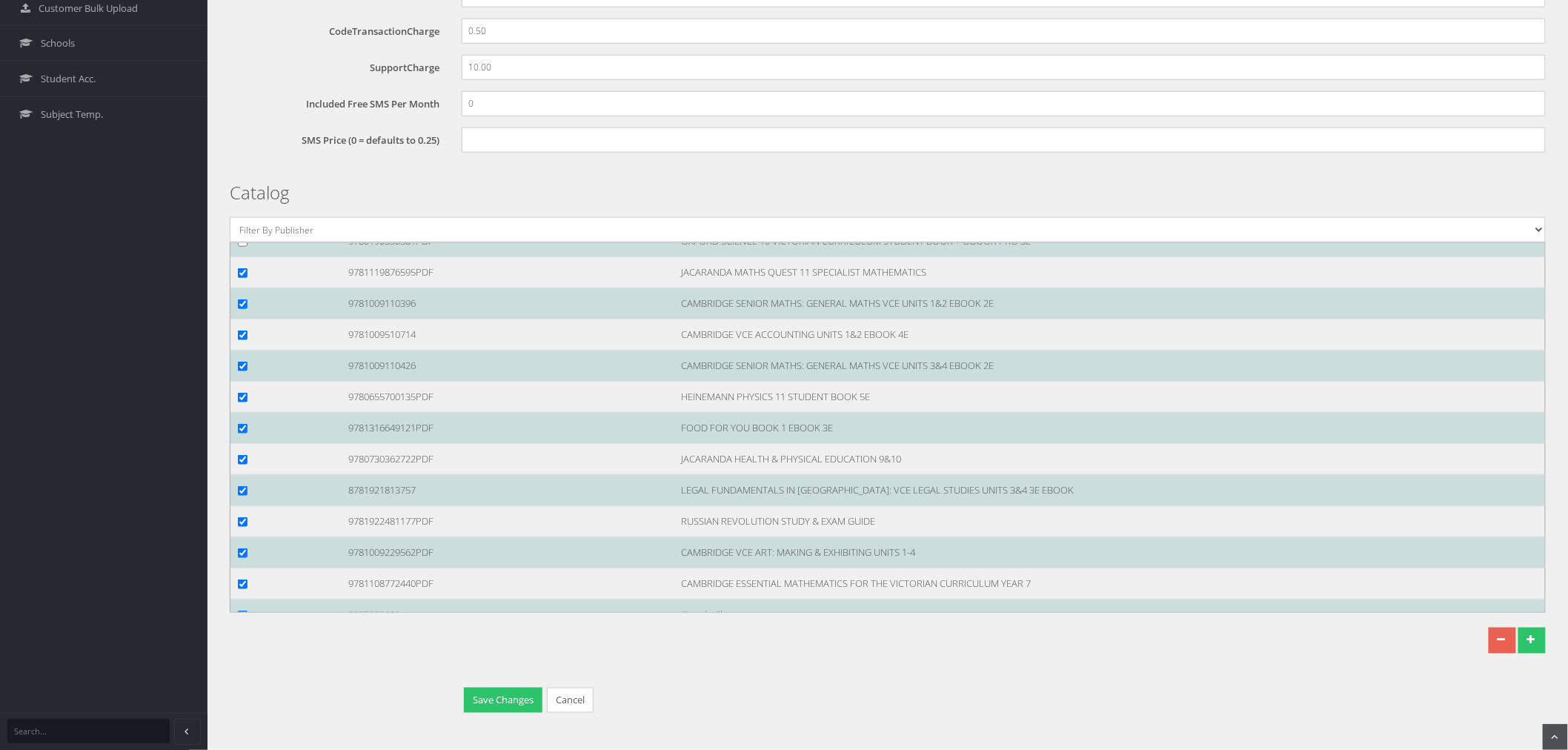
scroll to position [87662, 0]
click at [241, 247] on input "checkbox" at bounding box center [242, 242] width 10 height 10
checkbox input "true"
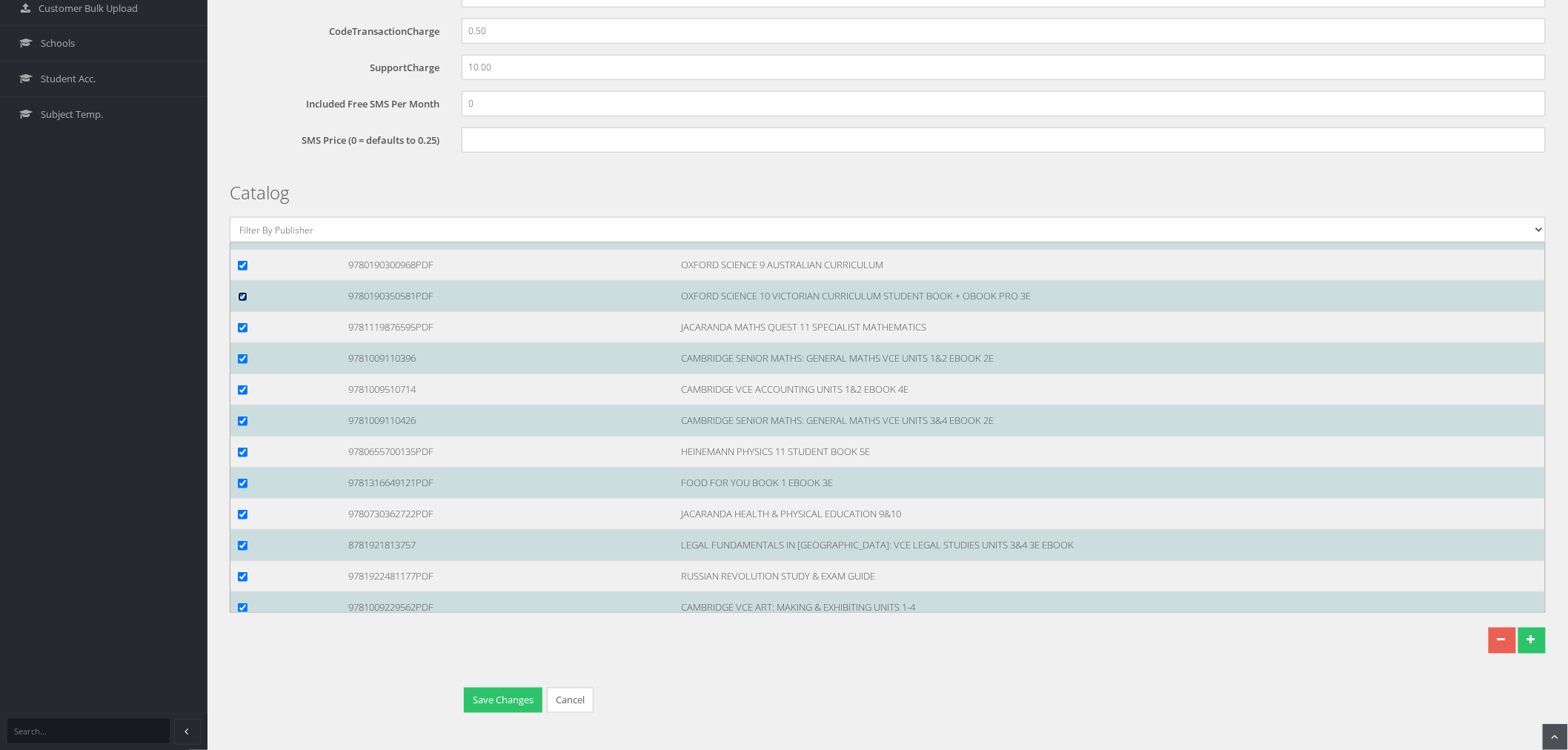
scroll to position [87580, 0]
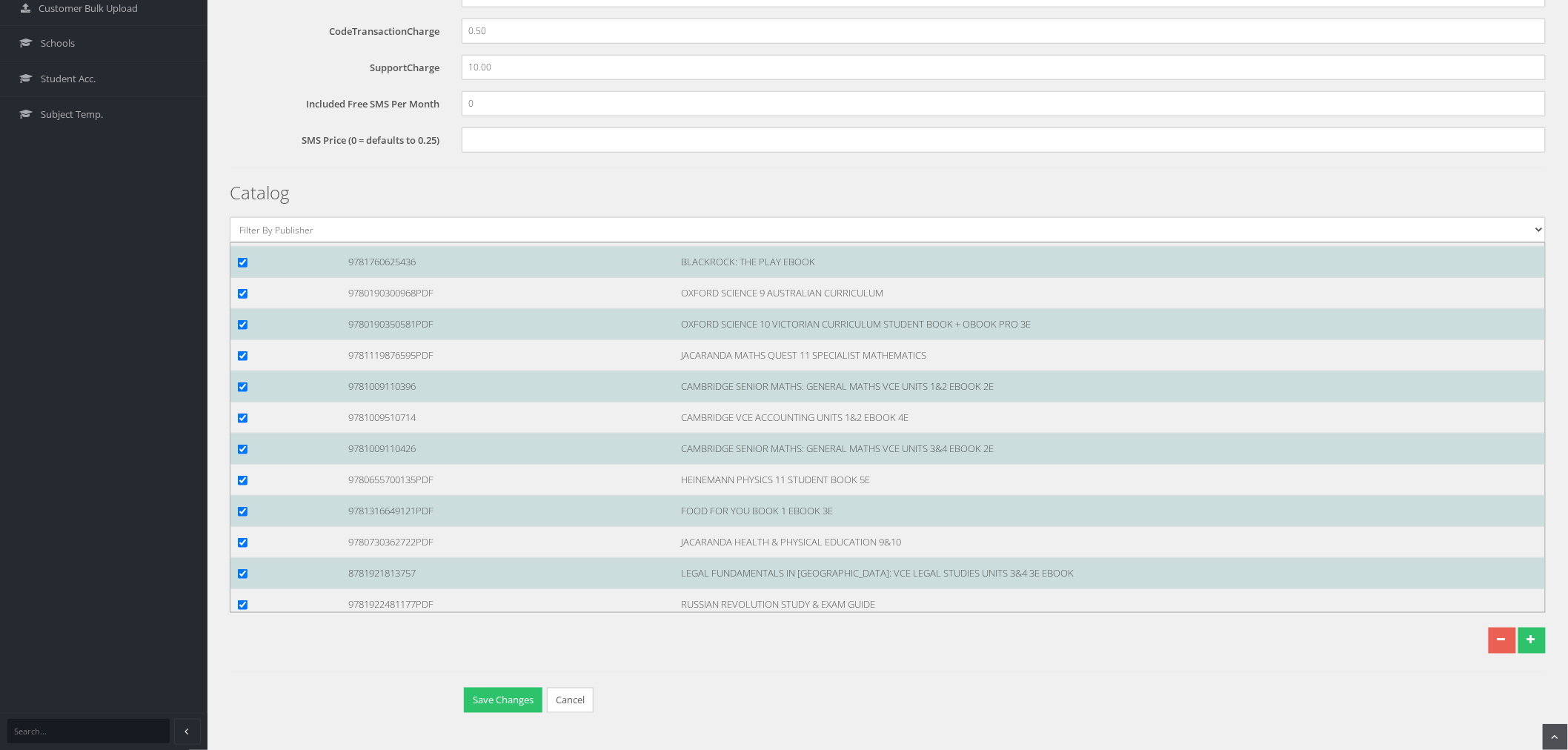
click at [246, 175] on input "checkbox" at bounding box center [242, 169] width 10 height 10
checkbox input "true"
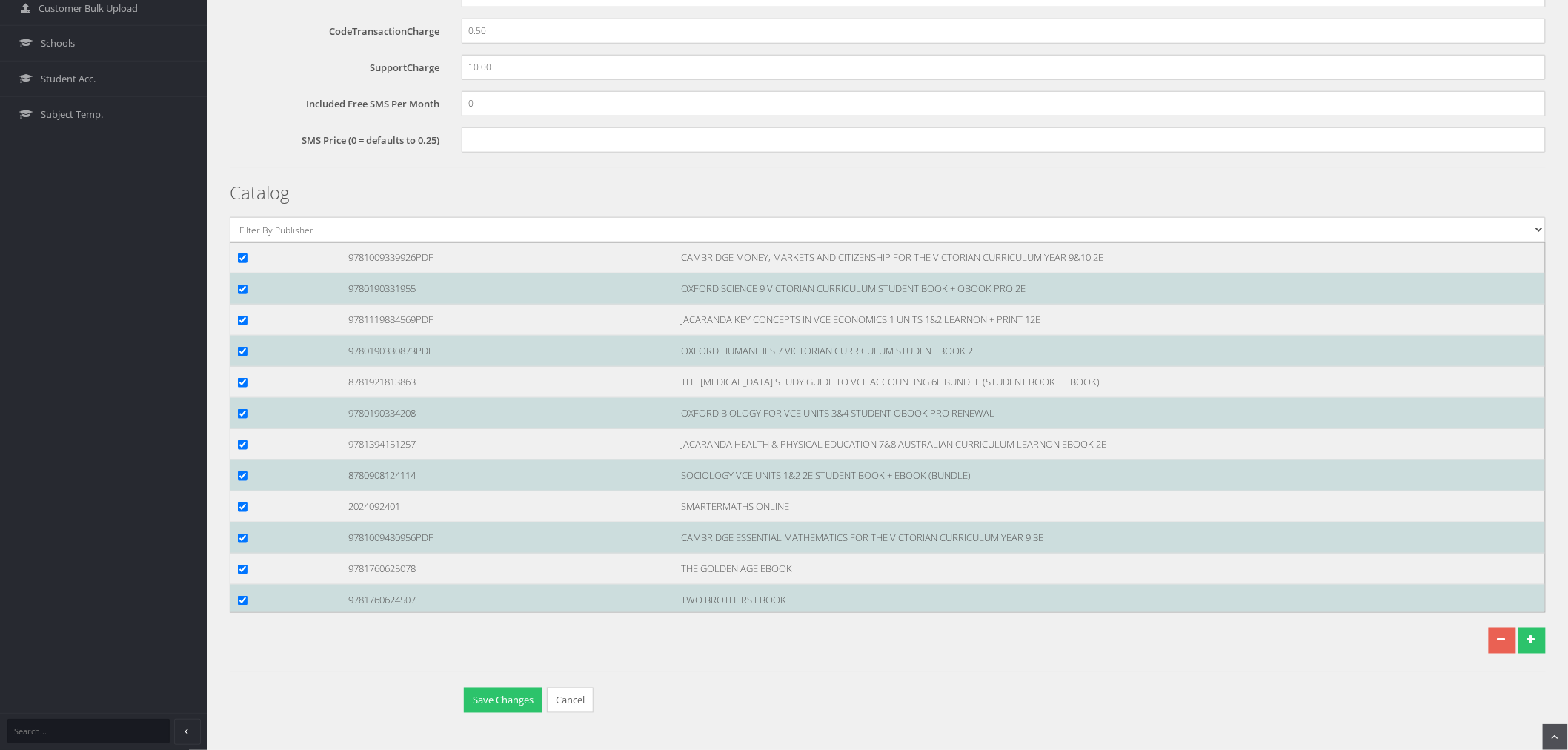
scroll to position [86839, 0]
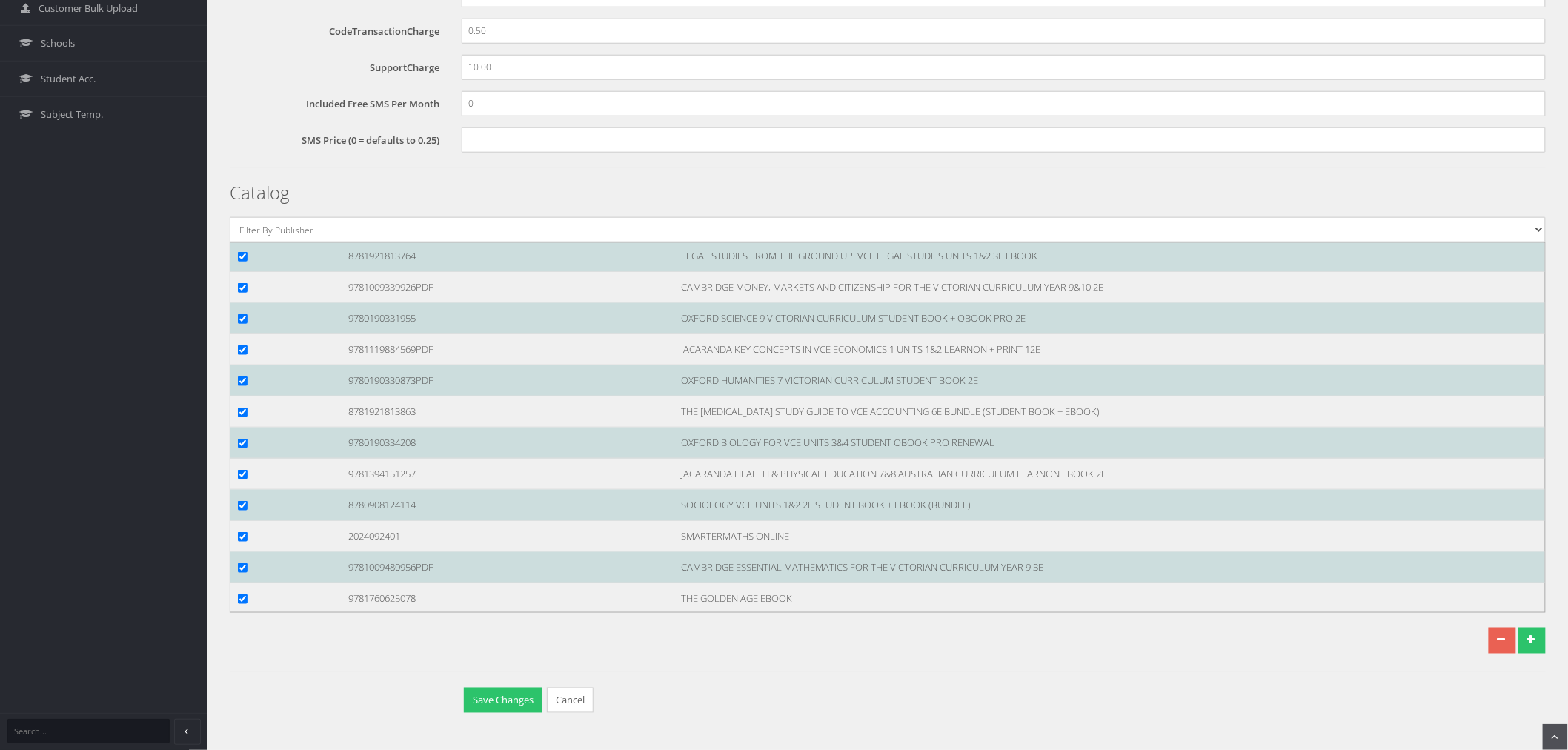
click at [246, 137] on input "checkbox" at bounding box center [242, 132] width 10 height 10
checkbox input "true"
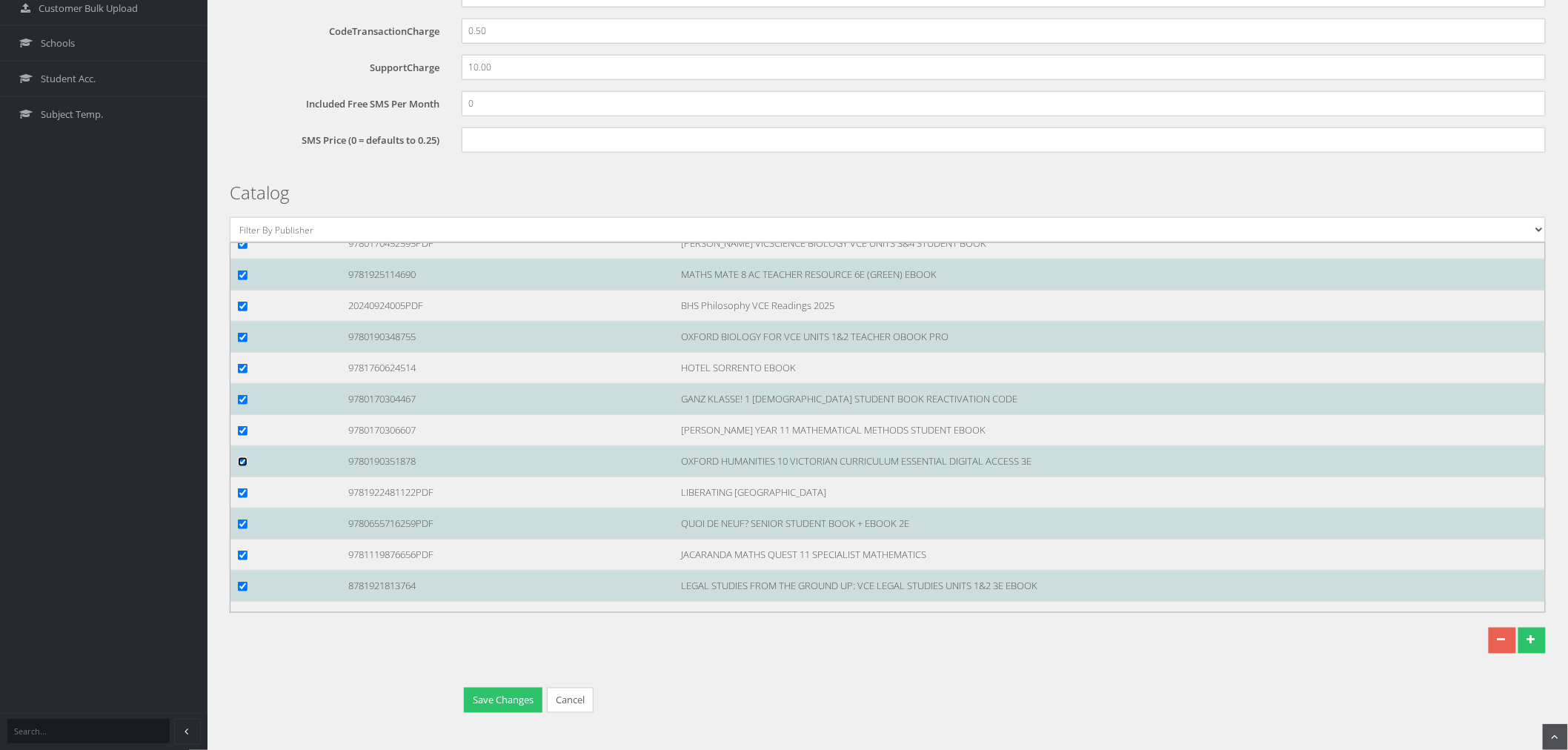
scroll to position [86345, 0]
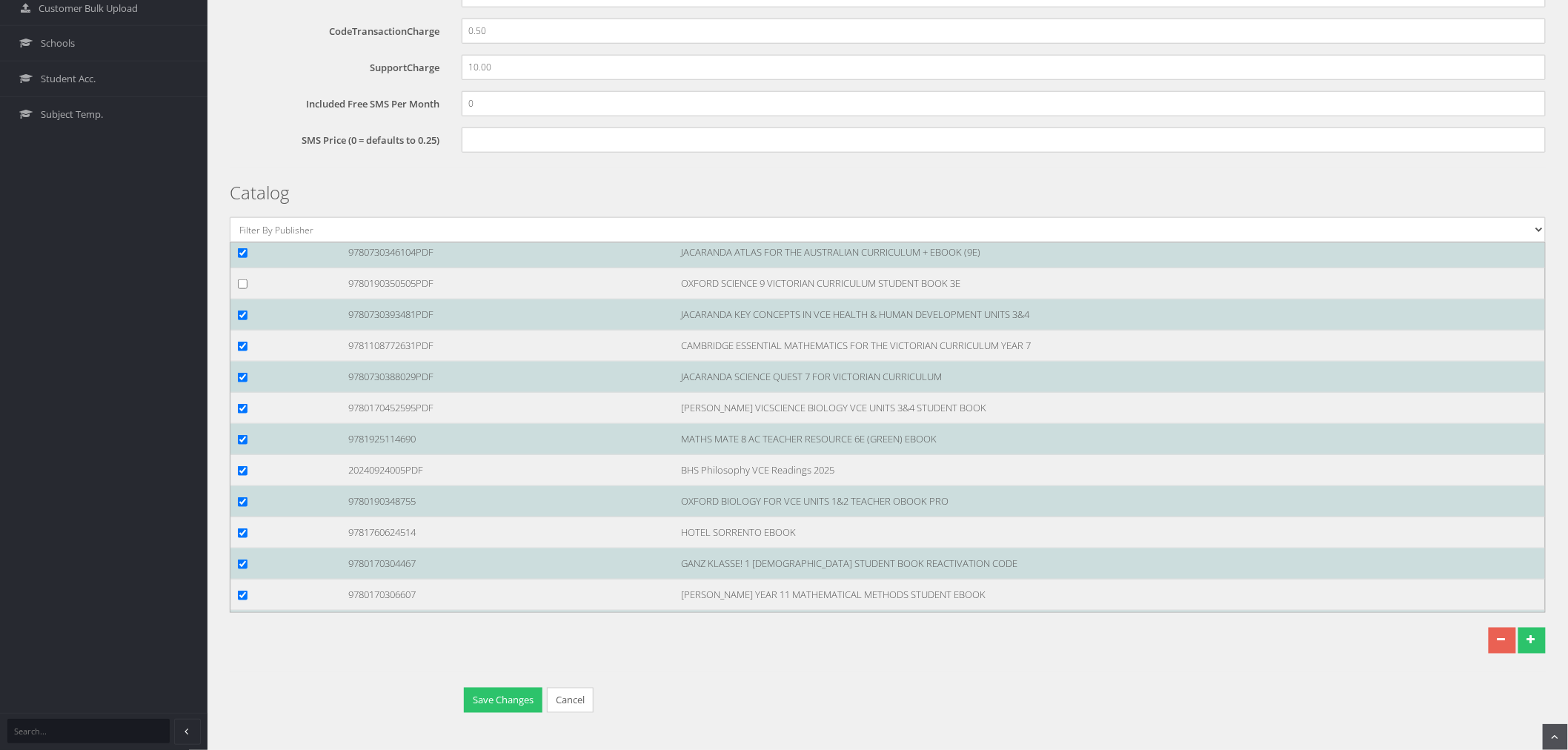
click at [235, 291] on div at bounding box center [282, 283] width 110 height 16
click at [240, 289] on input "checkbox" at bounding box center [242, 283] width 10 height 10
checkbox input "true"
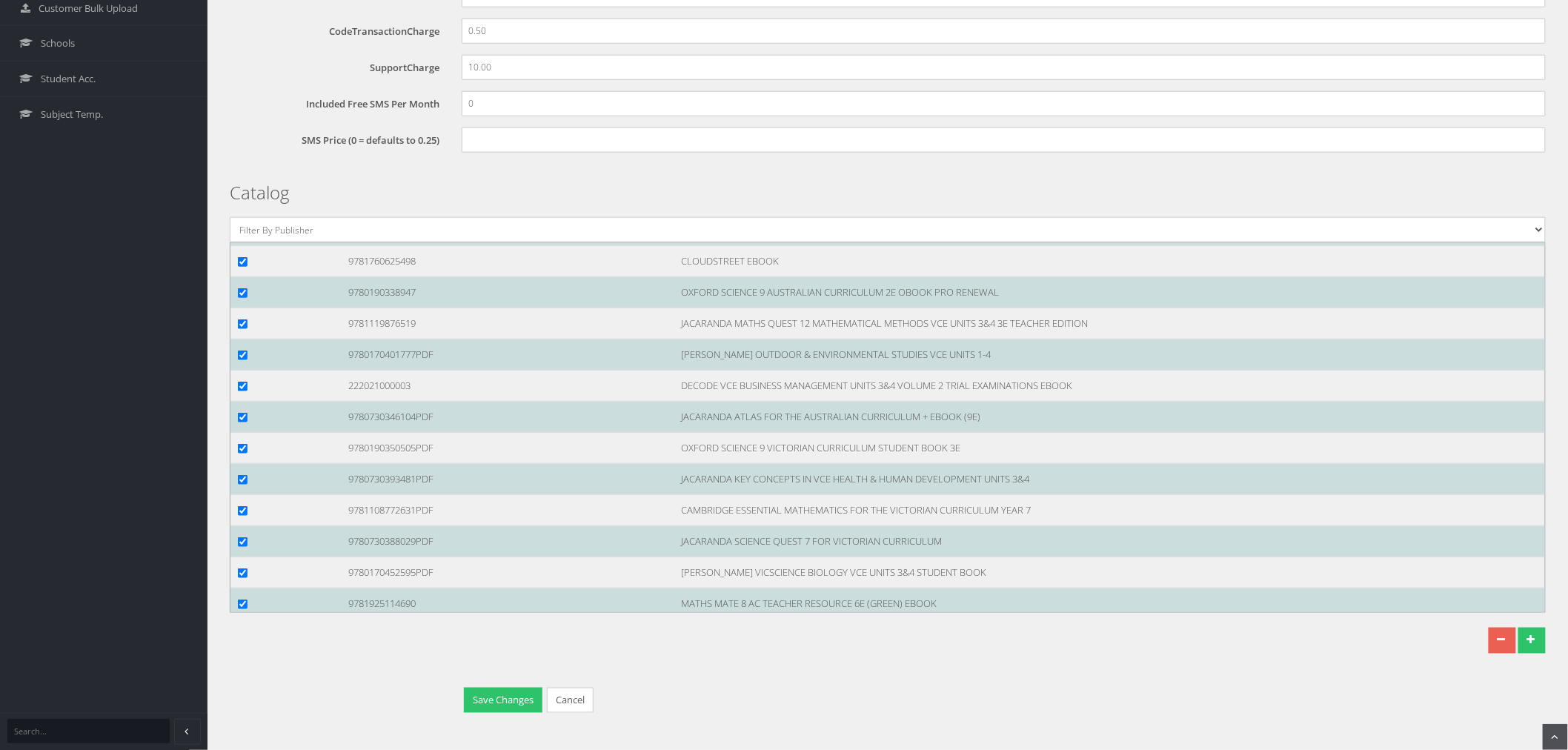
click at [242, 142] on input "checkbox" at bounding box center [242, 137] width 10 height 10
checkbox input "true"
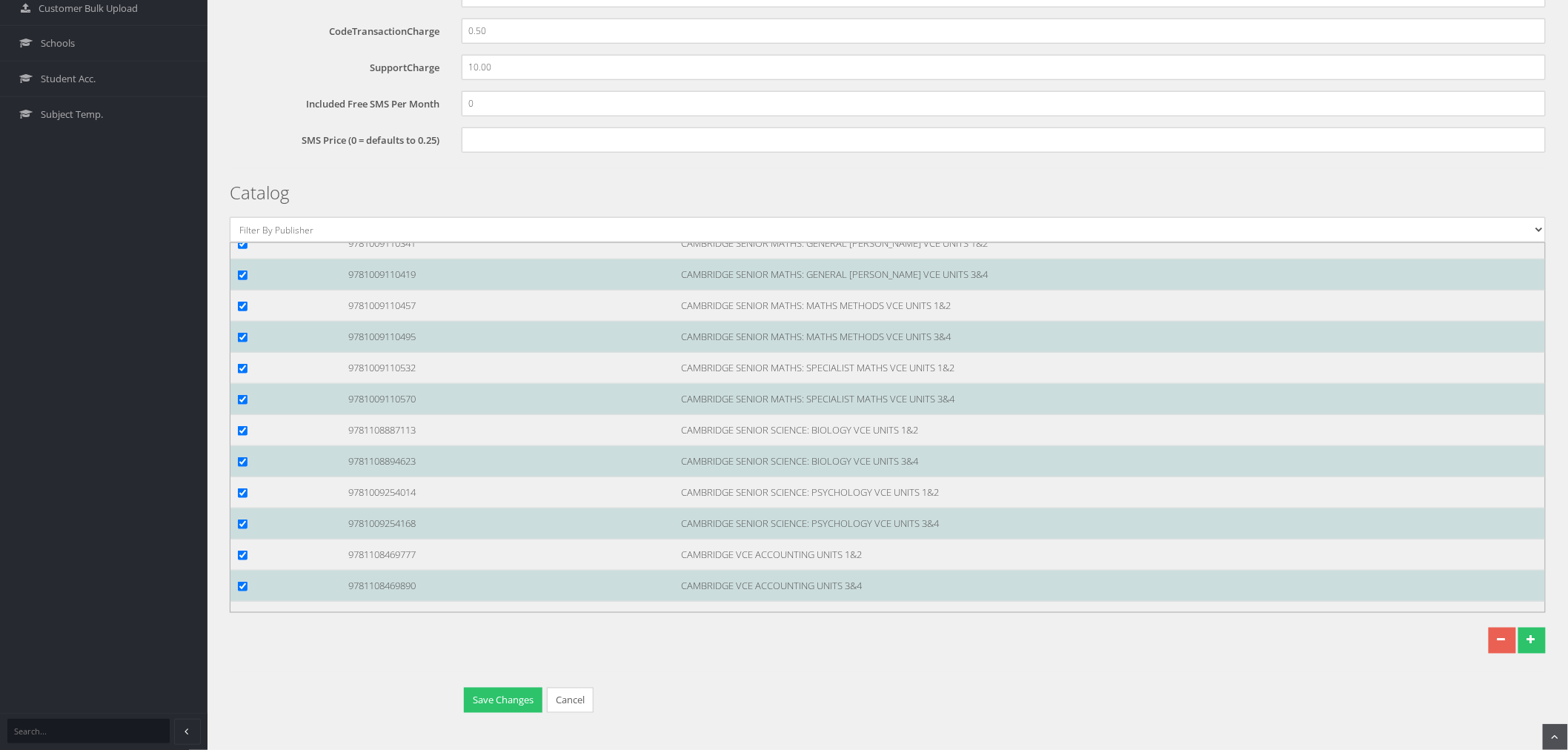
scroll to position [80828, 0]
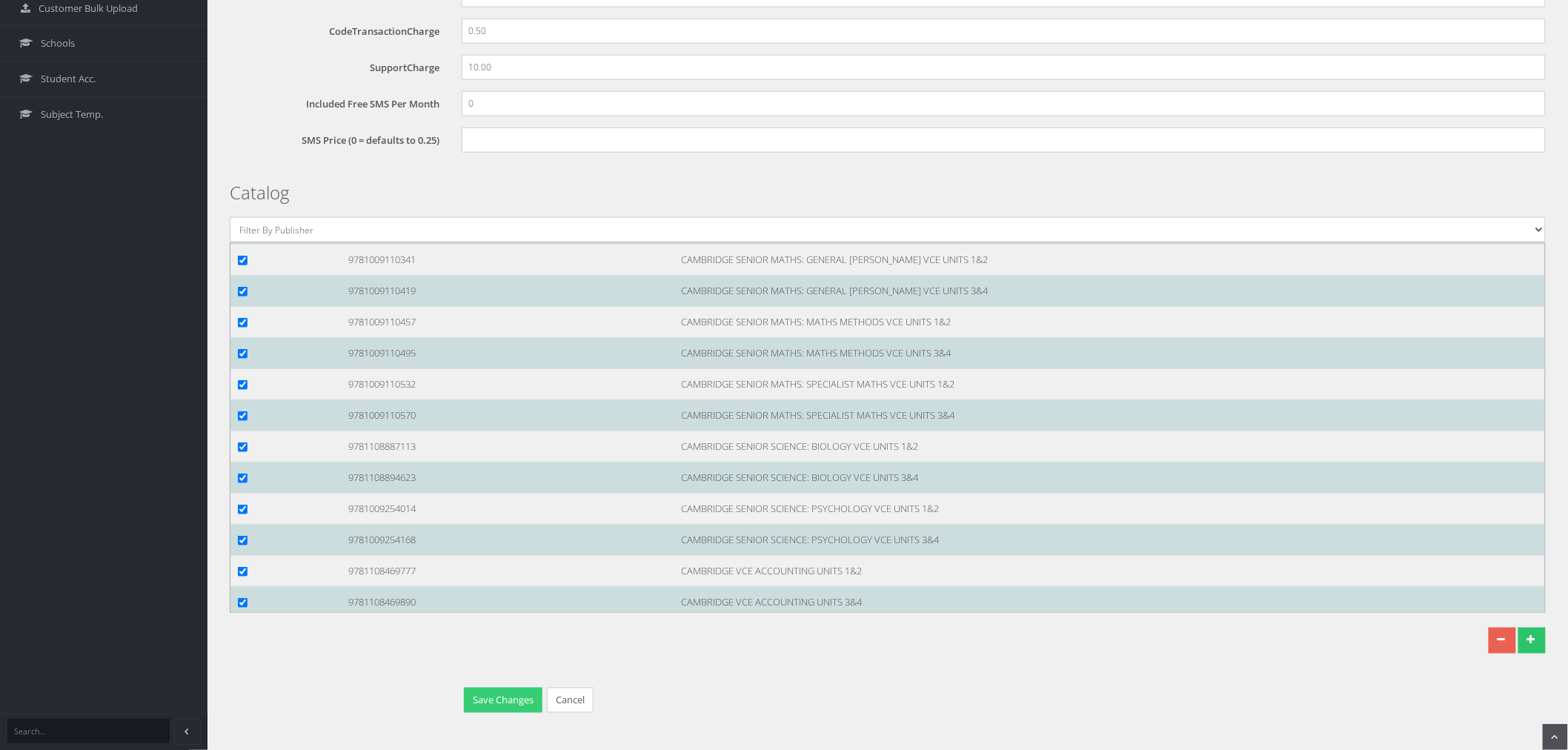
click at [476, 704] on button "Save Changes" at bounding box center [503, 701] width 79 height 26
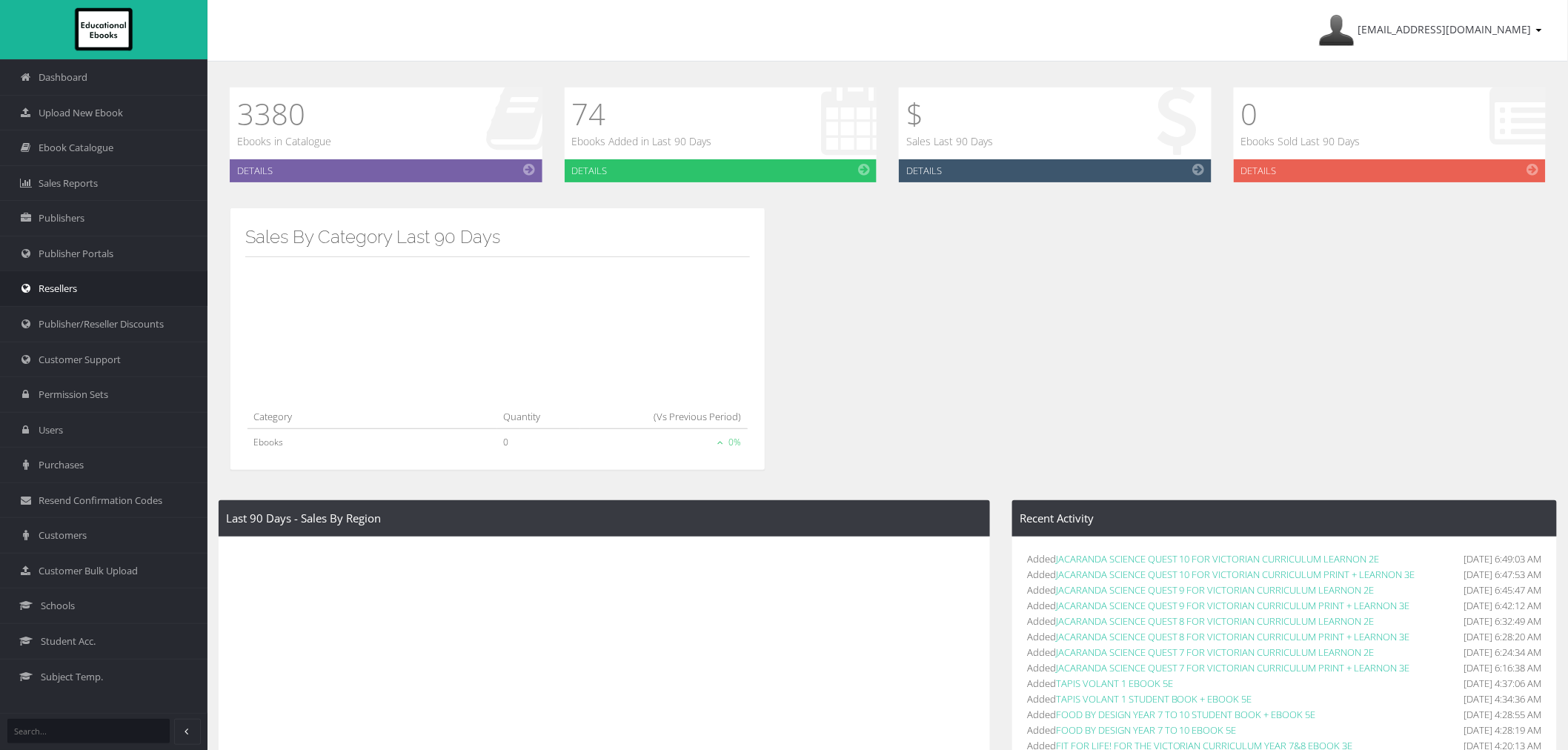
click at [76, 288] on span "Resellers" at bounding box center [58, 289] width 39 height 14
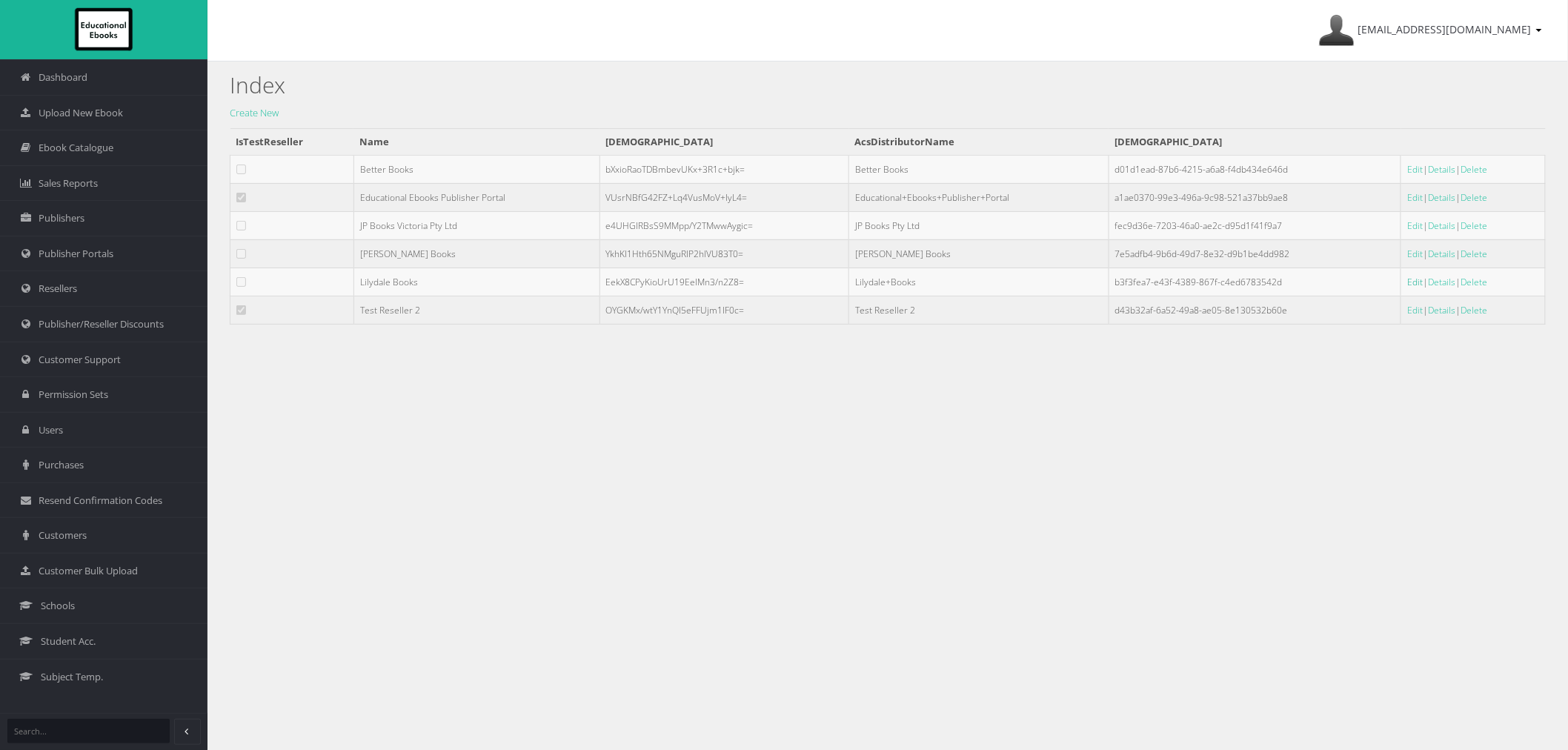
click at [1407, 277] on link "Edit" at bounding box center [1415, 282] width 16 height 12
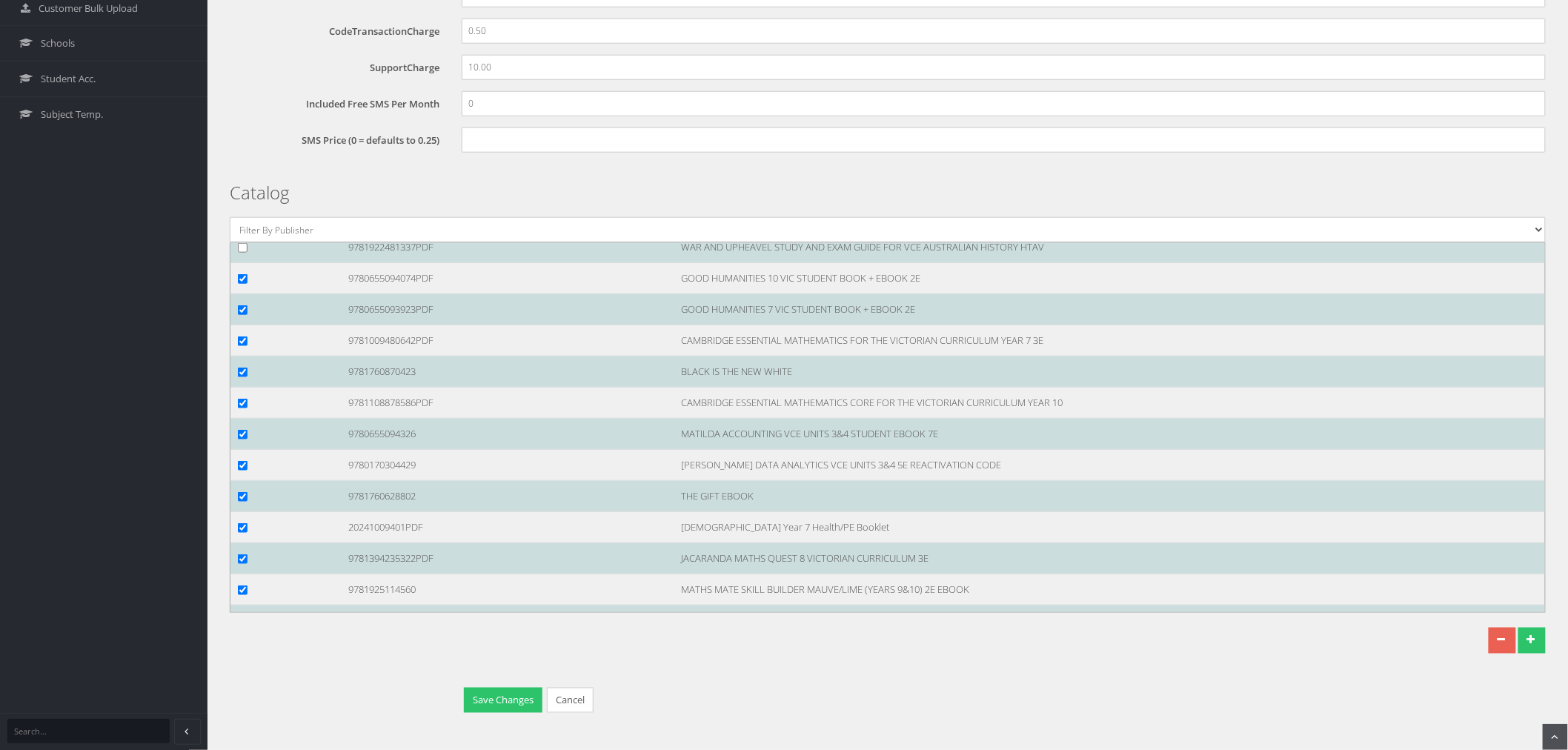
scroll to position [118868, 0]
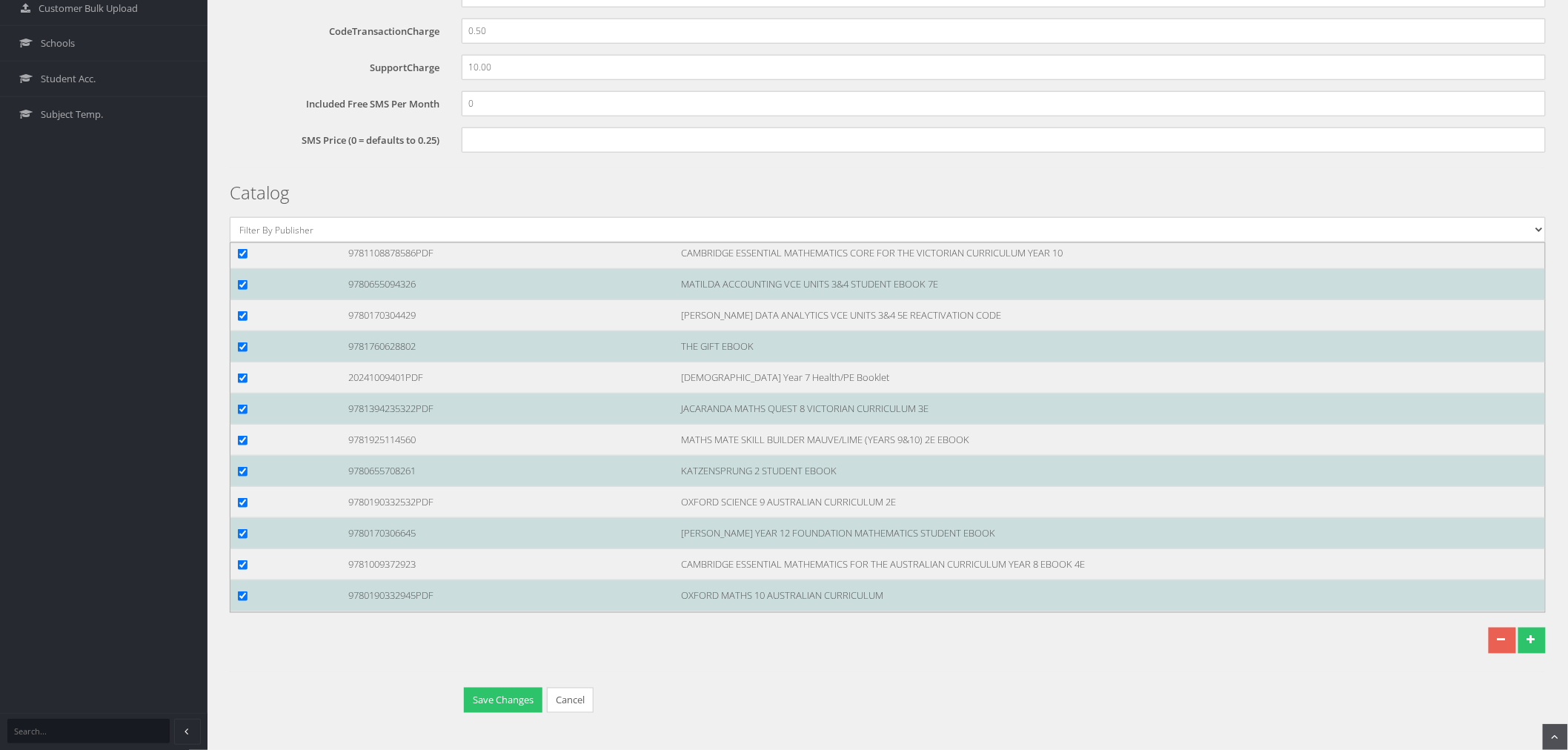
click at [245, 103] on input "checkbox" at bounding box center [242, 97] width 10 height 10
checkbox input "true"
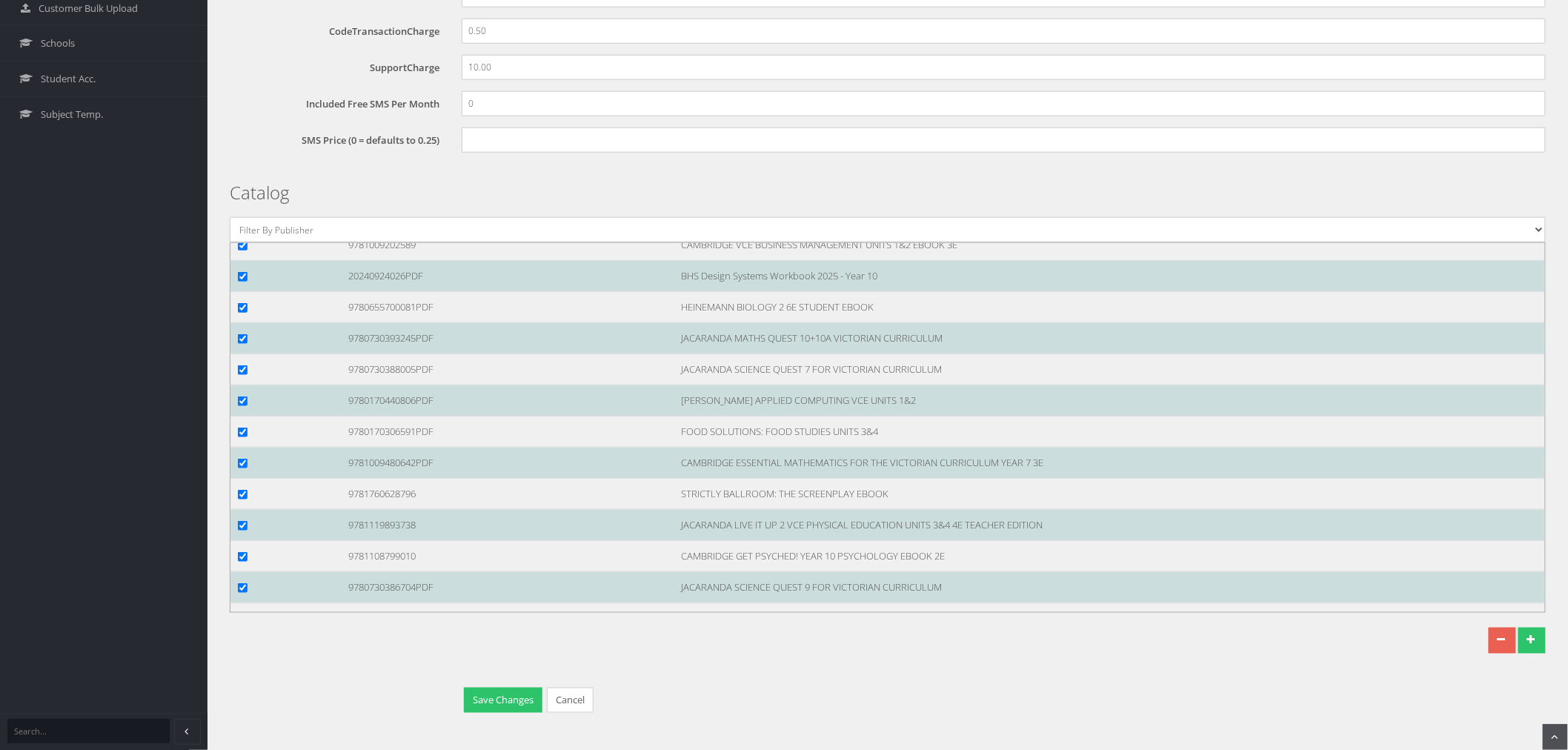
click at [246, 126] on input "checkbox" at bounding box center [242, 121] width 10 height 10
checkbox input "true"
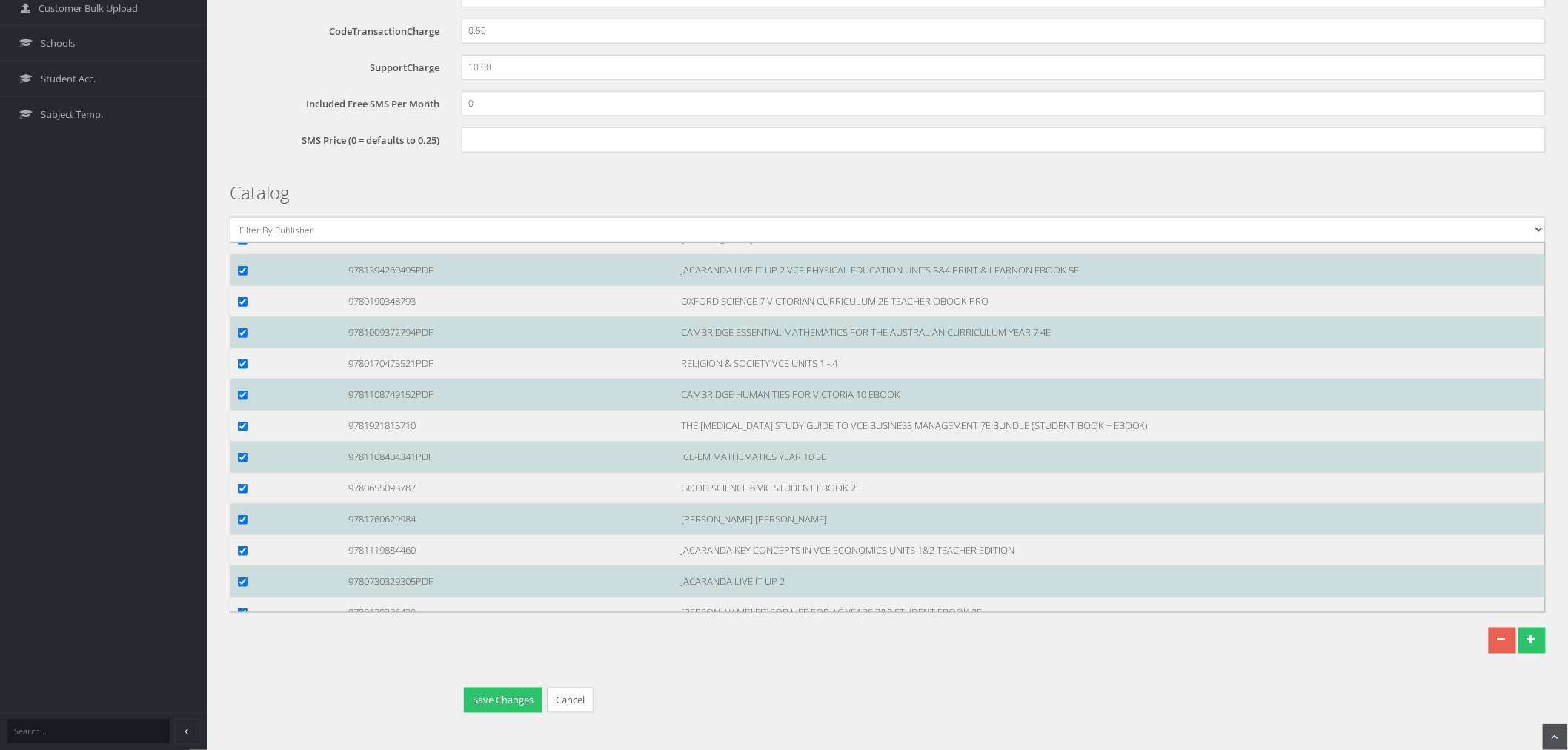
scroll to position [115327, 0]
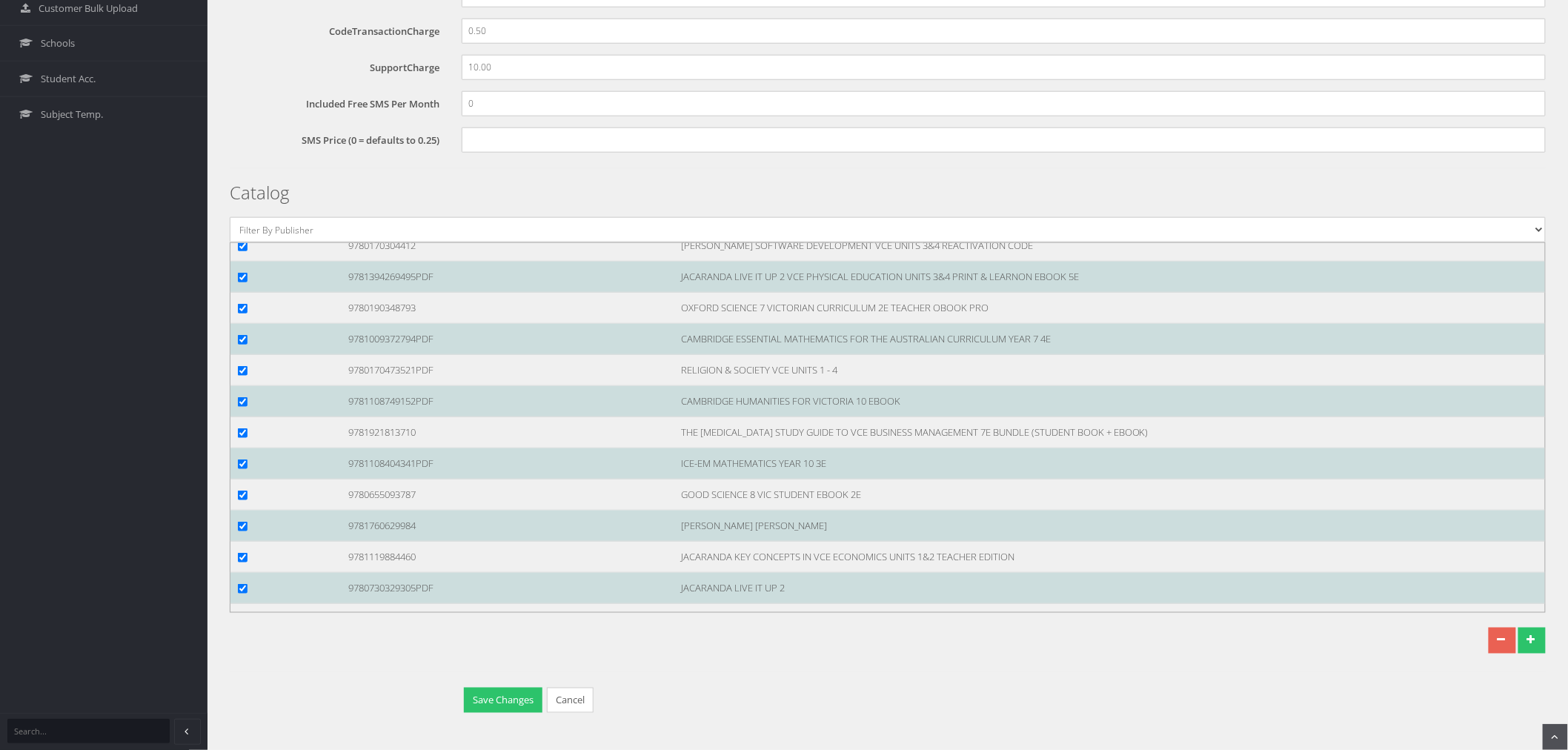
click at [239, 220] on input "checkbox" at bounding box center [242, 215] width 10 height 10
checkbox input "true"
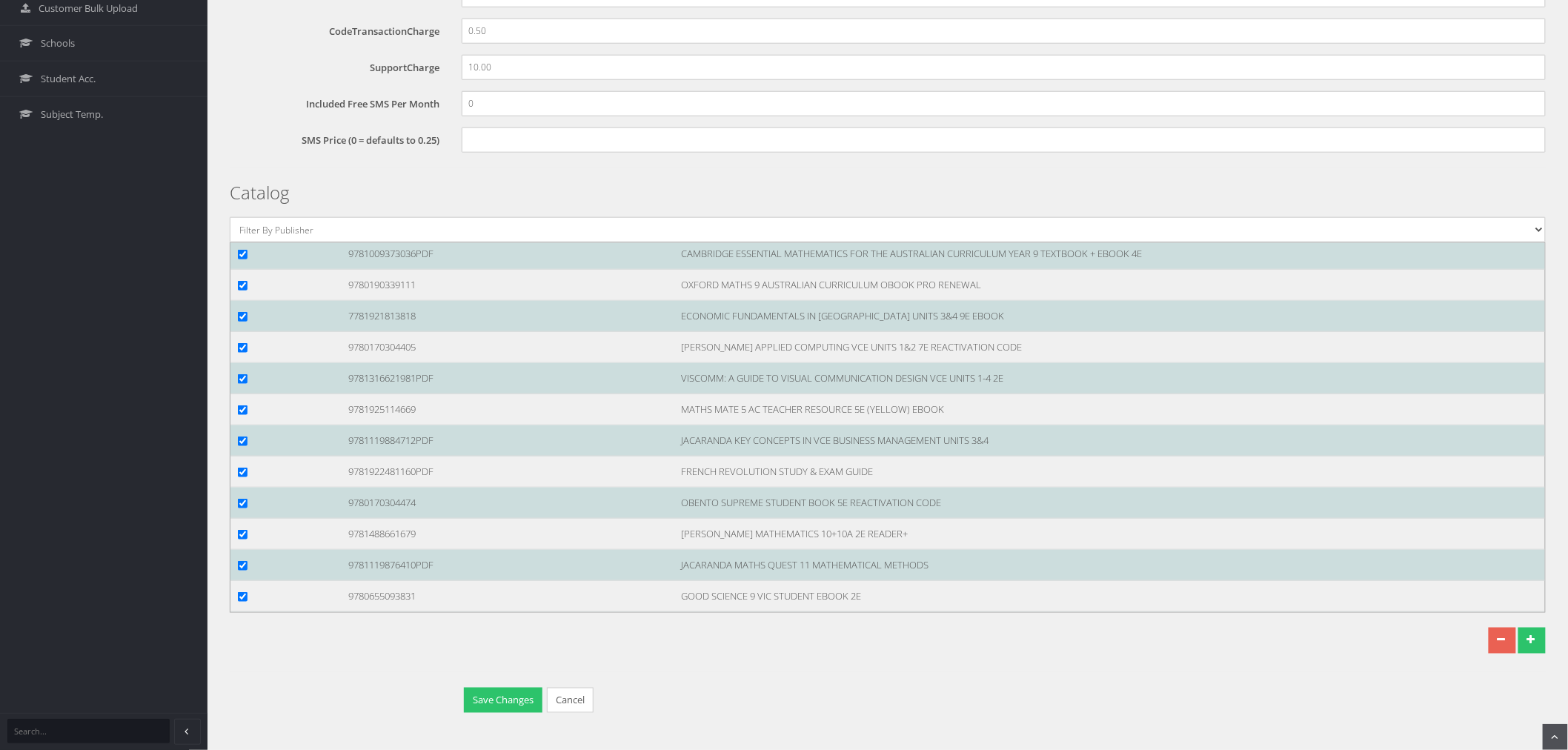
scroll to position [113517, 0]
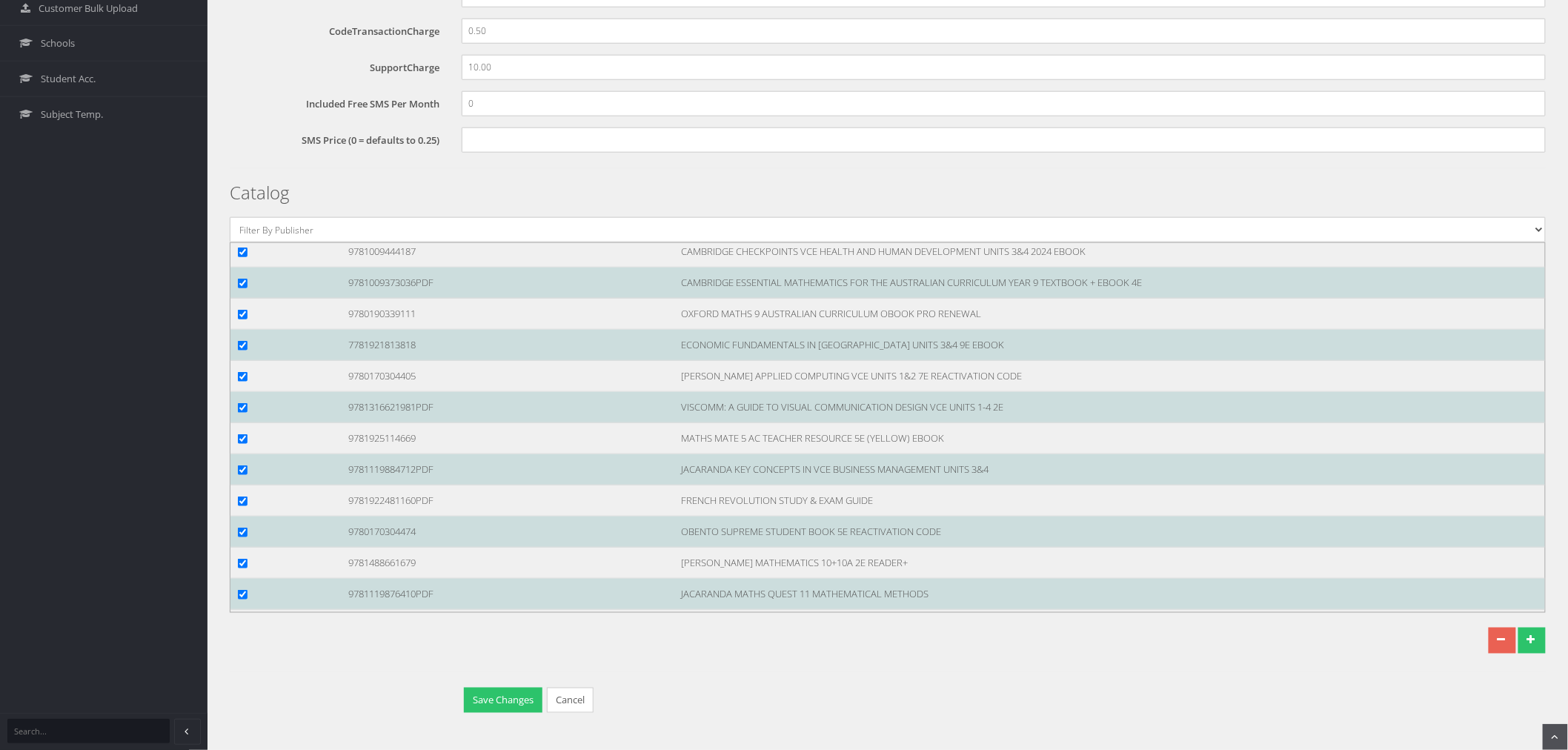
click at [240, 164] on input "checkbox" at bounding box center [242, 159] width 10 height 10
checkbox input "true"
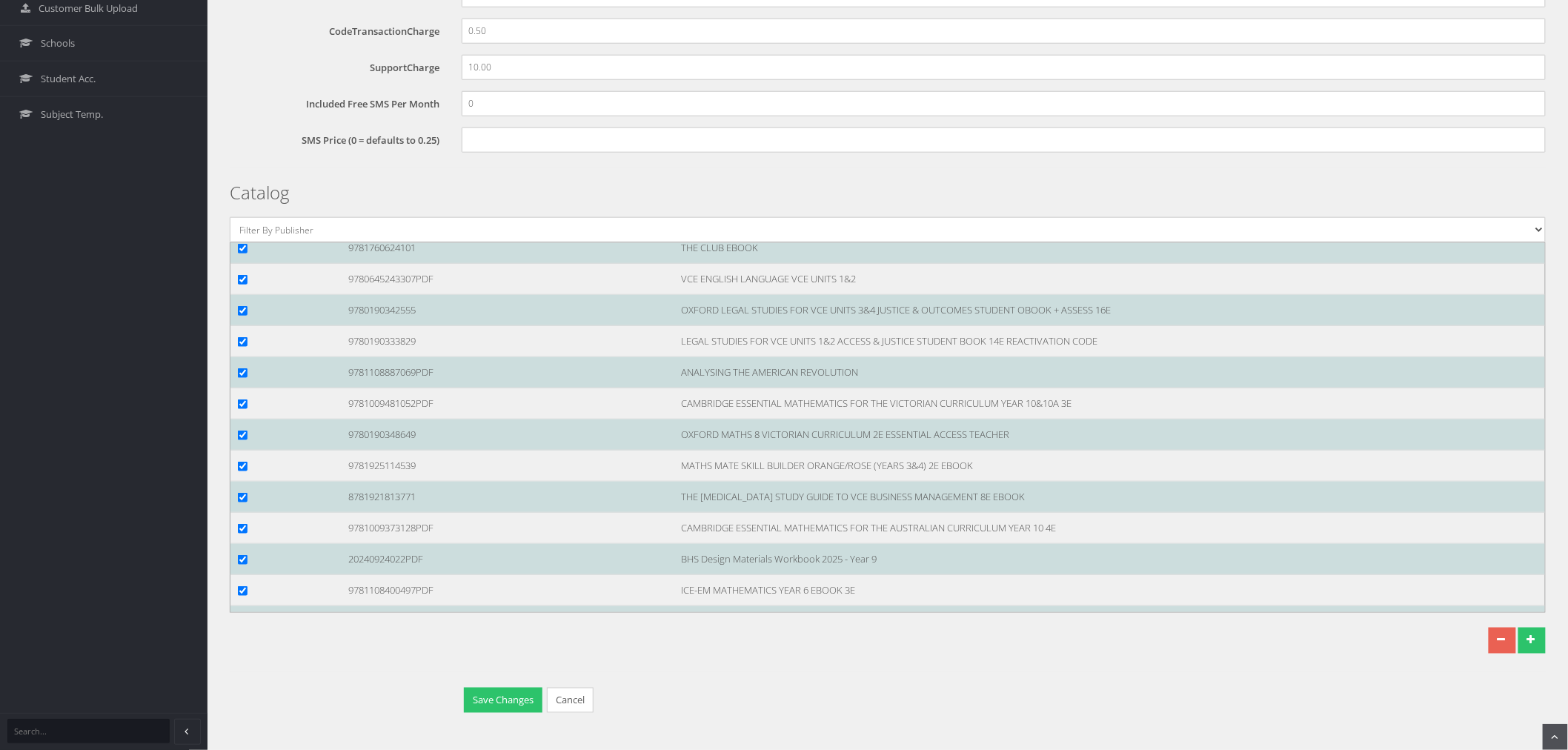
scroll to position [112775, 0]
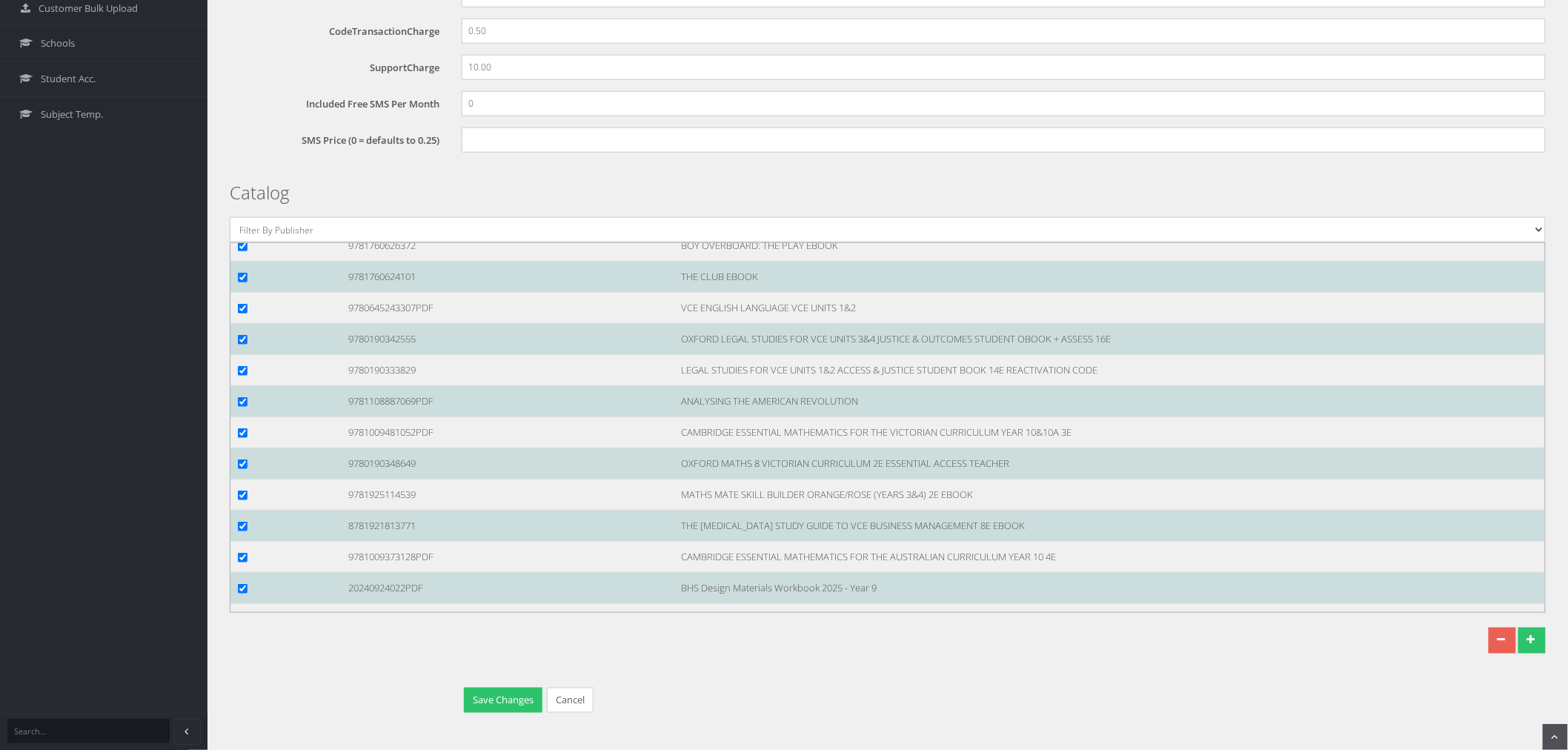
click at [246, 126] on input "checkbox" at bounding box center [242, 121] width 10 height 10
checkbox input "true"
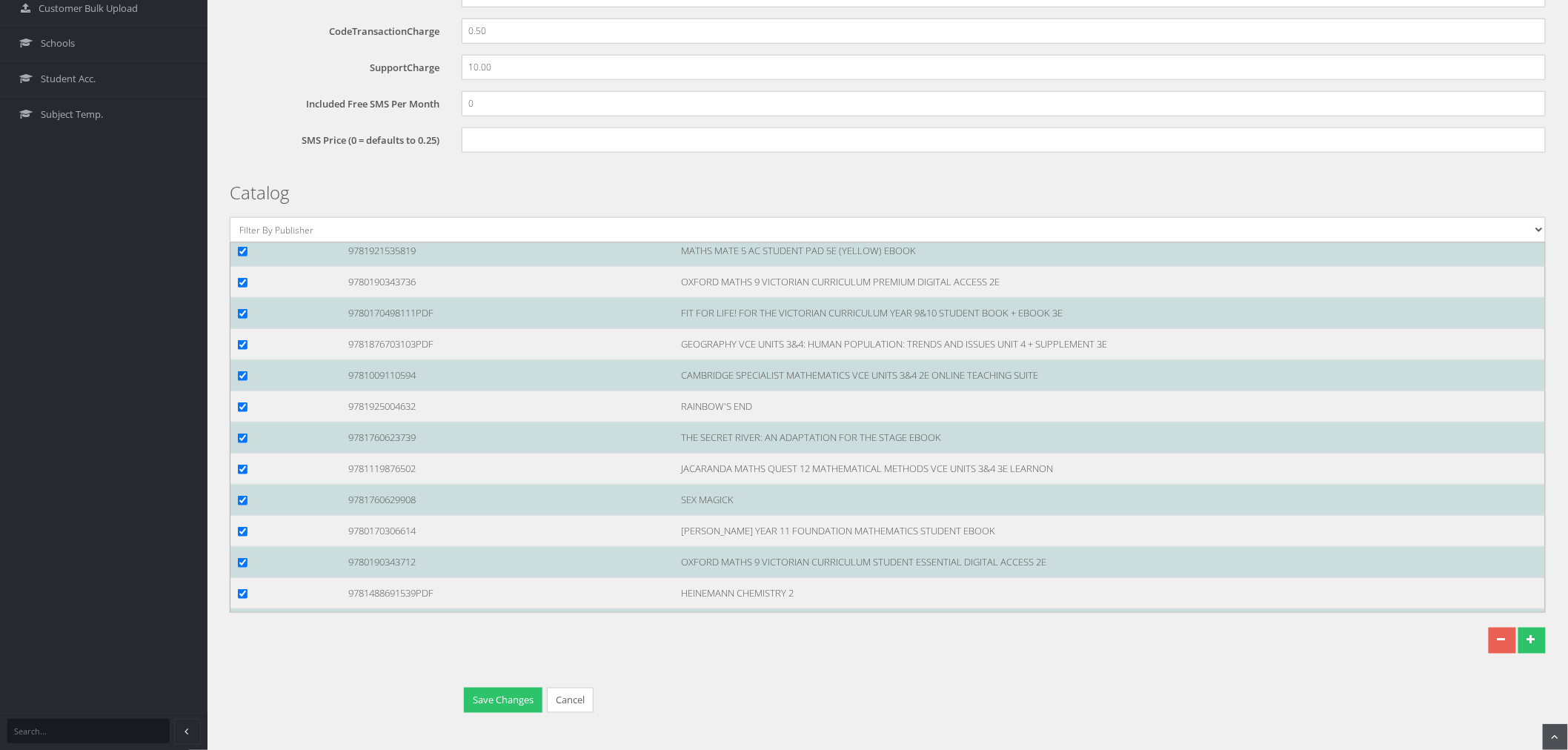
click at [238, 163] on input "checkbox" at bounding box center [242, 158] width 10 height 10
checkbox input "true"
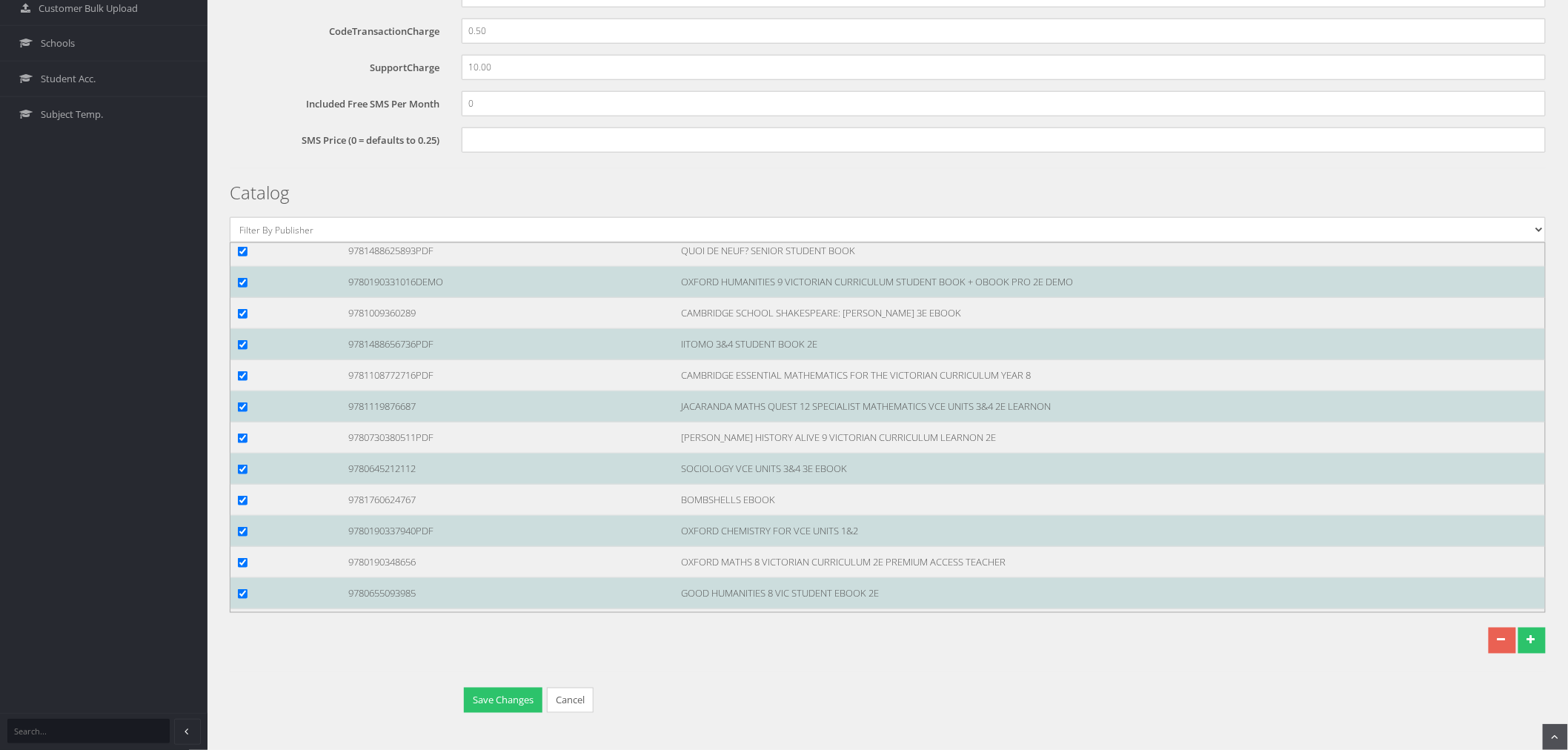
scroll to position [111211, 0]
click at [241, 228] on input "checkbox" at bounding box center [242, 223] width 10 height 10
checkbox input "true"
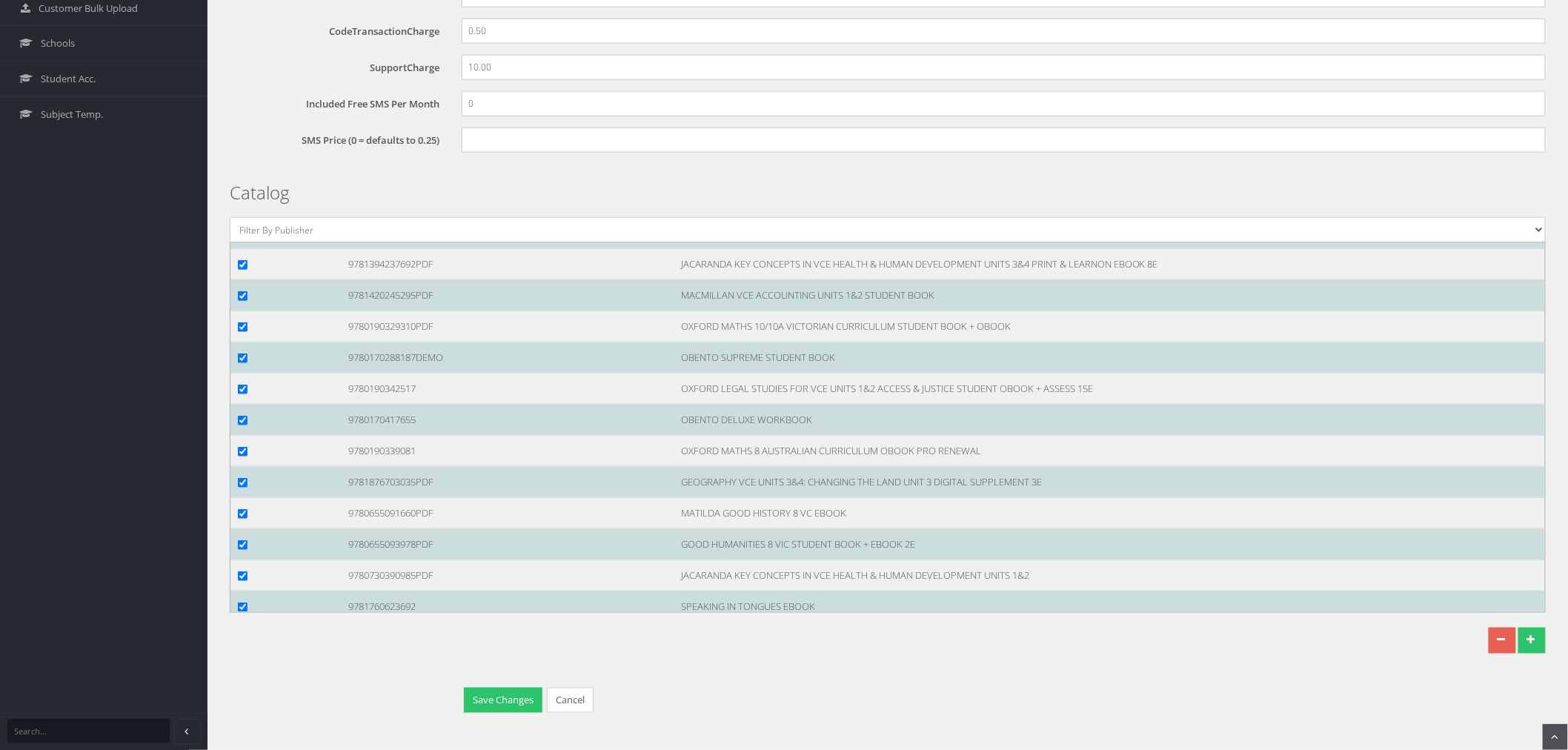
scroll to position [110140, 0]
click at [241, 179] on input "checkbox" at bounding box center [242, 174] width 10 height 10
checkbox input "true"
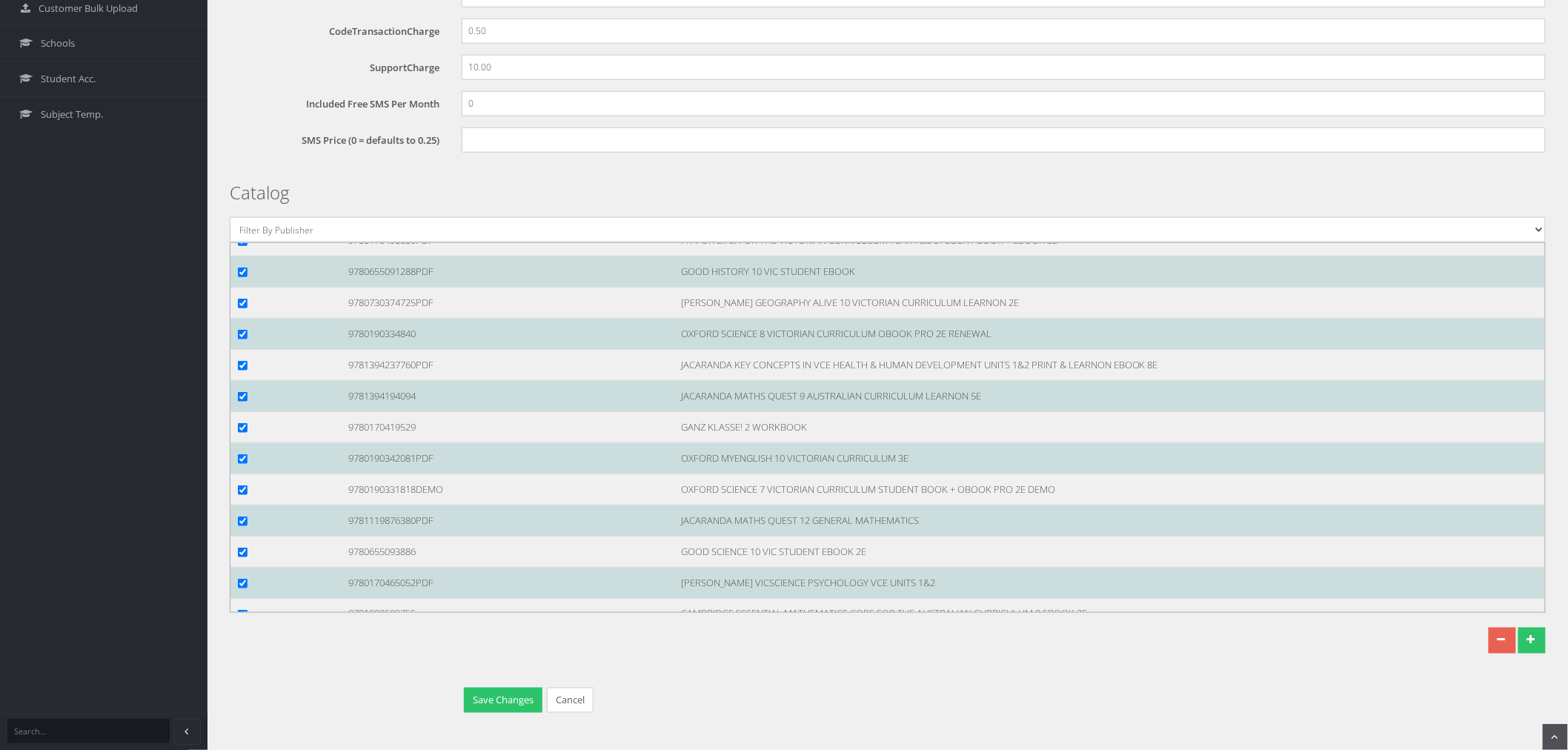
click at [241, 184] on input "checkbox" at bounding box center [242, 179] width 10 height 10
checkbox input "true"
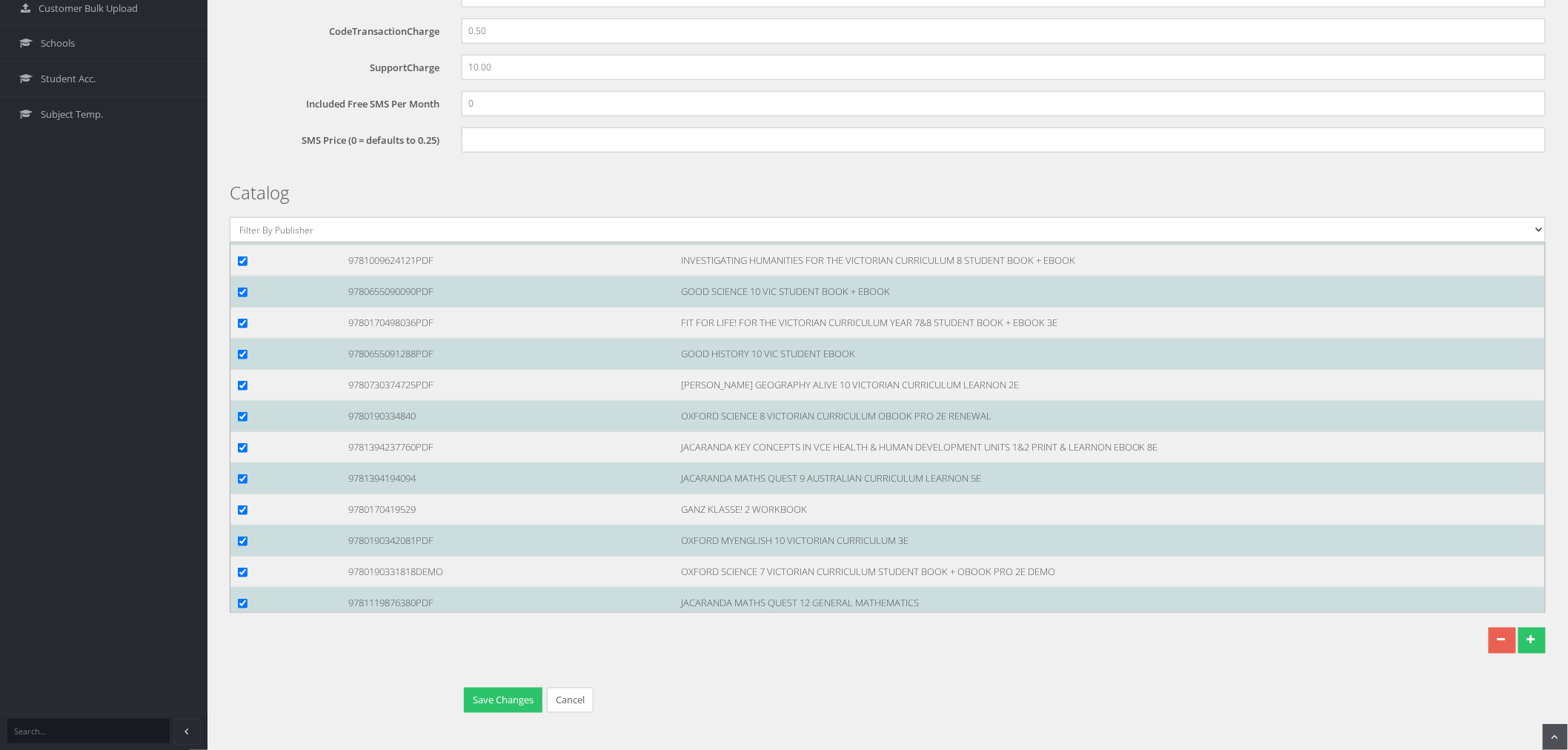
click at [246, 111] on input "checkbox" at bounding box center [242, 105] width 10 height 10
checkbox input "true"
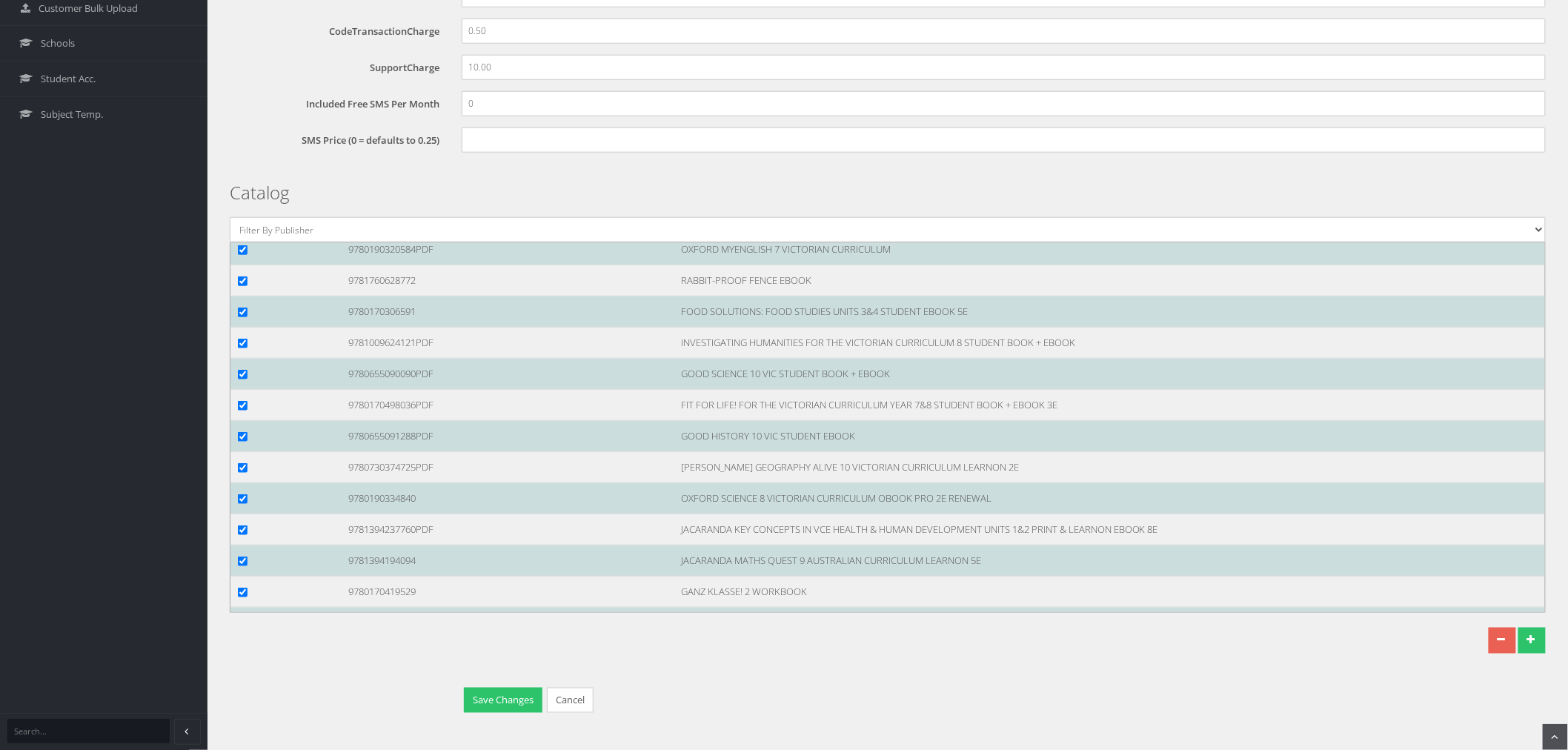
click at [241, 131] on input "checkbox" at bounding box center [242, 125] width 10 height 10
checkbox input "true"
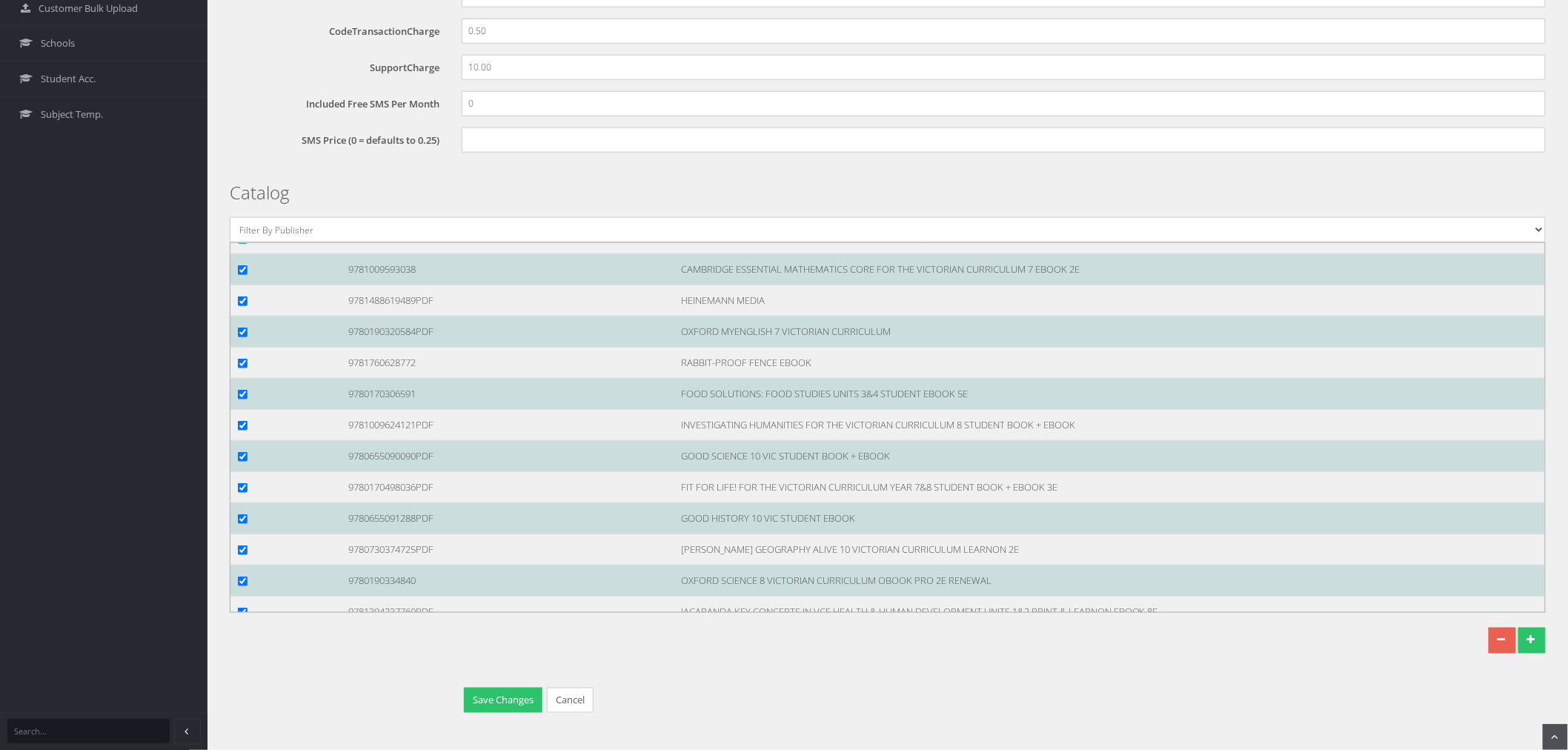
click at [237, 122] on div at bounding box center [282, 114] width 110 height 16
click at [241, 119] on input "checkbox" at bounding box center [242, 114] width 10 height 10
checkbox input "true"
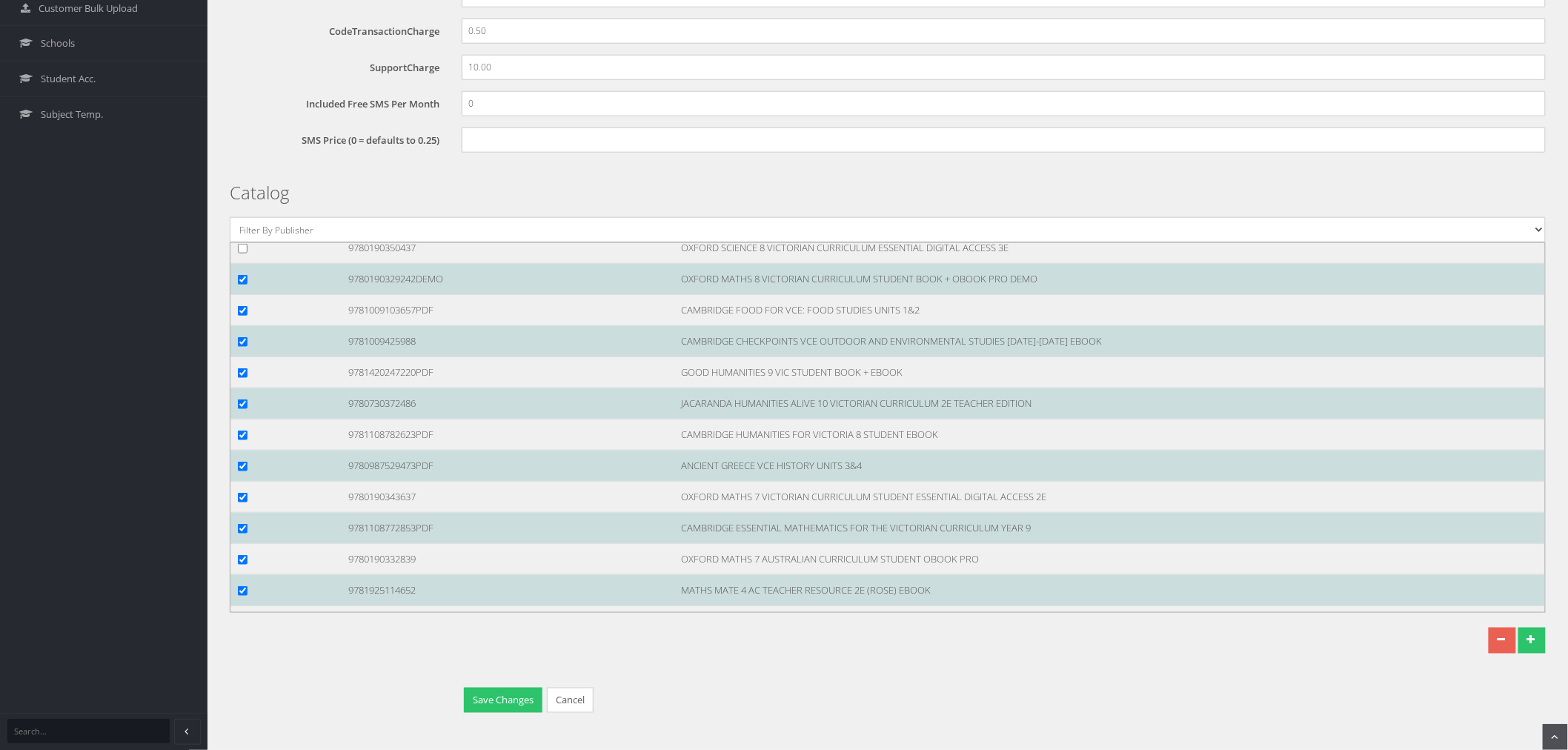
scroll to position [107917, 0]
click at [241, 254] on input "checkbox" at bounding box center [242, 249] width 10 height 10
checkbox input "true"
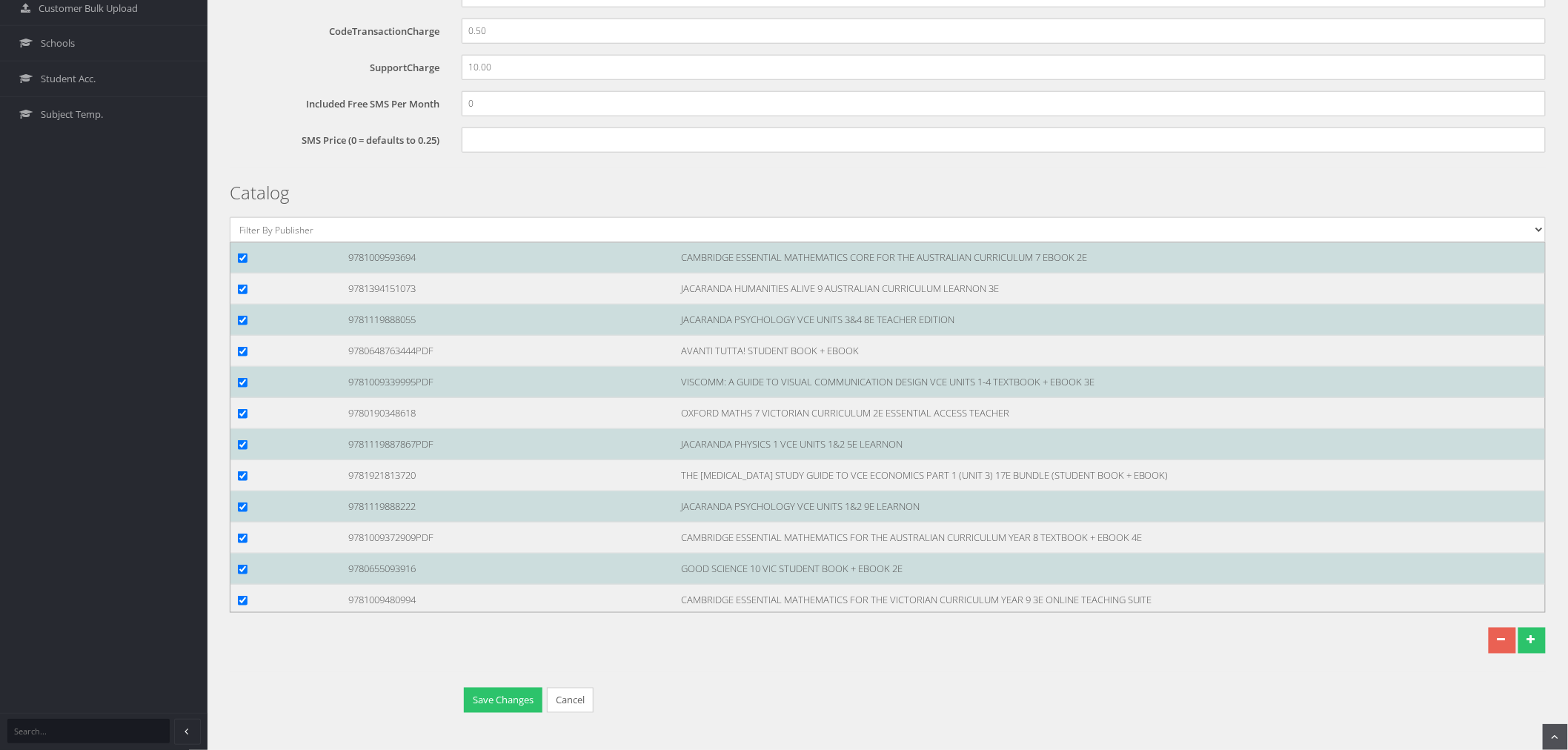
scroll to position [107341, 0]
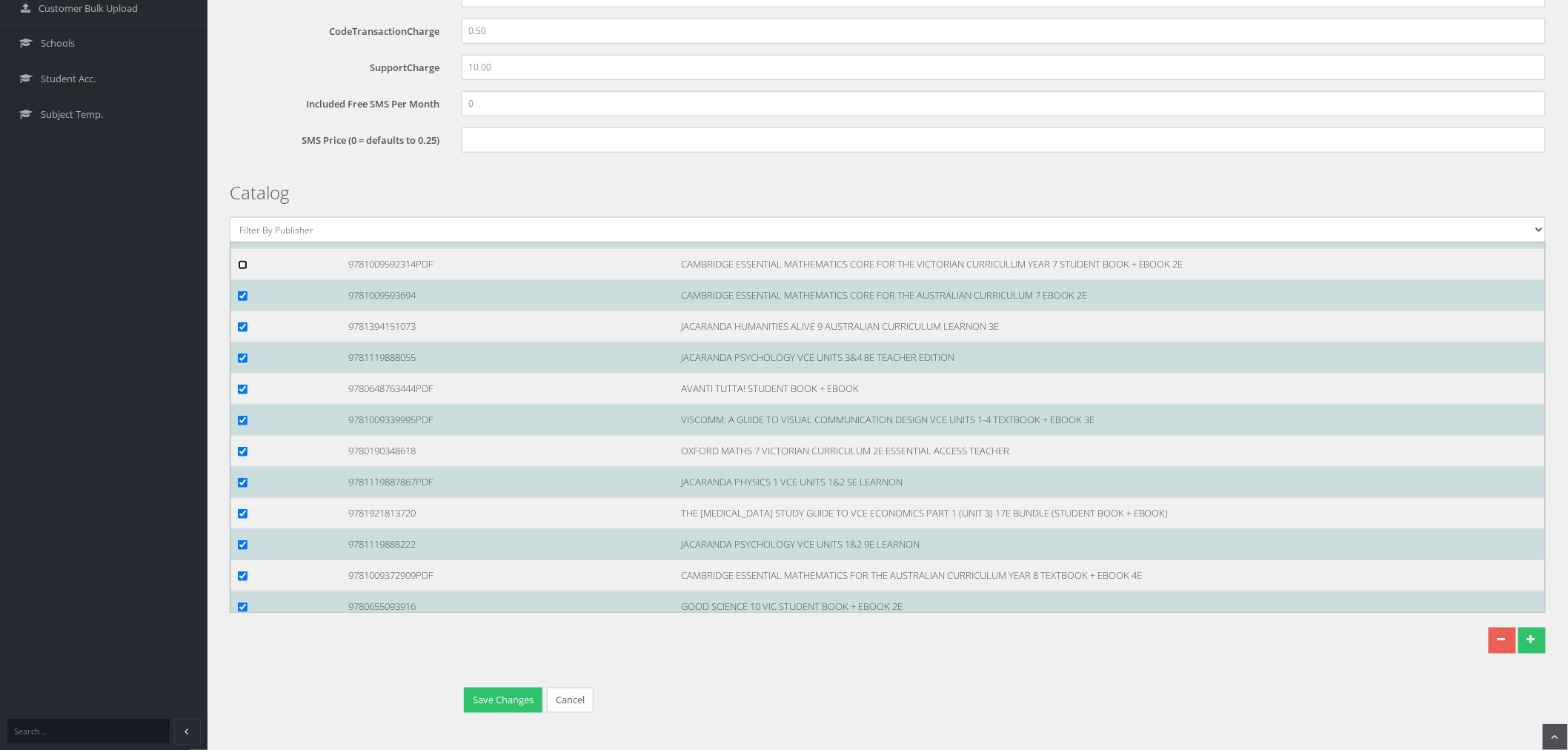
click at [246, 270] on input "checkbox" at bounding box center [242, 265] width 10 height 10
checkbox input "true"
click at [241, 52] on input "checkbox" at bounding box center [242, 46] width 10 height 10
checkbox input "true"
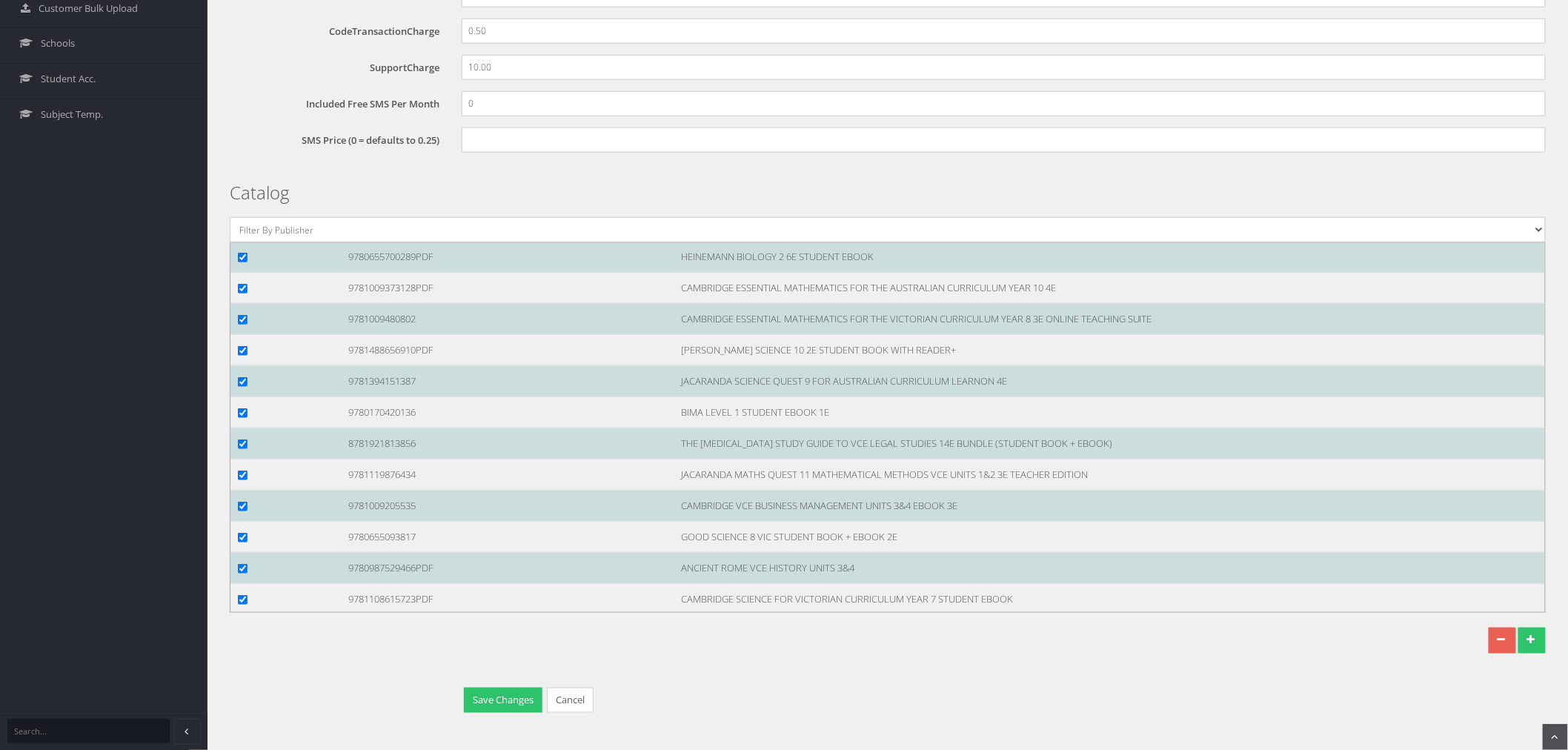
scroll to position [106435, 0]
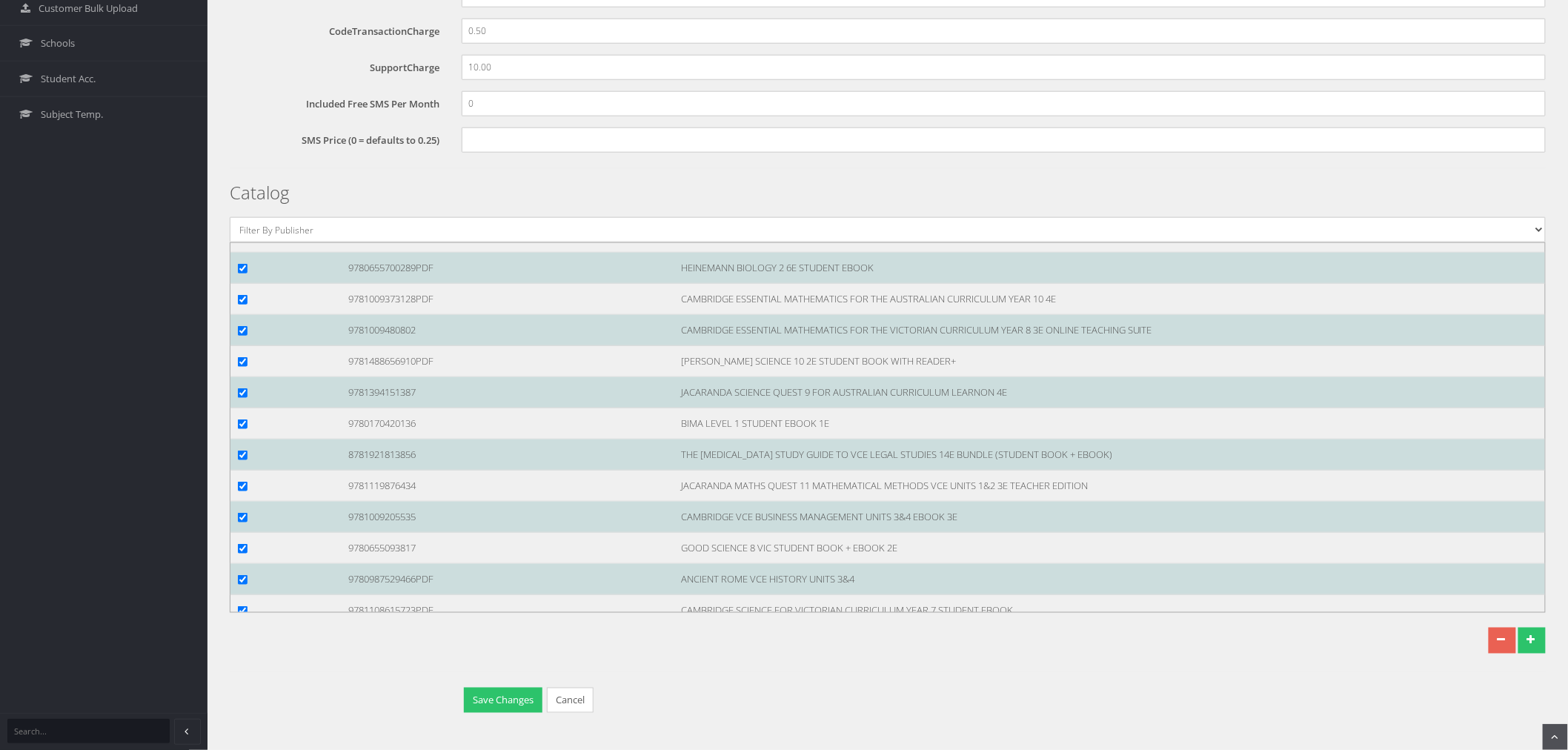
click at [246, 180] on input "checkbox" at bounding box center [242, 175] width 10 height 10
checkbox input "true"
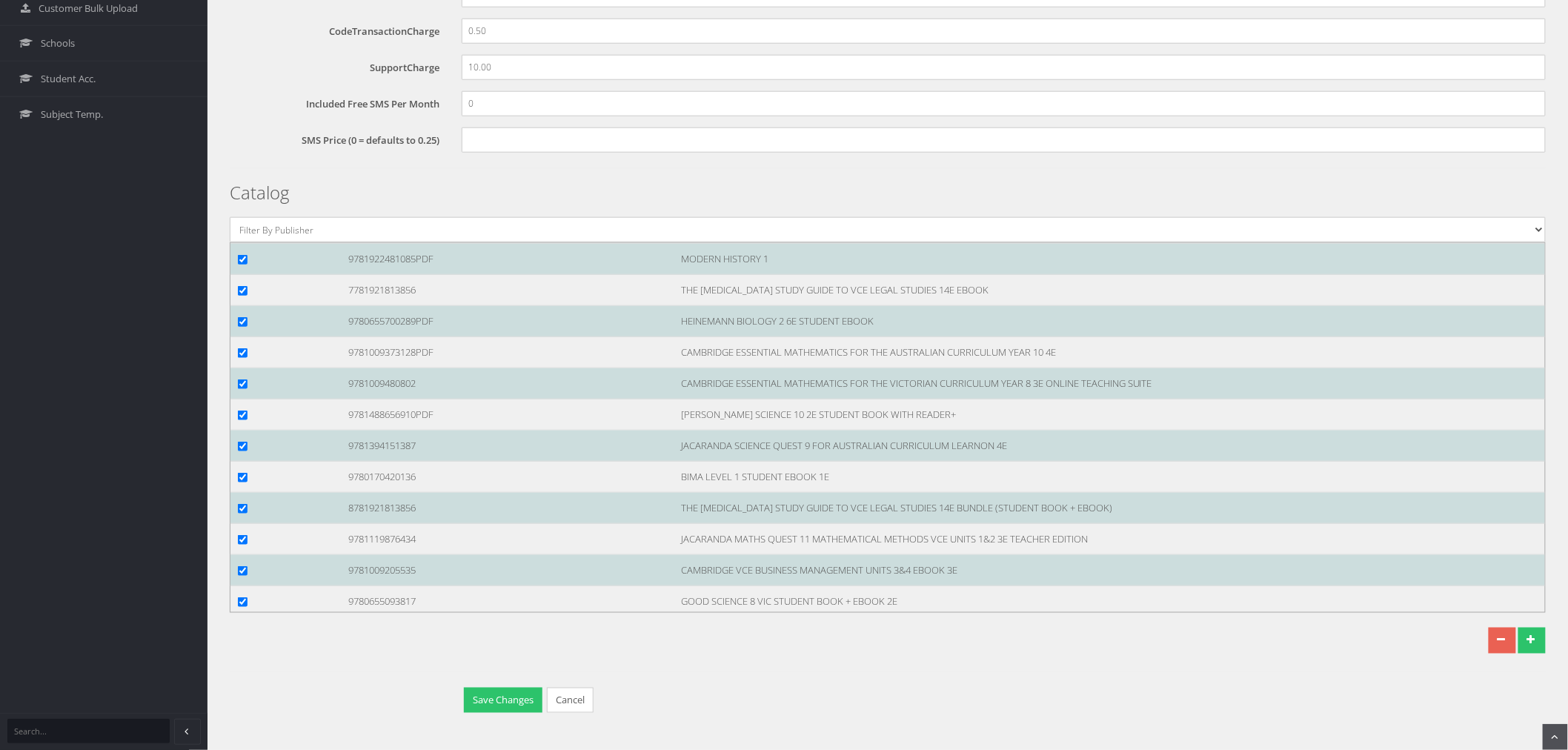
scroll to position [106353, 0]
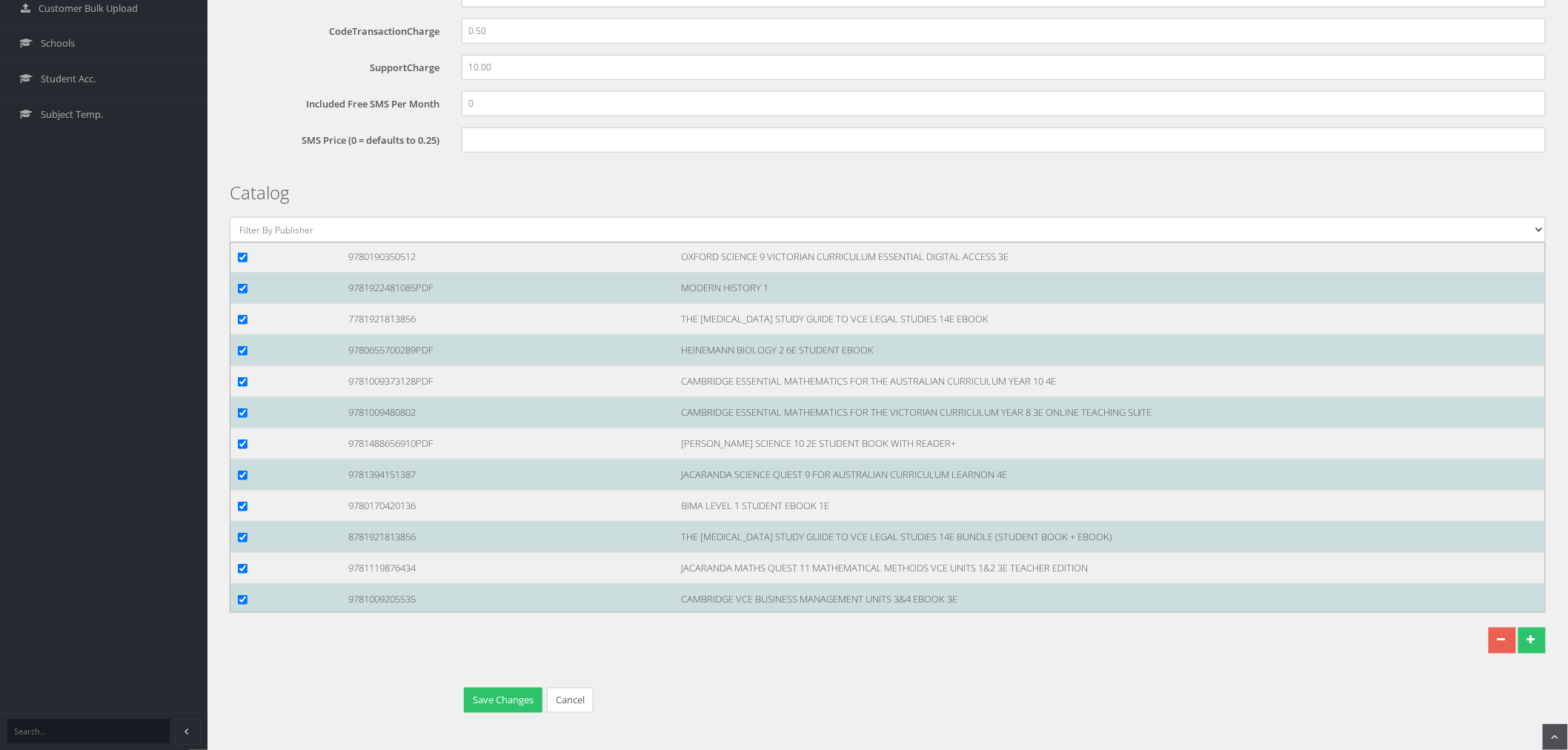
click at [239, 107] on input "checkbox" at bounding box center [242, 102] width 10 height 10
checkbox input "true"
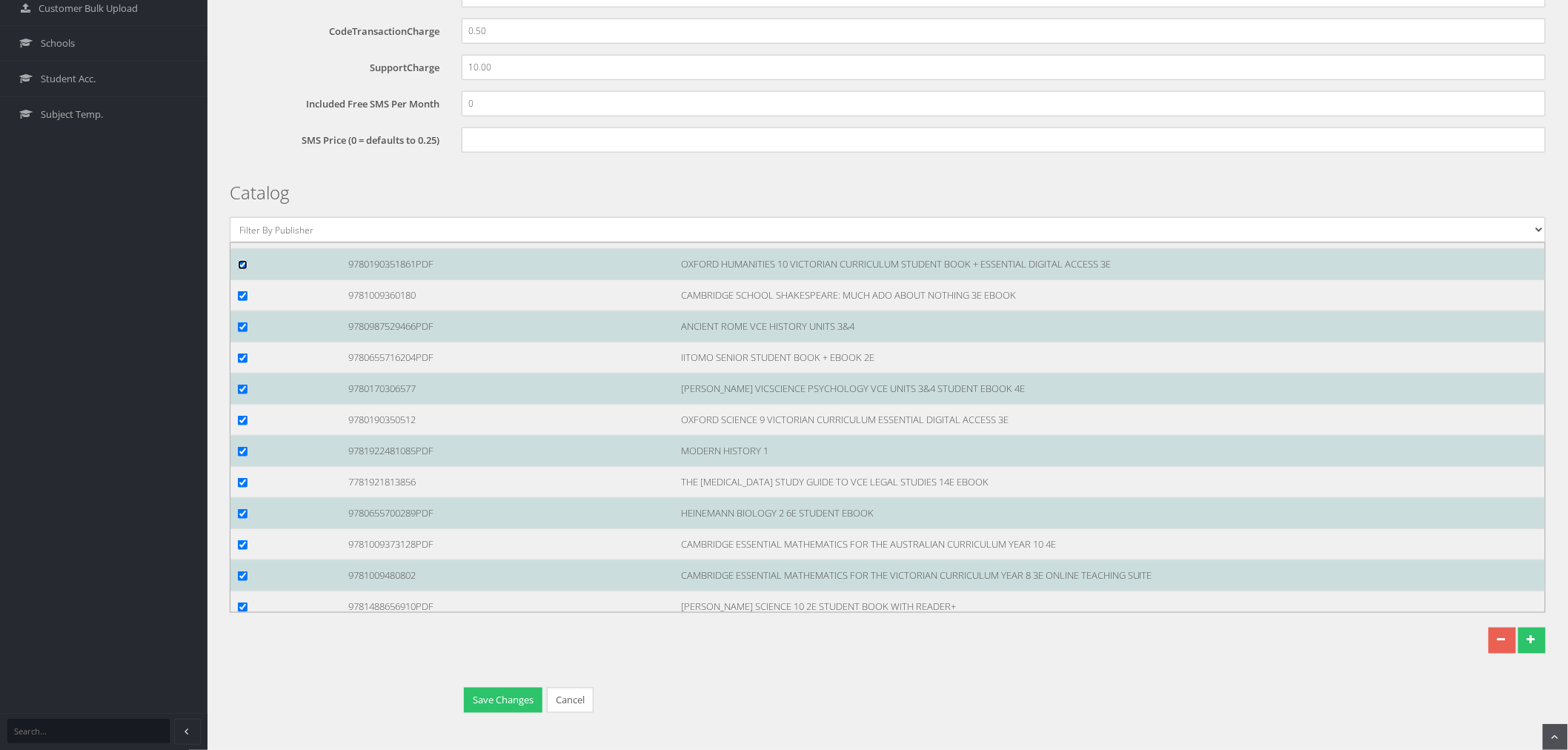
scroll to position [106189, 0]
click at [241, 55] on div at bounding box center [282, 48] width 110 height 16
click at [243, 54] on input "checkbox" at bounding box center [242, 48] width 10 height 10
checkbox input "true"
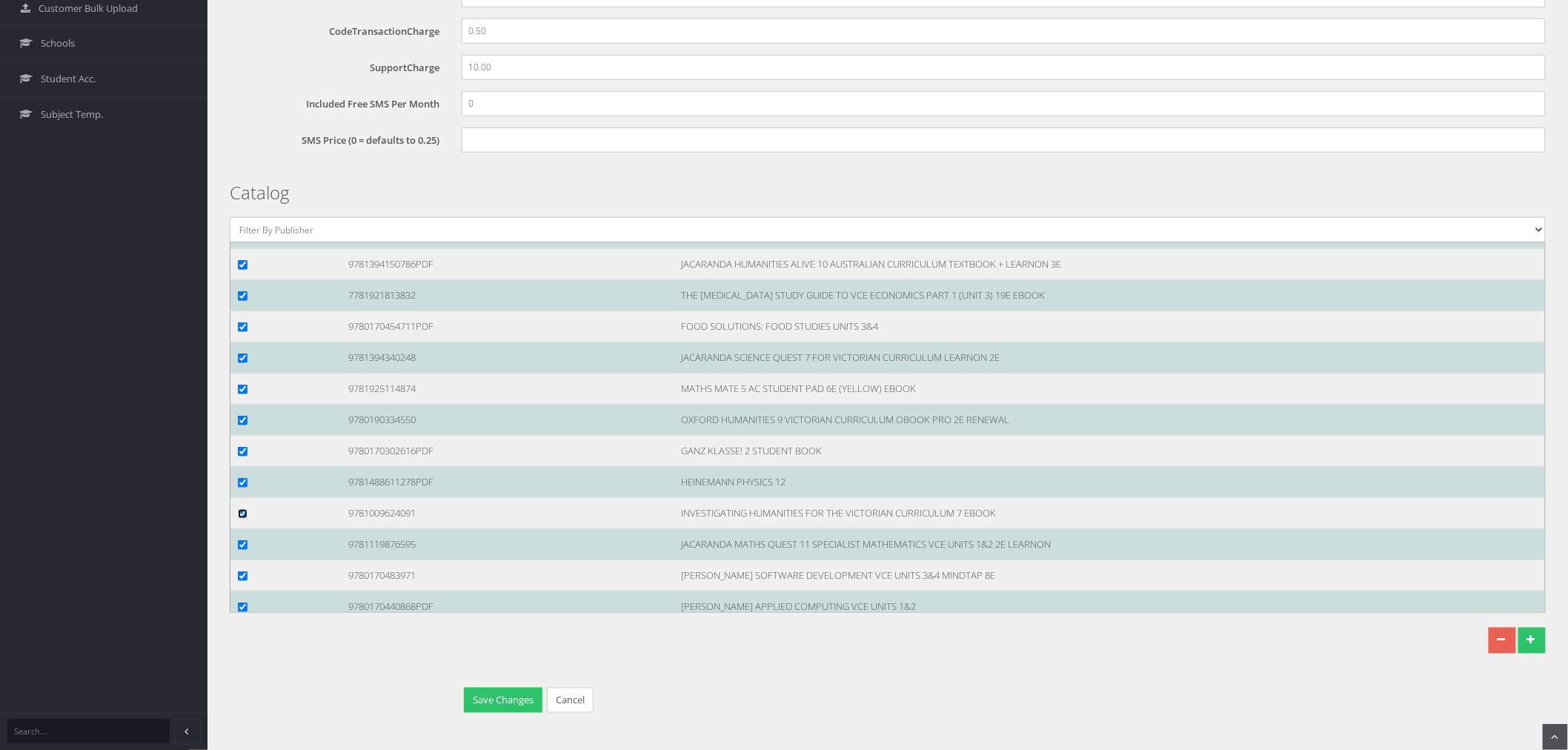
scroll to position [105694, 0]
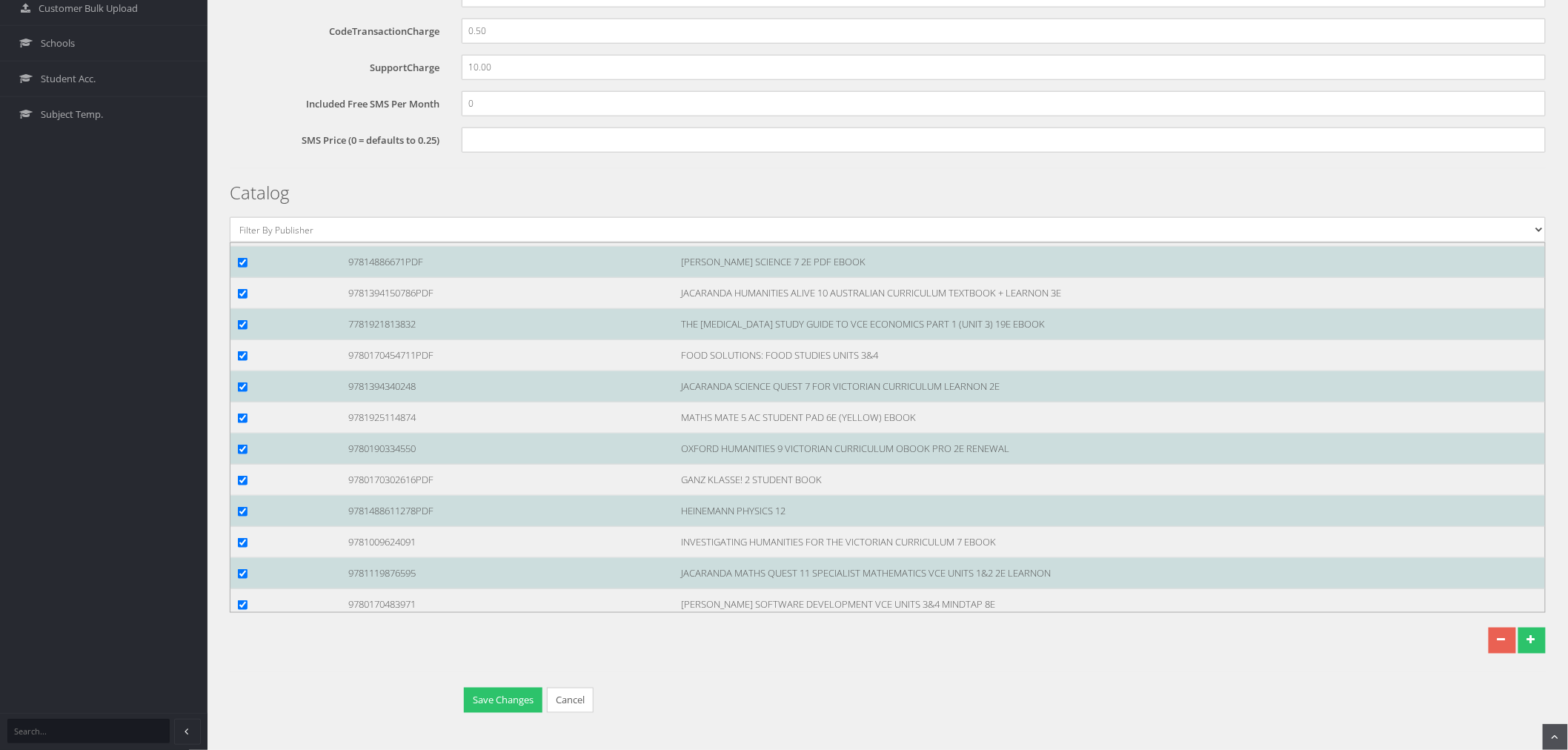
click at [242, 143] on input "checkbox" at bounding box center [242, 138] width 10 height 10
checkbox input "true"
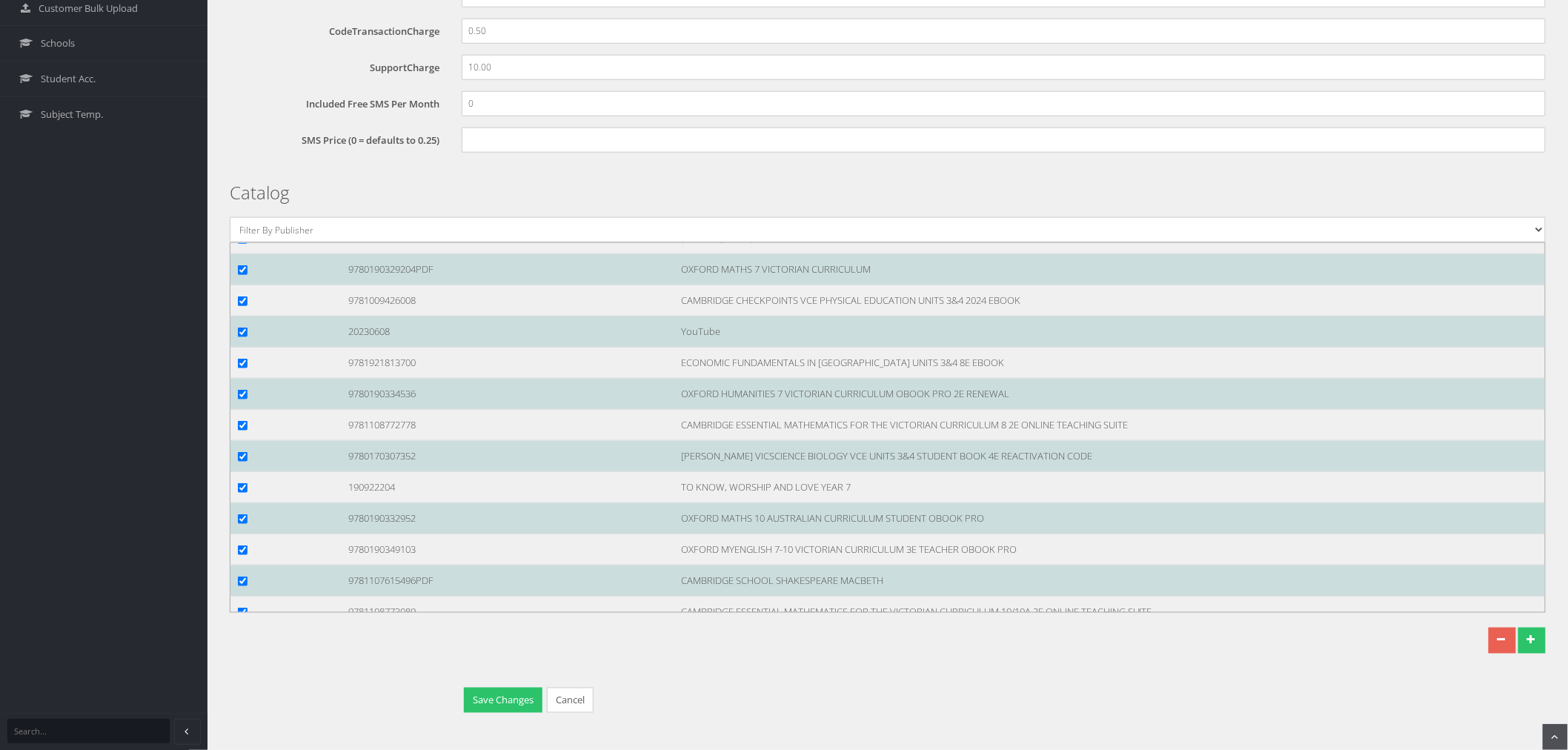
scroll to position [104871, 0]
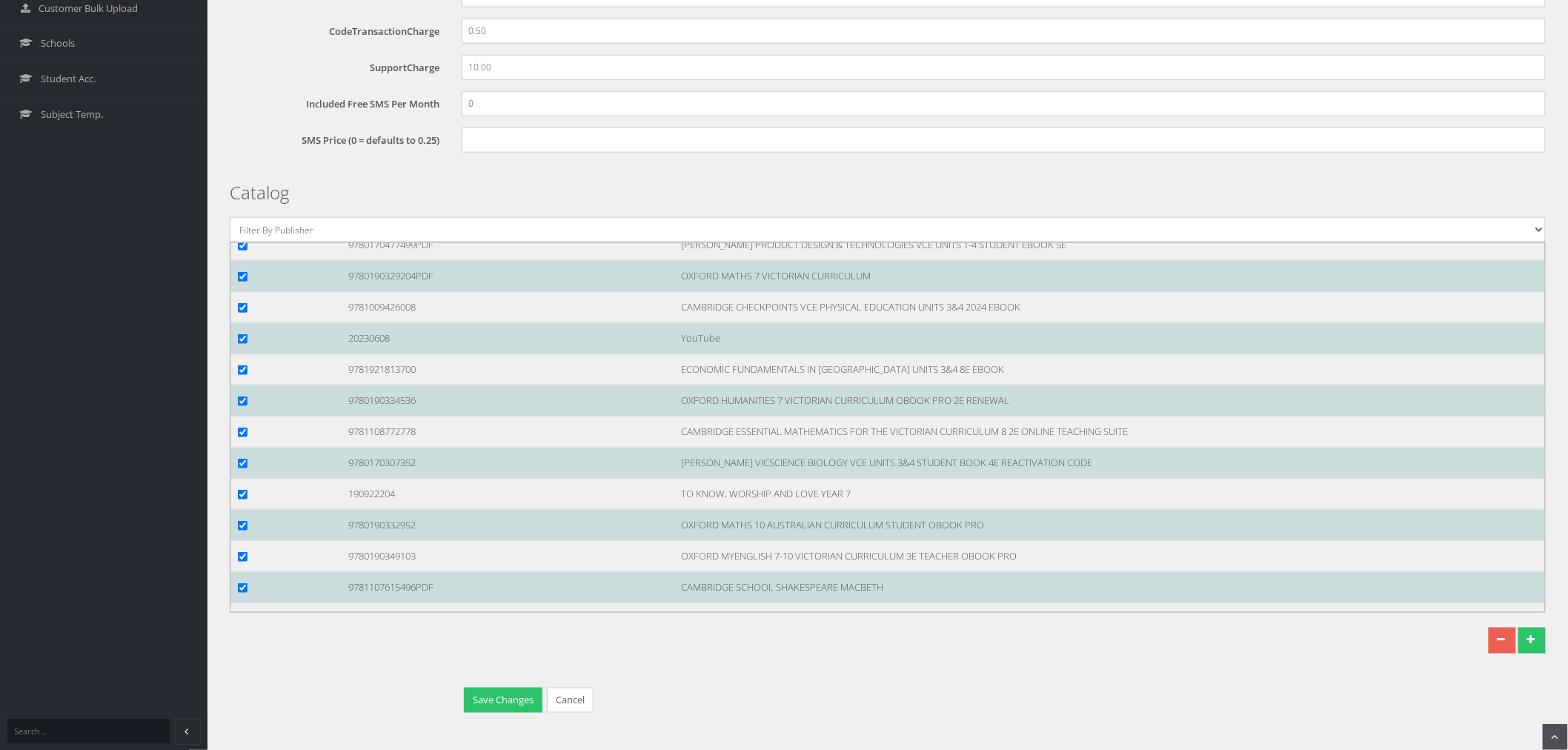
click at [239, 126] on input "checkbox" at bounding box center [242, 121] width 10 height 10
checkbox input "true"
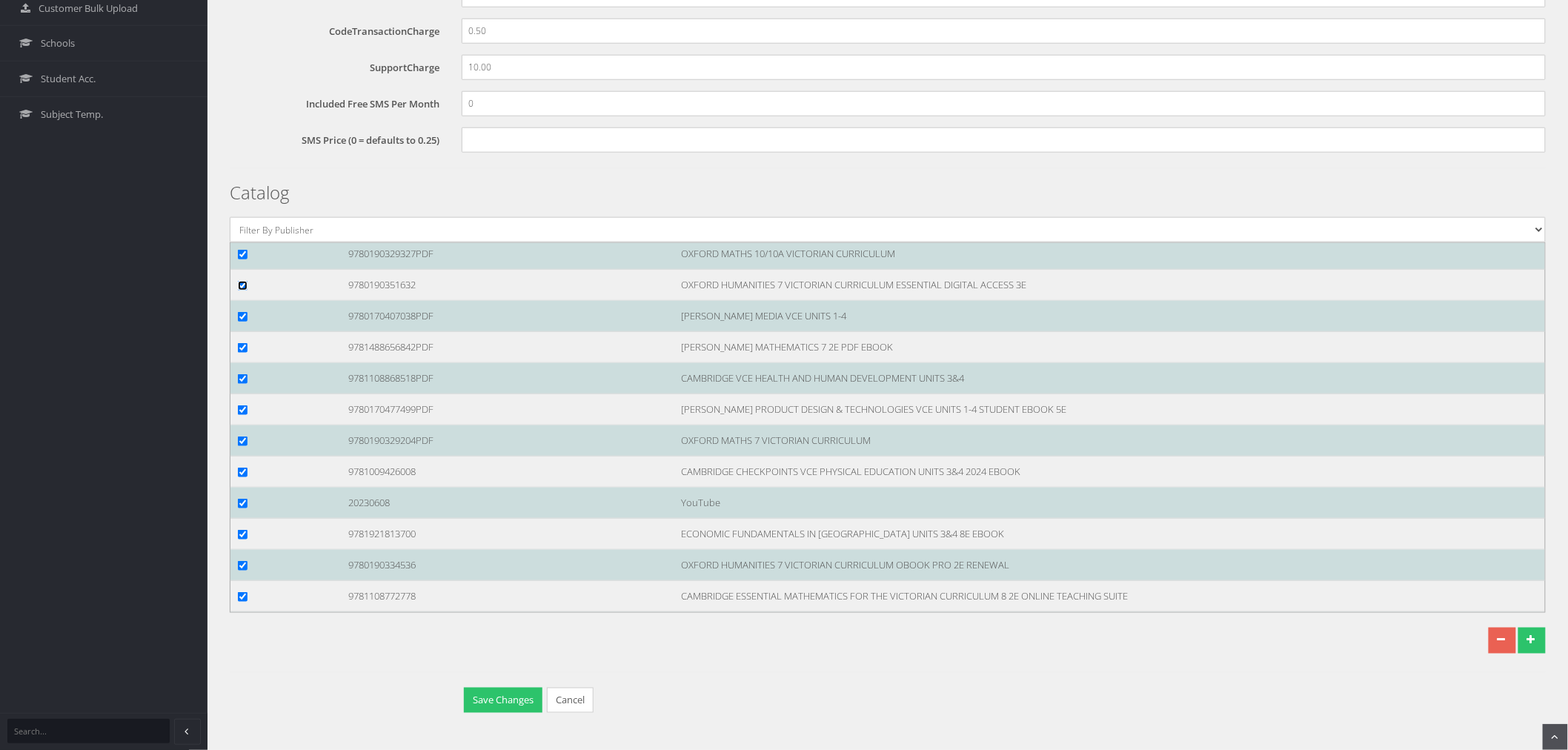
scroll to position [104624, 0]
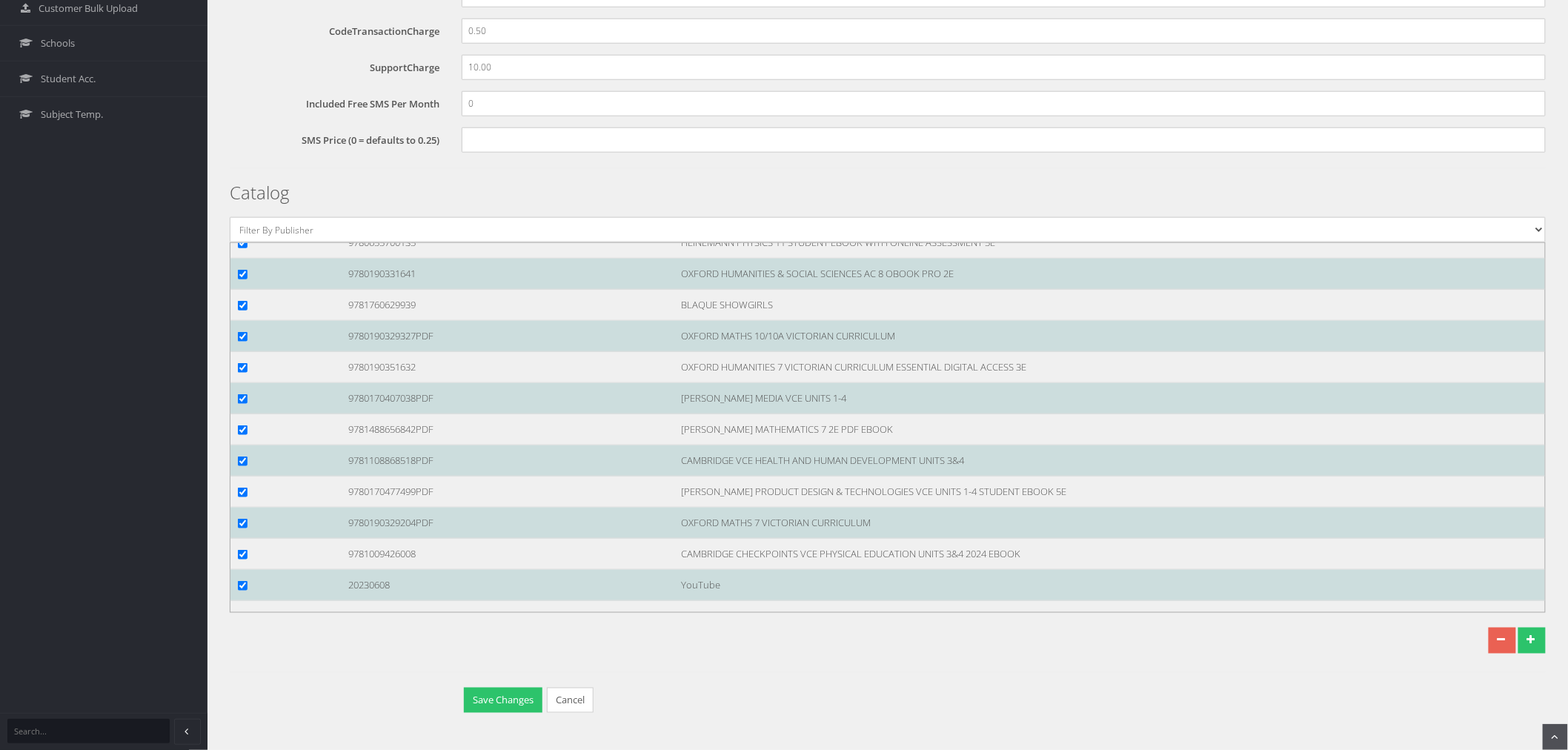
click at [246, 155] on input "checkbox" at bounding box center [242, 150] width 10 height 10
checkbox input "true"
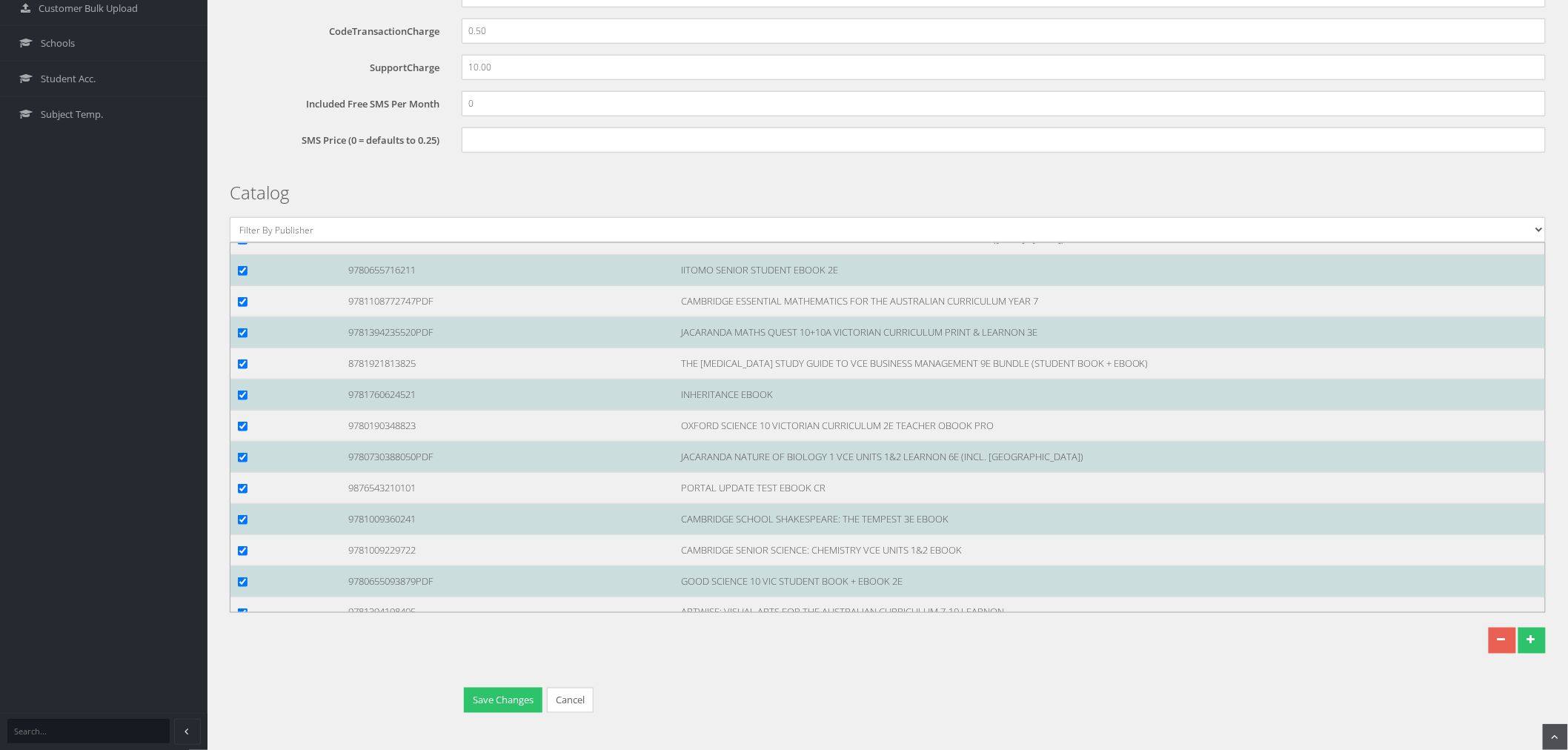
scroll to position [103718, 0]
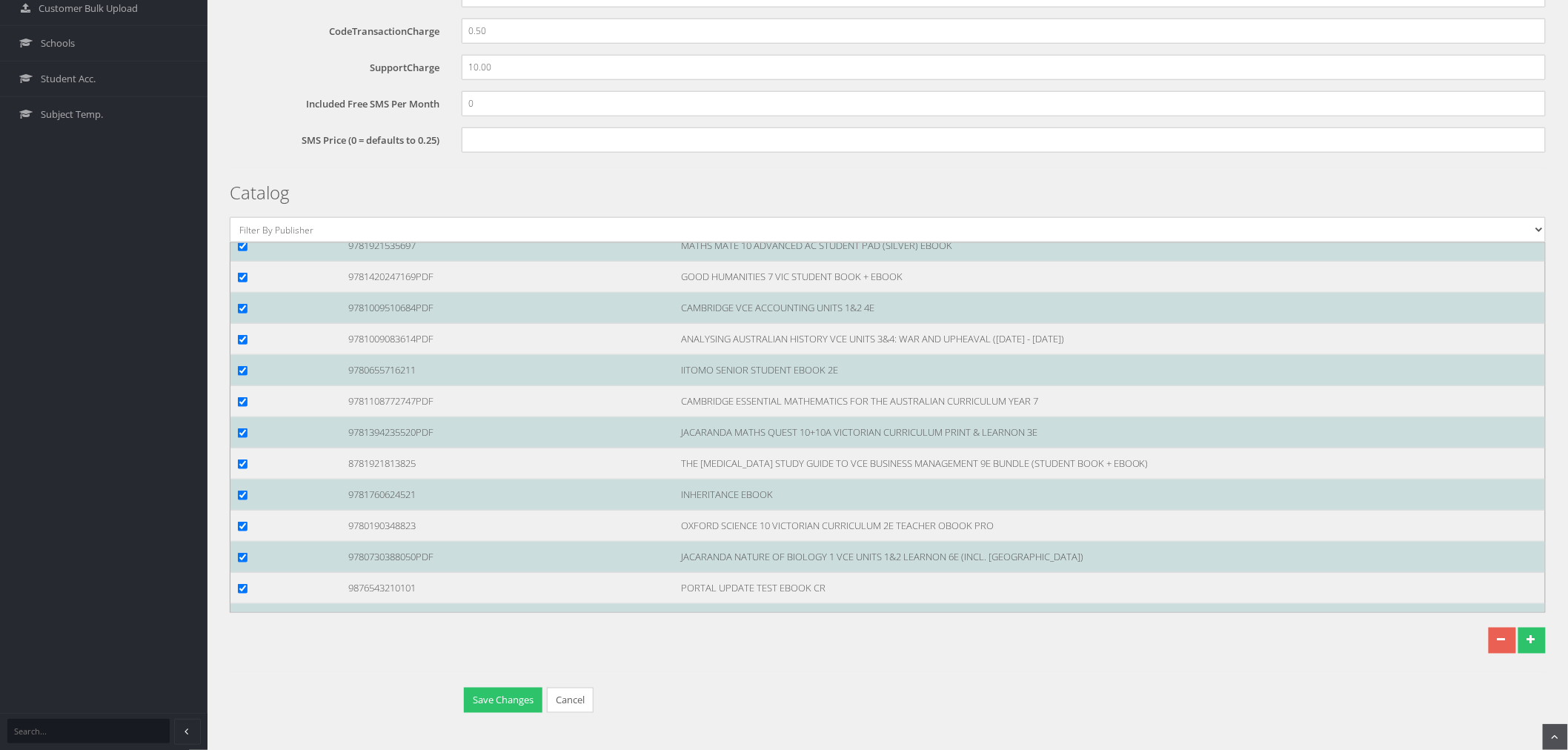
click at [241, 220] on input "checkbox" at bounding box center [242, 215] width 10 height 10
checkbox input "true"
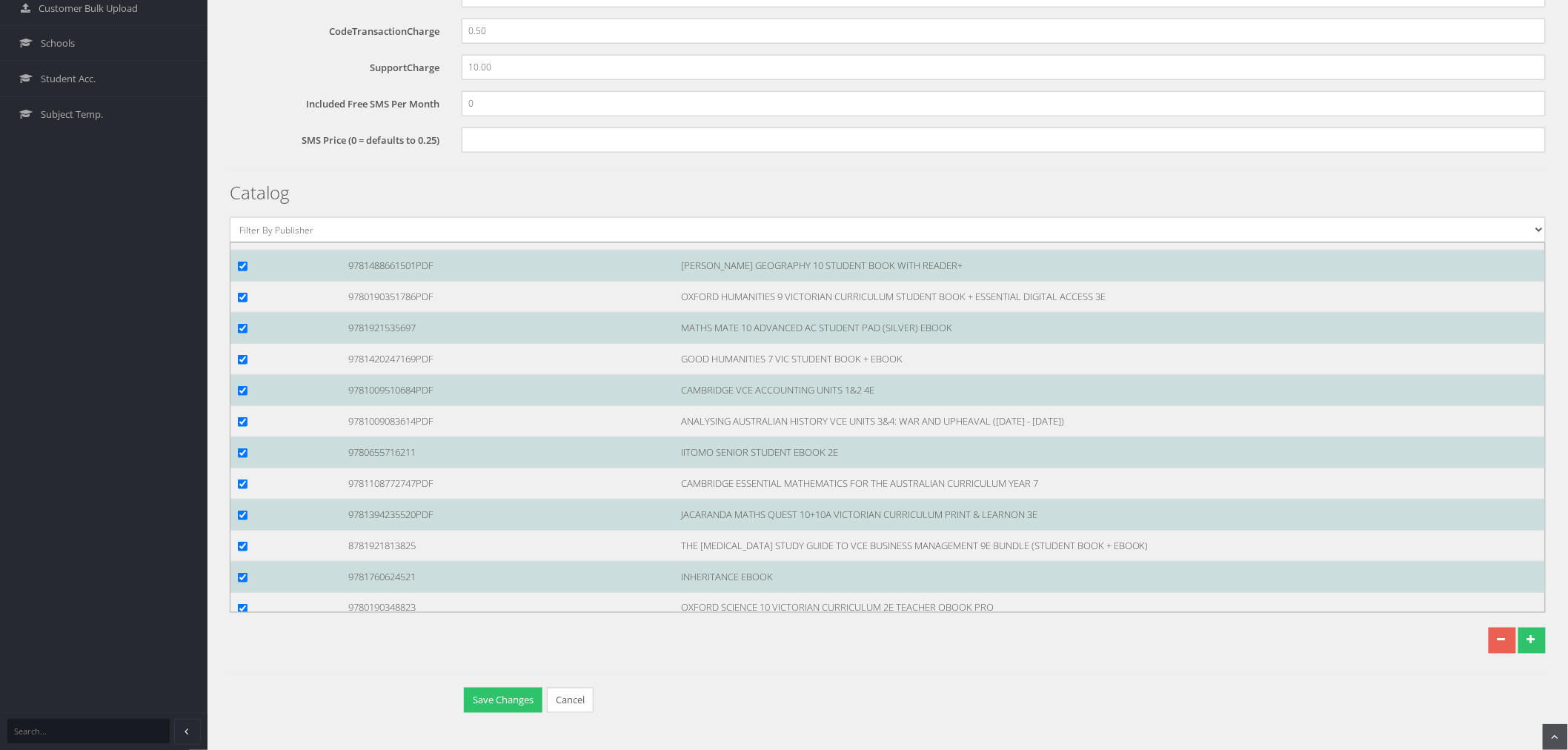
drag, startPoint x: 241, startPoint y: 372, endPoint x: 246, endPoint y: 378, distance: 7.8
click at [241, 84] on input "checkbox" at bounding box center [242, 79] width 10 height 10
checkbox input "true"
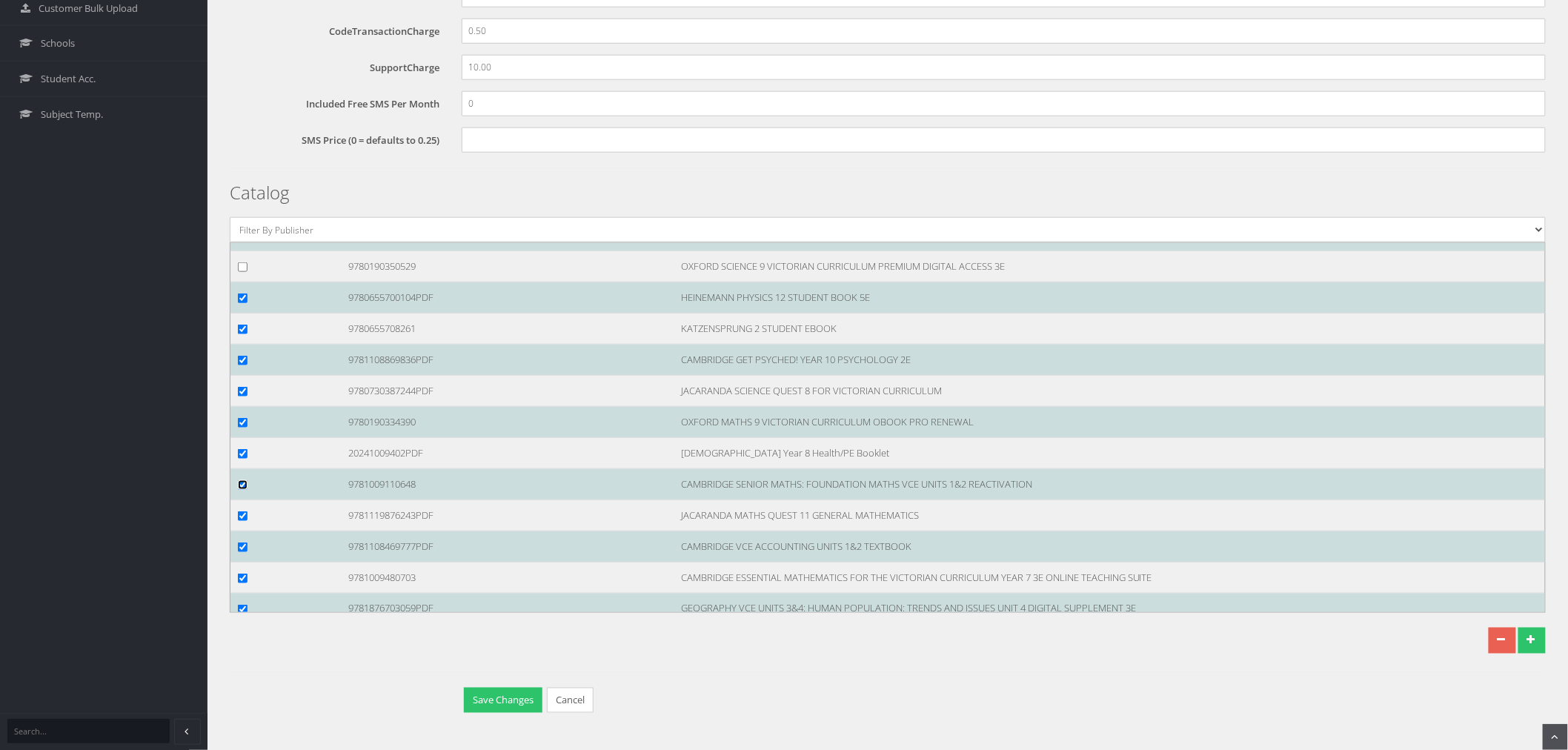
scroll to position [103224, 0]
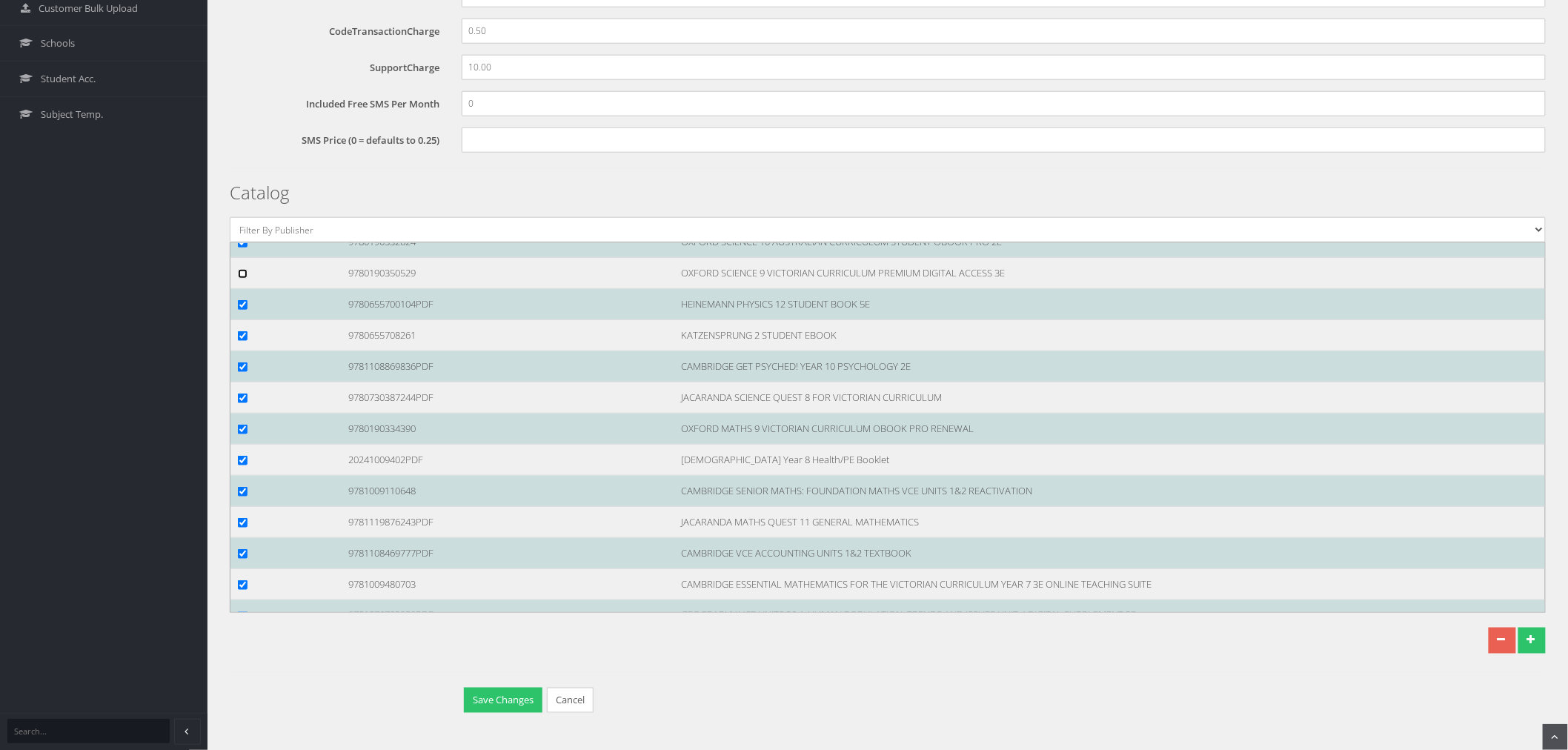
click at [241, 279] on input "checkbox" at bounding box center [242, 274] width 10 height 10
checkbox input "true"
click at [241, 123] on input "checkbox" at bounding box center [242, 118] width 10 height 10
checkbox input "true"
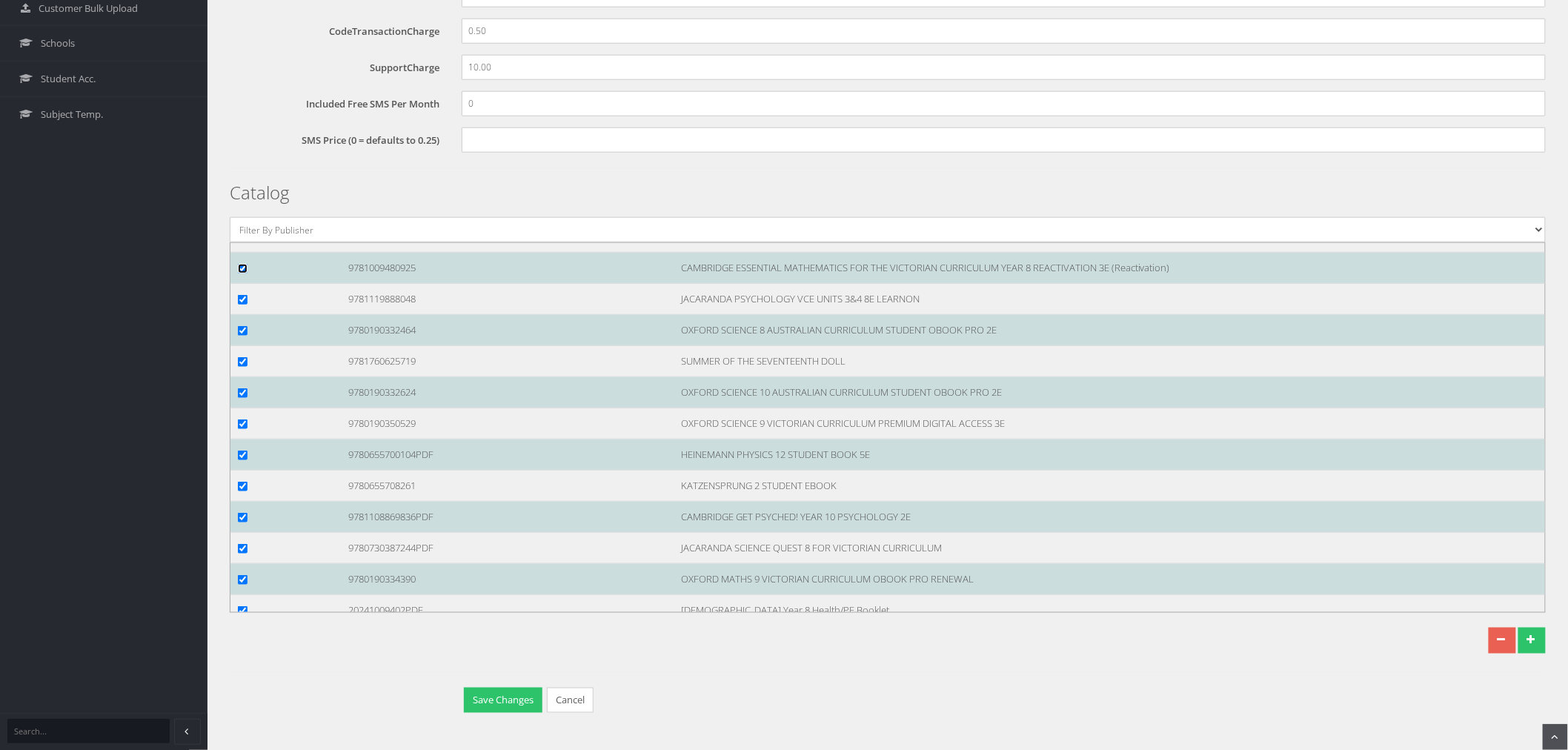
scroll to position [102977, 0]
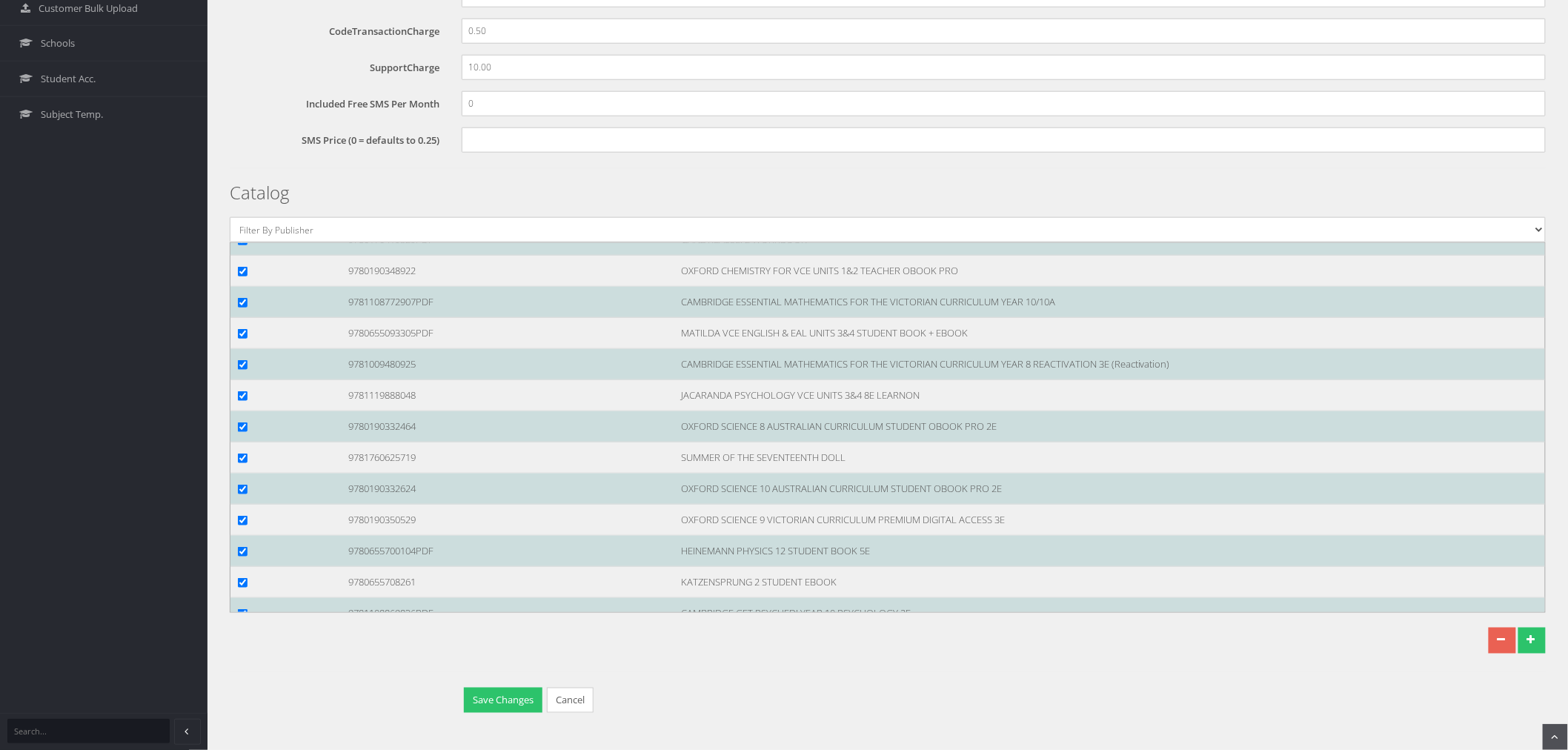
click at [241, 183] on input "checkbox" at bounding box center [242, 178] width 10 height 10
checkbox input "true"
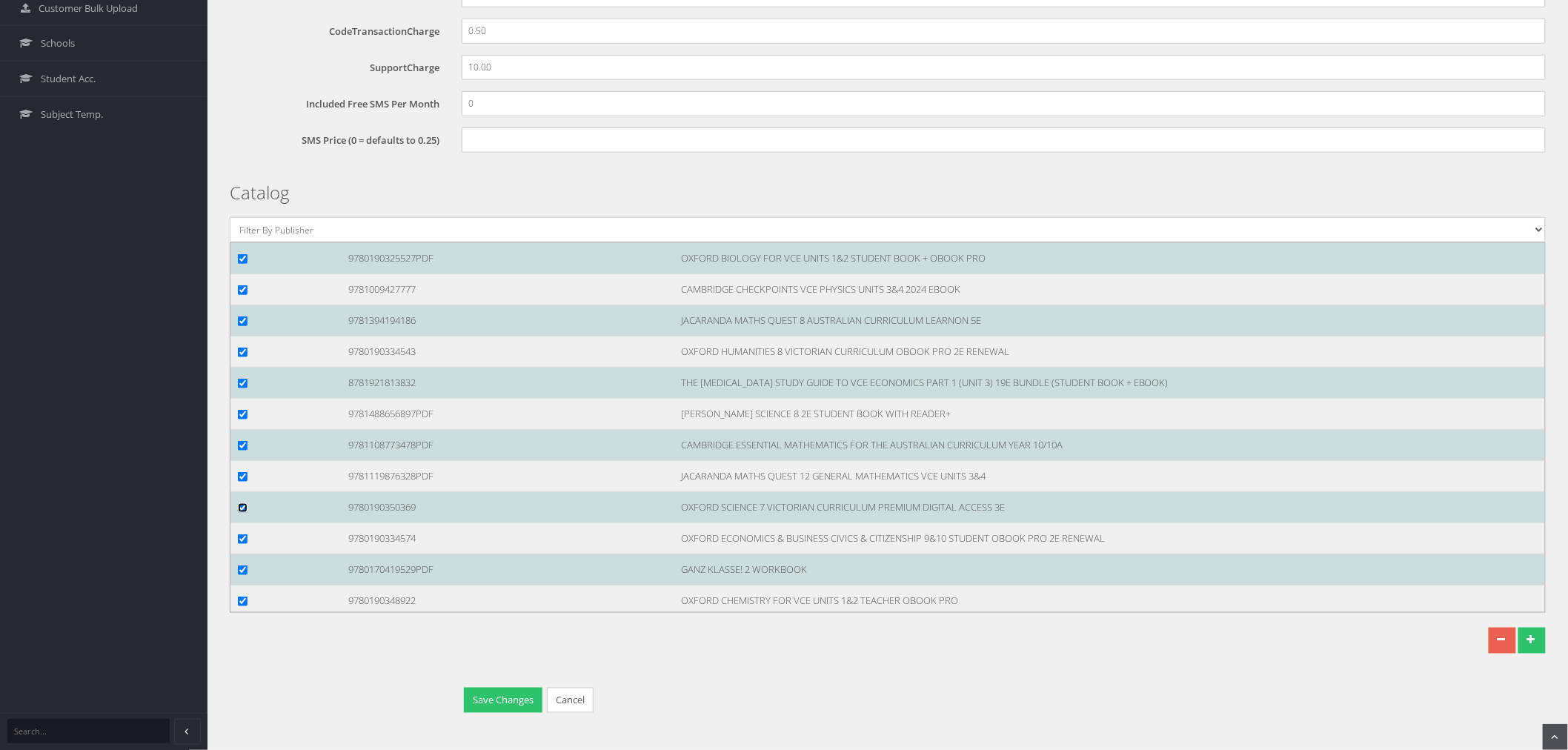
scroll to position [102483, 0]
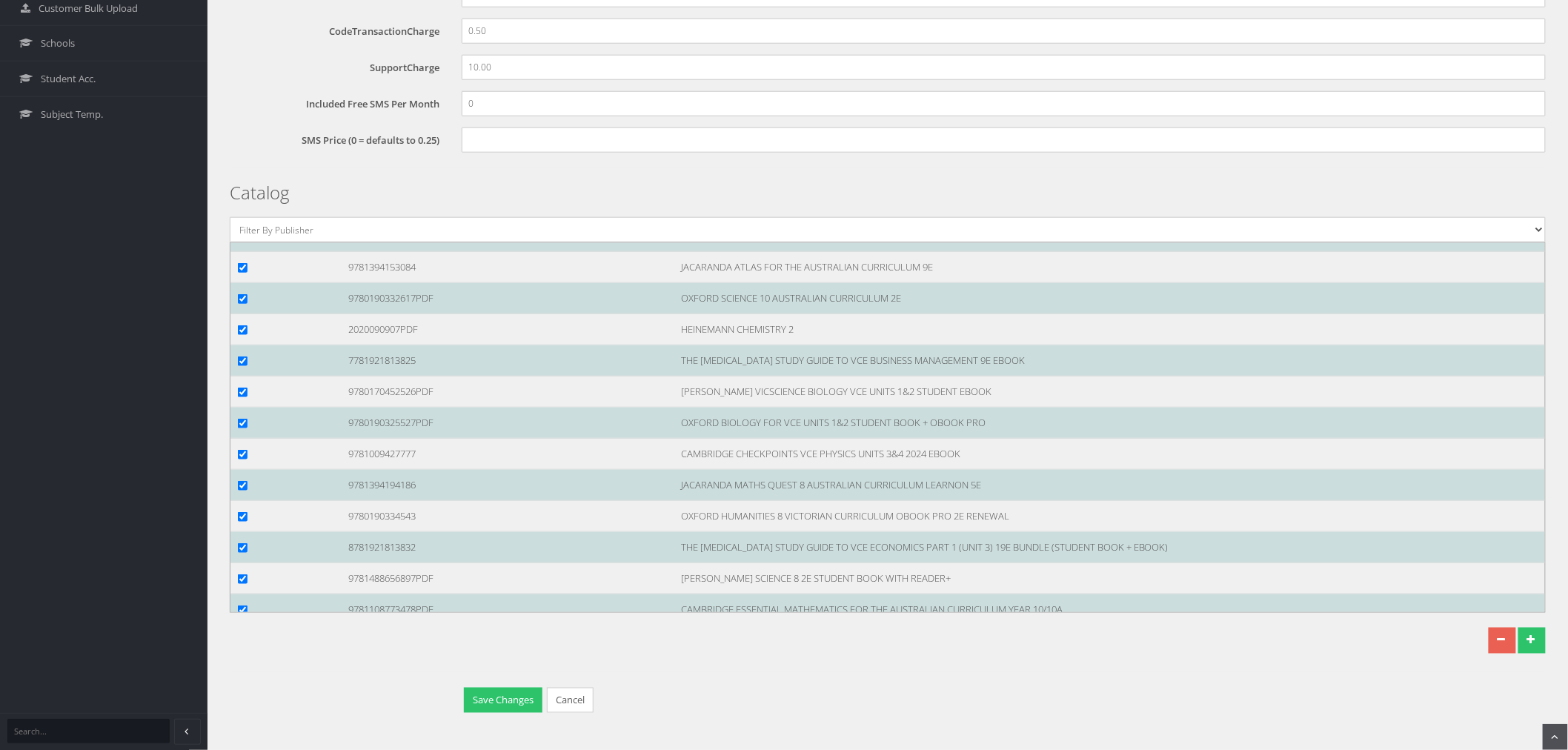
click at [239, 241] on input "checkbox" at bounding box center [242, 236] width 10 height 10
checkbox input "true"
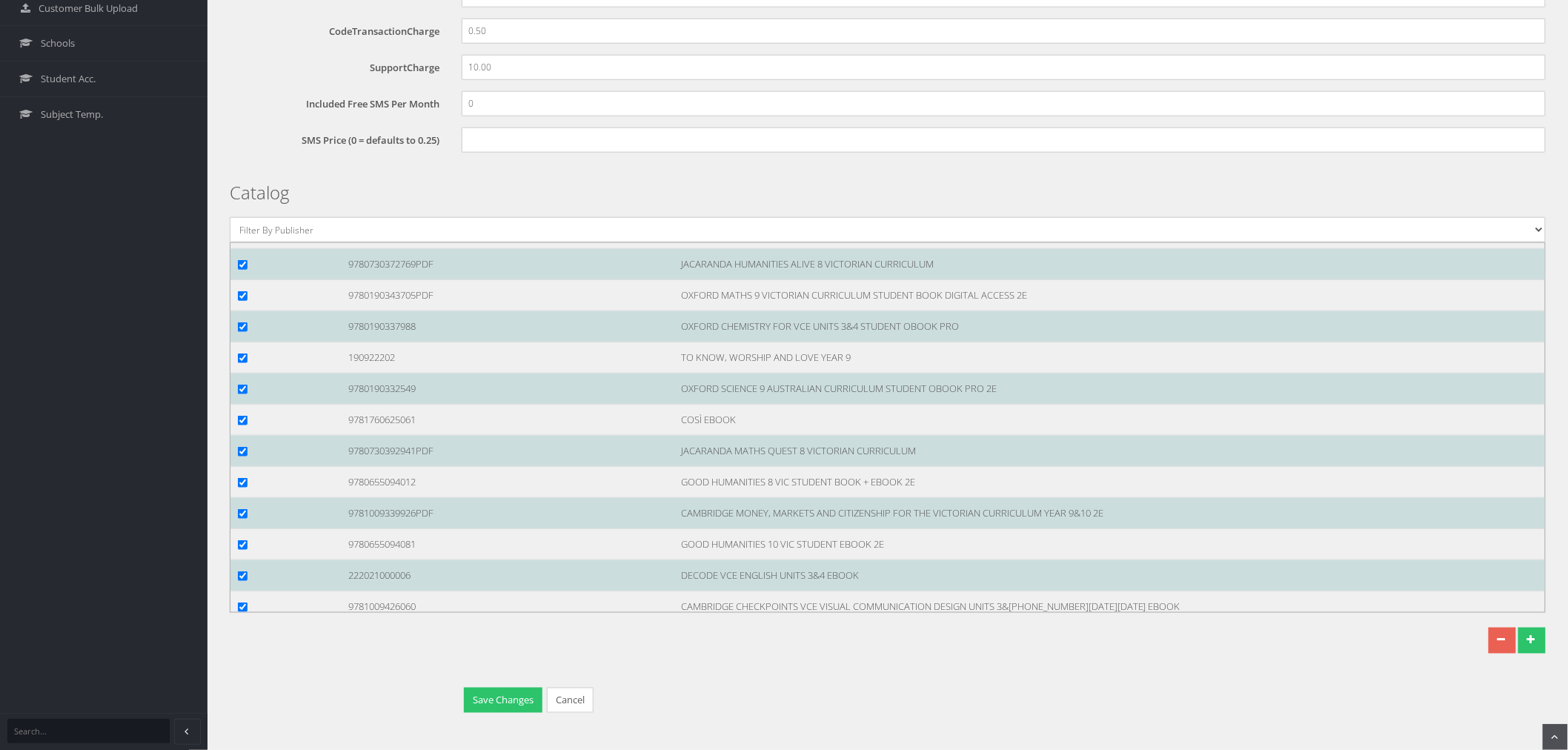
scroll to position [99189, 0]
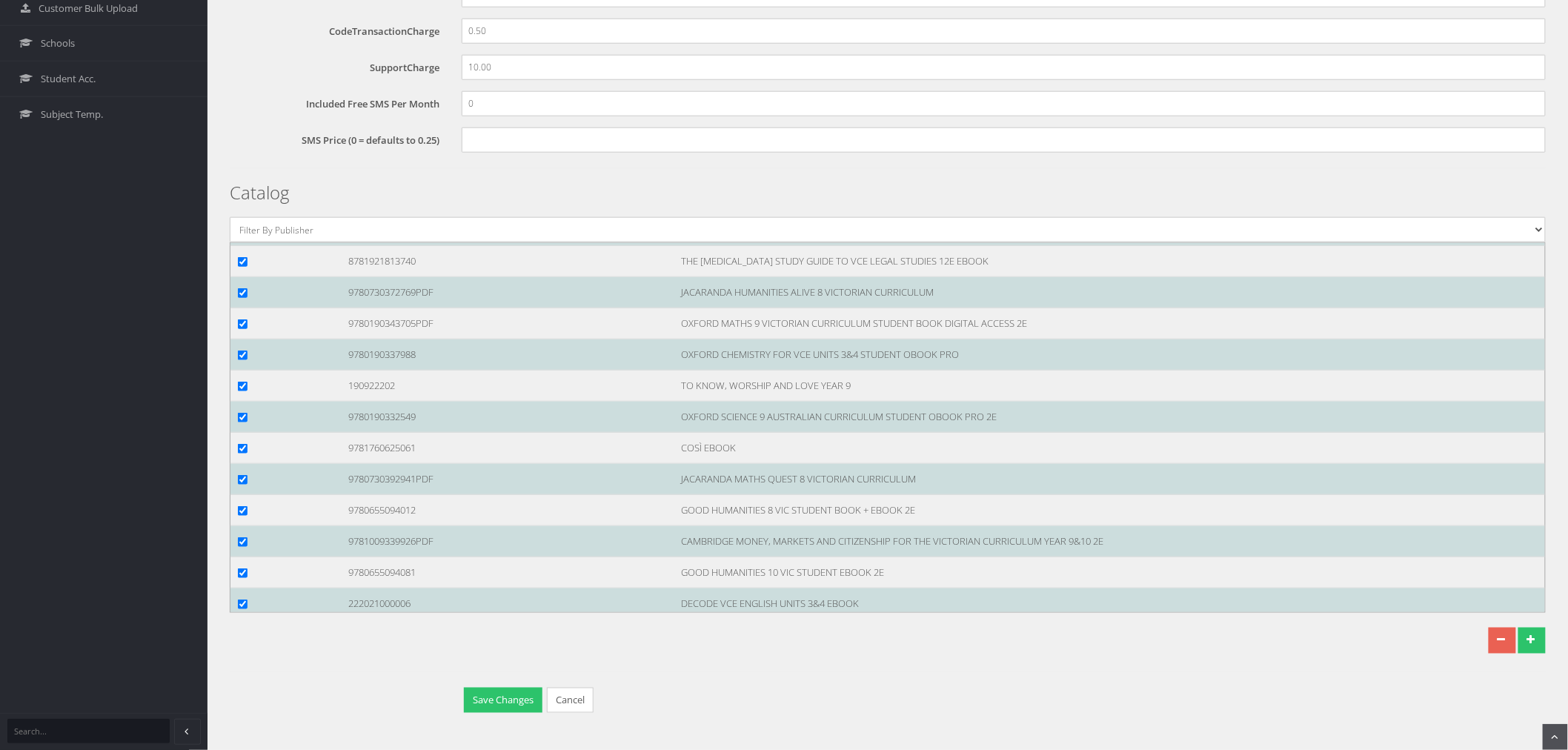
click at [240, 80] on input "checkbox" at bounding box center [242, 75] width 10 height 10
checkbox input "true"
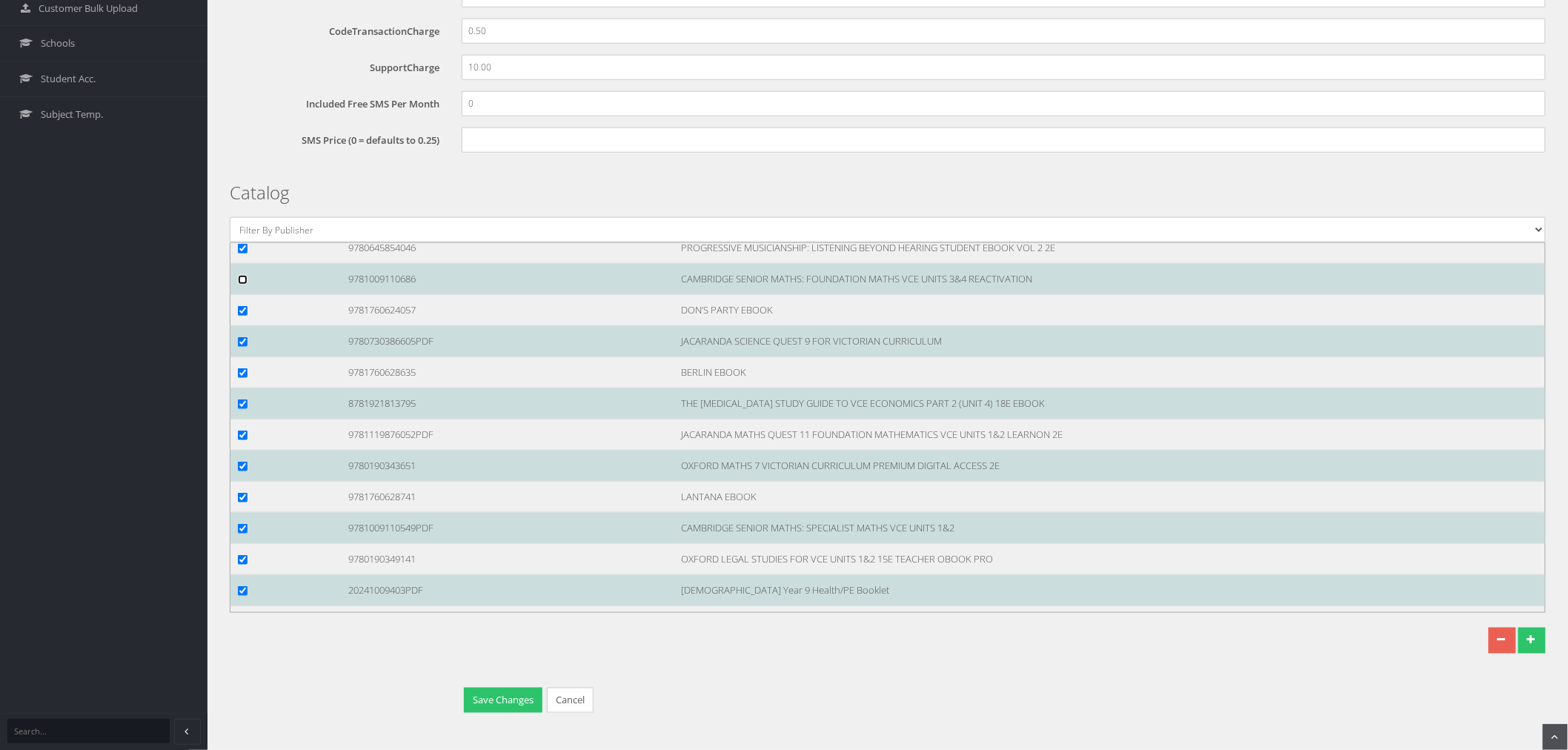
click at [240, 284] on input "checkbox" at bounding box center [242, 279] width 10 height 10
checkbox input "true"
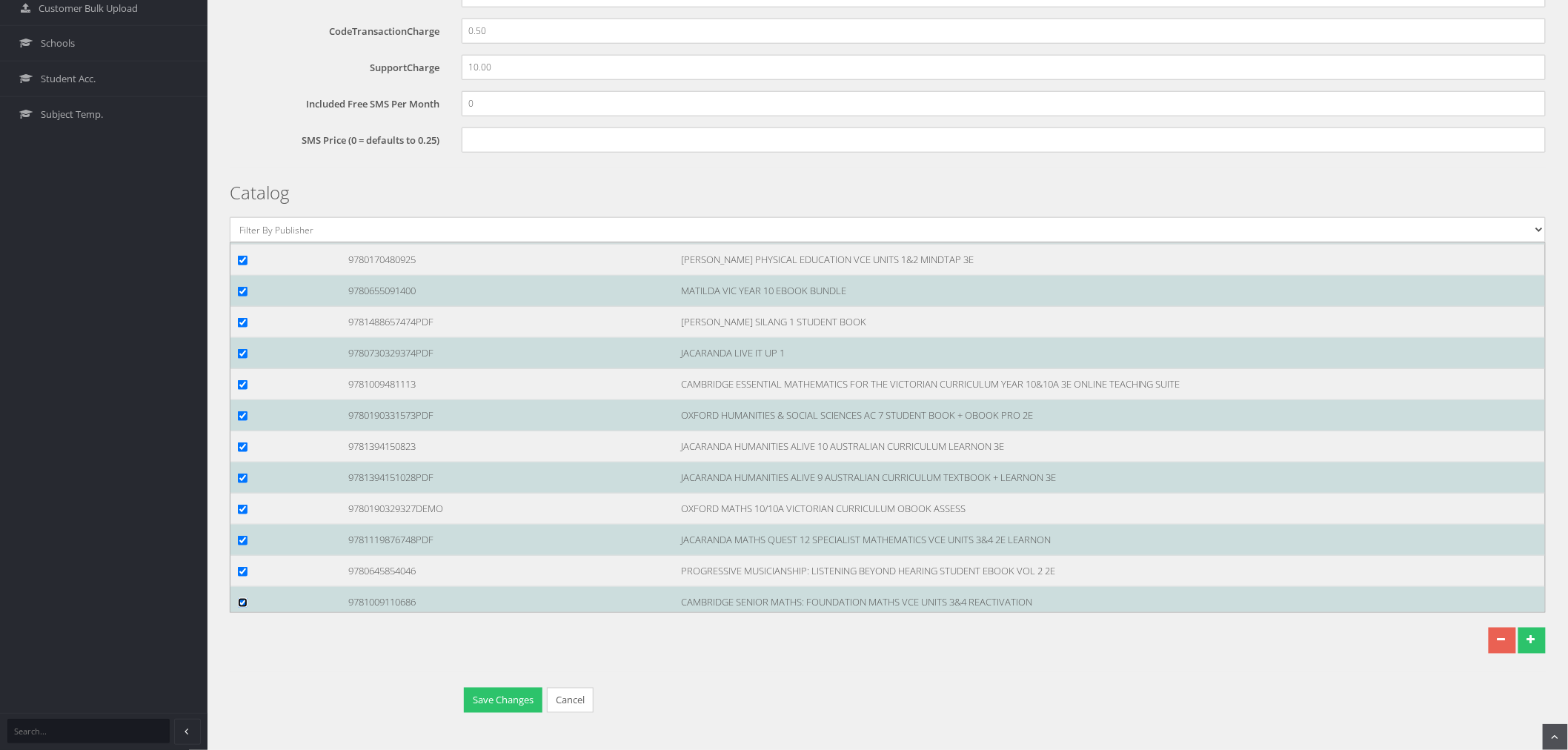
scroll to position [94496, 0]
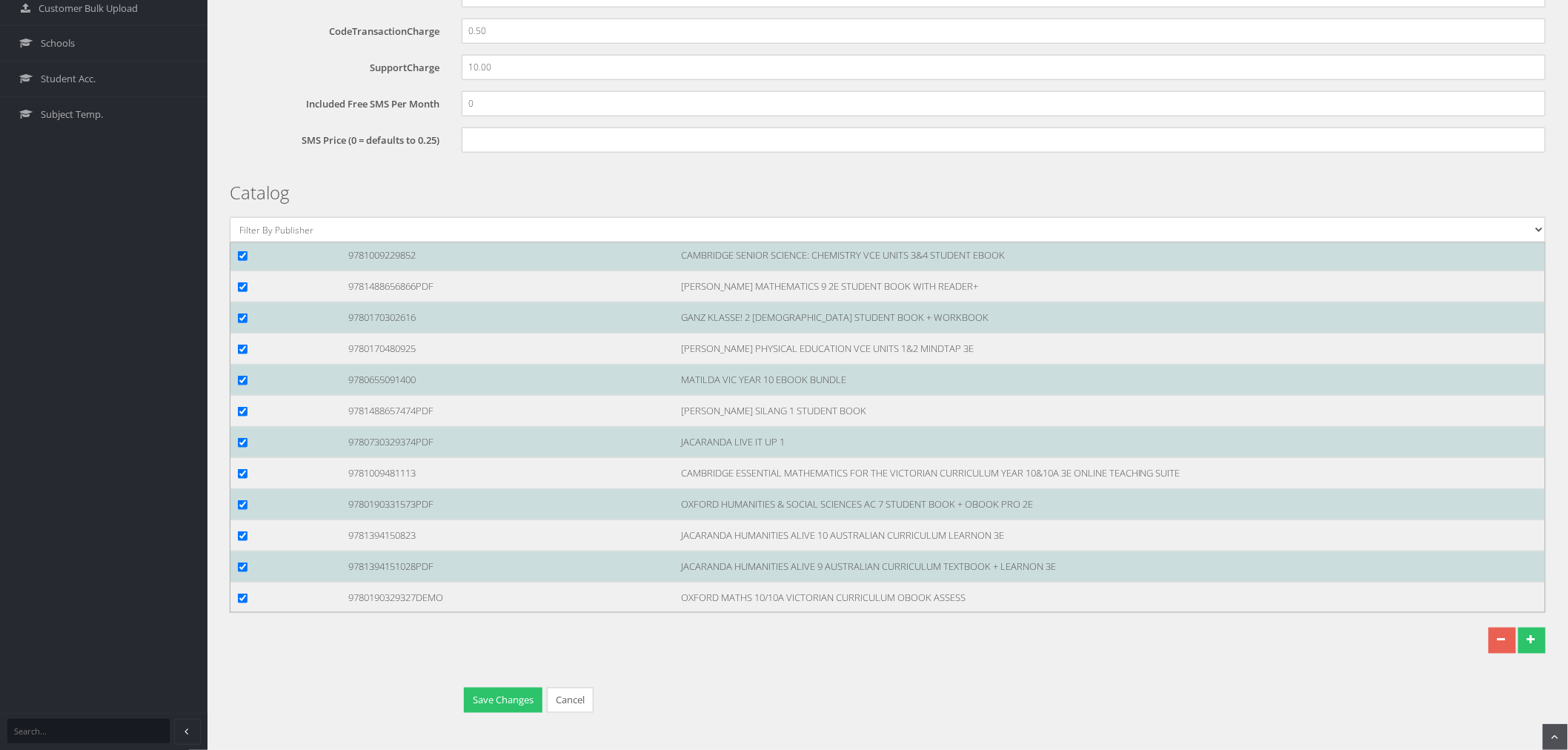
click at [241, 168] on input "checkbox" at bounding box center [242, 162] width 10 height 10
checkbox input "true"
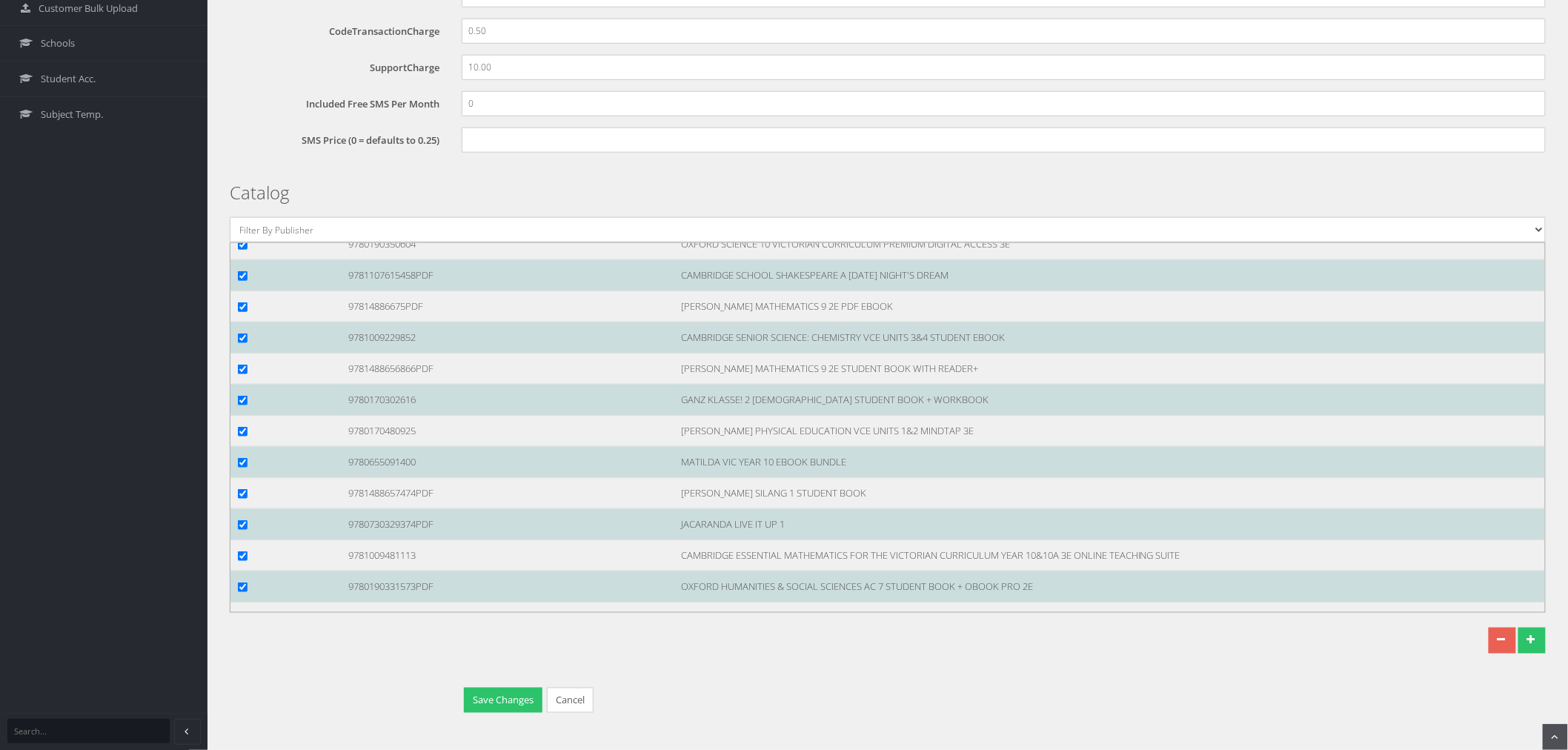
click at [241, 156] on input "checkbox" at bounding box center [242, 151] width 10 height 10
checkbox input "true"
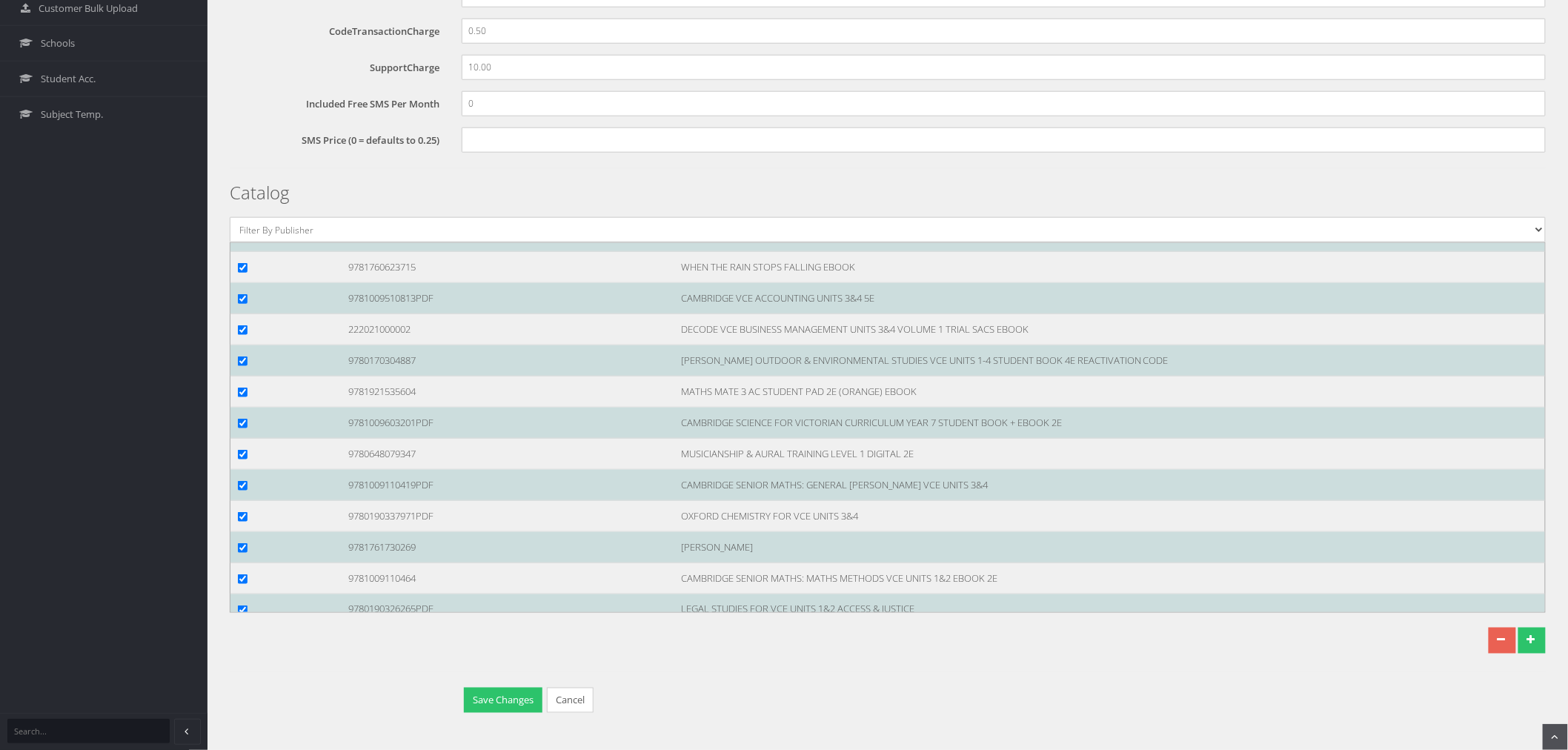
scroll to position [93508, 0]
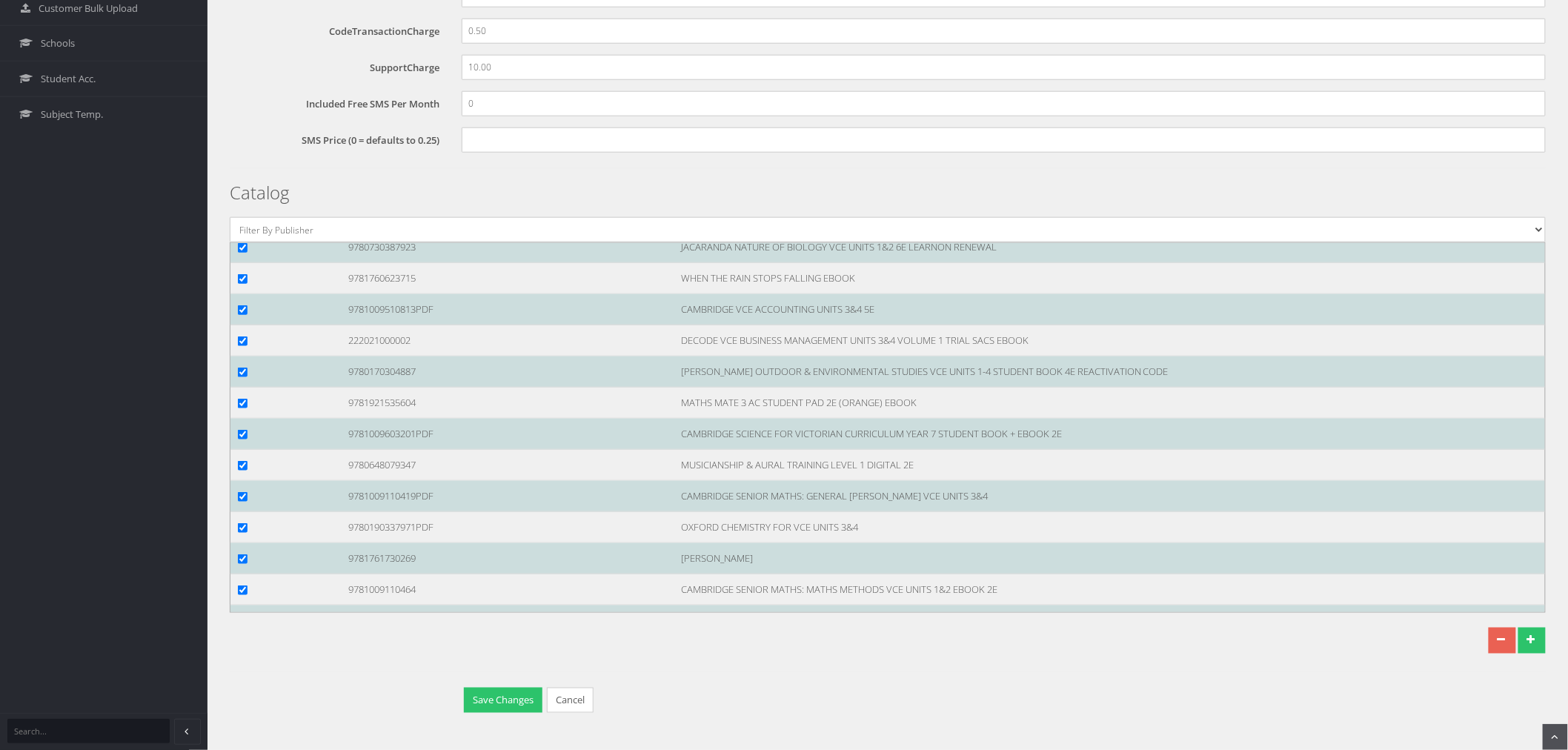
click at [240, 128] on input "checkbox" at bounding box center [242, 123] width 10 height 10
checkbox input "true"
click at [241, 97] on input "checkbox" at bounding box center [242, 92] width 10 height 10
checkbox input "true"
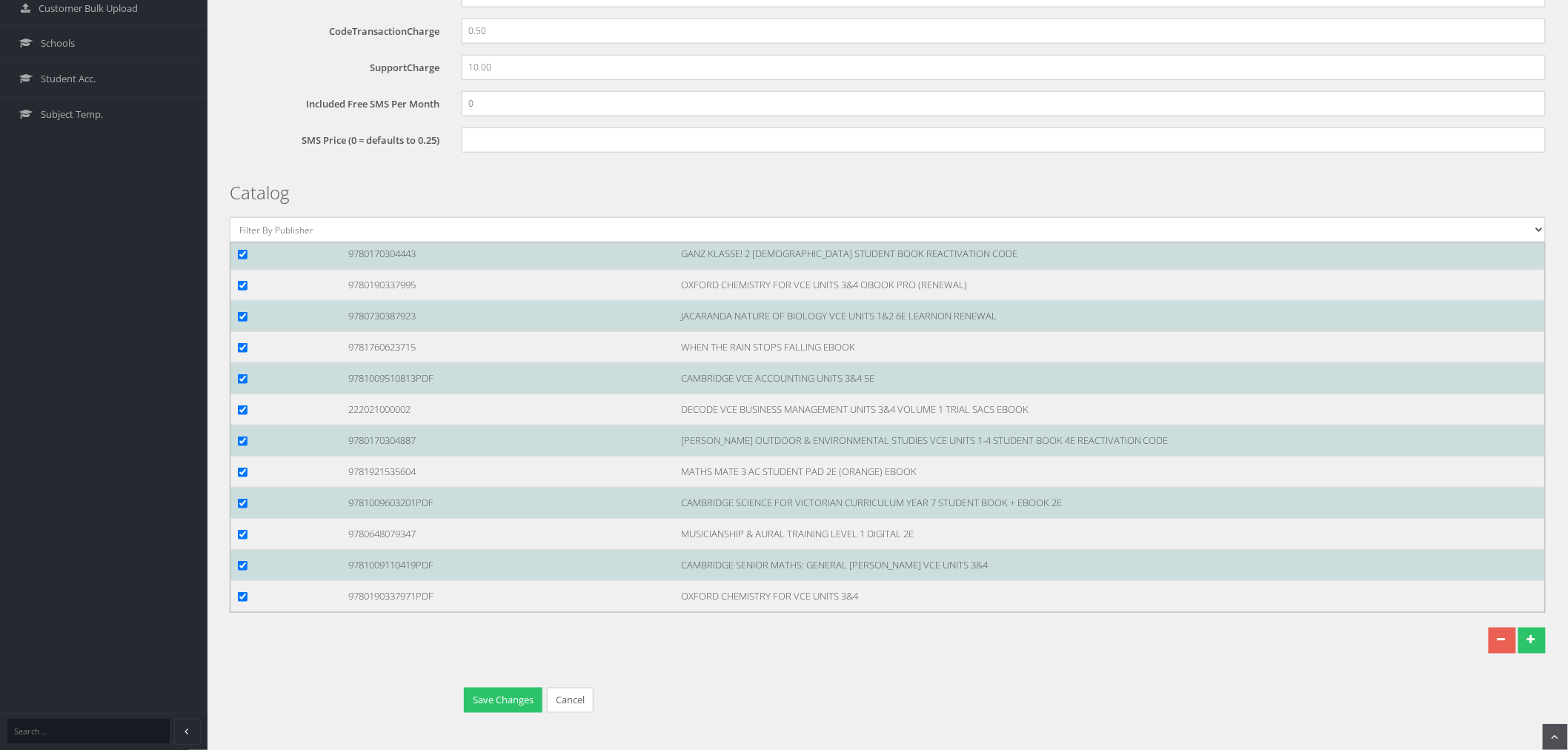
scroll to position [93344, 0]
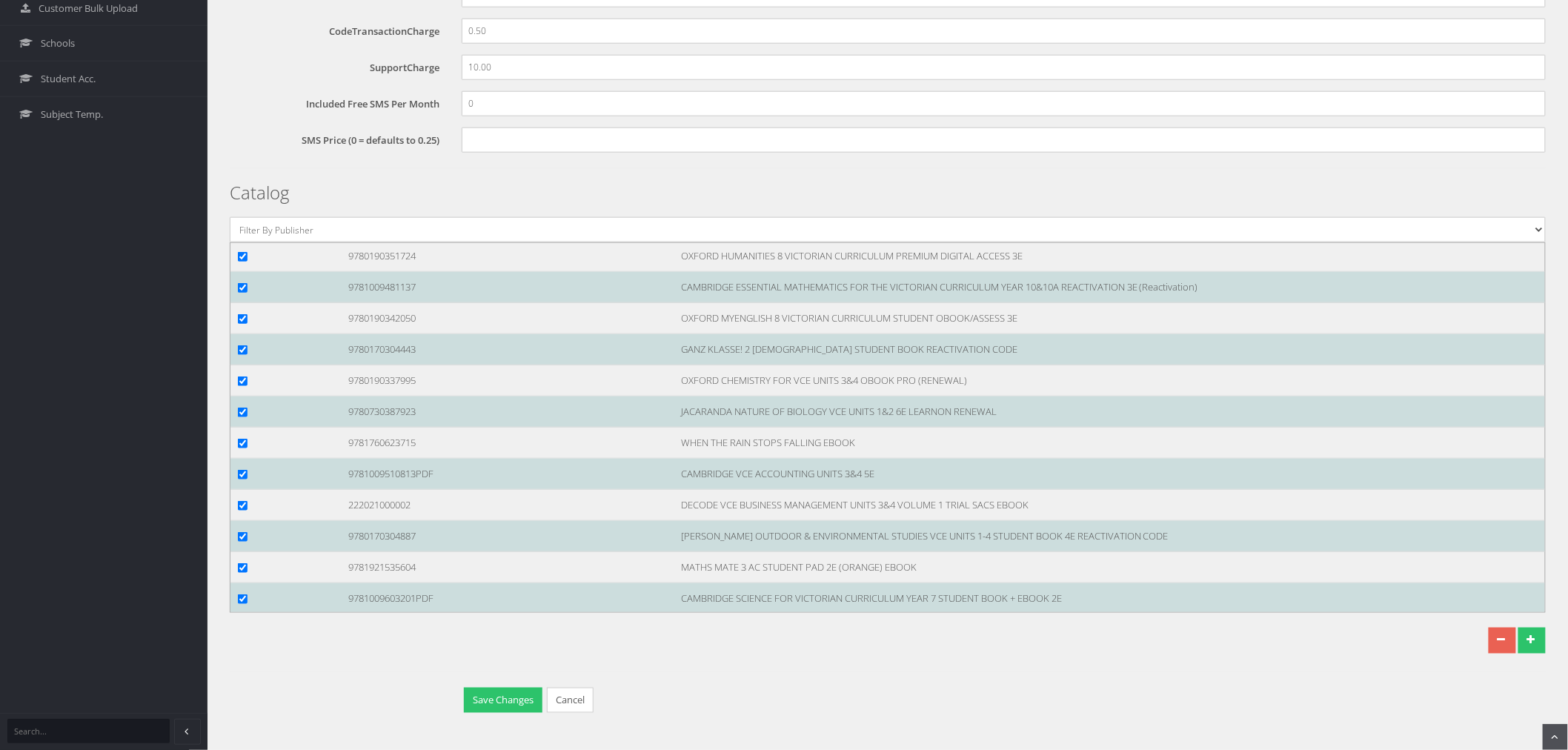
click at [246, 137] on input "checkbox" at bounding box center [242, 132] width 10 height 10
checkbox input "true"
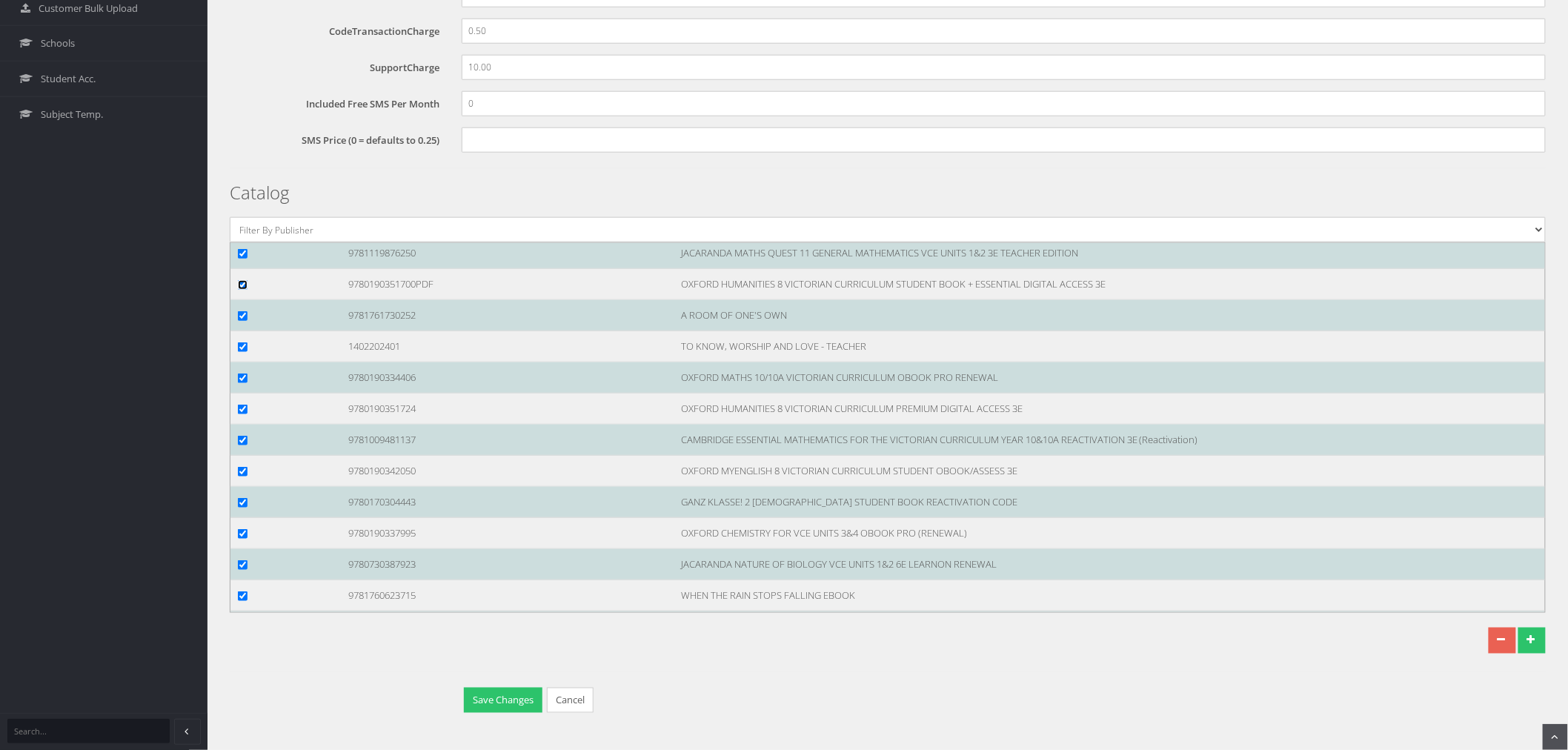
scroll to position [93178, 0]
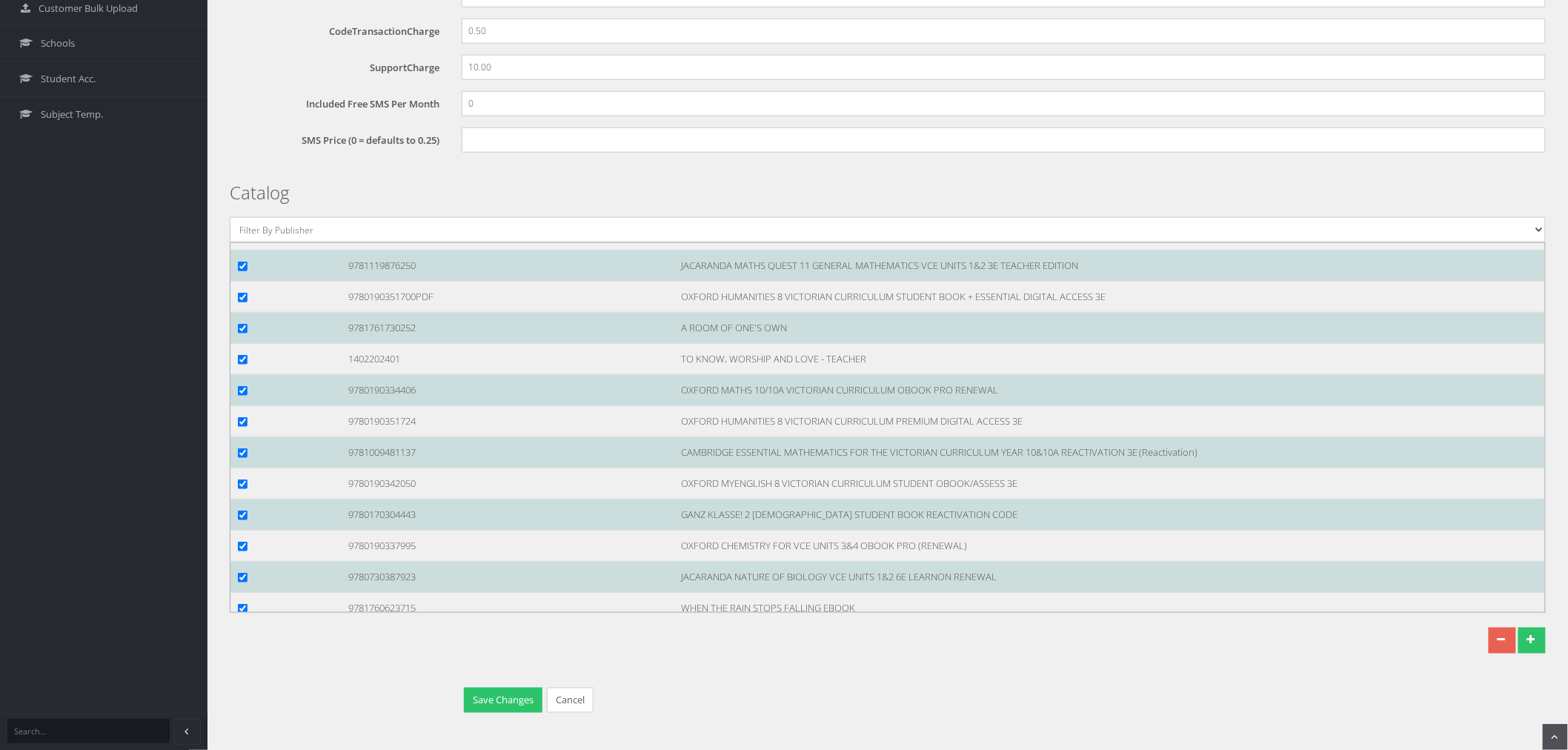
click at [243, 116] on input "checkbox" at bounding box center [242, 111] width 10 height 10
checkbox input "true"
click at [243, 84] on input "checkbox" at bounding box center [242, 79] width 10 height 10
checkbox input "true"
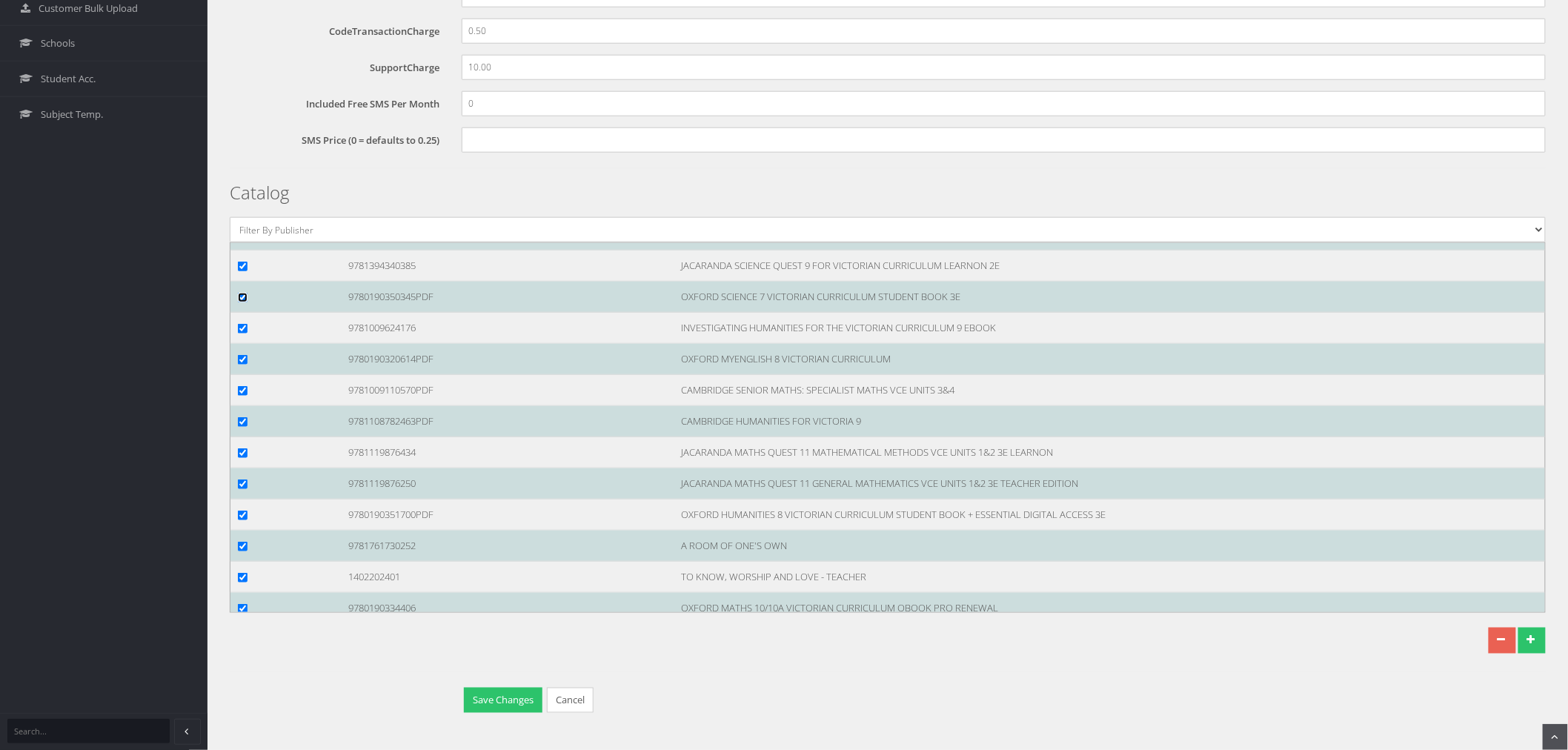
scroll to position [92932, 0]
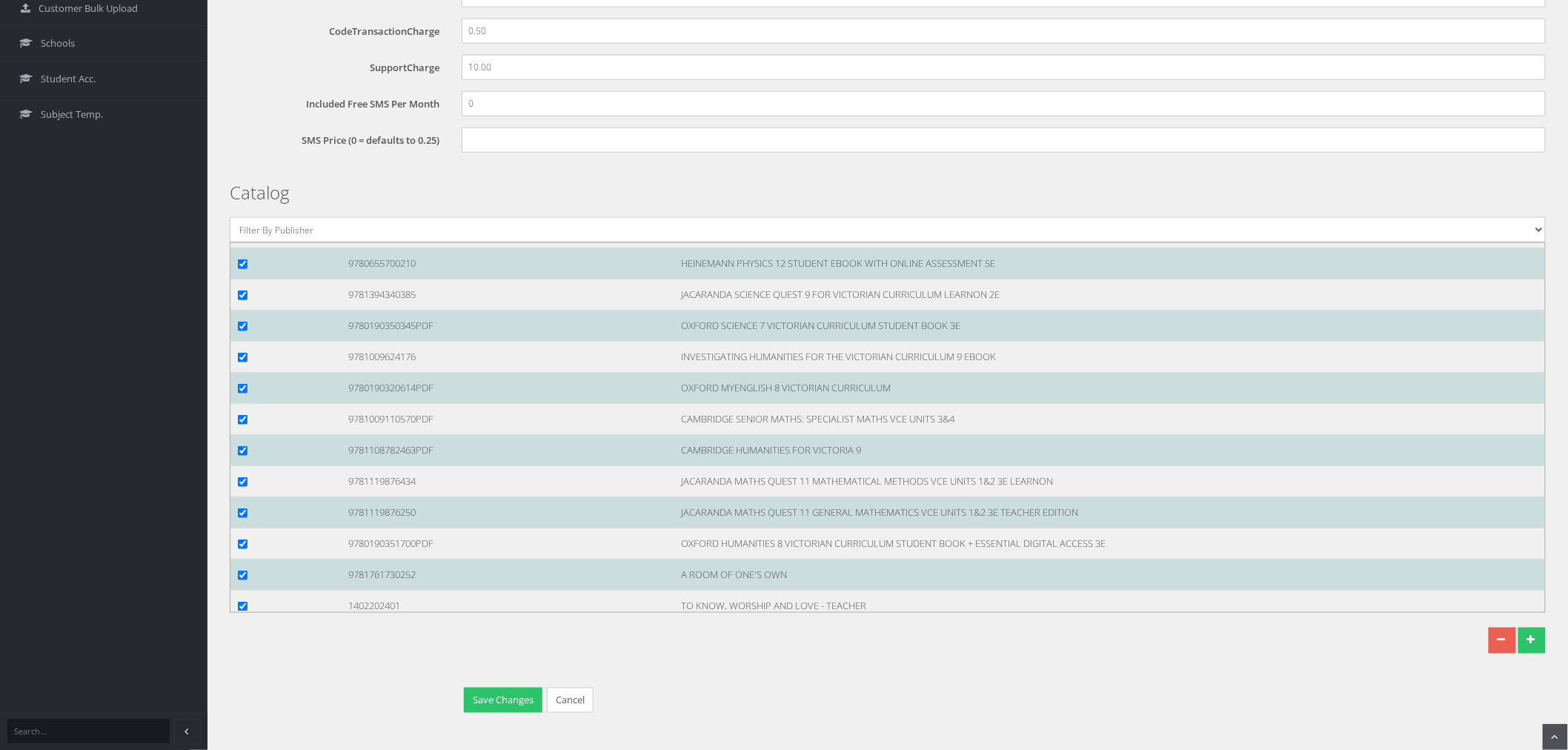
click at [240, 175] on input "checkbox" at bounding box center [242, 170] width 10 height 10
checkbox input "true"
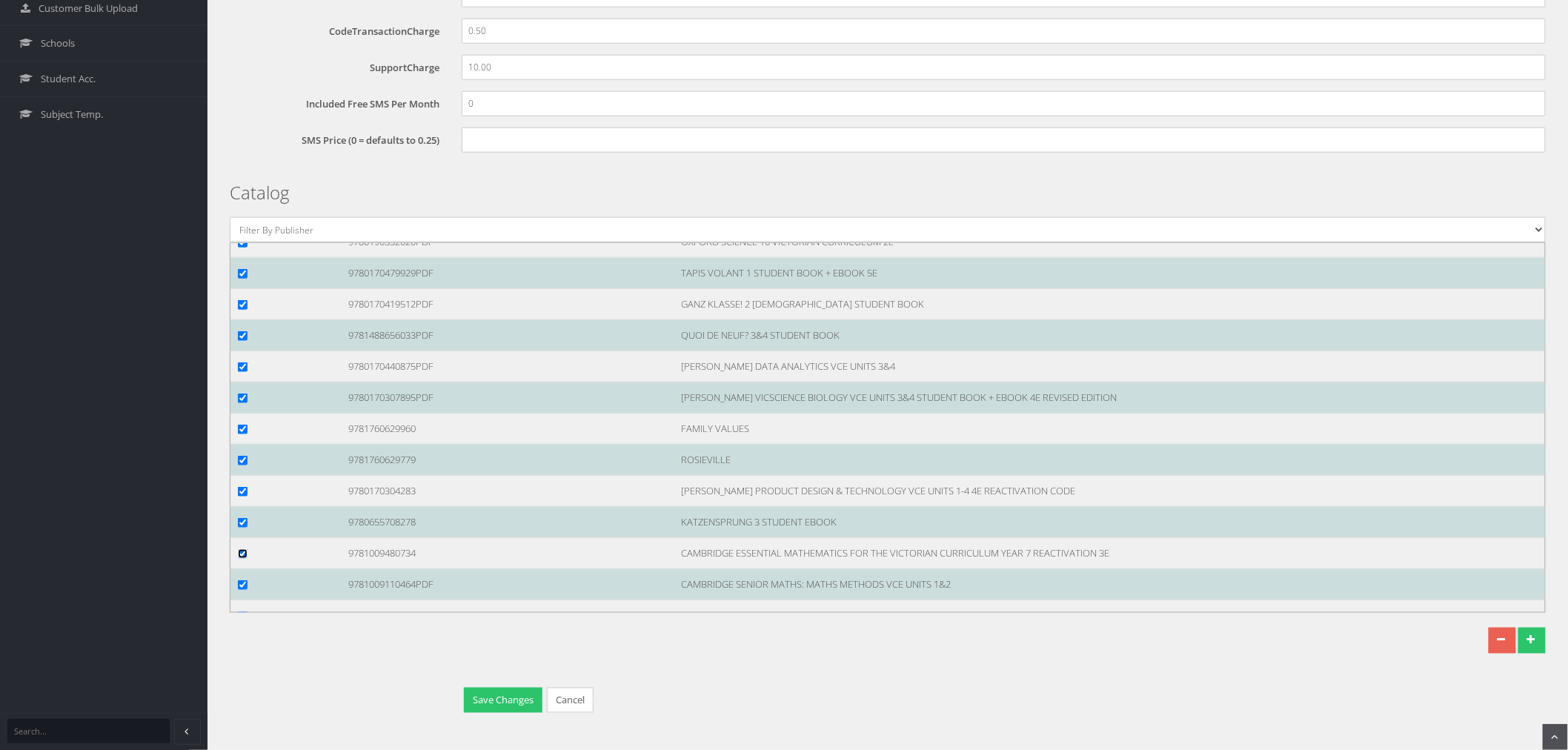
scroll to position [92520, 0]
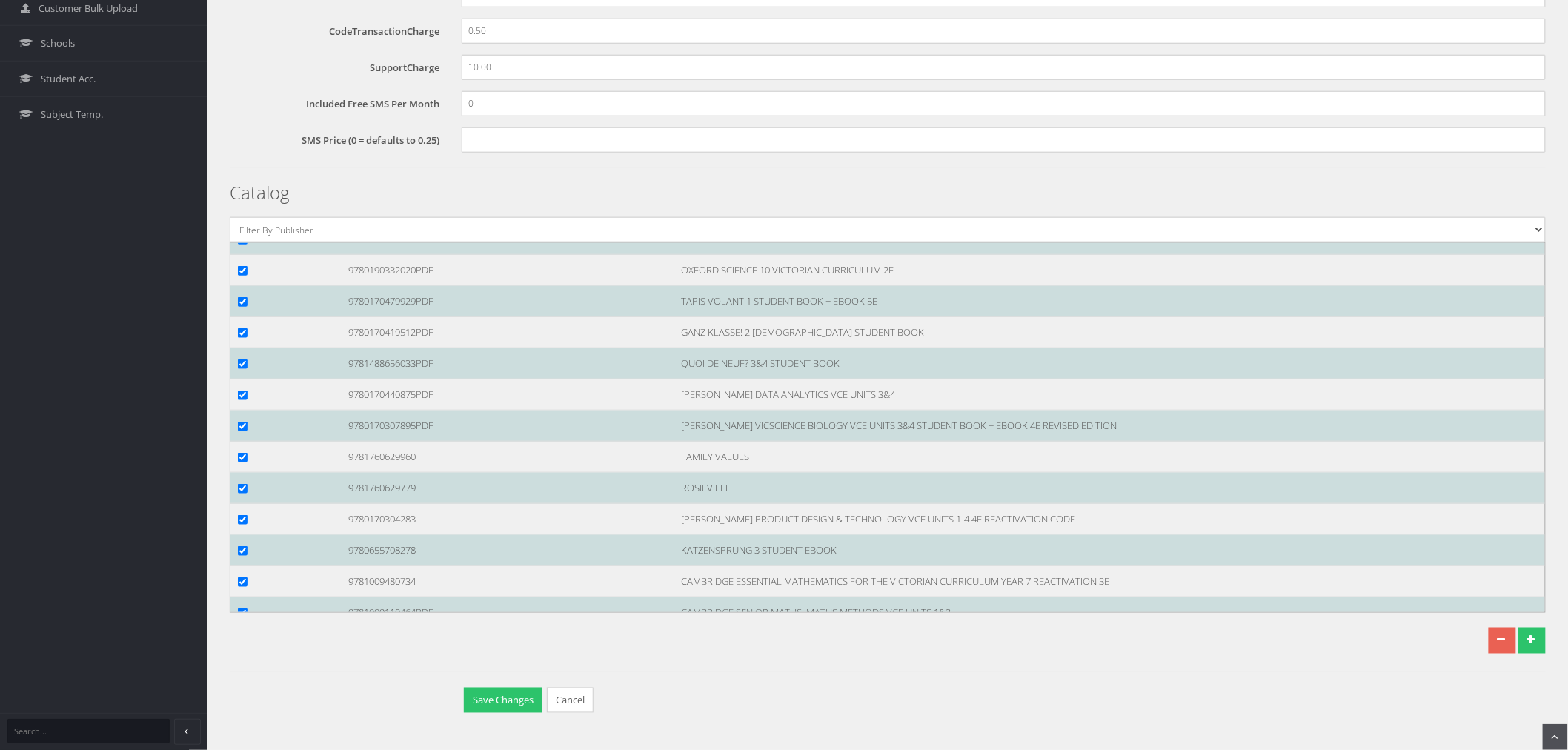
click at [245, 89] on input "checkbox" at bounding box center [242, 83] width 10 height 10
checkbox input "true"
click at [241, 58] on input "checkbox" at bounding box center [242, 53] width 10 height 10
checkbox input "true"
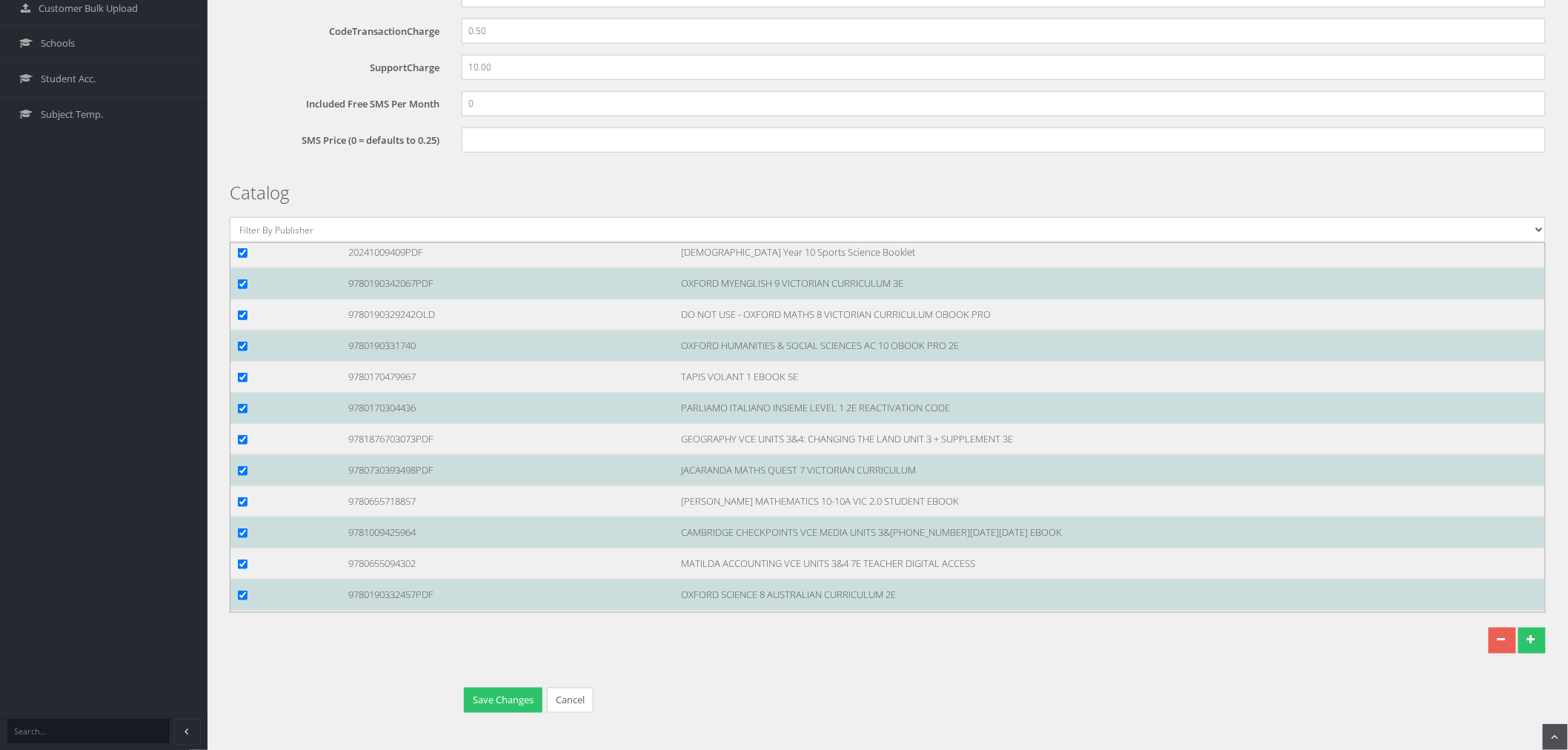
scroll to position [91038, 0]
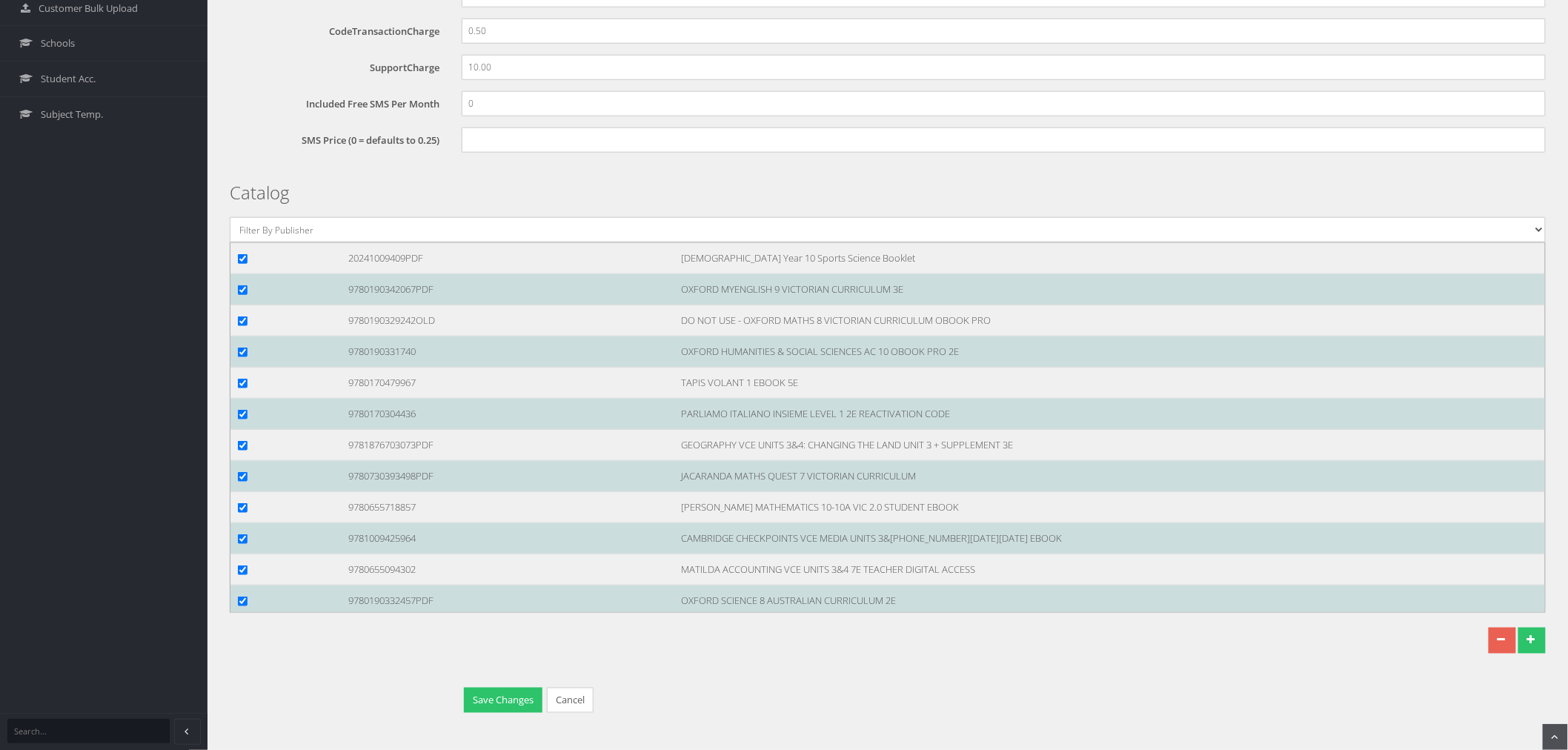
click at [241, 232] on input "checkbox" at bounding box center [242, 227] width 10 height 10
checkbox input "true"
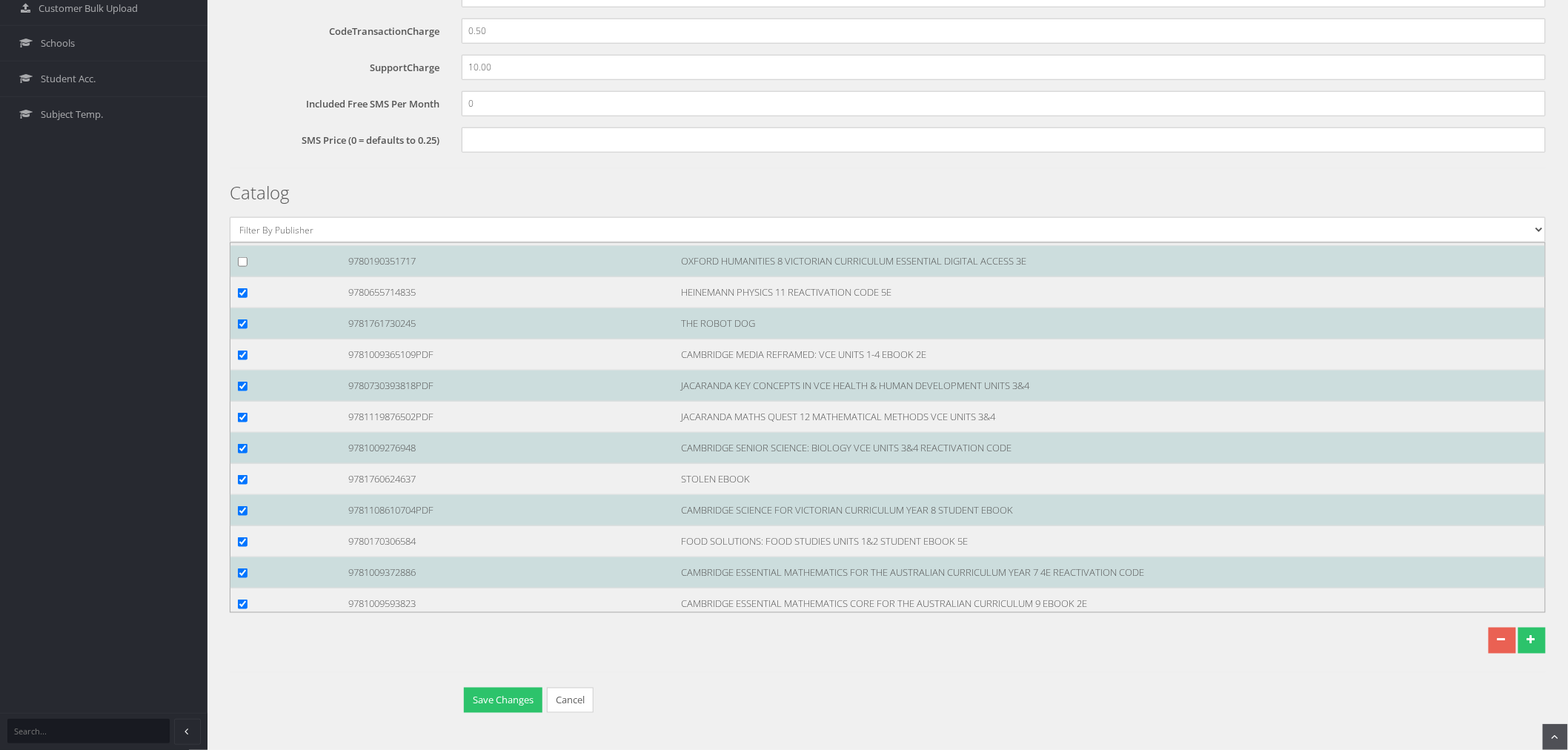
scroll to position [90132, 0]
click at [245, 268] on input "checkbox" at bounding box center [242, 262] width 10 height 10
checkbox input "true"
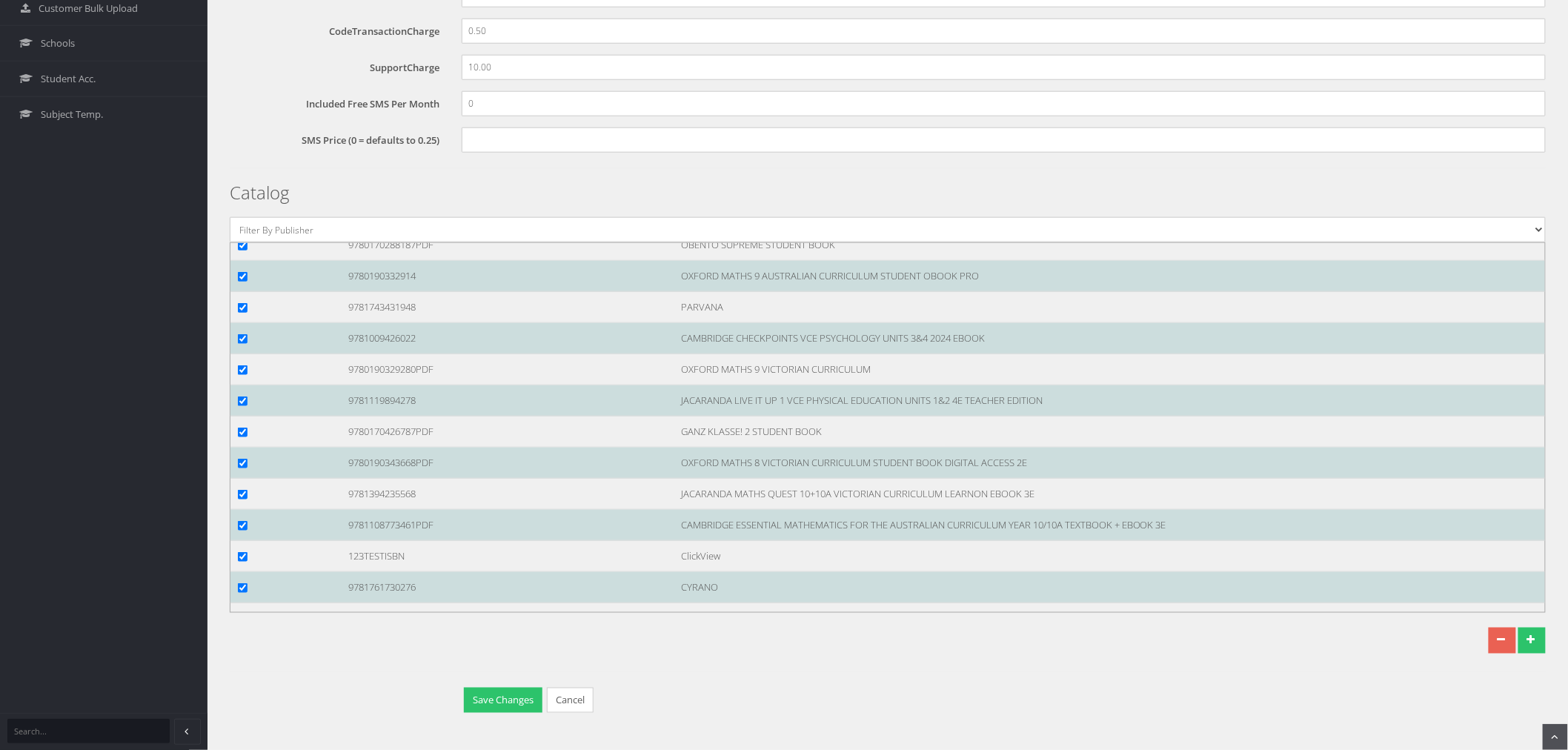
scroll to position [89144, 0]
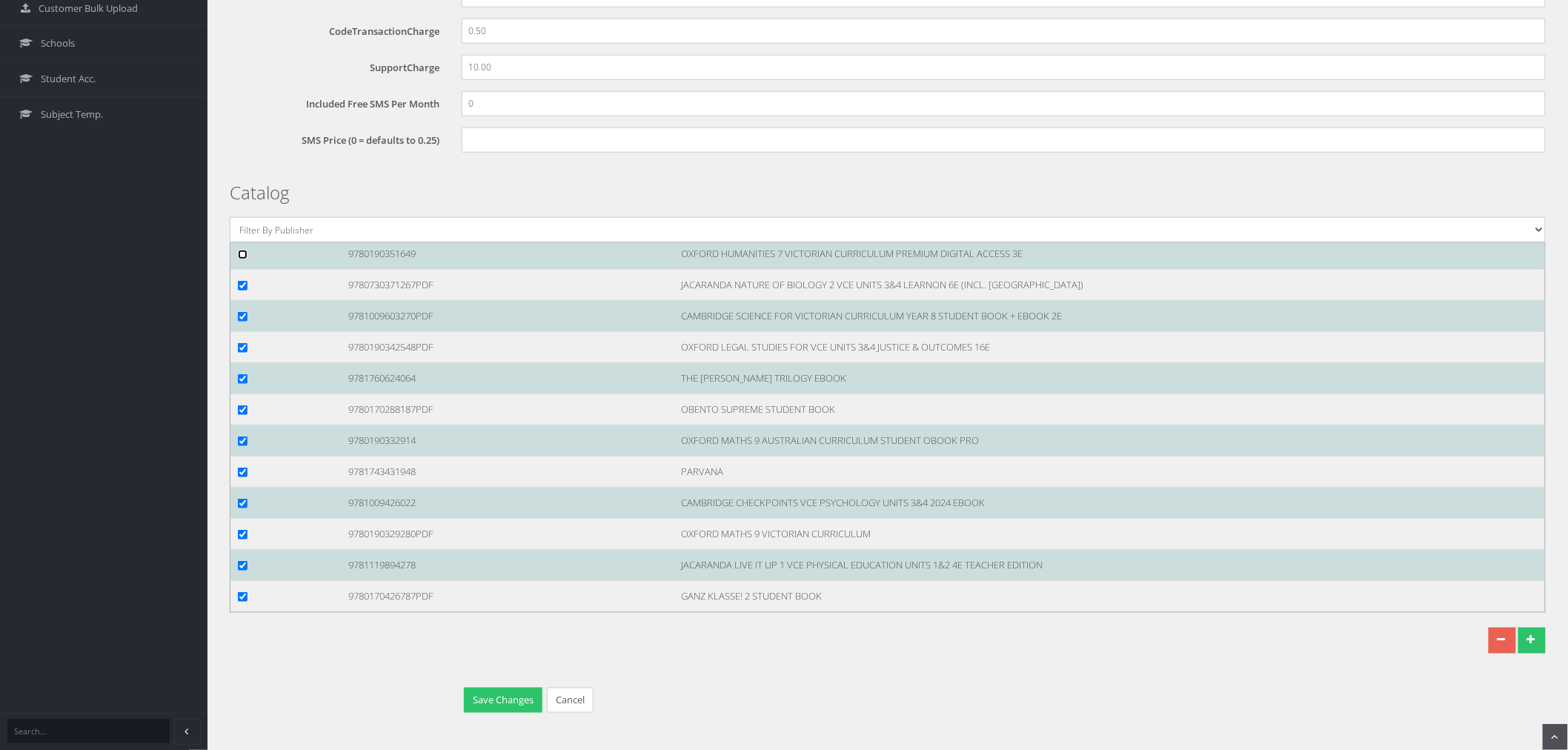
click at [241, 260] on input "checkbox" at bounding box center [242, 254] width 10 height 10
checkbox input "true"
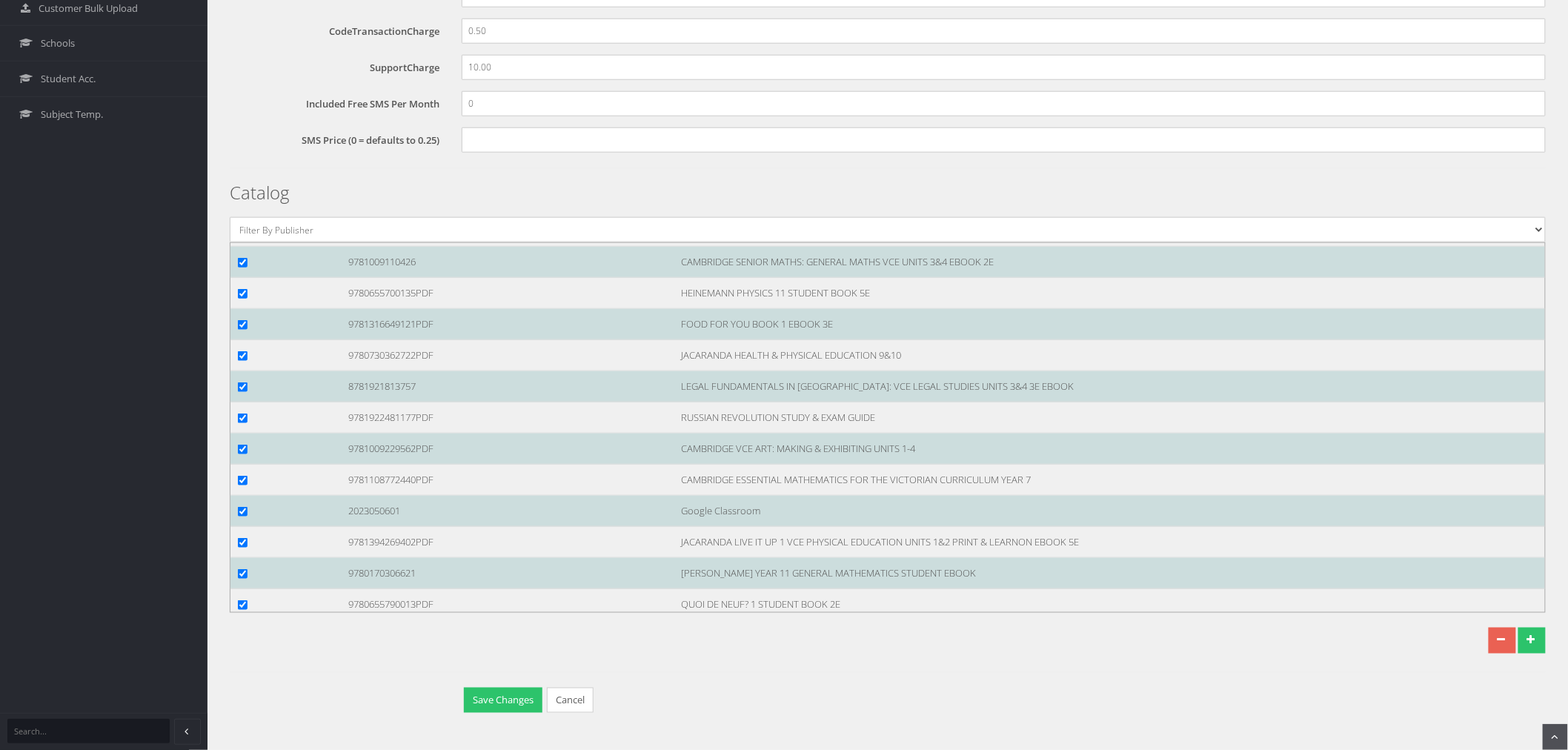
scroll to position [87744, 0]
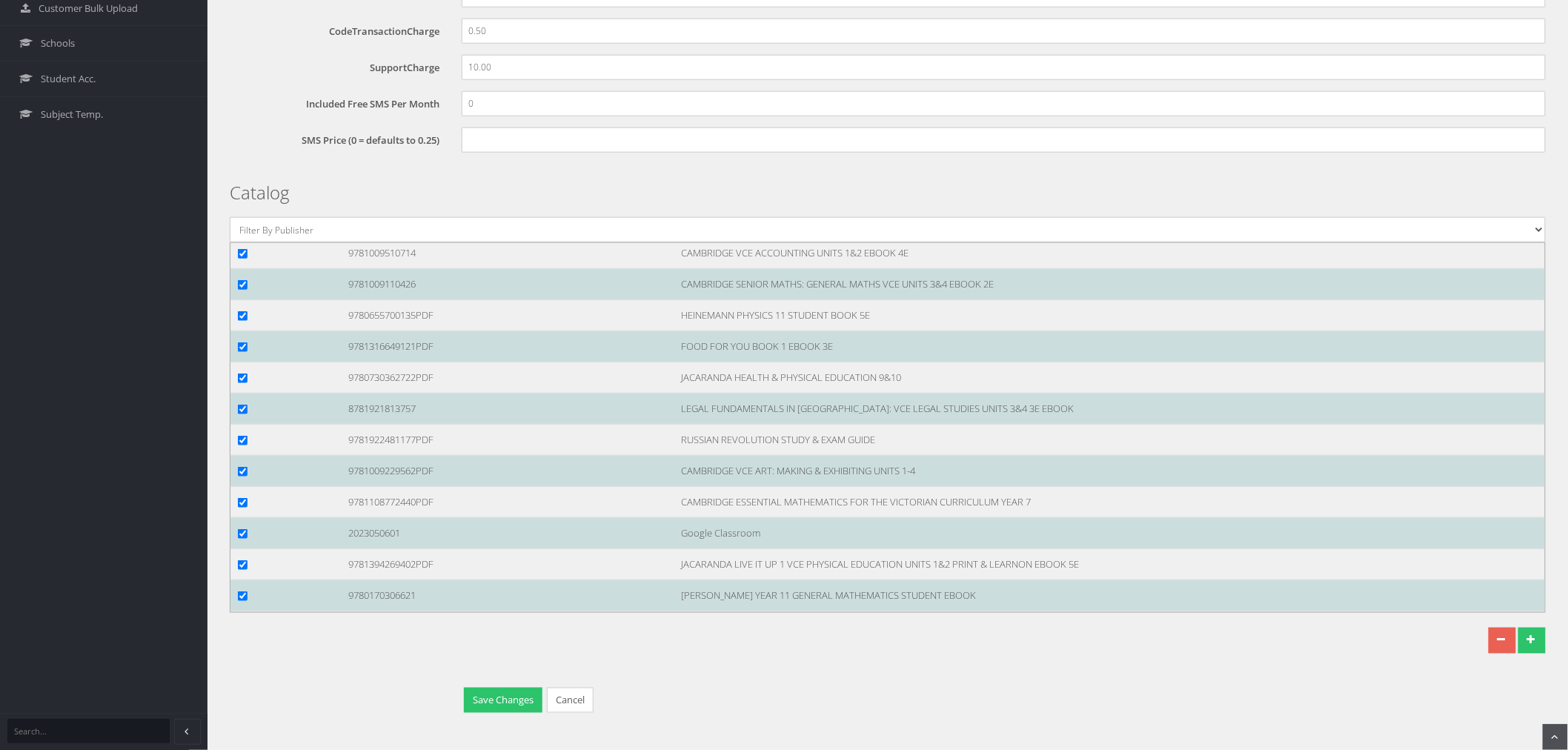
click at [246, 165] on input "checkbox" at bounding box center [242, 160] width 10 height 10
checkbox input "true"
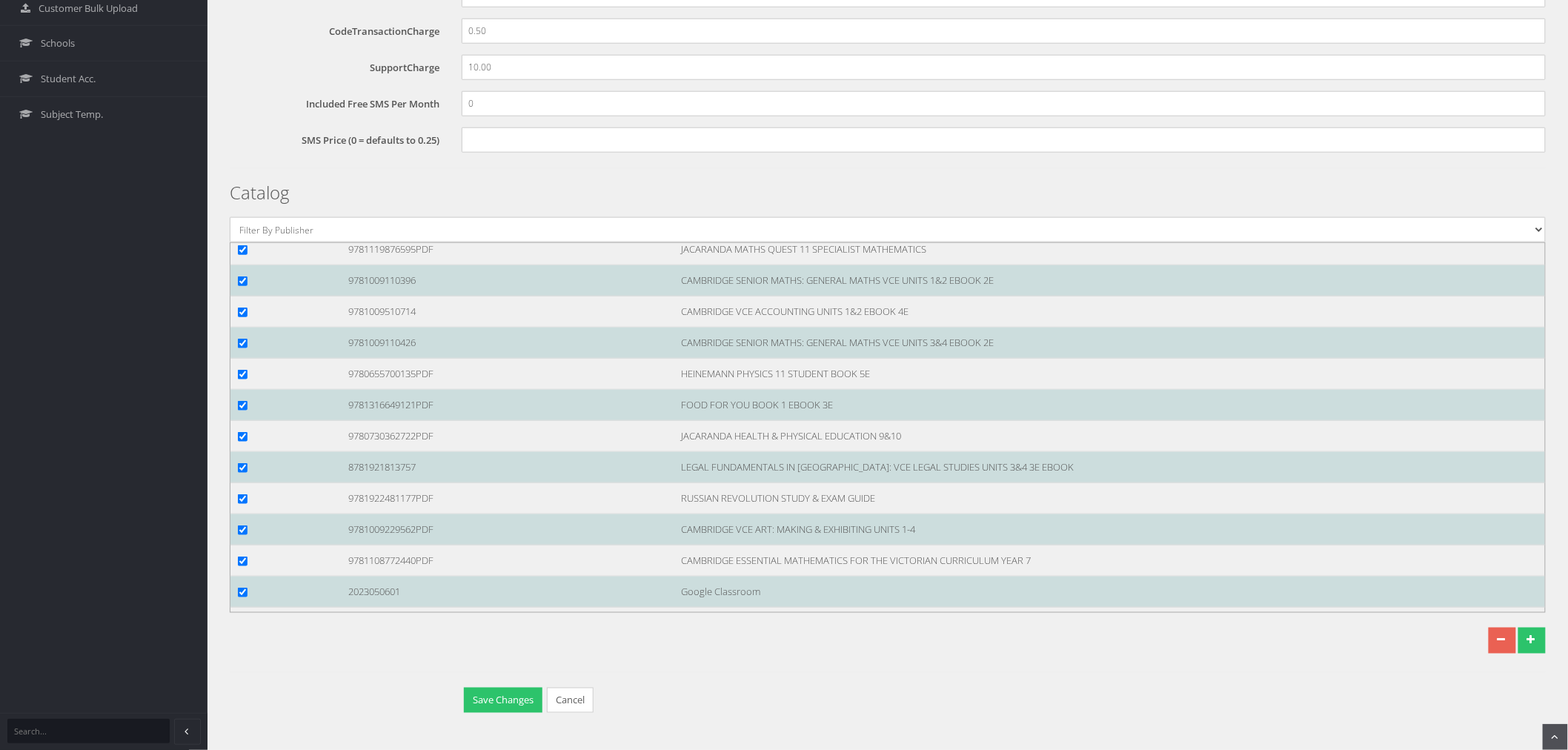
scroll to position [87662, 0]
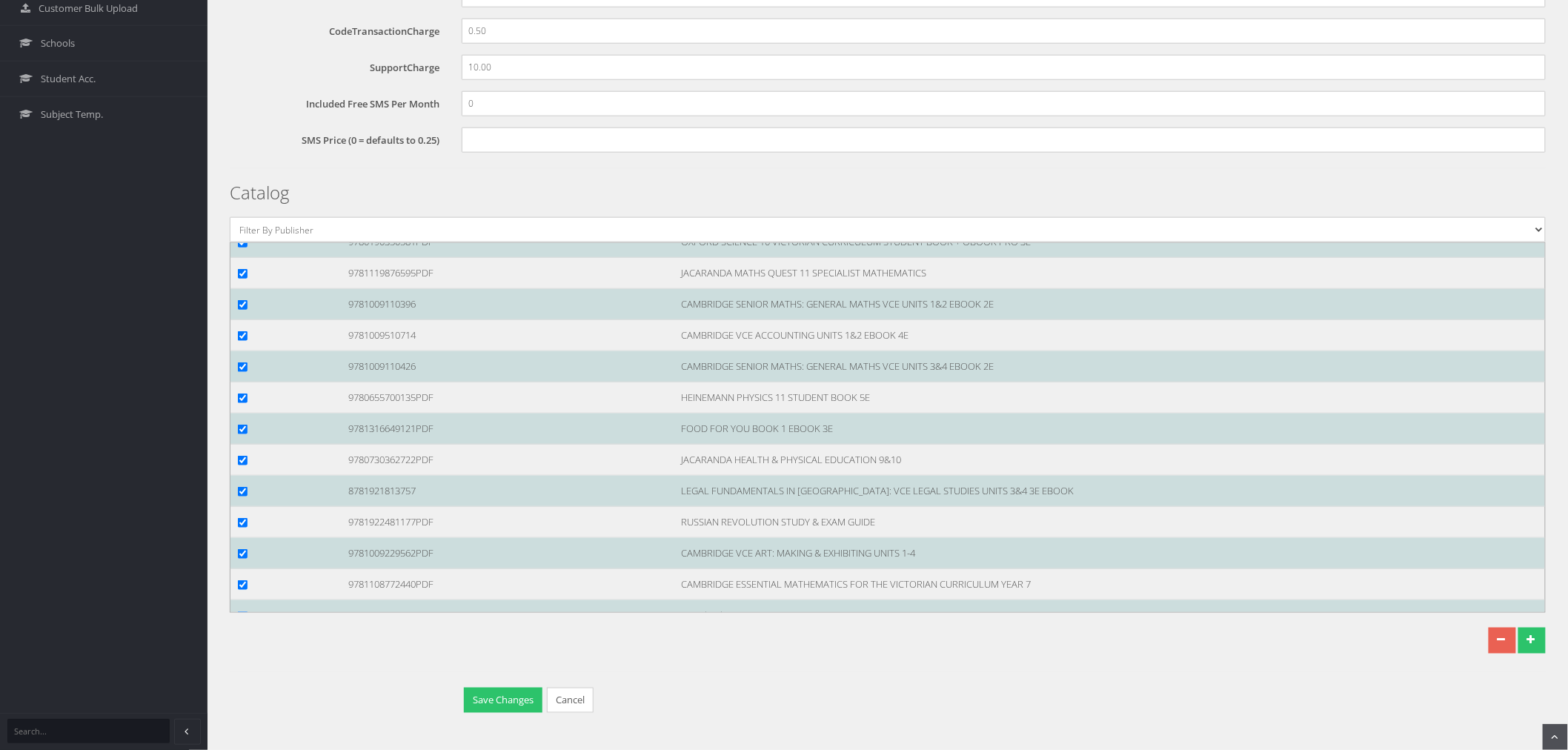
click at [241, 92] on input "checkbox" at bounding box center [242, 87] width 10 height 10
checkbox input "true"
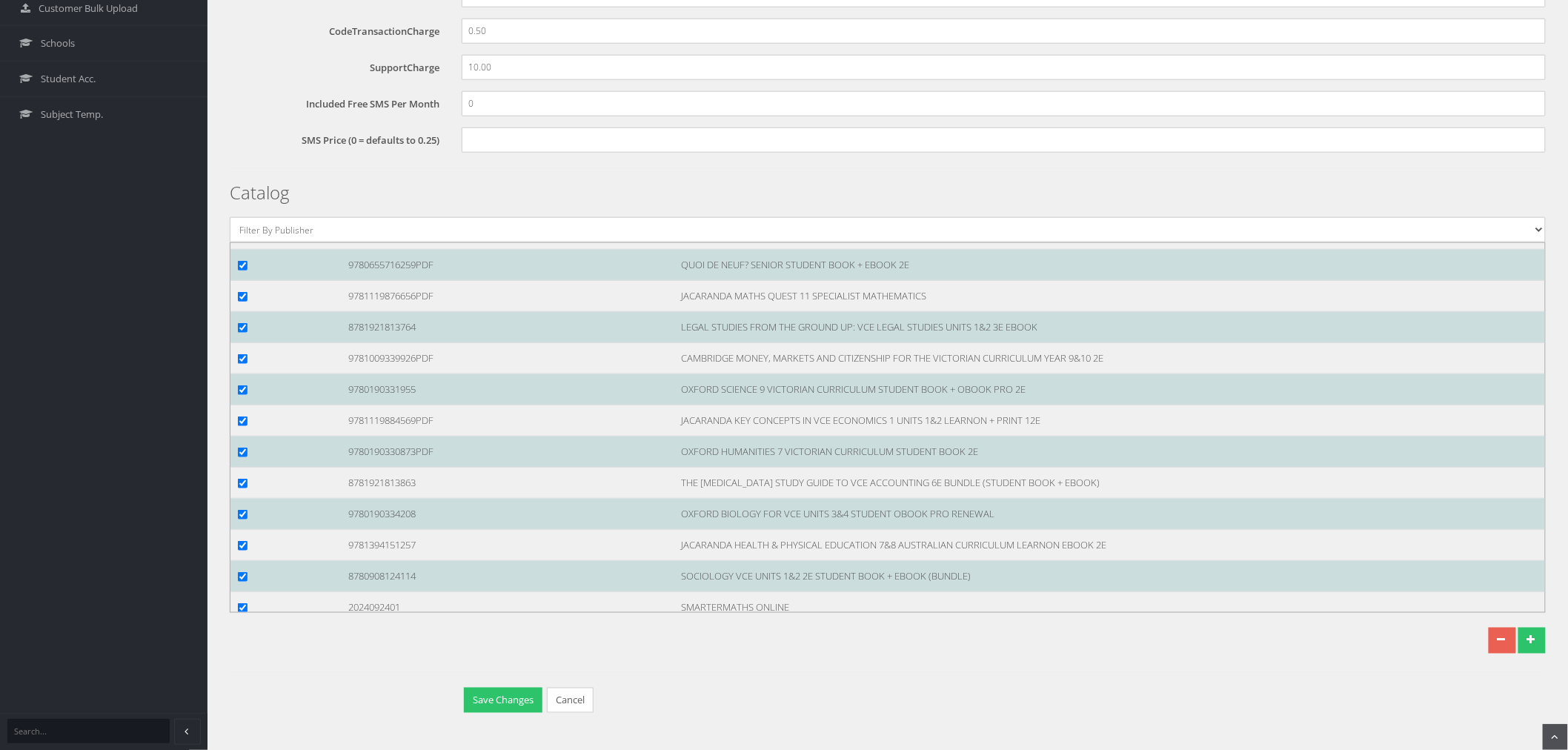
scroll to position [86756, 0]
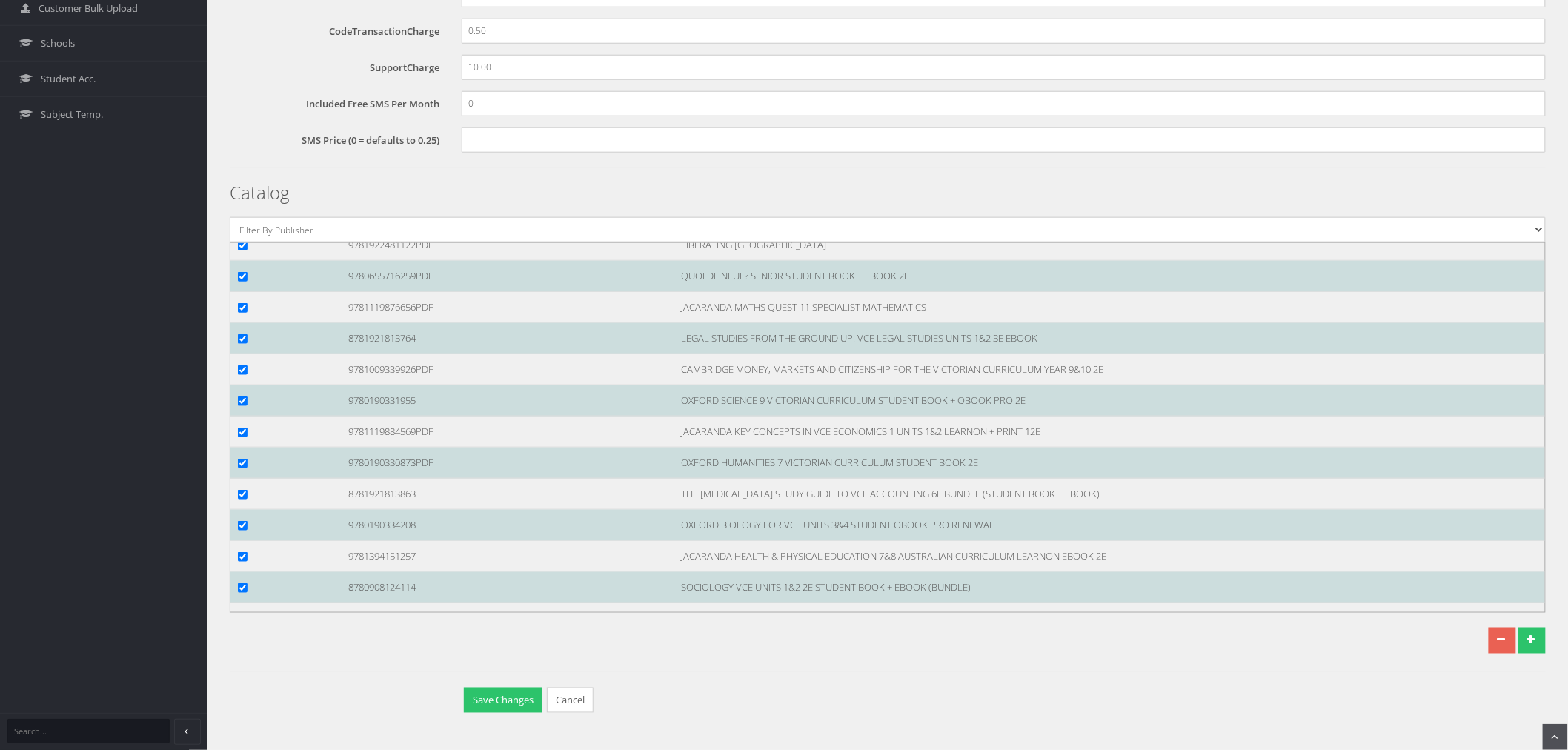
click at [242, 219] on input "checkbox" at bounding box center [242, 214] width 10 height 10
checkbox input "true"
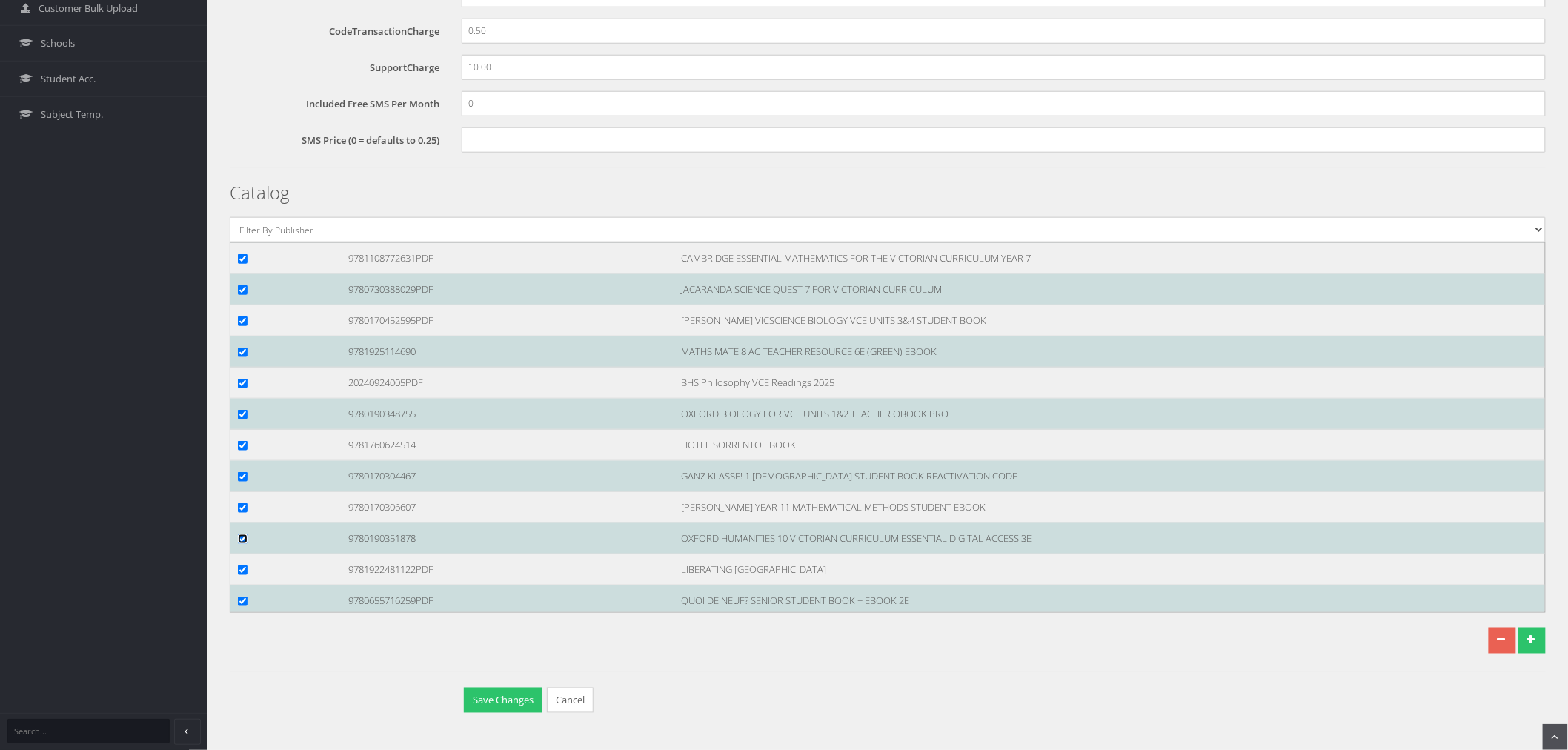
scroll to position [86426, 0]
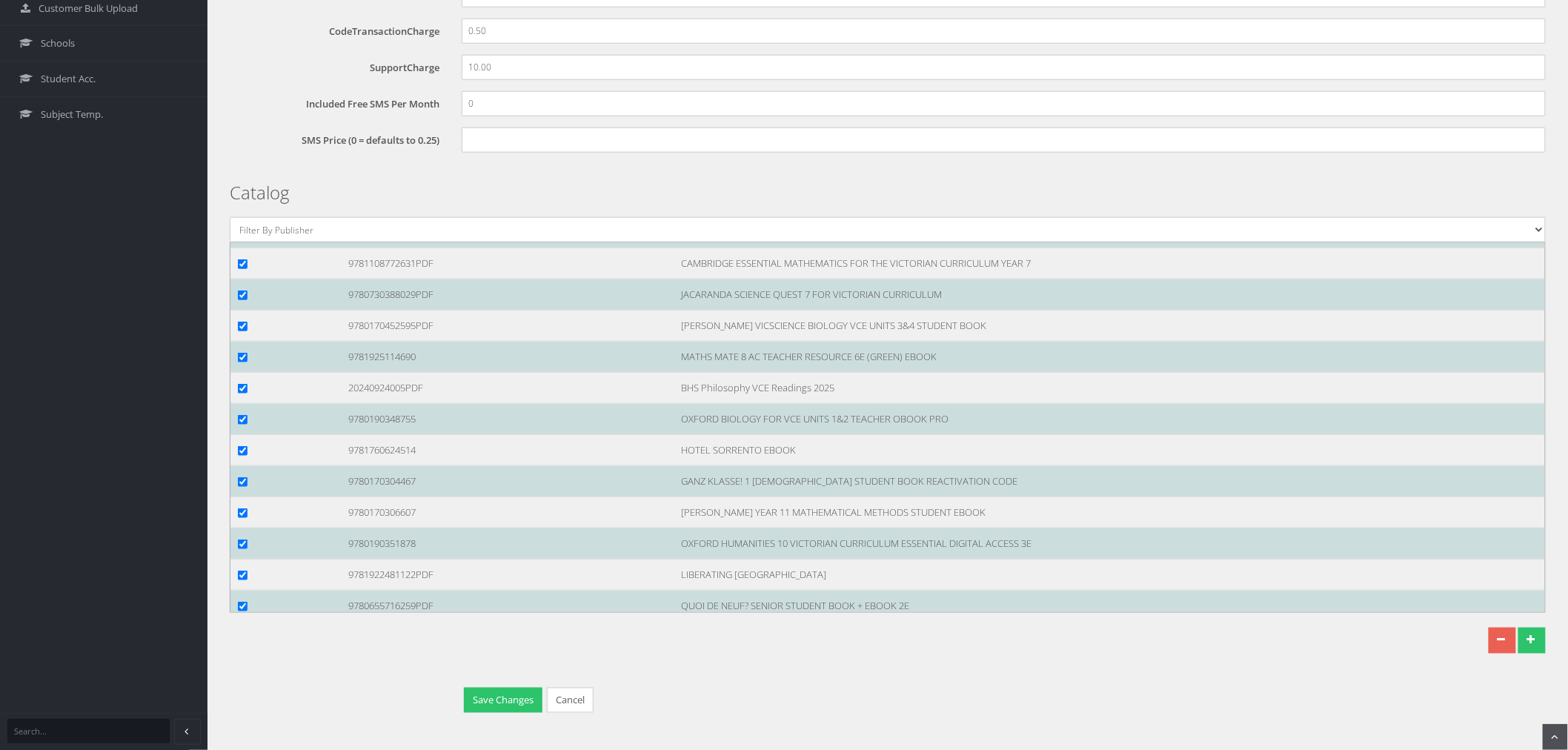
click at [241, 207] on input "checkbox" at bounding box center [242, 202] width 10 height 10
checkbox input "true"
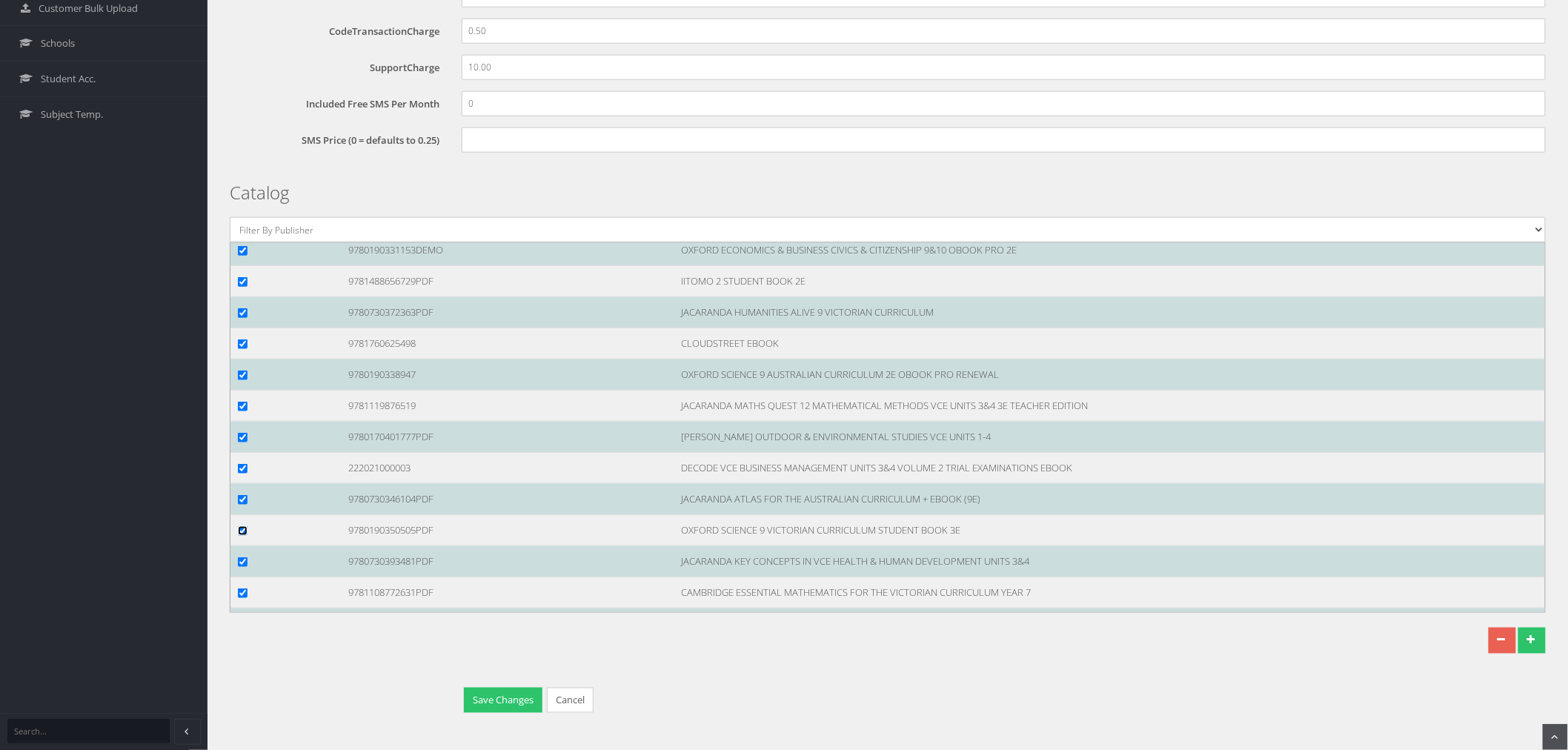
scroll to position [86015, 0]
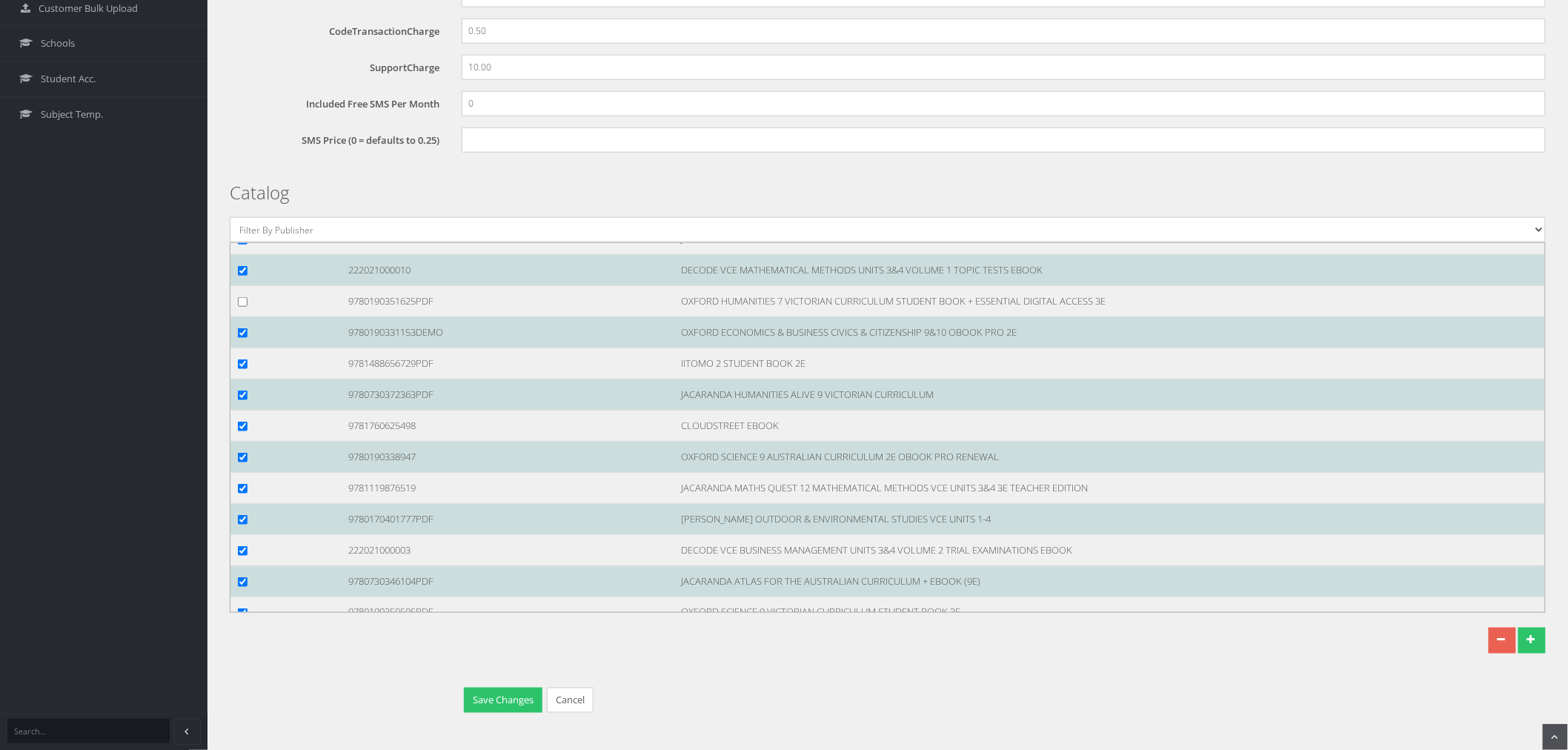
click at [239, 318] on li "9780190351625PDF OXFORD HUMANITIES 7 VICTORIAN CURRICULUM STUDENT BOOK + ESSENT…" at bounding box center [892, 301] width 1329 height 31
click at [241, 307] on input "checkbox" at bounding box center [242, 302] width 10 height 10
checkbox input "true"
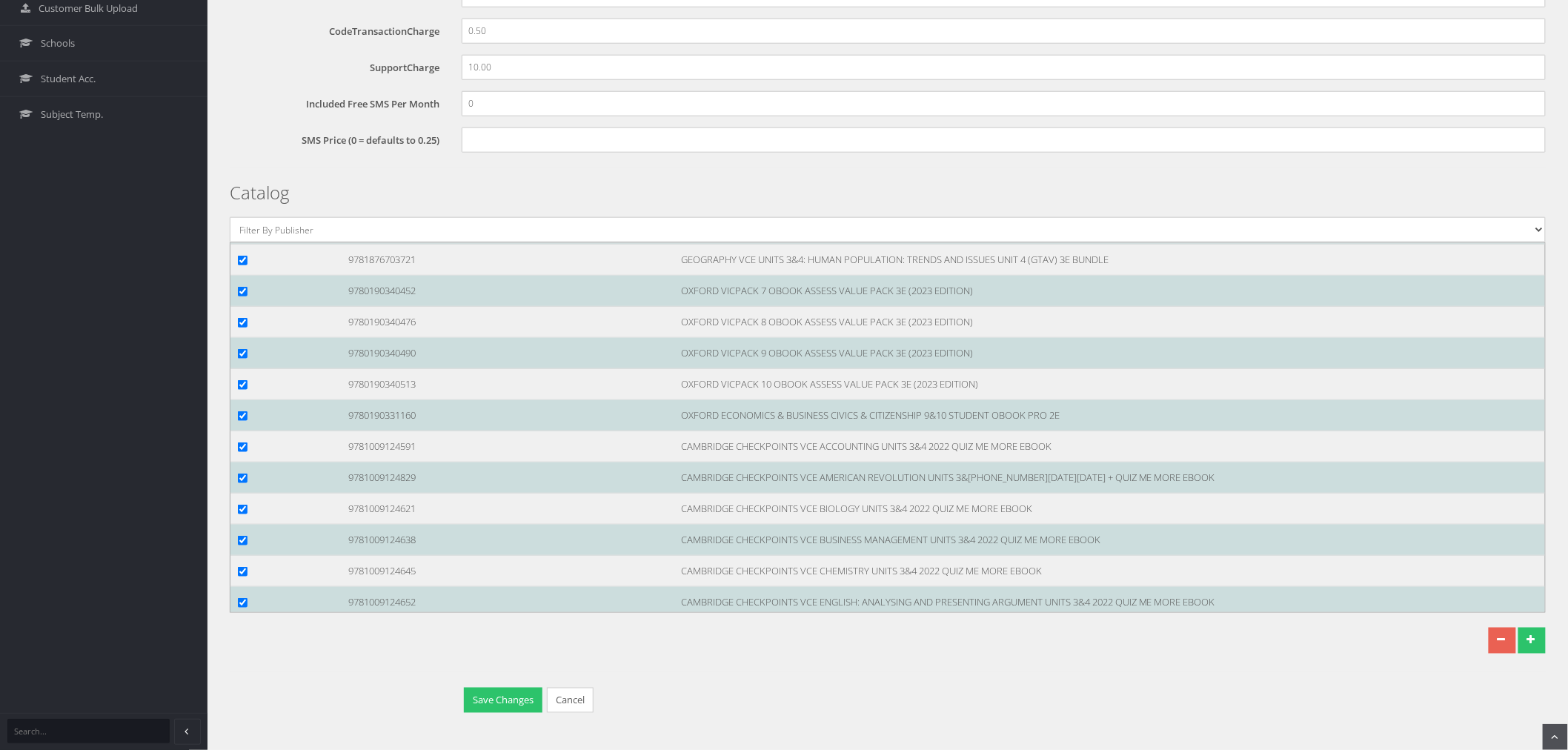
scroll to position [79016, 0]
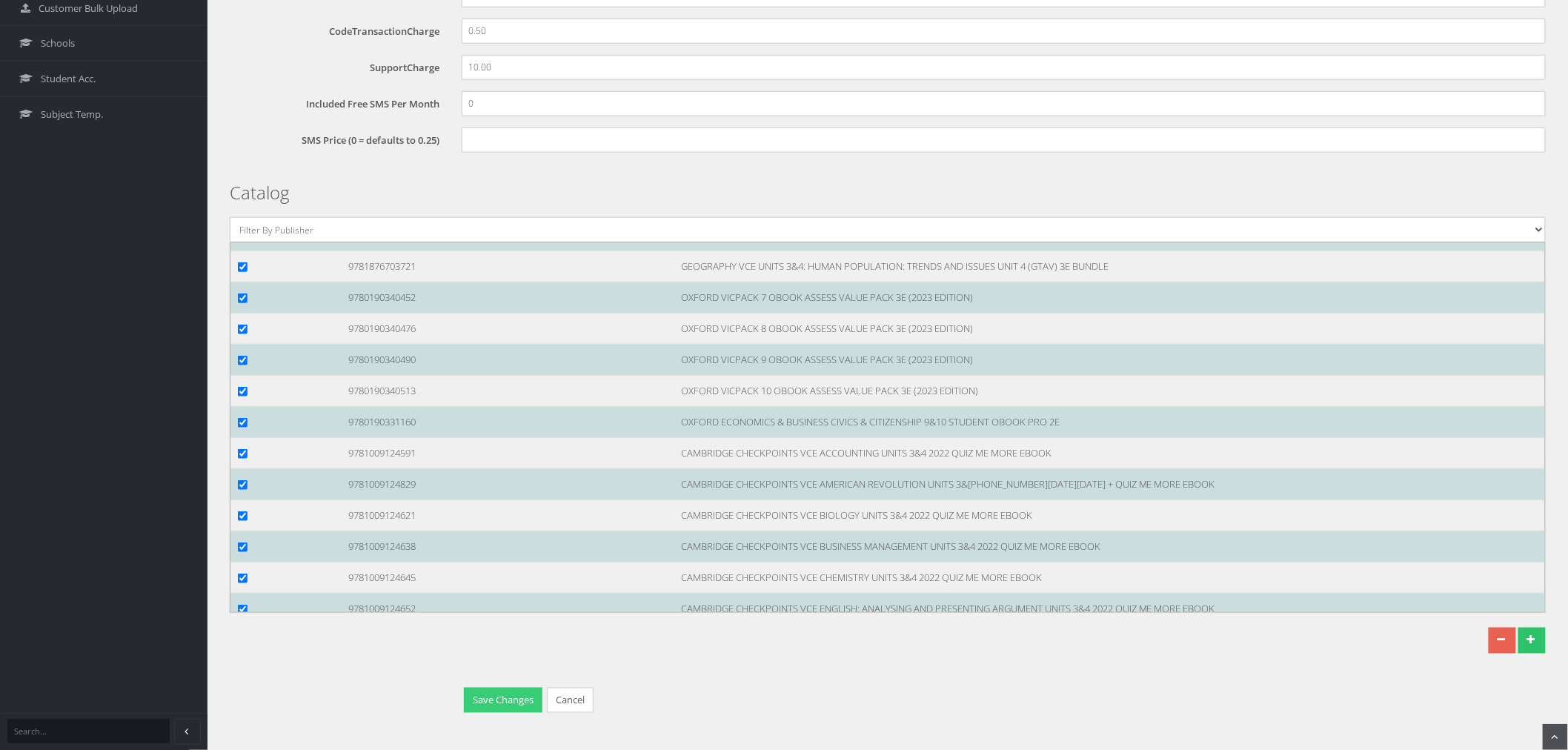
click at [523, 695] on button "Save Changes" at bounding box center [503, 701] width 79 height 26
click at [1137, 699] on div "Save Changes Cancel" at bounding box center [893, 703] width 885 height 30
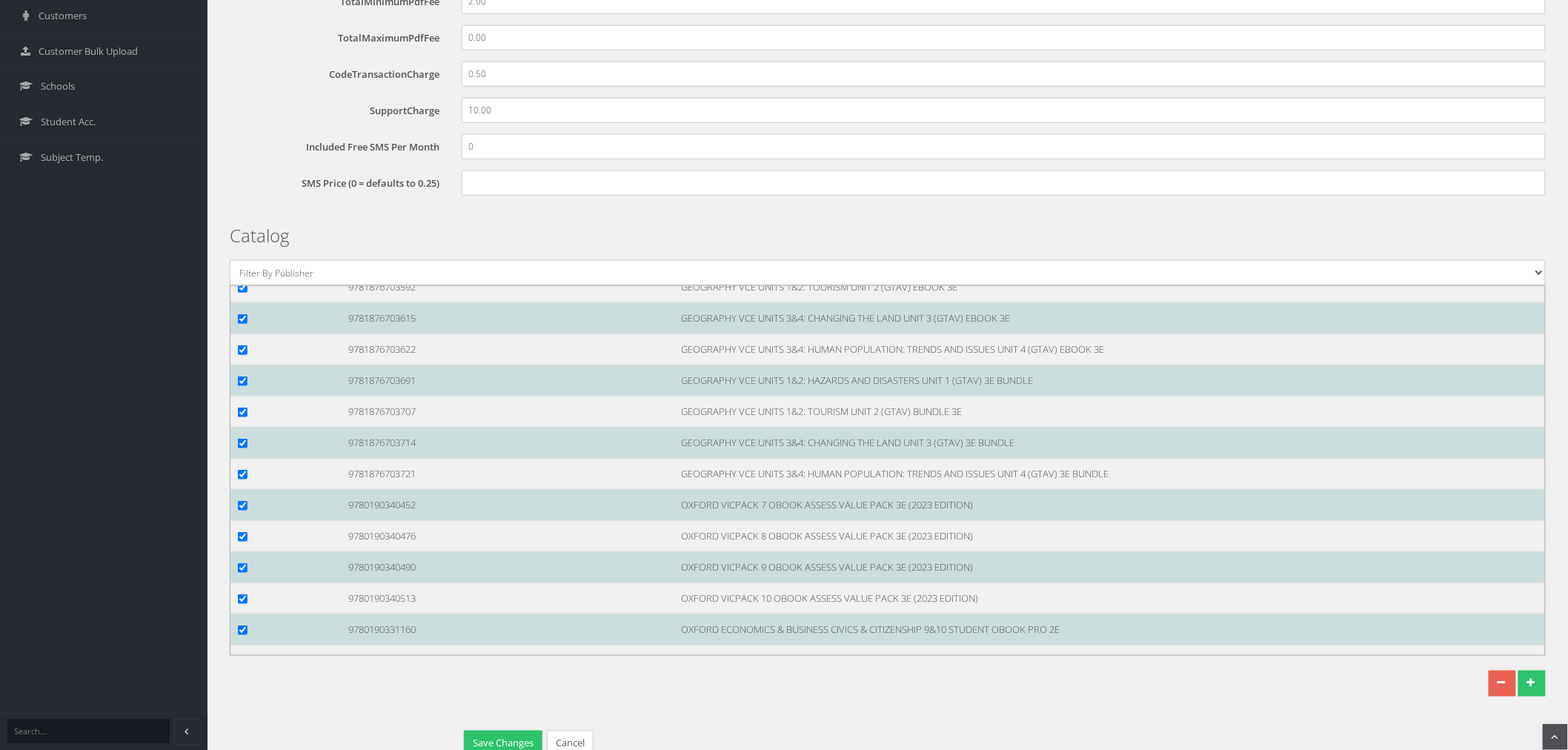
scroll to position [563, 0]
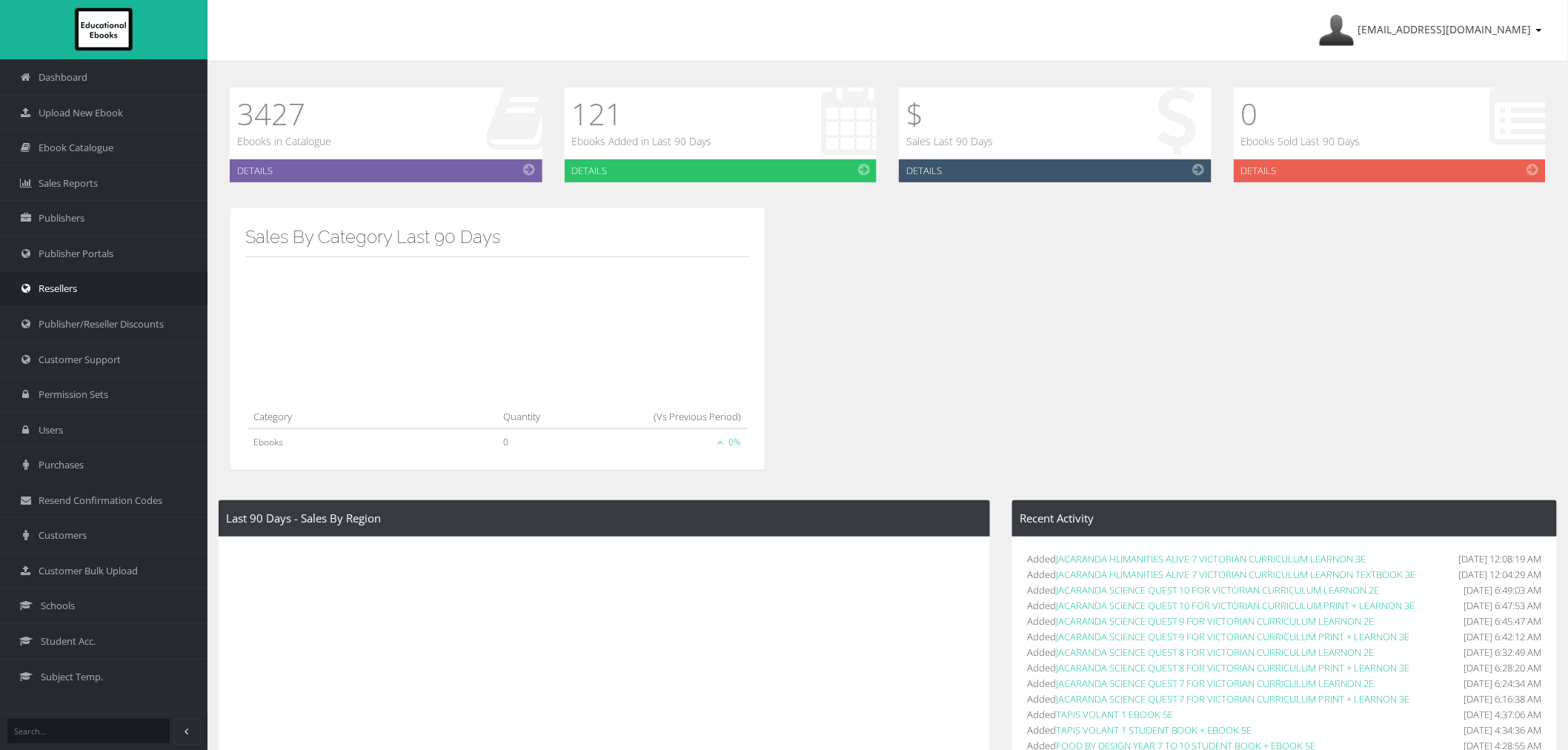
click at [89, 280] on link "Resellers" at bounding box center [103, 288] width 208 height 36
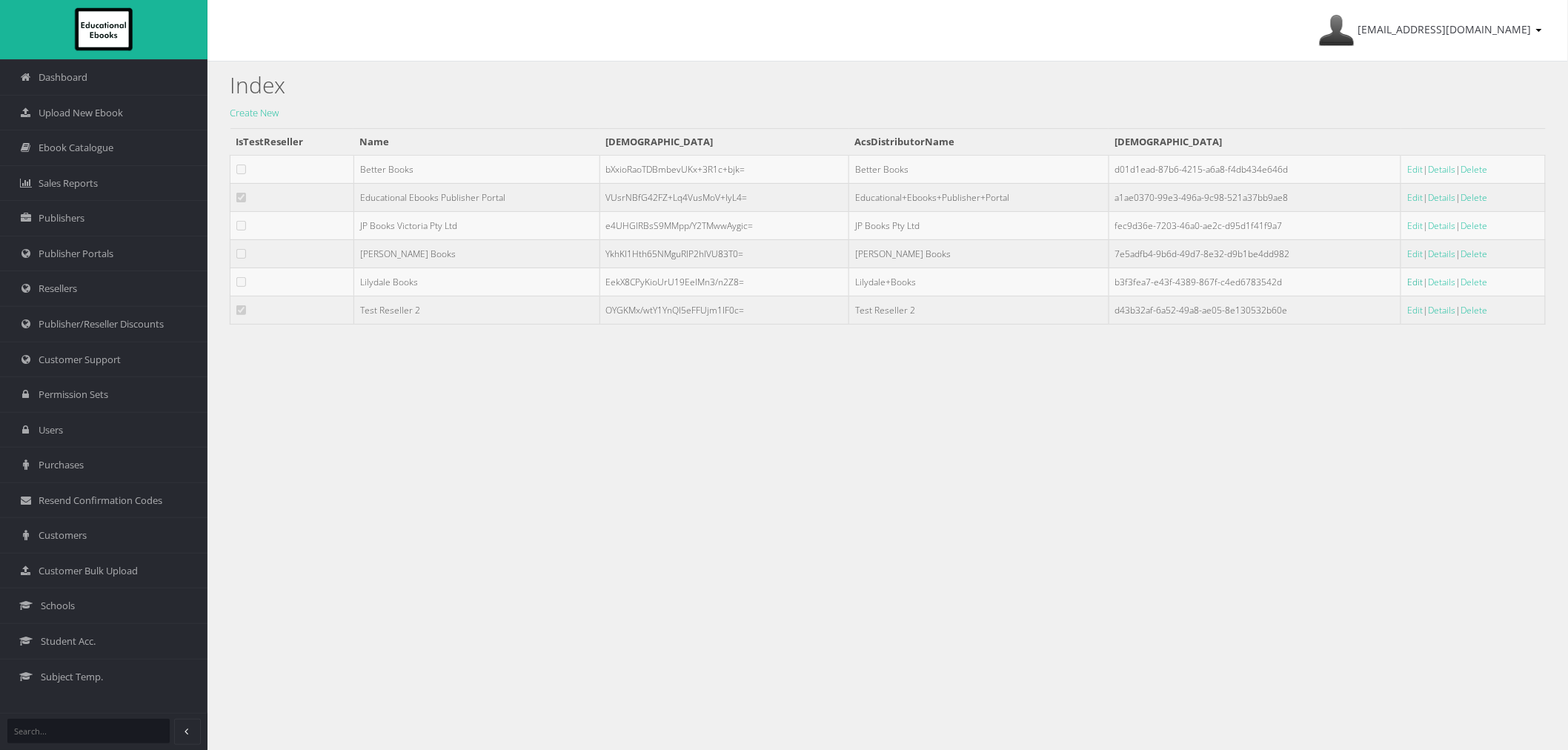
click at [1407, 280] on link "Edit" at bounding box center [1415, 282] width 16 height 12
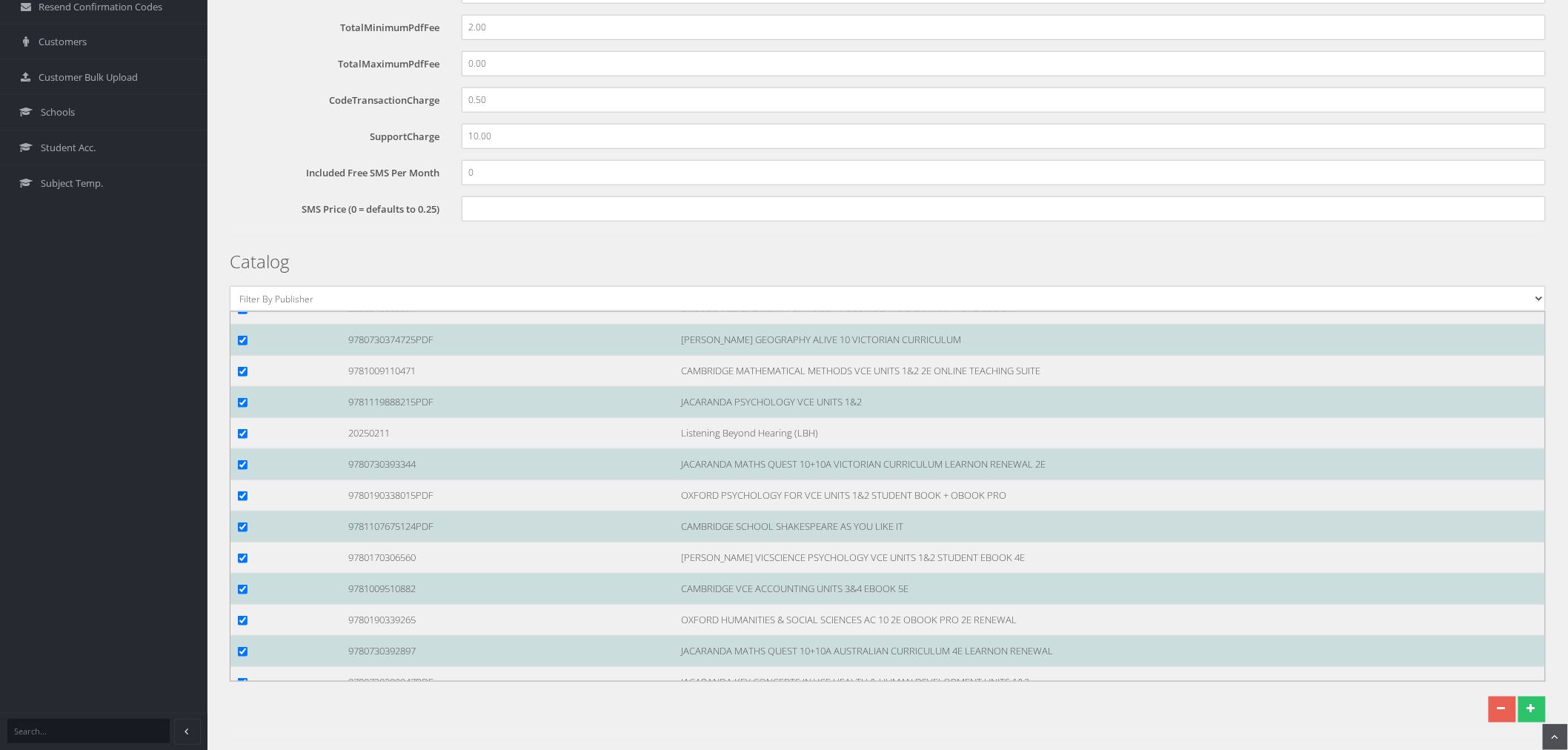
scroll to position [96453, 0]
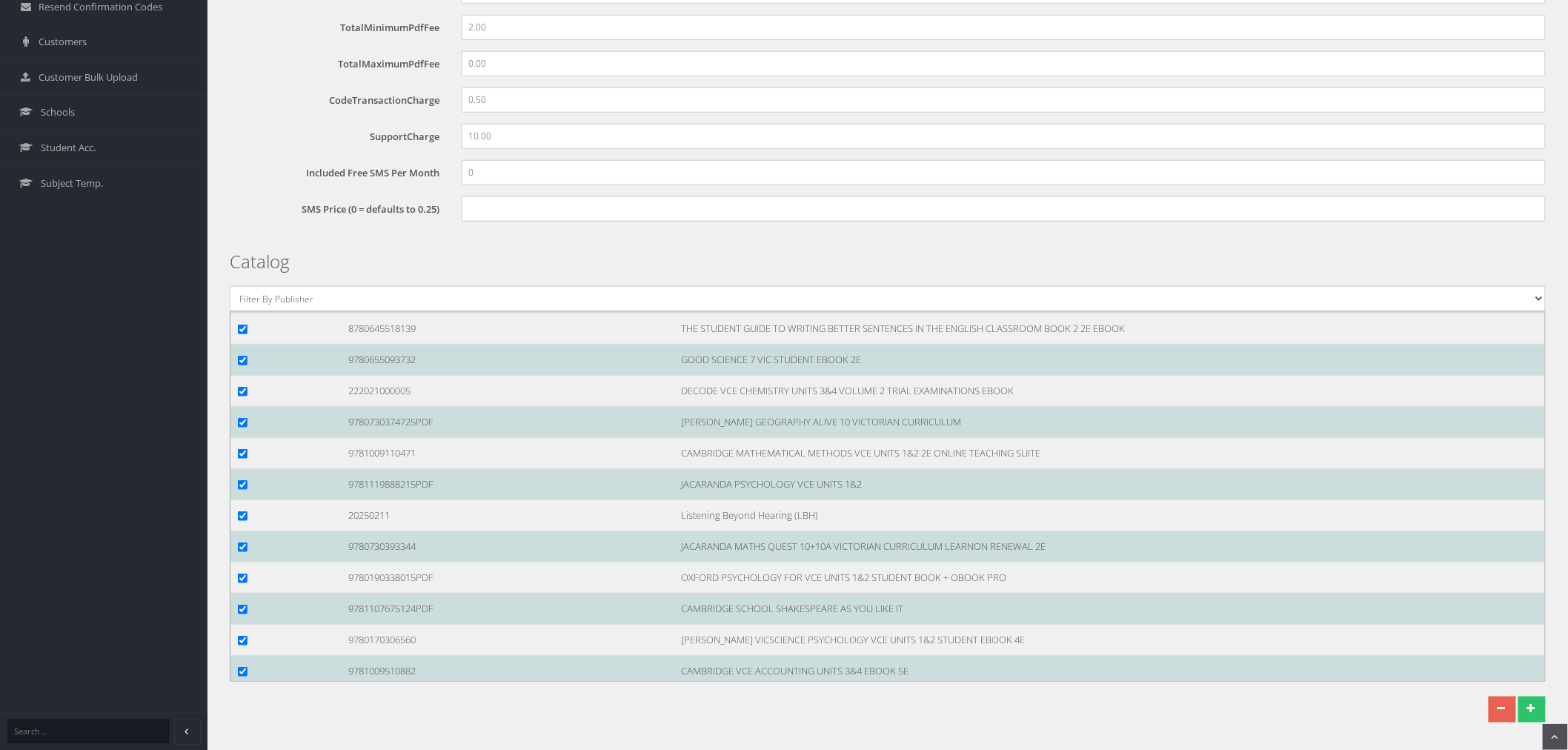
click at [239, 147] on input "checkbox" at bounding box center [242, 142] width 10 height 10
checkbox input "true"
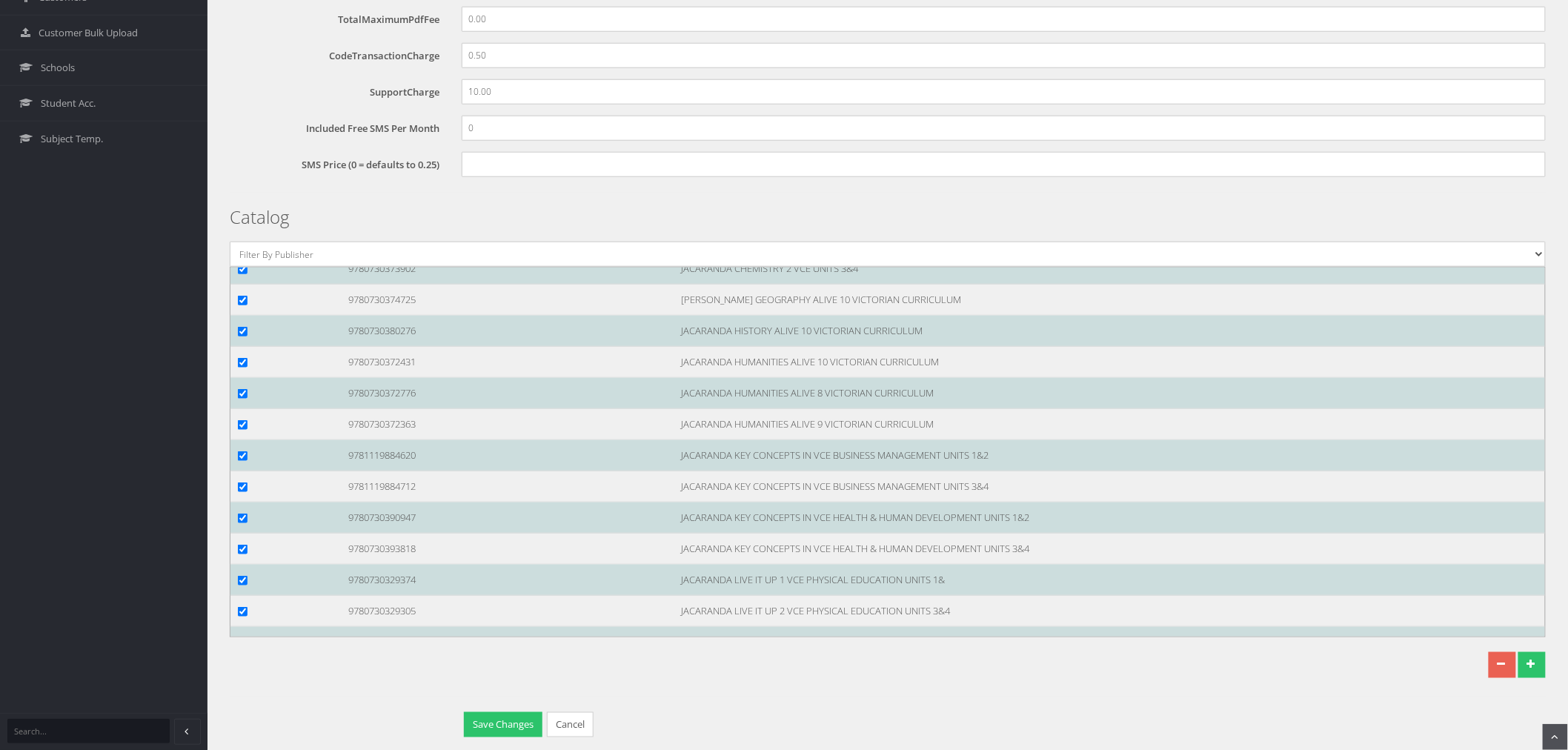
scroll to position [563, 0]
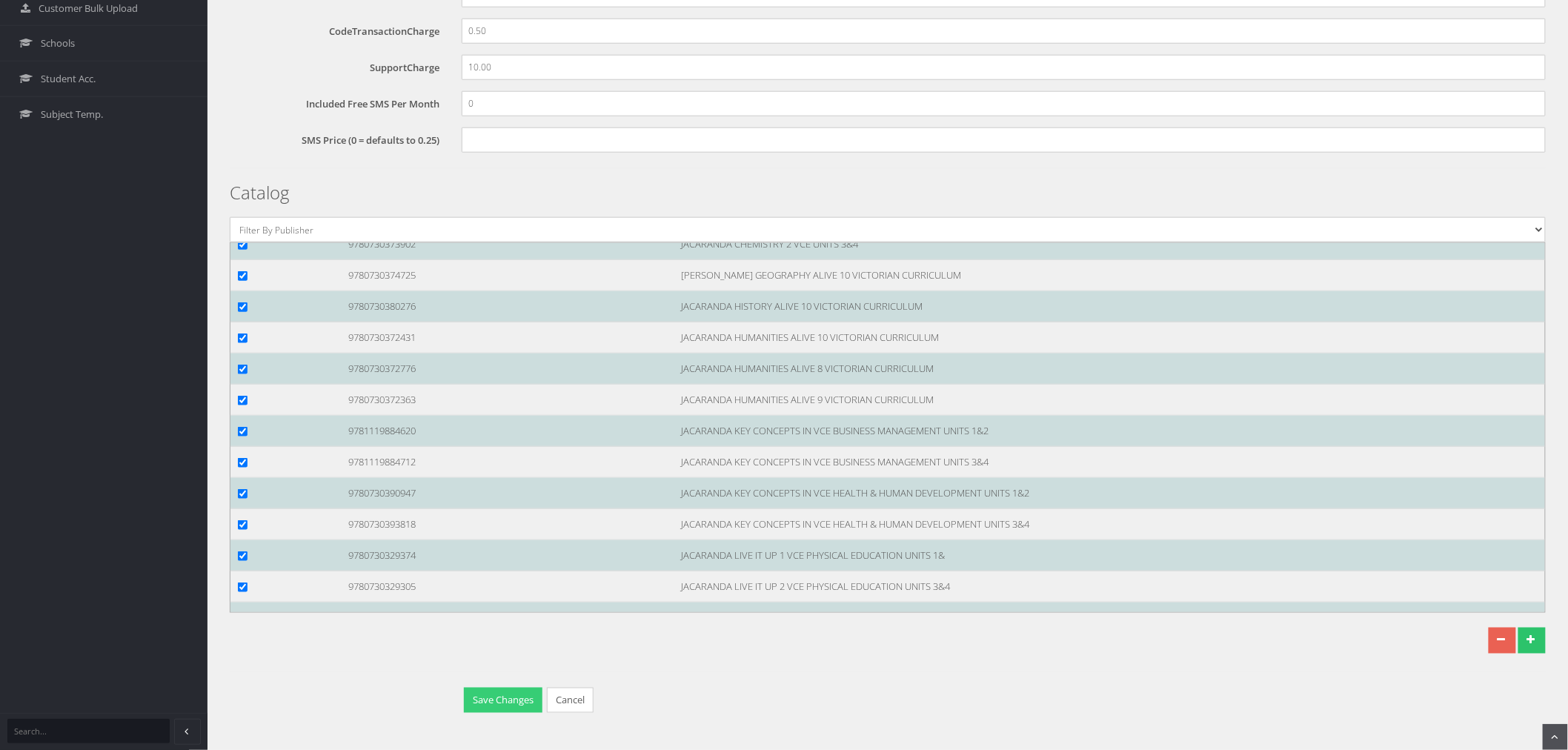
click at [480, 699] on button "Save Changes" at bounding box center [503, 701] width 79 height 26
